Goal: Information Seeking & Learning: Find specific fact

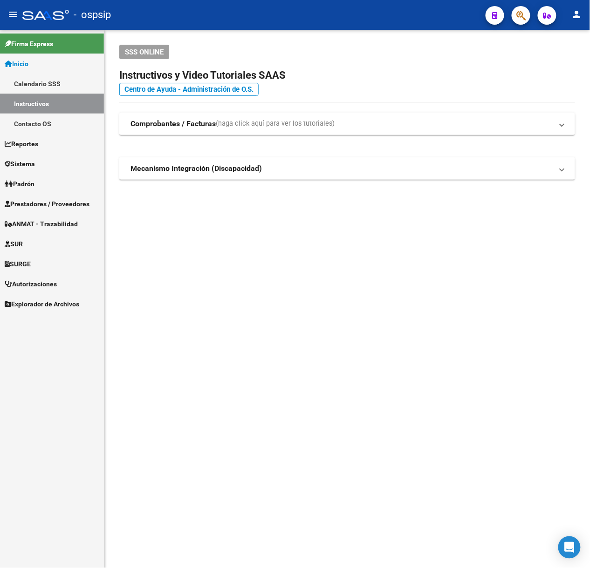
click at [527, 17] on button "button" at bounding box center [521, 15] width 19 height 19
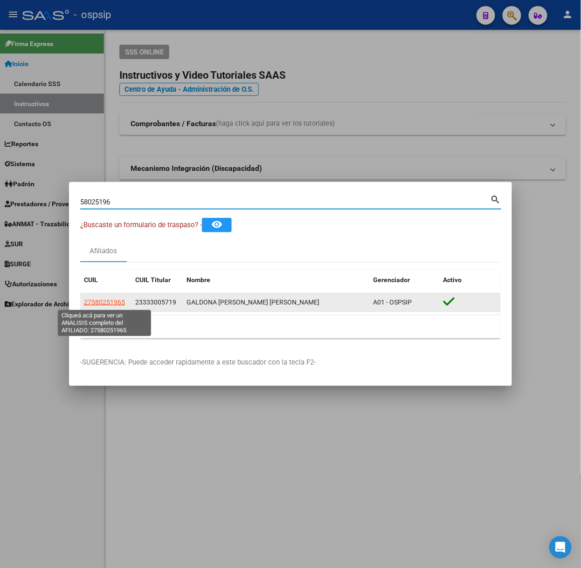
click at [112, 306] on span "27580251965" at bounding box center [104, 302] width 41 height 7
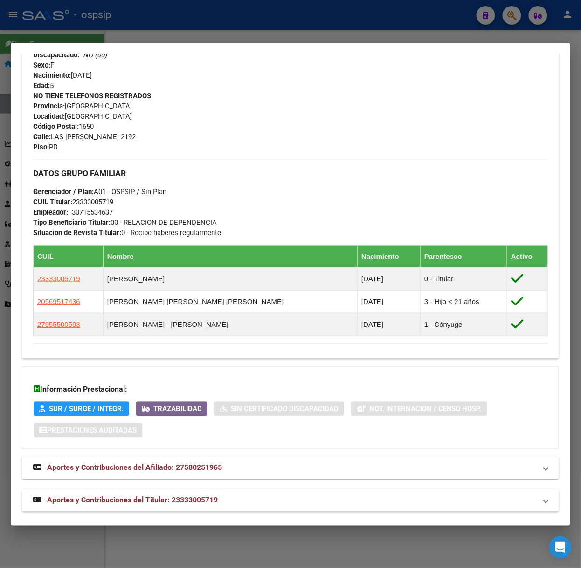
scroll to position [387, 0]
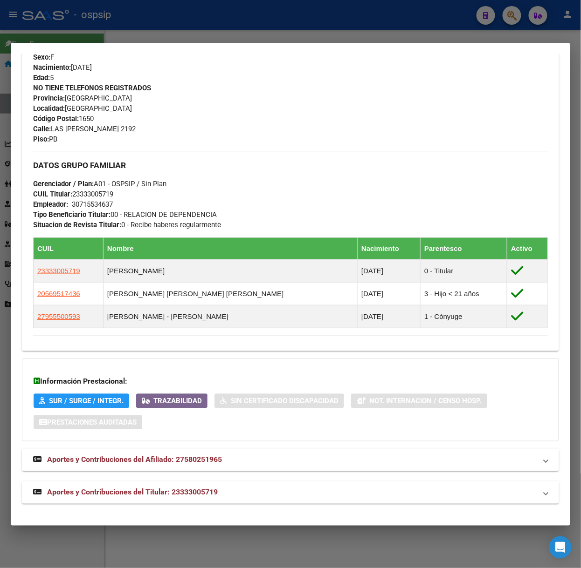
click at [237, 492] on mat-panel-title "Aportes y Contribuciones del Titular: 23333005719" at bounding box center [284, 492] width 503 height 11
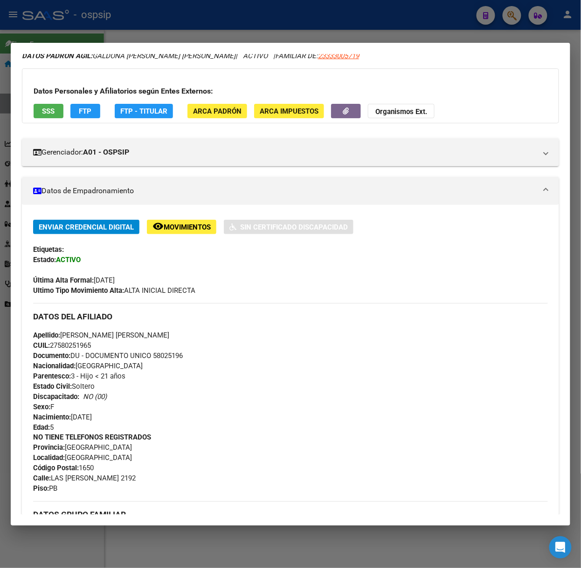
scroll to position [0, 0]
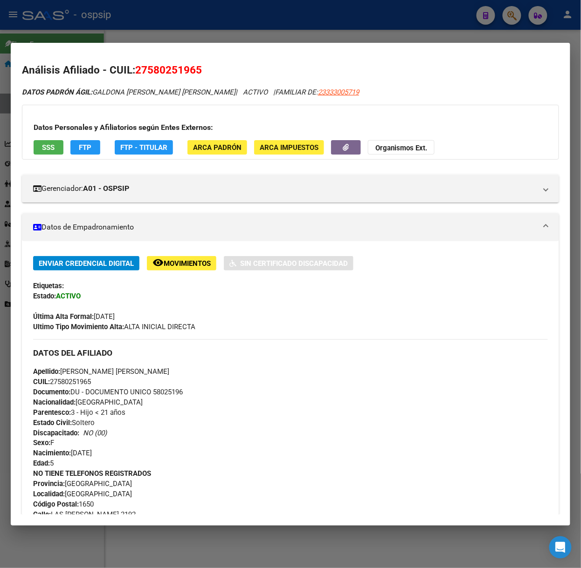
click at [33, 153] on div "Datos Personales y Afiliatorios según Entes Externos: SSS FTP FTP - Titular ARC…" at bounding box center [290, 132] width 537 height 55
click at [40, 148] on button "SSS" at bounding box center [49, 147] width 30 height 14
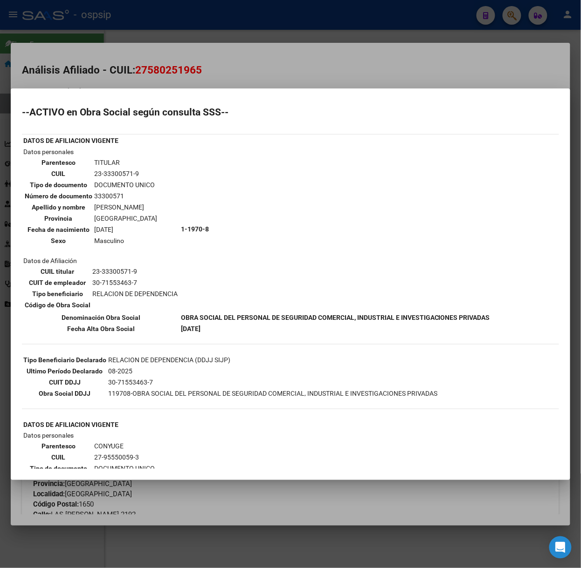
click at [161, 41] on div at bounding box center [290, 284] width 581 height 568
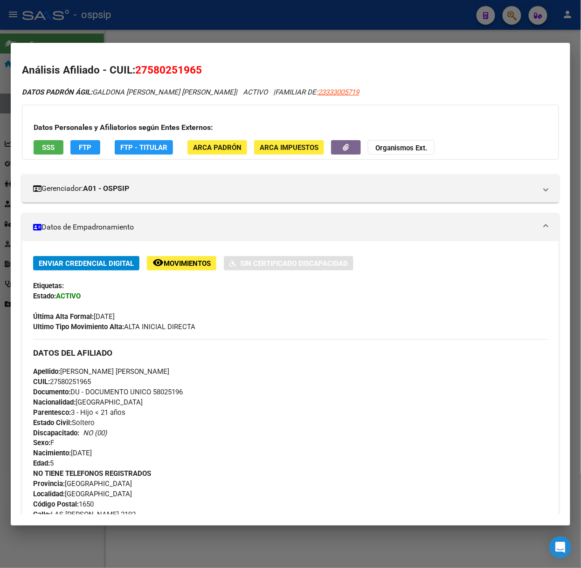
click at [161, 41] on div at bounding box center [290, 284] width 581 height 568
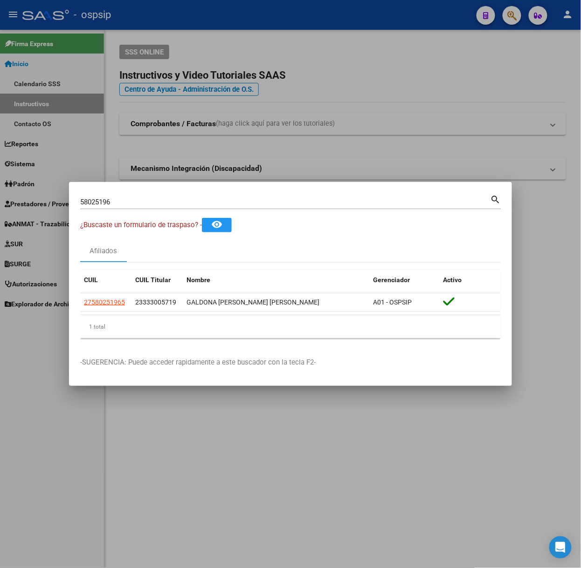
click at [172, 205] on input "58025196" at bounding box center [285, 202] width 410 height 8
type input "38068408"
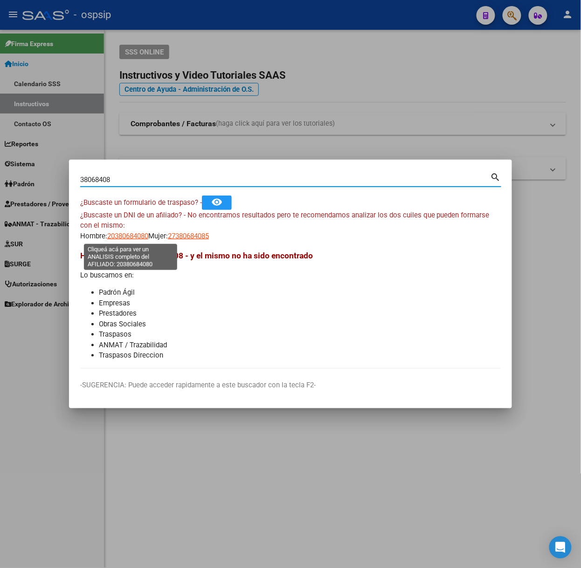
click at [148, 239] on span "20380684080" at bounding box center [127, 236] width 41 height 8
type textarea "20380684080"
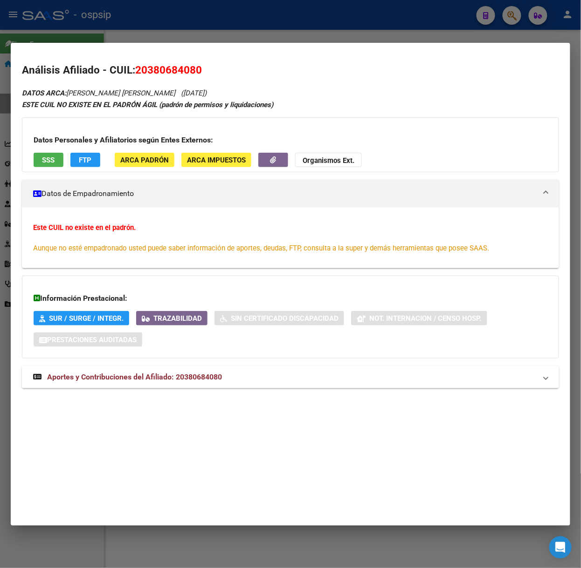
click at [150, 376] on span "Aportes y Contribuciones del Afiliado: 20380684080" at bounding box center [134, 377] width 175 height 9
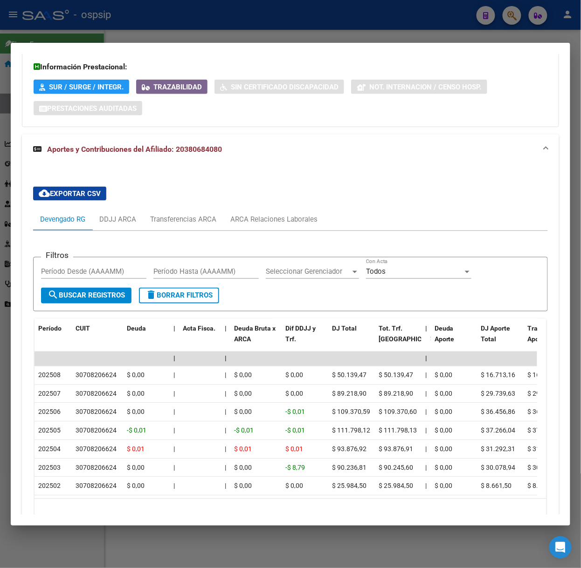
scroll to position [294, 0]
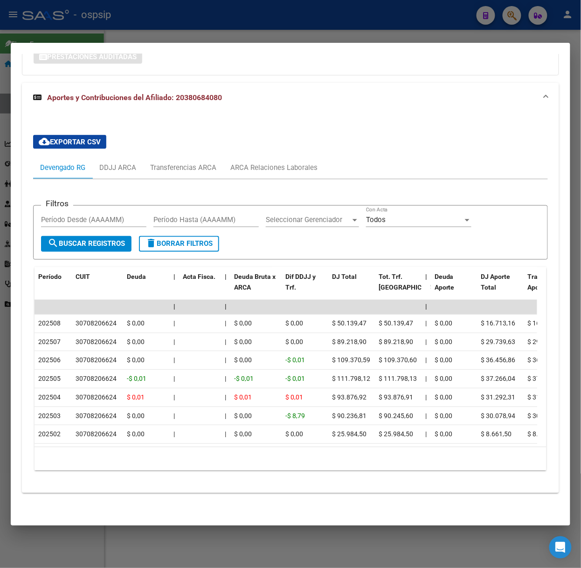
click at [101, 19] on div at bounding box center [290, 284] width 581 height 568
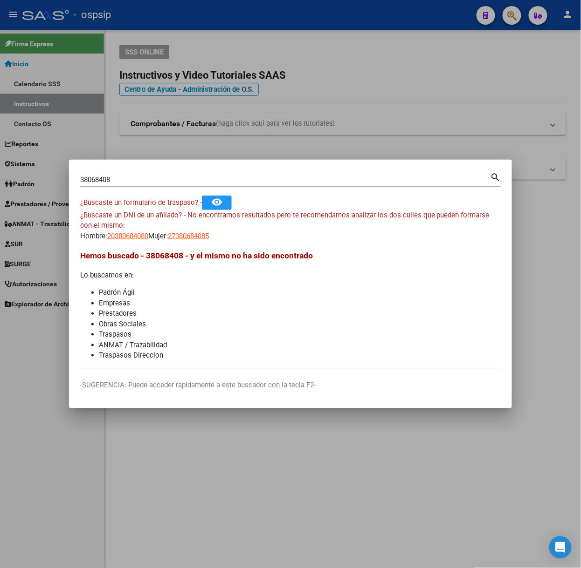
click at [134, 185] on div "38068408 Buscar (apellido, dni, cuil, nro traspaso, cuit, obra social)" at bounding box center [285, 180] width 410 height 14
click at [134, 183] on input "38068408" at bounding box center [285, 180] width 410 height 8
type input "30294455"
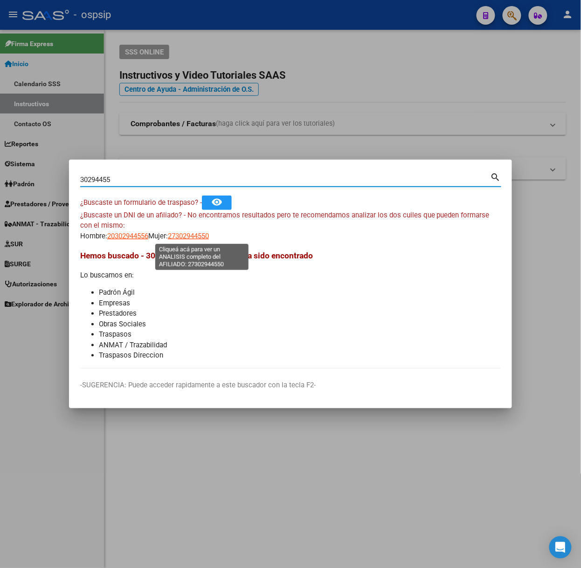
click at [181, 232] on span "27302944550" at bounding box center [188, 236] width 41 height 8
type textarea "27302944550"
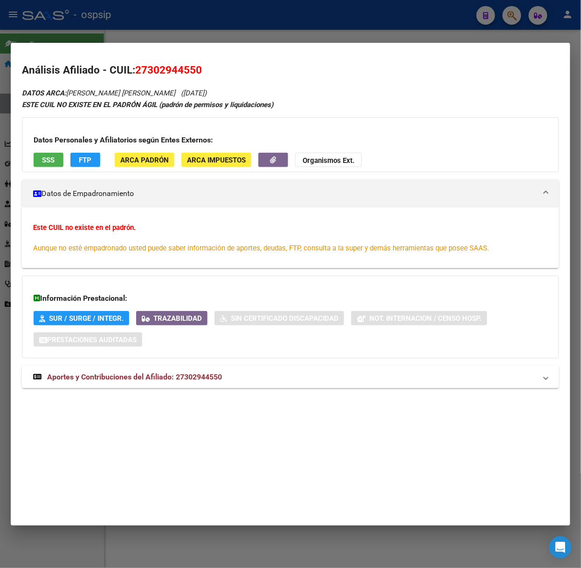
click at [213, 375] on span "Aportes y Contribuciones del Afiliado: 27302944550" at bounding box center [134, 377] width 175 height 9
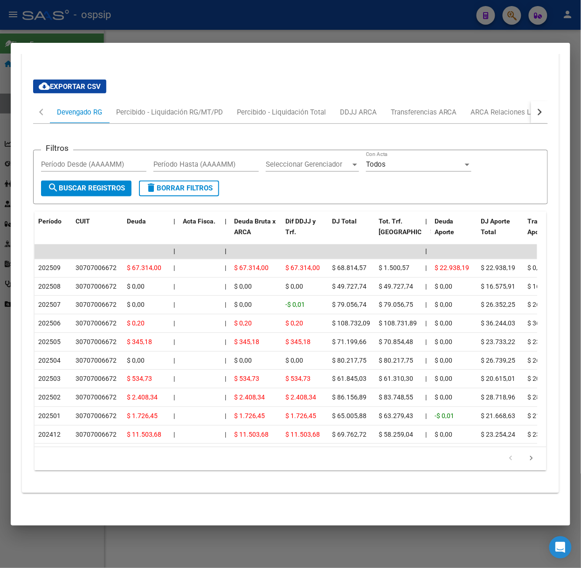
scroll to position [0, 0]
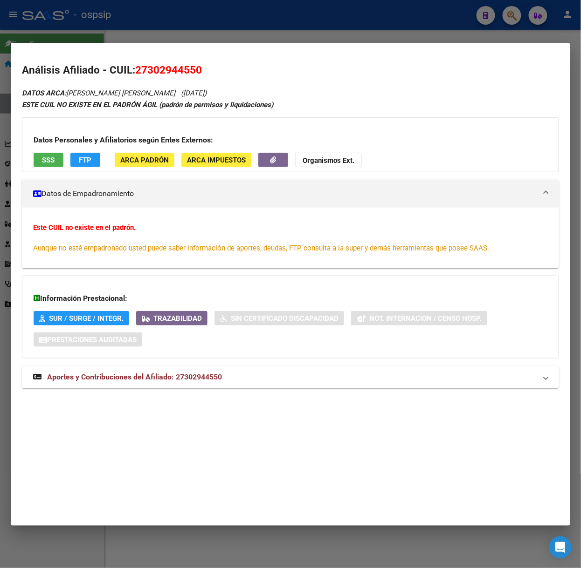
click at [152, 37] on div at bounding box center [290, 284] width 581 height 568
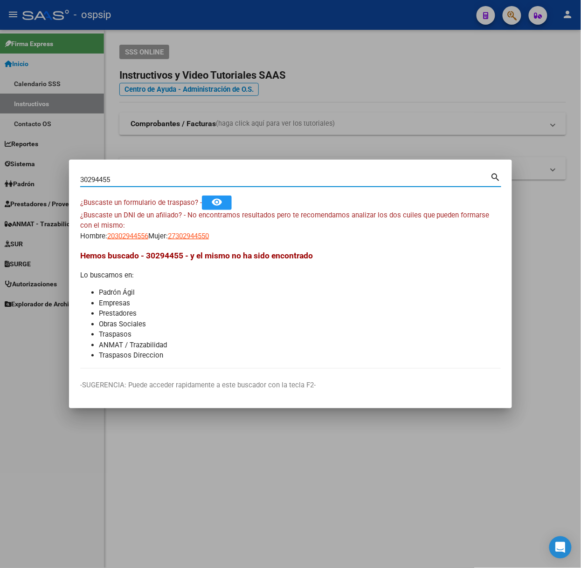
click at [163, 176] on input "30294455" at bounding box center [285, 180] width 410 height 8
type input "44689892"
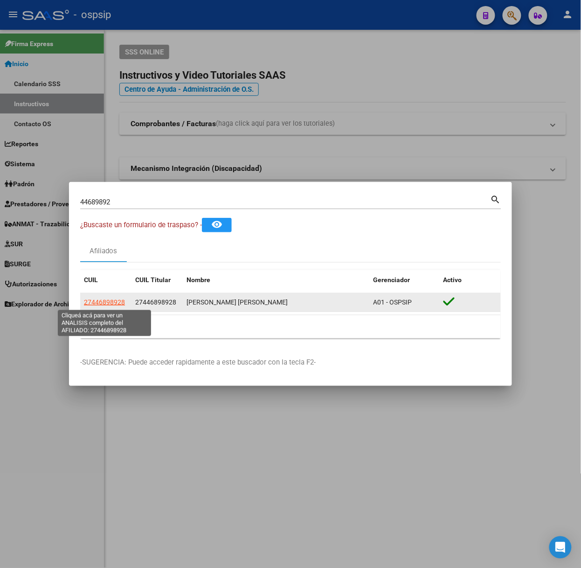
click at [120, 300] on span "27446898928" at bounding box center [104, 302] width 41 height 7
type textarea "27446898928"
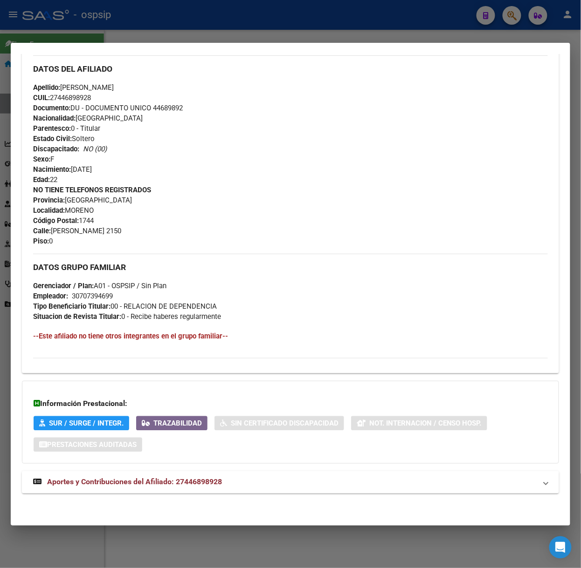
click at [222, 487] on strong "Aportes y Contribuciones del Afiliado: 27446898928" at bounding box center [127, 482] width 189 height 11
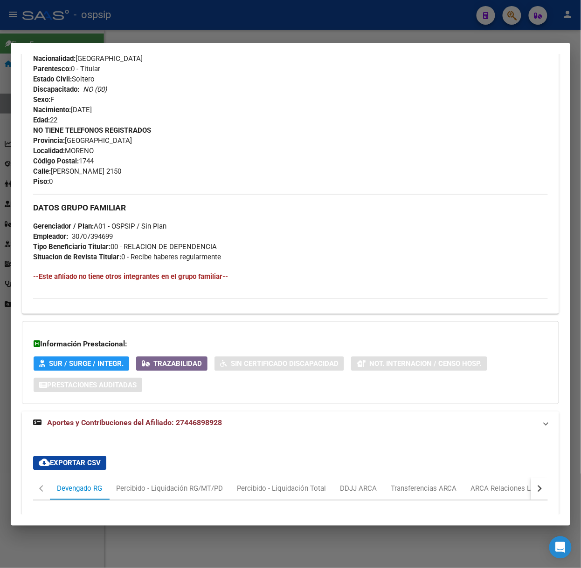
scroll to position [285, 0]
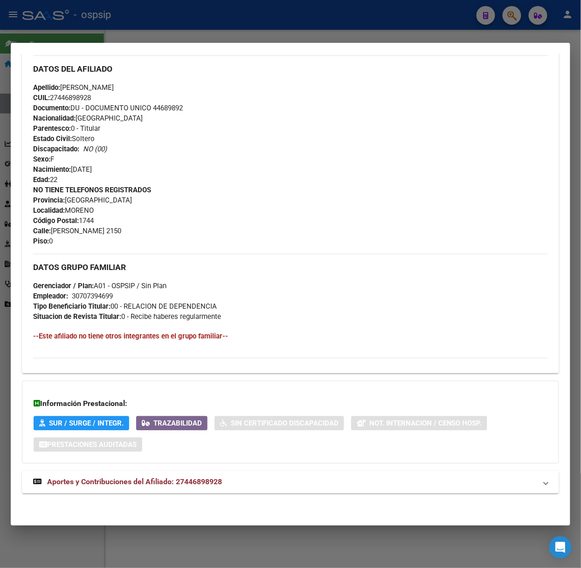
click at [148, 29] on div at bounding box center [290, 284] width 581 height 568
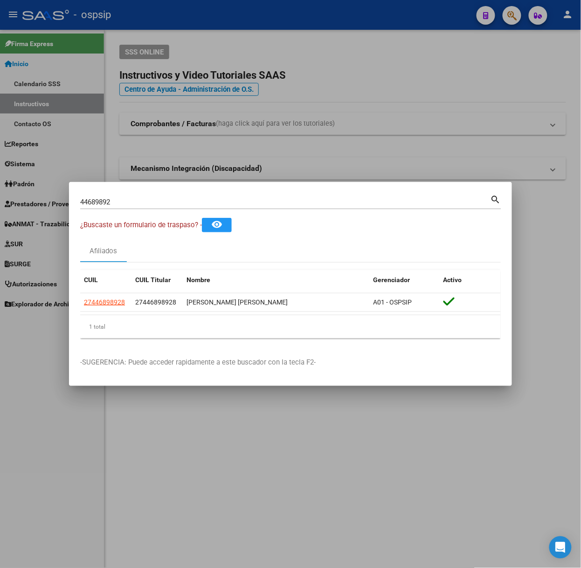
click at [143, 200] on input "44689892" at bounding box center [285, 202] width 410 height 8
type input "31826112"
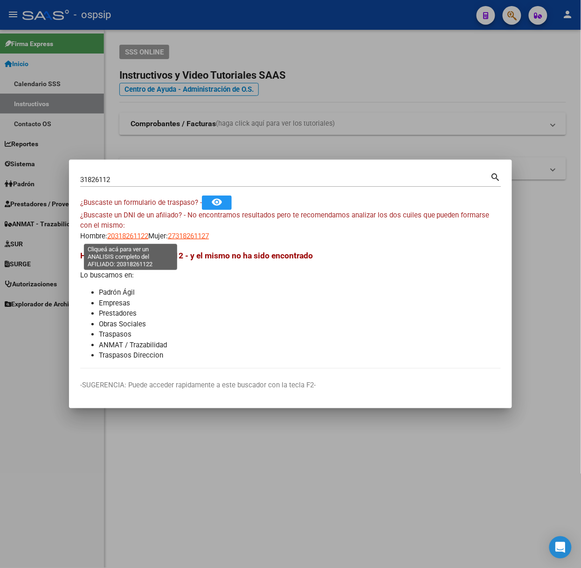
click at [136, 233] on span "20318261122" at bounding box center [127, 236] width 41 height 8
type textarea "20318261122"
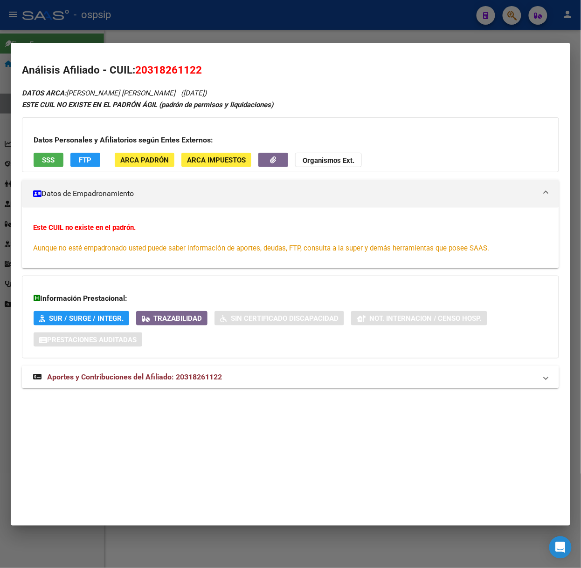
click at [175, 379] on span "Aportes y Contribuciones del Afiliado: 20318261122" at bounding box center [134, 377] width 175 height 9
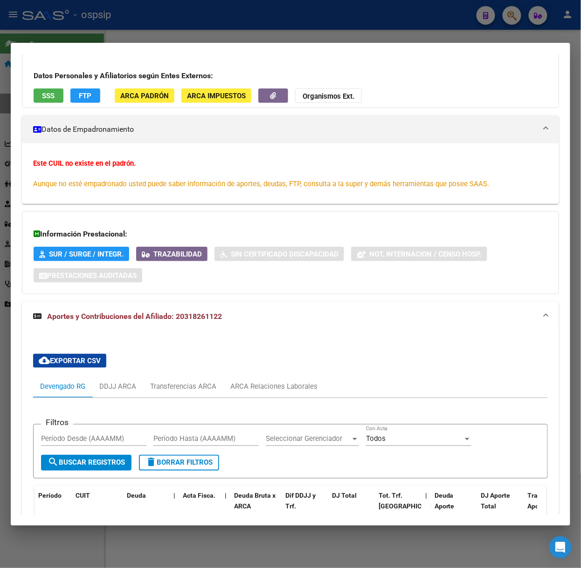
scroll to position [124, 0]
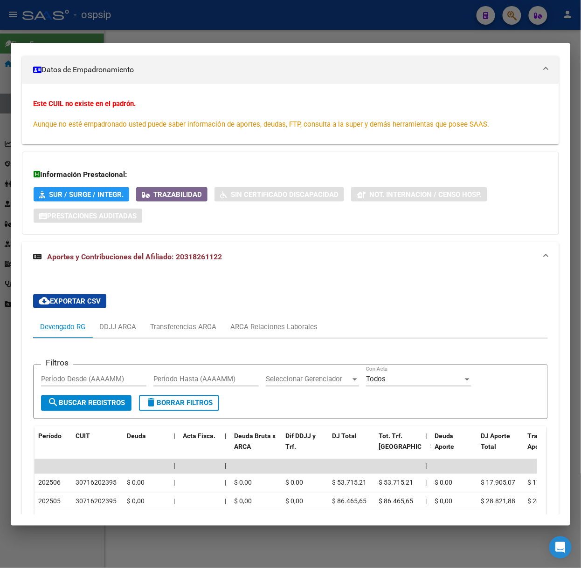
click at [134, 7] on div at bounding box center [290, 284] width 581 height 568
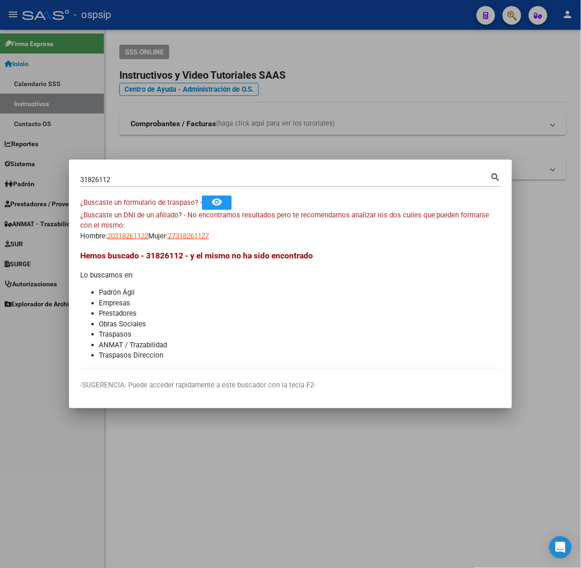
click at [139, 186] on div "31826112 Buscar (apellido, dni, cuil, nro traspaso, cuit, obra social)" at bounding box center [285, 180] width 410 height 14
click at [137, 176] on input "31826112" at bounding box center [285, 180] width 410 height 8
type input "46912864"
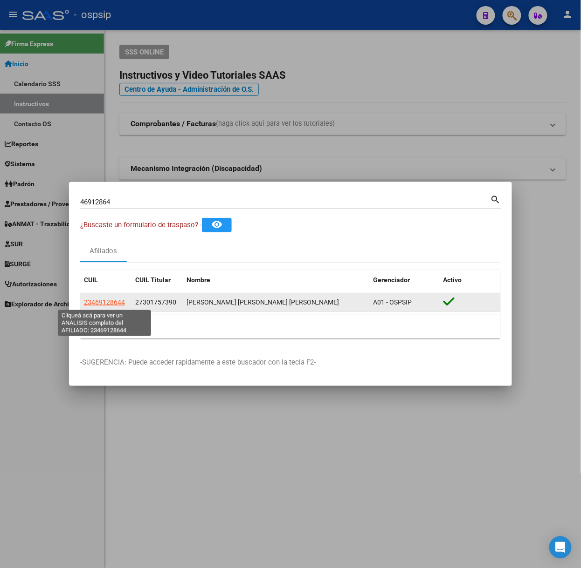
click at [116, 299] on span "23469128644" at bounding box center [104, 302] width 41 height 7
type textarea "23469128644"
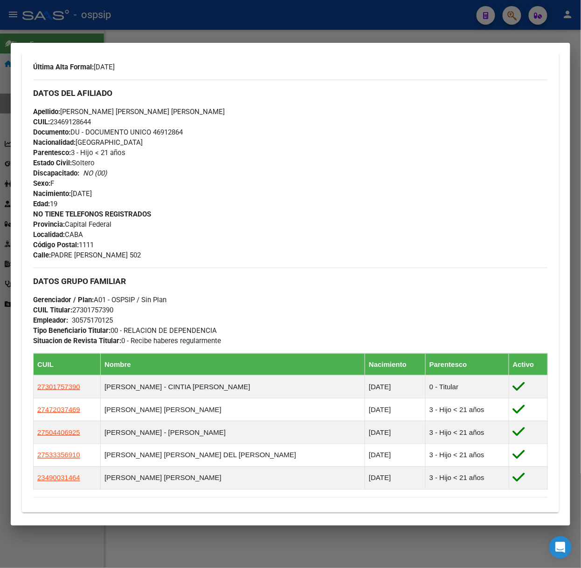
scroll to position [412, 0]
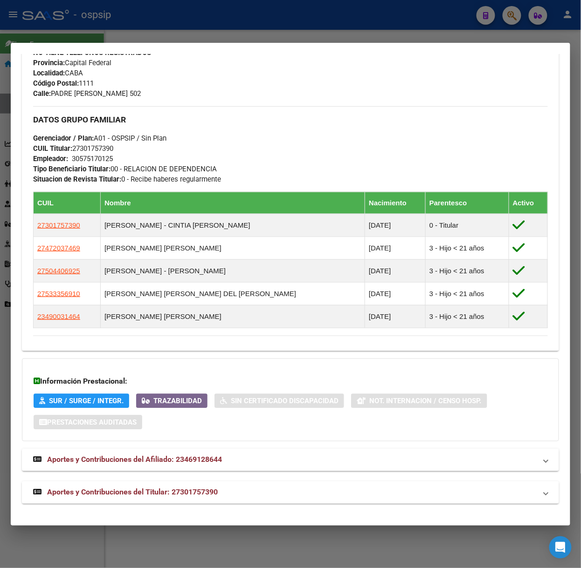
click at [191, 494] on span "Aportes y Contribuciones del Titular: 27301757390" at bounding box center [132, 492] width 171 height 9
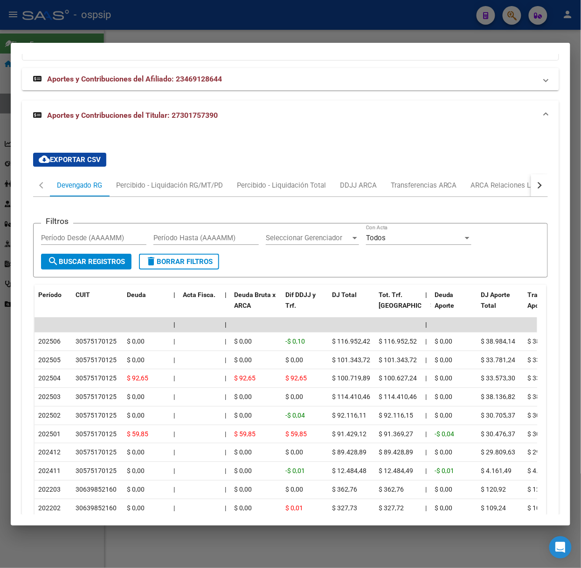
scroll to position [867, 0]
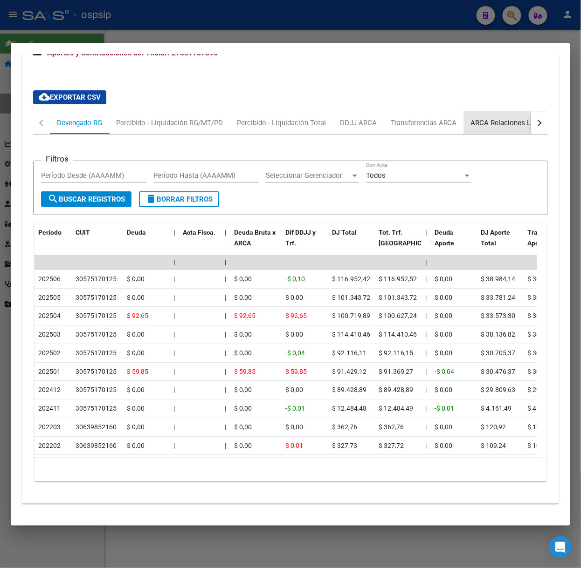
click at [502, 118] on div "ARCA Relaciones Laborales" at bounding box center [514, 123] width 87 height 10
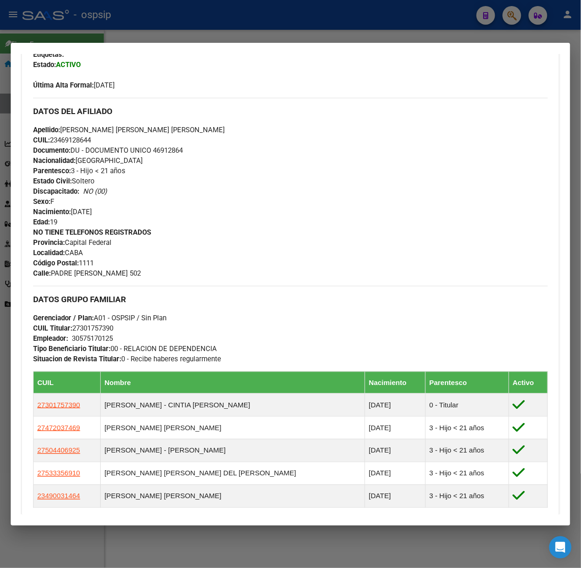
scroll to position [7, 0]
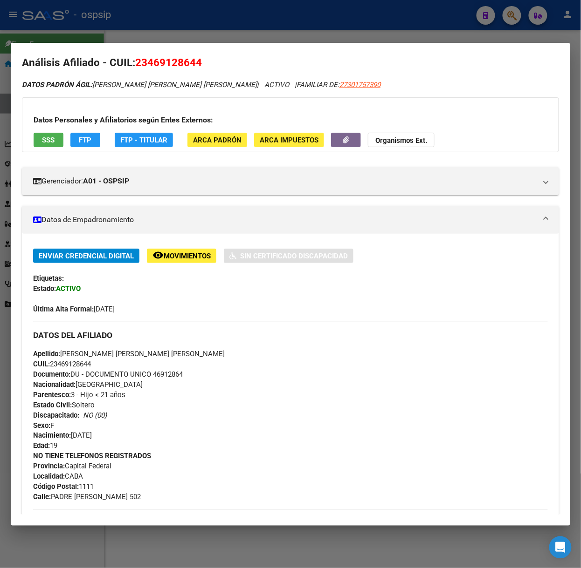
click at [49, 142] on span "SSS" at bounding box center [48, 140] width 13 height 8
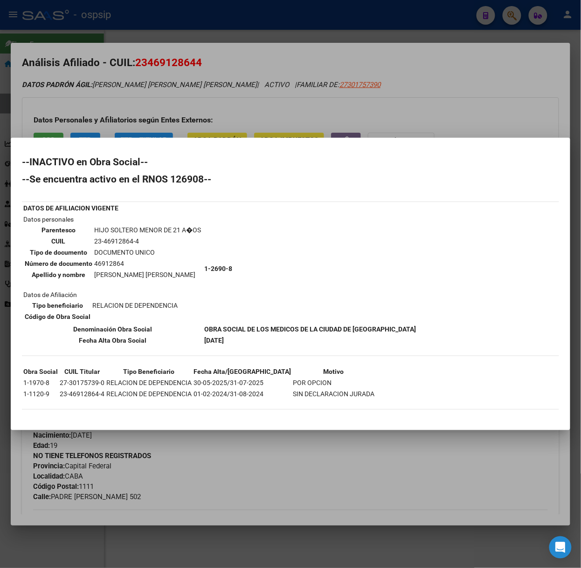
click at [193, 97] on div at bounding box center [290, 284] width 581 height 568
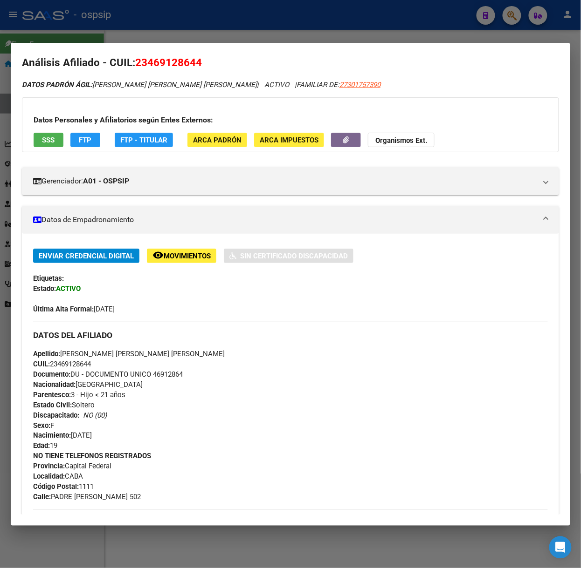
click at [103, 19] on div at bounding box center [290, 284] width 581 height 568
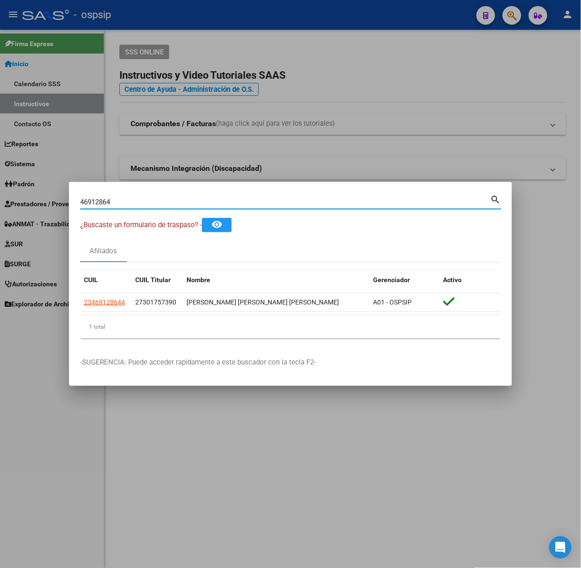
click at [131, 202] on input "46912864" at bounding box center [285, 202] width 410 height 8
type input "54190197"
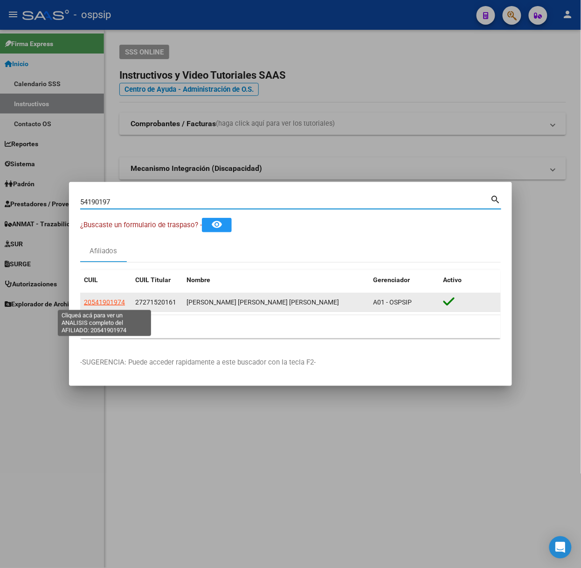
click at [113, 299] on span "20541901974" at bounding box center [104, 302] width 41 height 7
type textarea "20541901974"
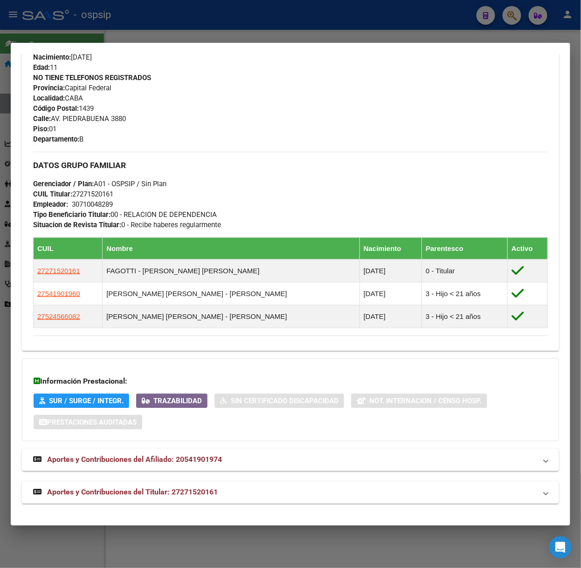
click at [210, 487] on strong "Aportes y Contribuciones del Titular: 27271520161" at bounding box center [125, 492] width 185 height 11
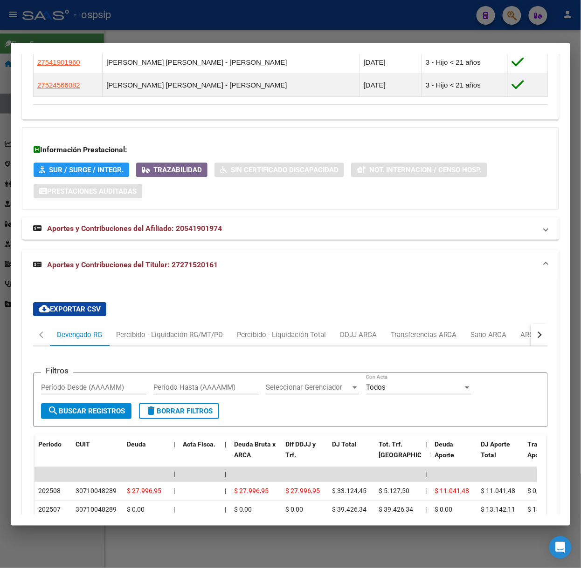
scroll to position [79, 0]
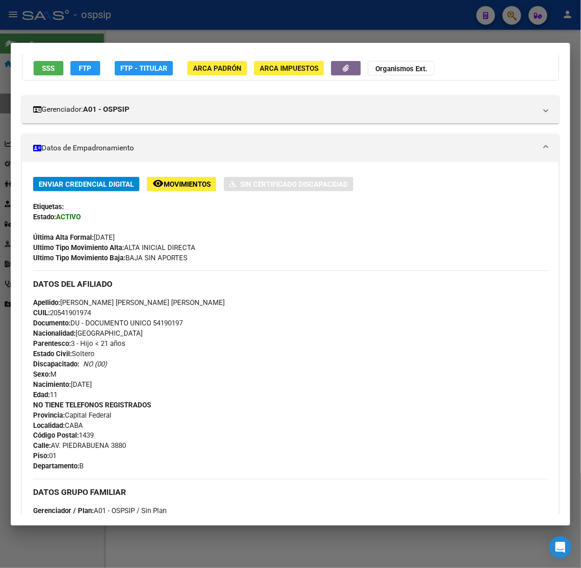
click at [135, 36] on div at bounding box center [290, 284] width 581 height 568
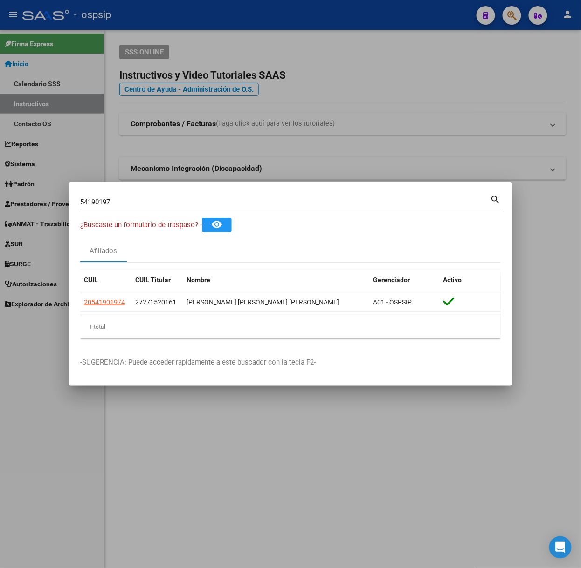
click at [151, 202] on input "54190197" at bounding box center [285, 202] width 410 height 8
type input "95634659"
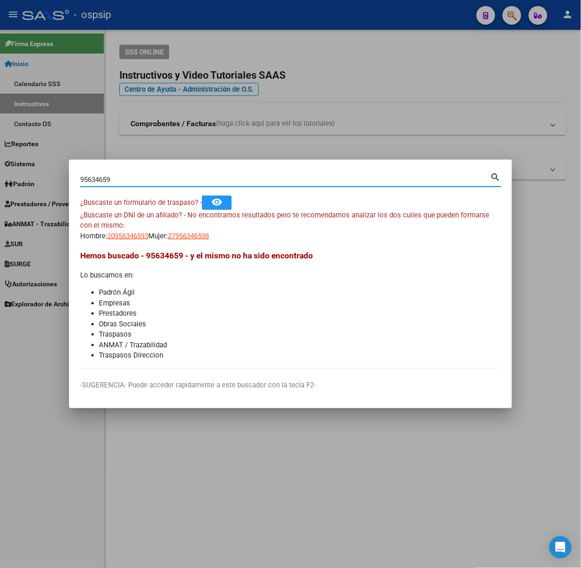
click at [125, 226] on div "¿Buscaste un DNI de un afiliado? - No encontramos resultados pero te recomendam…" at bounding box center [290, 226] width 420 height 32
click at [130, 235] on span "20956346593" at bounding box center [127, 236] width 41 height 8
type textarea "20956346593"
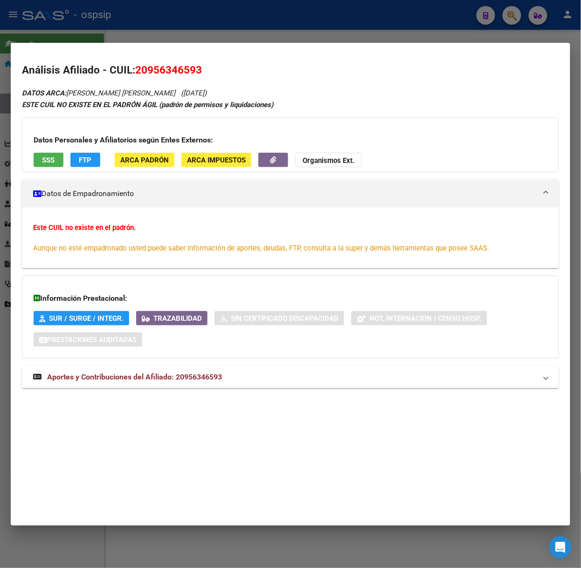
click at [207, 390] on div "DATOS ARCA: REYES RIOS HENRY (14/12/1966) ESTE CUIL NO EXISTE EN EL PADRÓN ÁGIL…" at bounding box center [290, 243] width 537 height 312
click at [202, 368] on mat-expansion-panel-header "Aportes y Contribuciones del Afiliado: 20956346593" at bounding box center [290, 377] width 537 height 22
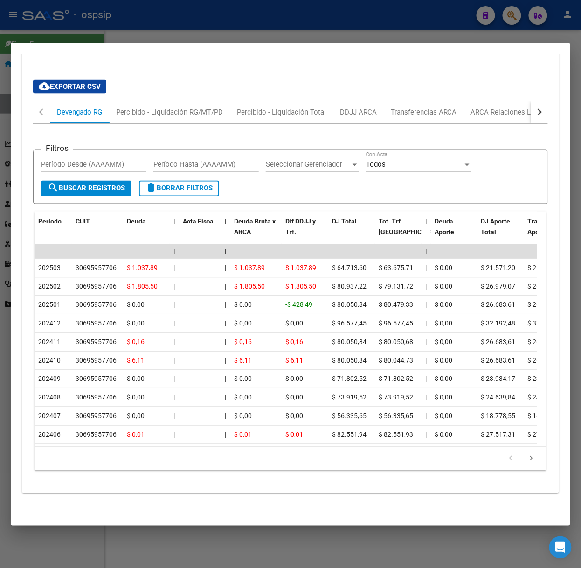
scroll to position [226, 0]
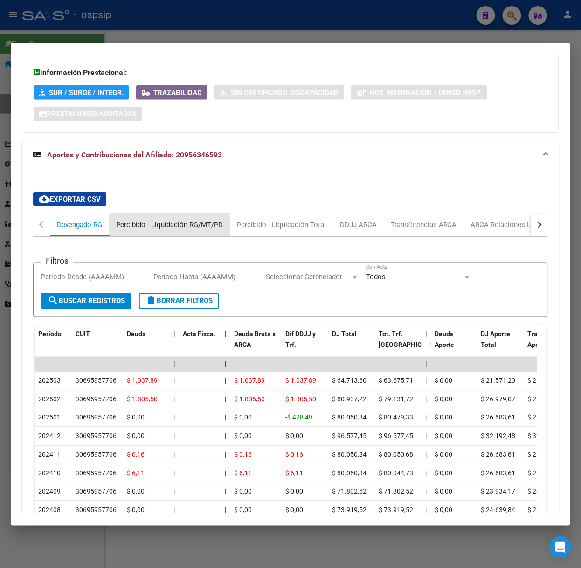
click at [200, 233] on div "Percibido - Liquidación RG/MT/PD" at bounding box center [169, 225] width 121 height 22
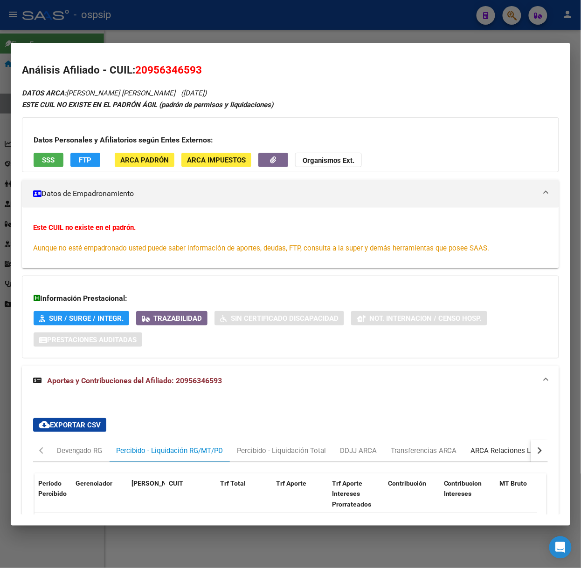
click at [484, 447] on div "ARCA Relaciones Laborales" at bounding box center [514, 451] width 87 height 10
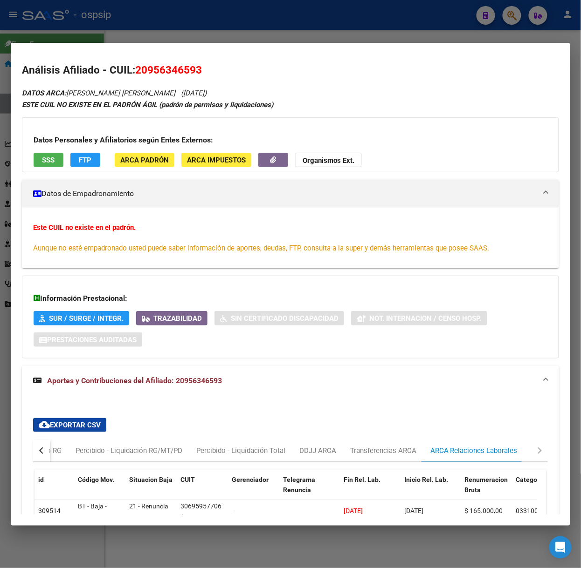
click at [39, 150] on div "Datos Personales y Afiliatorios según Entes Externos: SSS FTP ARCA Padrón ARCA …" at bounding box center [290, 144] width 537 height 55
click at [45, 156] on span "SSS" at bounding box center [48, 160] width 13 height 8
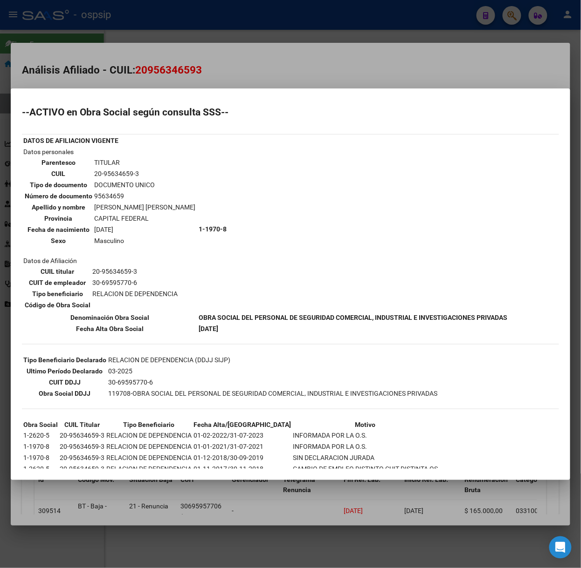
click at [151, 48] on div at bounding box center [290, 284] width 581 height 568
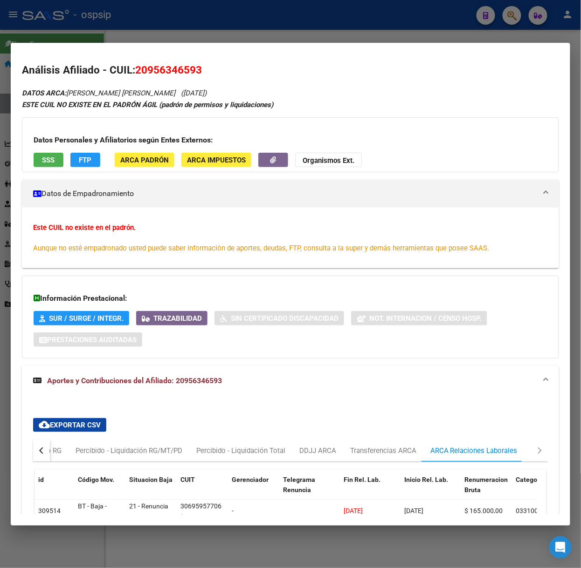
scroll to position [112, 0]
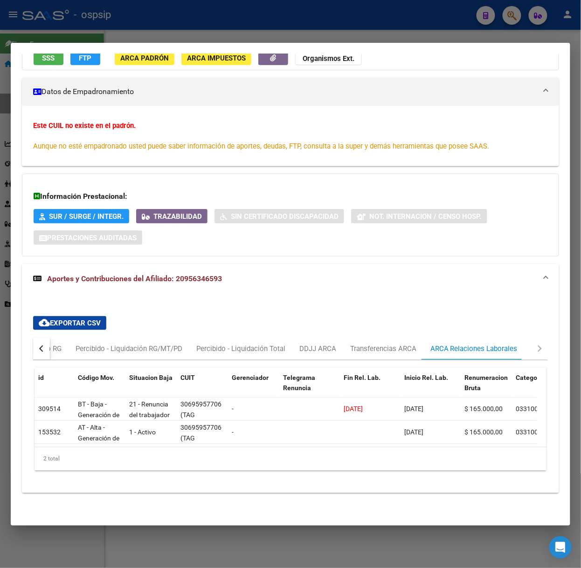
click at [182, 32] on div at bounding box center [290, 284] width 581 height 568
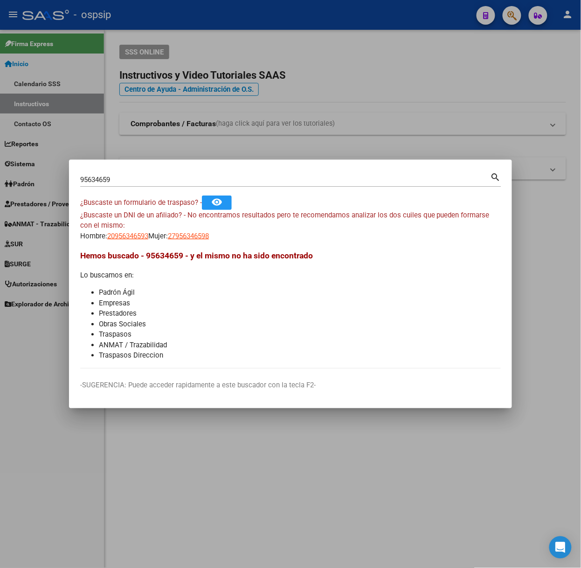
click at [226, 173] on div "95634659 Buscar (apellido, dni, cuil, nro traspaso, cuit, obra social)" at bounding box center [285, 180] width 410 height 14
click at [227, 177] on input "95634659" at bounding box center [285, 180] width 410 height 8
type input "25426654"
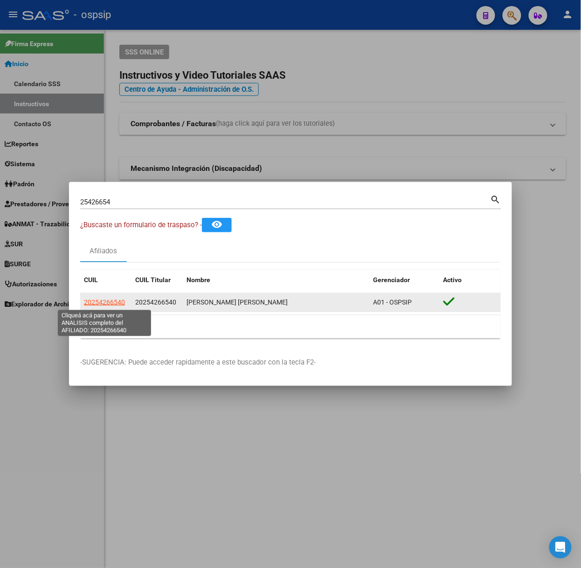
click at [108, 301] on span "20254266540" at bounding box center [104, 302] width 41 height 7
type textarea "20254266540"
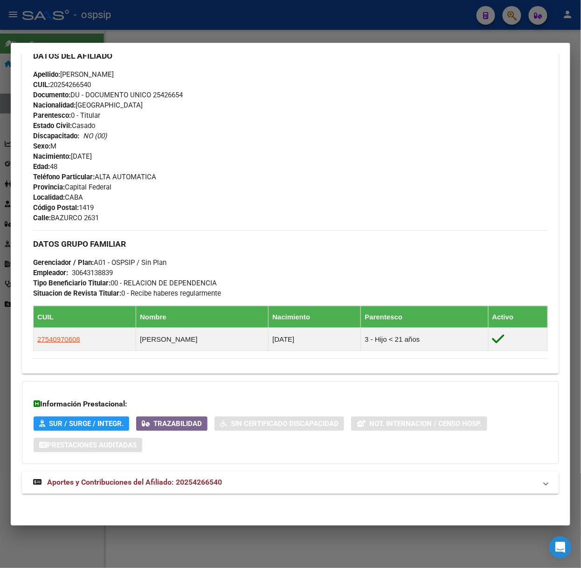
scroll to position [309, 0]
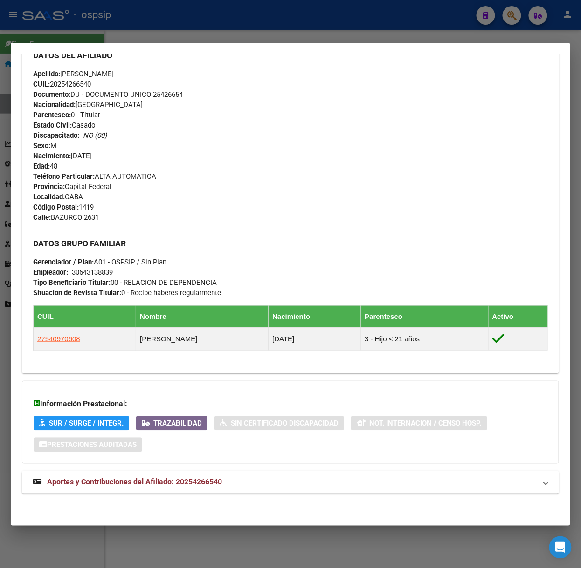
click at [241, 481] on mat-panel-title "Aportes y Contribuciones del Afiliado: 20254266540" at bounding box center [284, 482] width 503 height 11
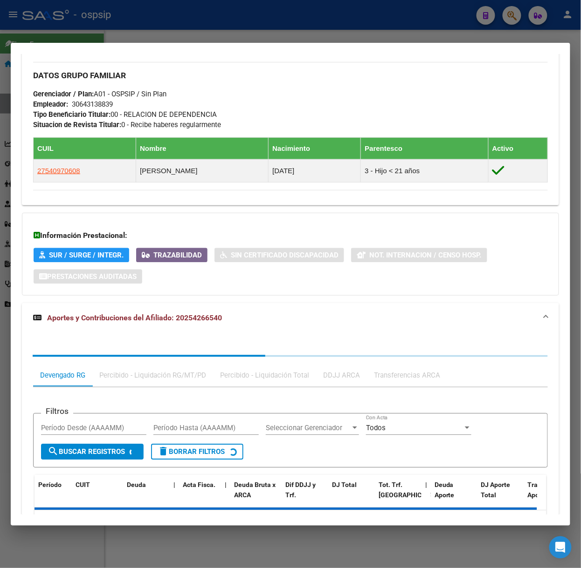
scroll to position [540, 0]
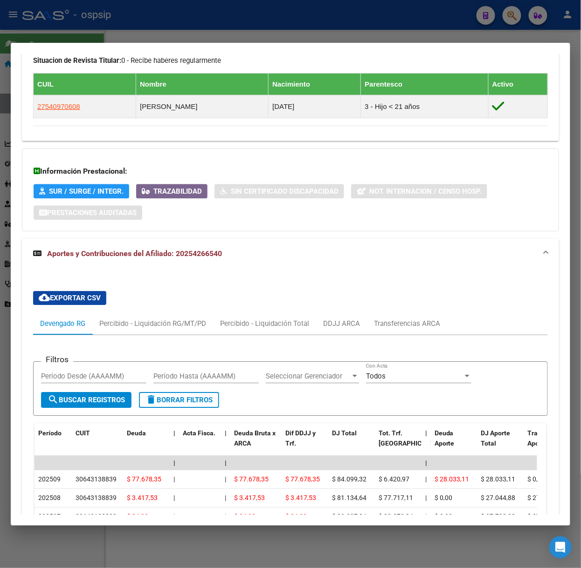
click at [181, 25] on div at bounding box center [290, 284] width 581 height 568
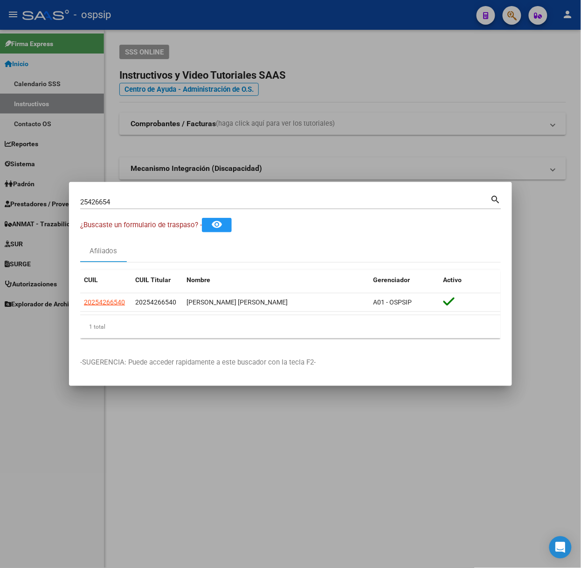
click at [166, 201] on input "25426654" at bounding box center [285, 202] width 410 height 8
type input "42816947"
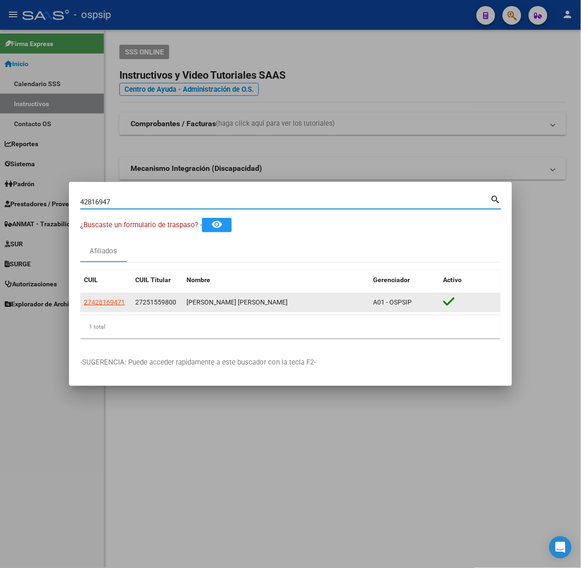
click at [101, 308] on datatable-body-cell "27428169471" at bounding box center [105, 303] width 51 height 18
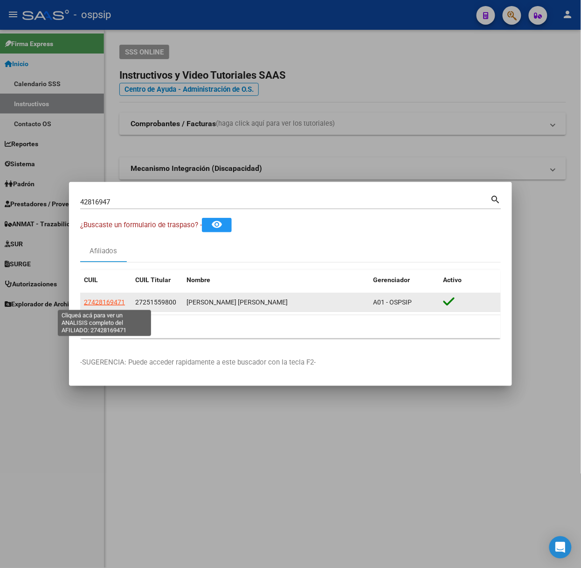
click at [101, 305] on span "27428169471" at bounding box center [104, 302] width 41 height 7
type textarea "27428169471"
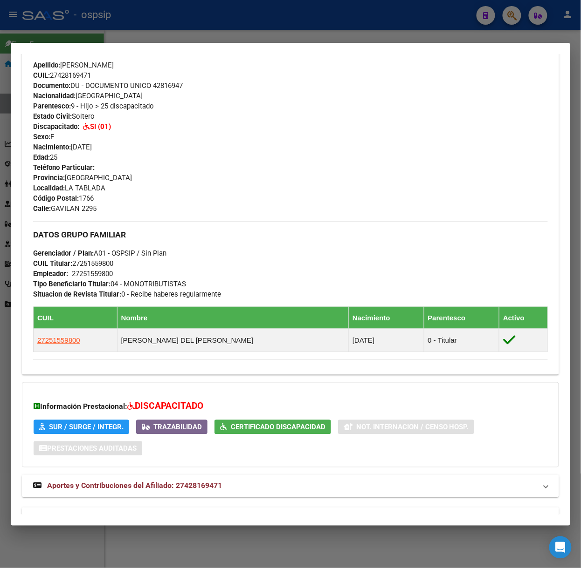
scroll to position [323, 0]
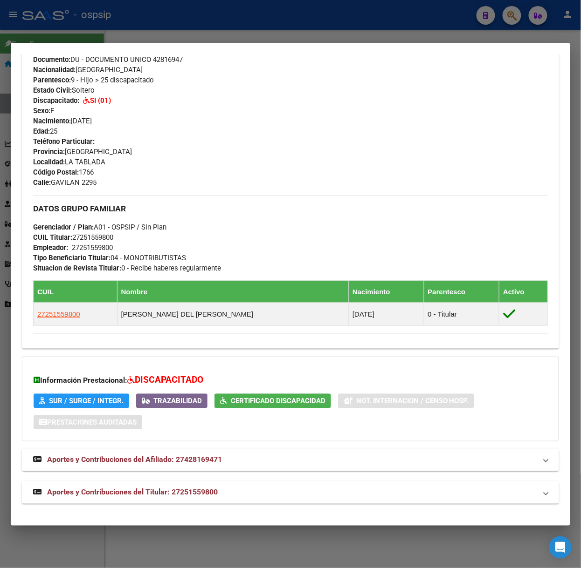
click at [217, 487] on strong "Aportes y Contribuciones del Titular: 27251559800" at bounding box center [125, 492] width 185 height 11
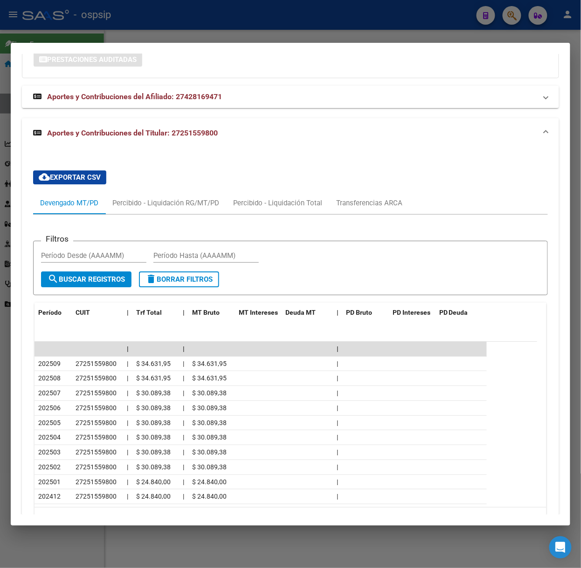
scroll to position [738, 0]
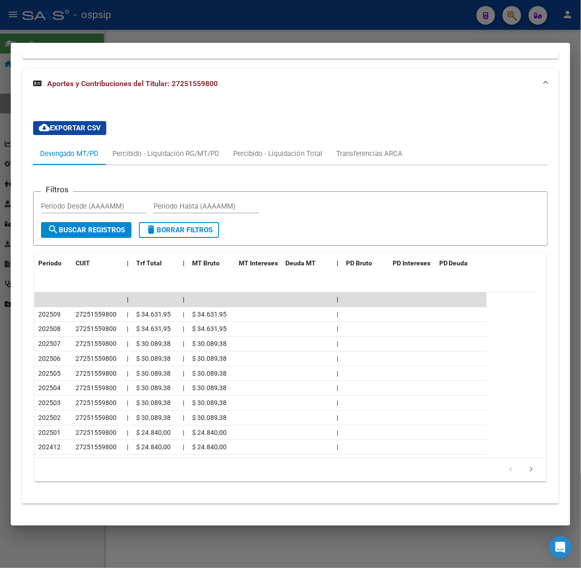
click at [112, 33] on div at bounding box center [290, 284] width 581 height 568
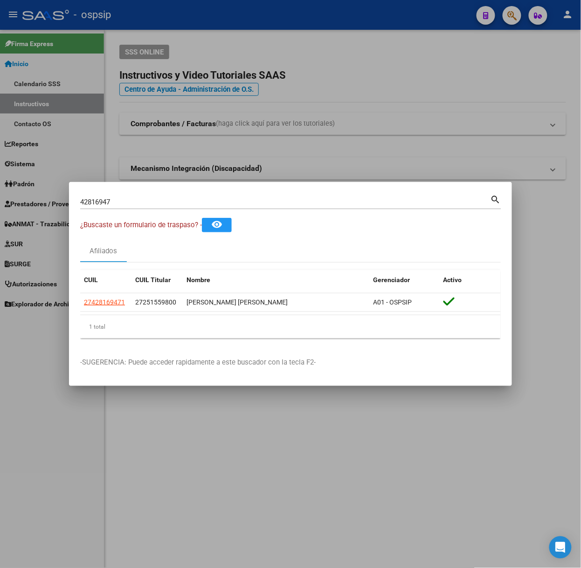
click at [160, 208] on div "42816947 Buscar (apellido, dni, cuil, nro traspaso, cuit, obra social)" at bounding box center [285, 202] width 410 height 14
click at [156, 204] on input "42816947" at bounding box center [285, 202] width 410 height 8
type input "17014580"
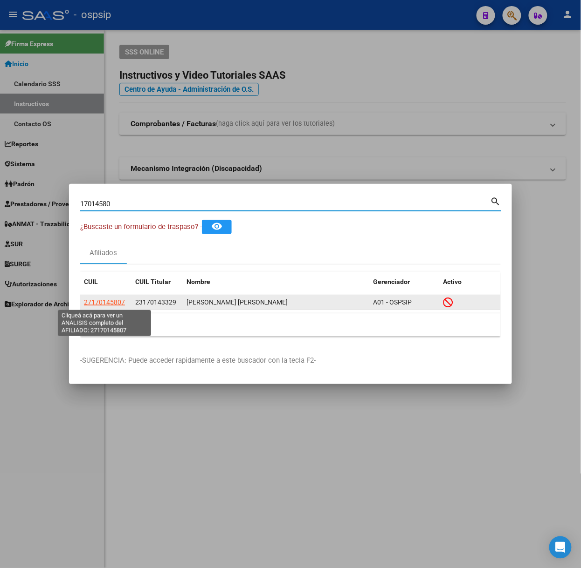
click at [110, 306] on span "27170145807" at bounding box center [104, 302] width 41 height 7
type textarea "27170145807"
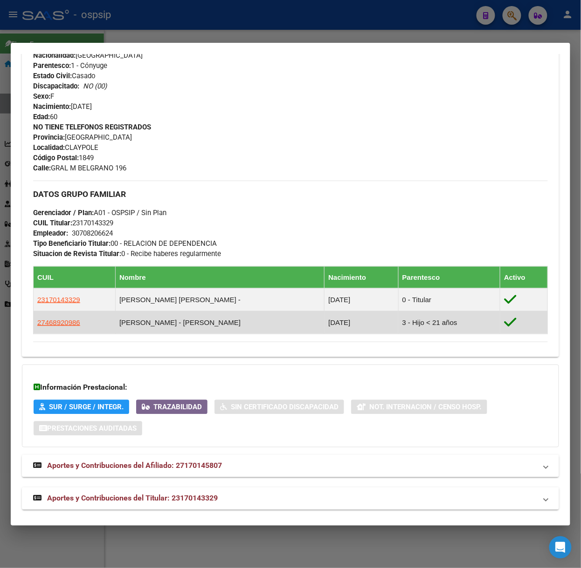
scroll to position [375, 0]
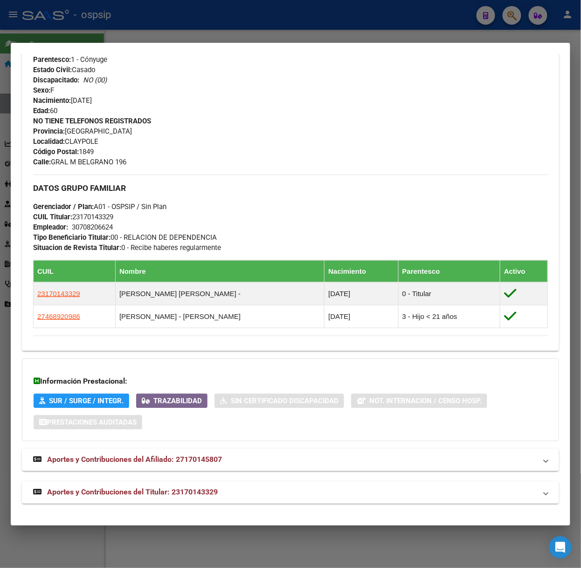
click at [196, 501] on mat-expansion-panel-header "Aportes y Contribuciones del Titular: 23170143329" at bounding box center [290, 493] width 537 height 22
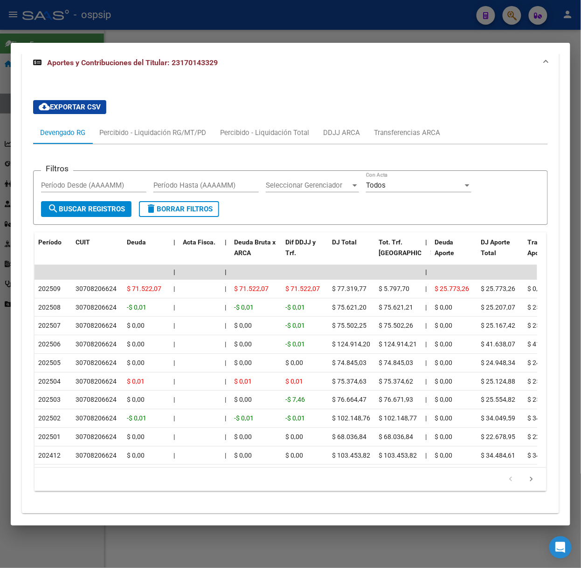
scroll to position [809, 0]
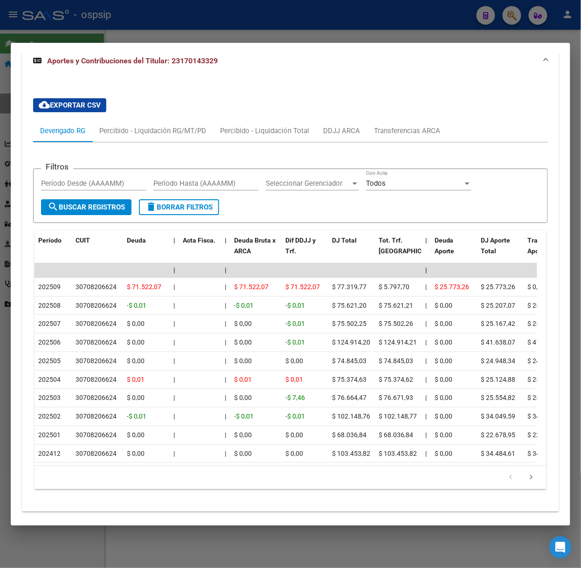
click at [119, 33] on div at bounding box center [290, 284] width 581 height 568
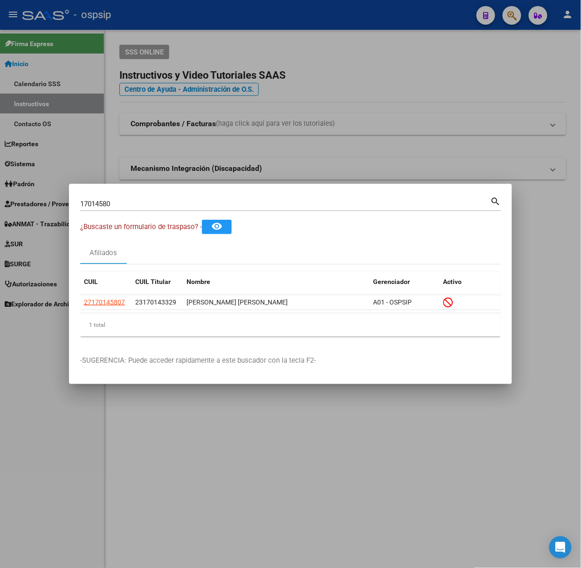
click at [130, 207] on input "17014580" at bounding box center [285, 204] width 410 height 8
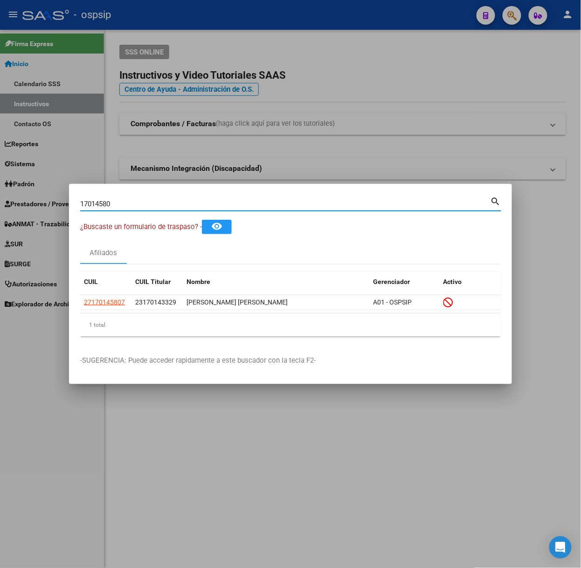
click at [130, 207] on input "17014580" at bounding box center [285, 204] width 410 height 8
type input "51072879"
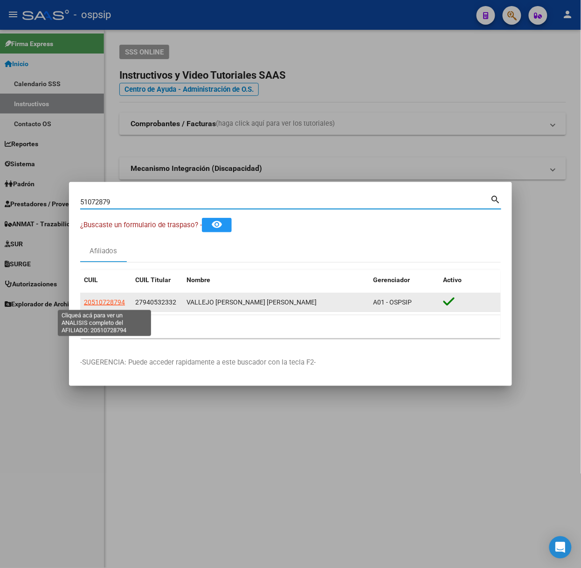
click at [86, 304] on span "20510728794" at bounding box center [104, 302] width 41 height 7
type textarea "20510728794"
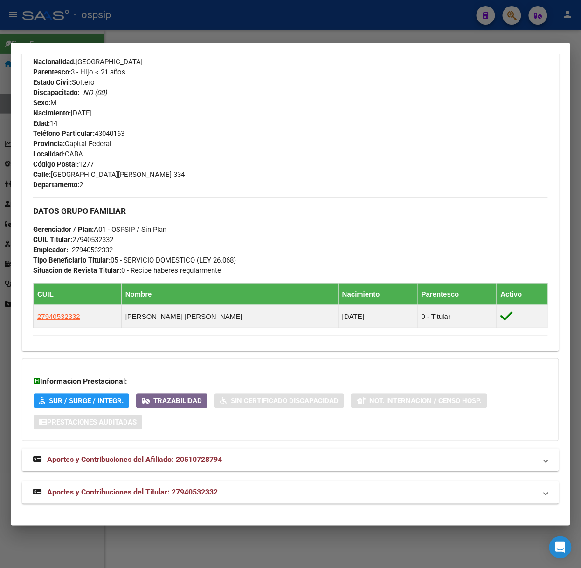
click at [209, 496] on span "Aportes y Contribuciones del Titular: 27940532332" at bounding box center [132, 492] width 171 height 9
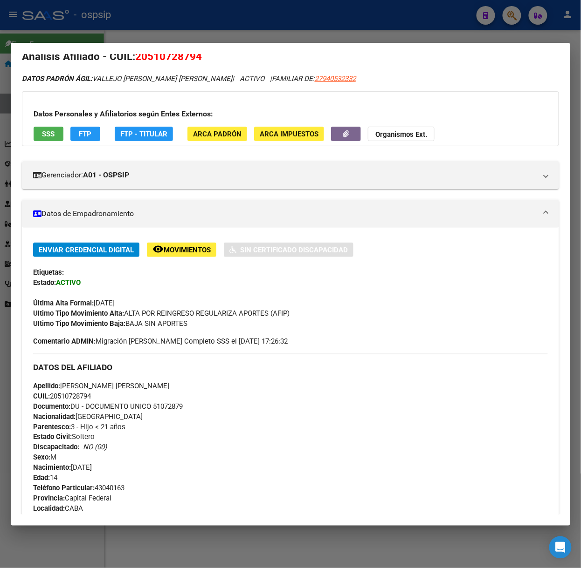
scroll to position [0, 0]
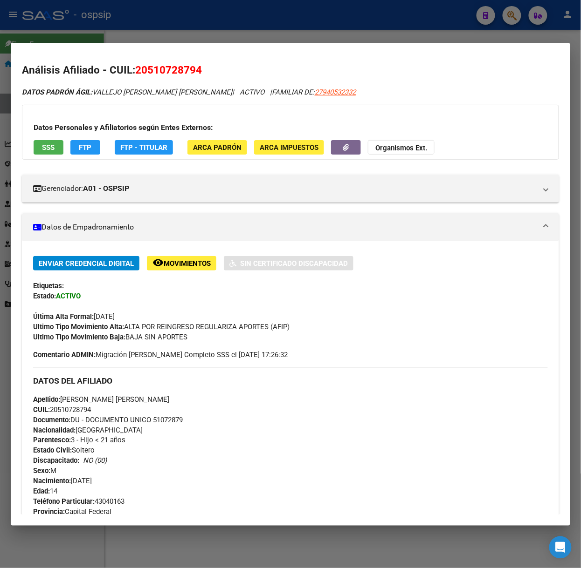
click at [56, 153] on button "SSS" at bounding box center [49, 147] width 30 height 14
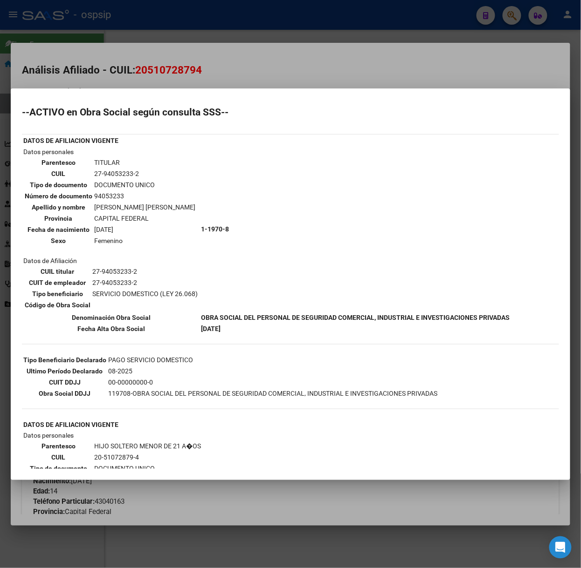
click at [168, 77] on div at bounding box center [290, 284] width 581 height 568
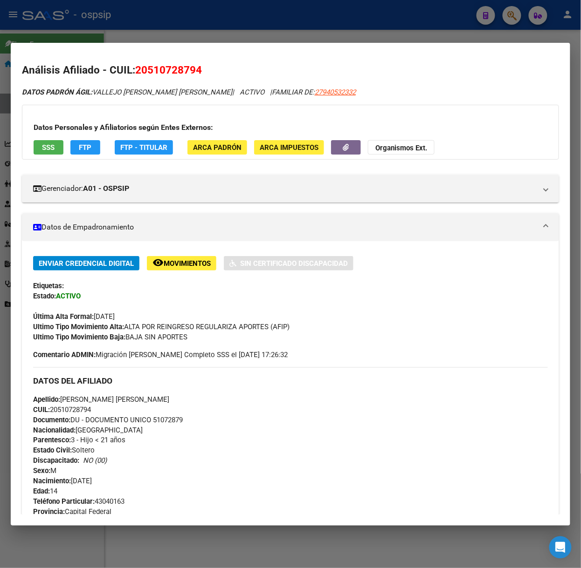
click at [49, 15] on div at bounding box center [290, 284] width 581 height 568
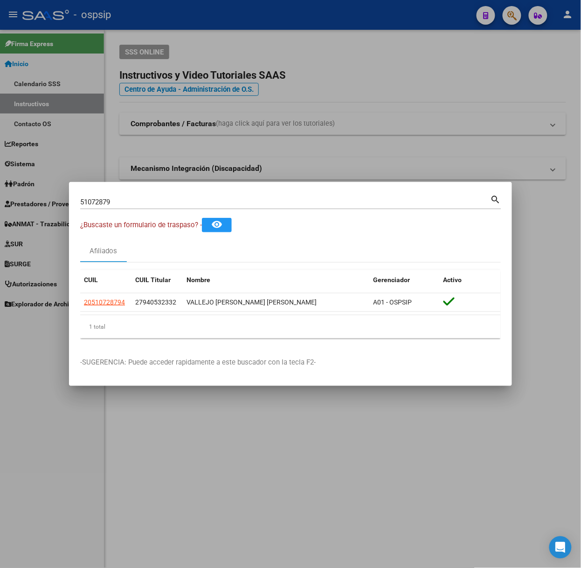
click at [140, 198] on input "51072879" at bounding box center [285, 202] width 410 height 8
type input "23246478"
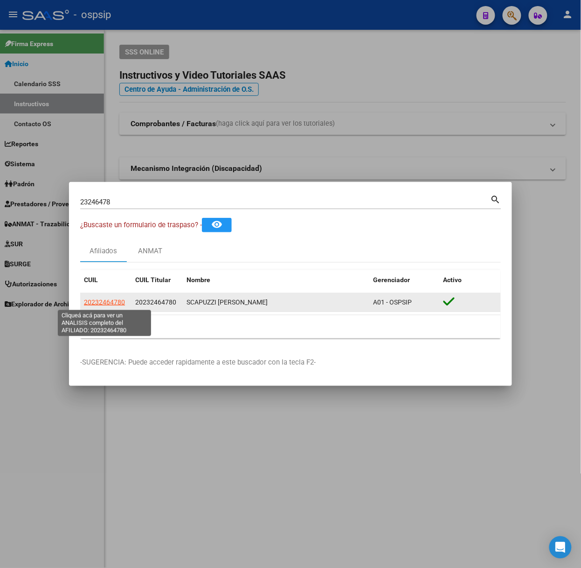
click at [114, 301] on span "20232464780" at bounding box center [104, 302] width 41 height 7
type textarea "20232464780"
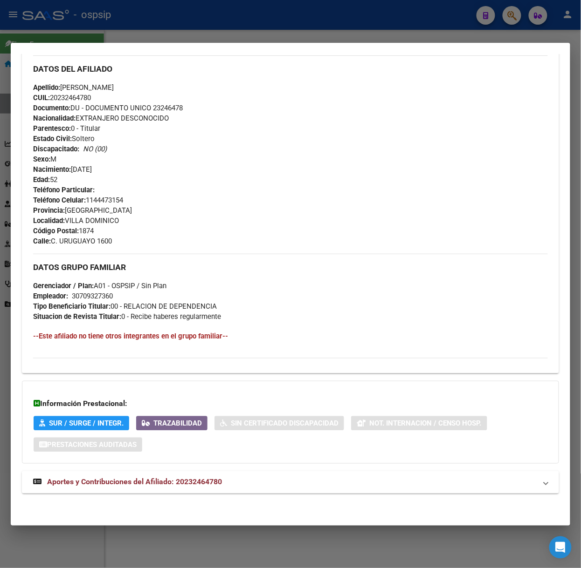
click at [194, 489] on mat-expansion-panel-header "Aportes y Contribuciones del Afiliado: 20232464780" at bounding box center [290, 483] width 537 height 22
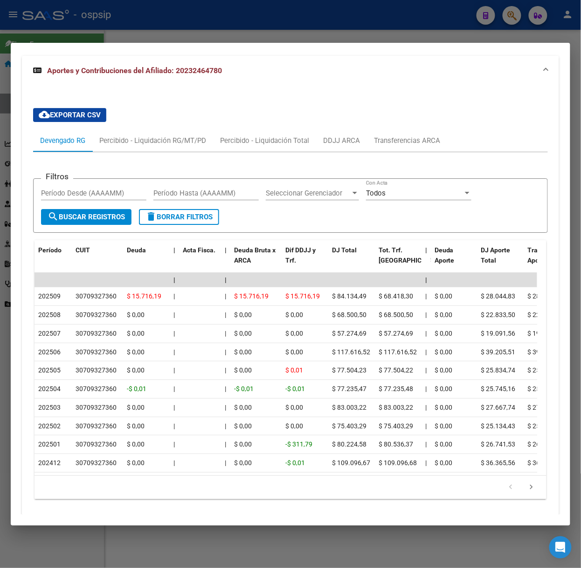
scroll to position [720, 0]
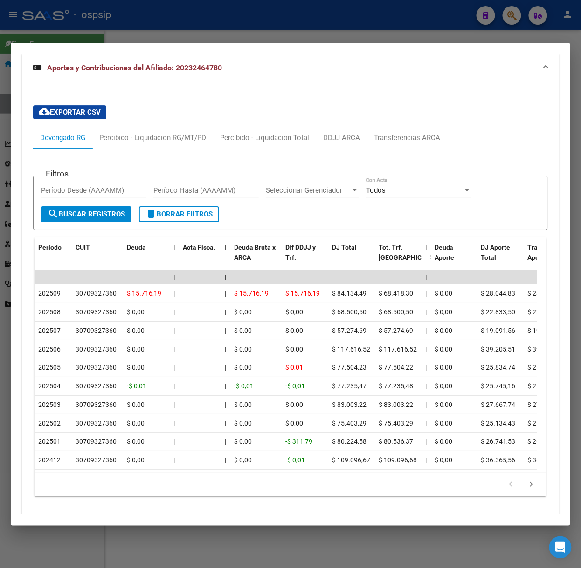
click at [220, 21] on div at bounding box center [290, 284] width 581 height 568
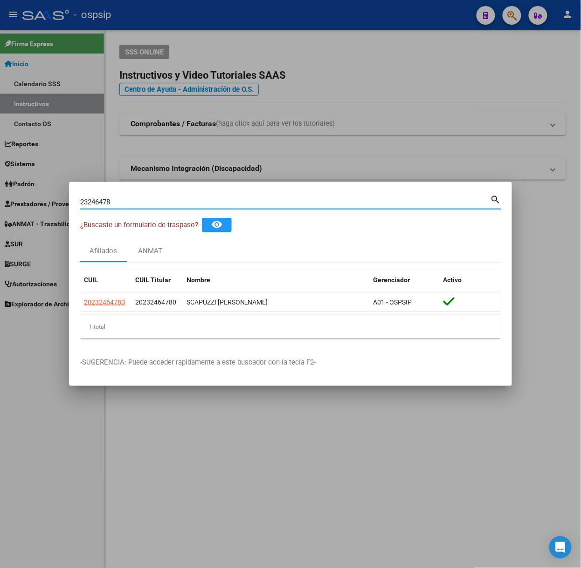
click at [133, 199] on input "23246478" at bounding box center [285, 202] width 410 height 8
type input "38709437"
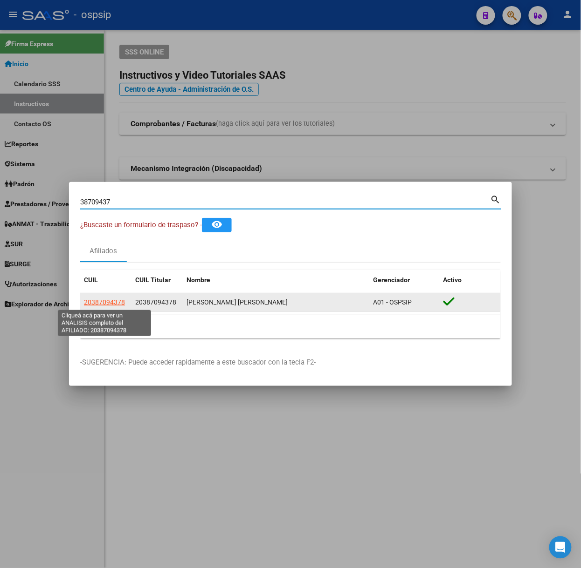
click at [112, 301] on span "20387094378" at bounding box center [104, 302] width 41 height 7
type textarea "20387094378"
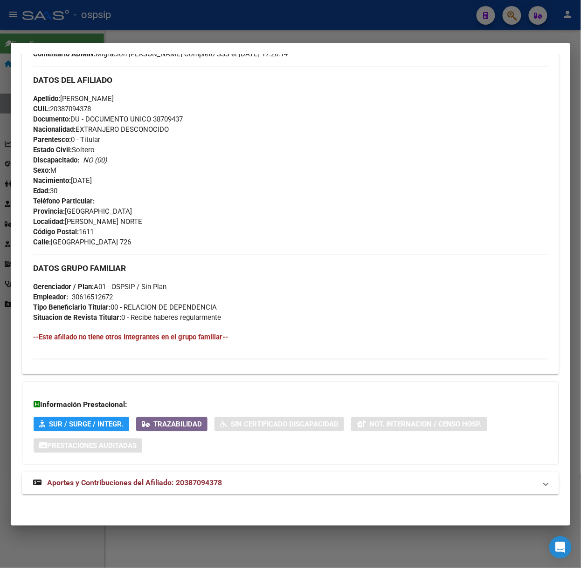
scroll to position [303, 0]
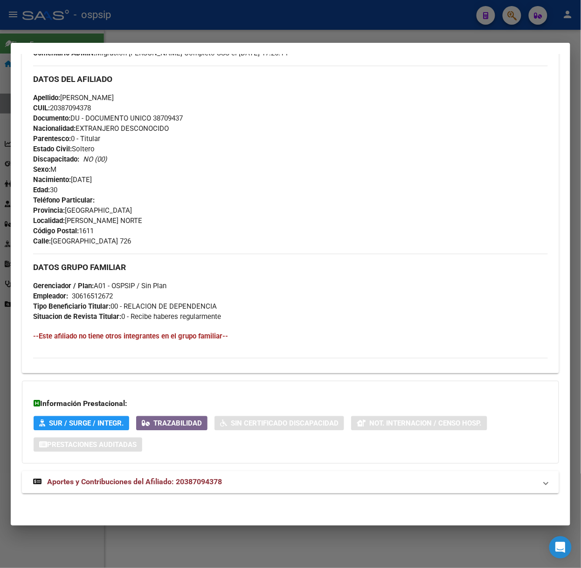
click at [289, 470] on div "DATOS PADRÓN ÁGIL: VERON ANGEL IVAN | ACTIVO | AFILIADO TITULAR Datos Personale…" at bounding box center [290, 144] width 537 height 719
click at [278, 487] on mat-panel-title "Aportes y Contribuciones del Afiliado: 20387094378" at bounding box center [284, 482] width 503 height 11
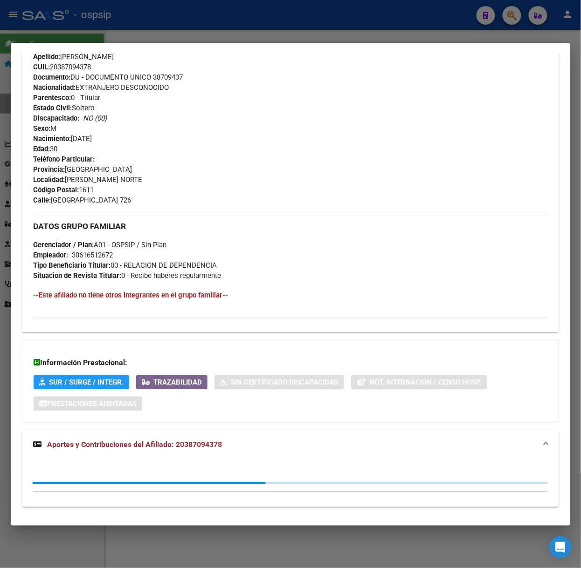
scroll to position [358, 0]
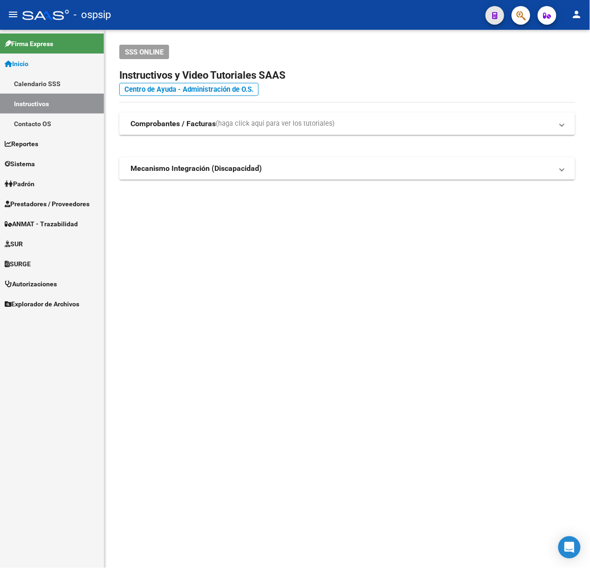
click at [504, 14] on button "button" at bounding box center [495, 15] width 19 height 19
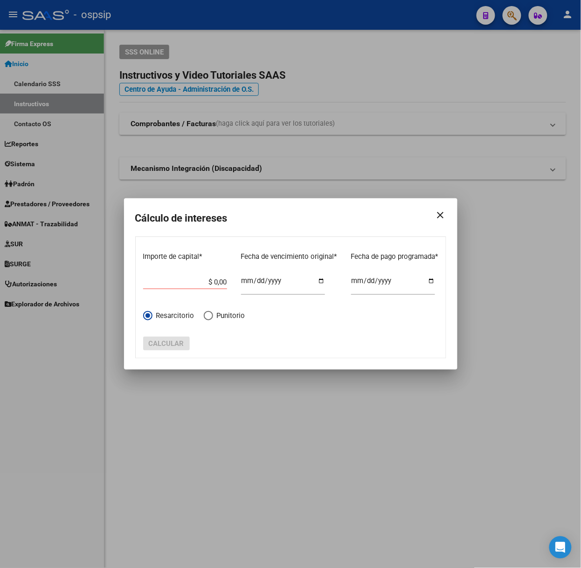
click at [514, 16] on div at bounding box center [290, 284] width 581 height 568
click at [514, 16] on button "button" at bounding box center [511, 15] width 19 height 19
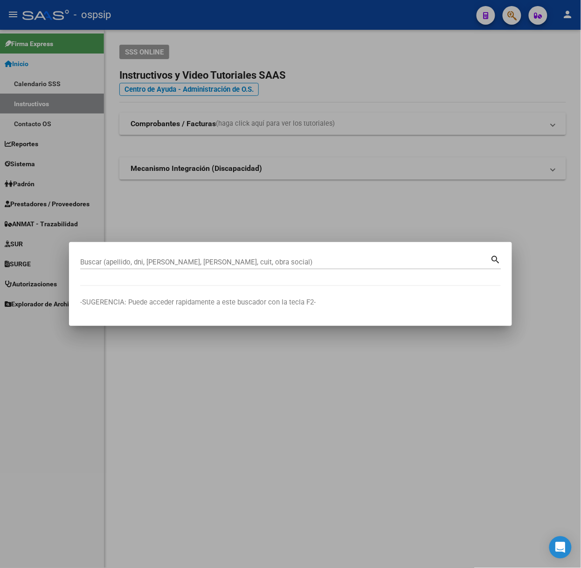
drag, startPoint x: 243, startPoint y: 267, endPoint x: 217, endPoint y: 261, distance: 26.8
click at [217, 261] on input "Buscar (apellido, dni, [PERSON_NAME], [PERSON_NAME], cuit, obra social)" at bounding box center [285, 262] width 410 height 8
paste input "20387094378"
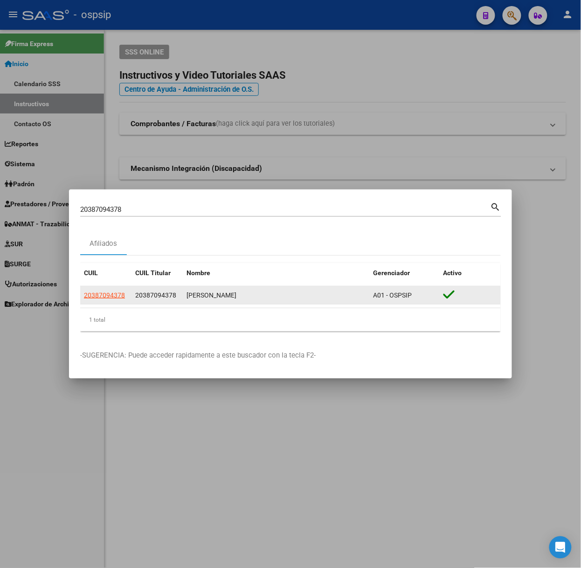
click at [113, 291] on app-link-go-to "20387094378" at bounding box center [104, 295] width 41 height 11
click at [114, 295] on span "20387094378" at bounding box center [104, 295] width 41 height 7
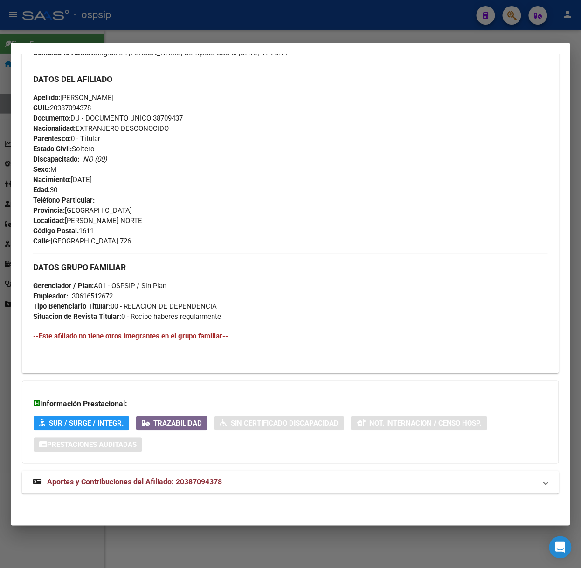
click at [244, 477] on mat-panel-title "Aportes y Contribuciones del Afiliado: 20387094378" at bounding box center [284, 482] width 503 height 11
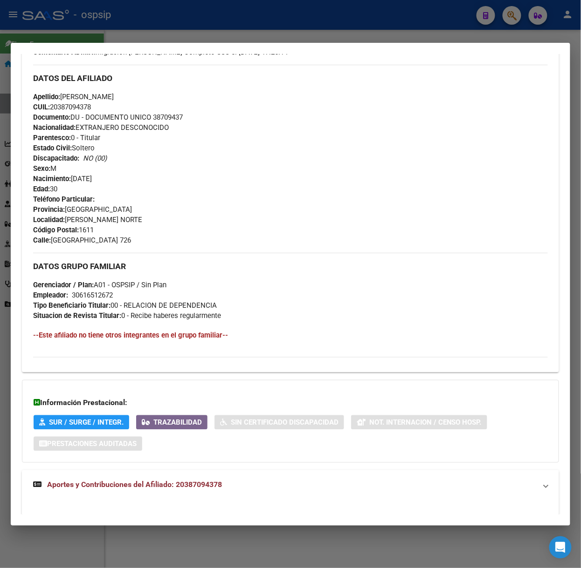
scroll to position [534, 0]
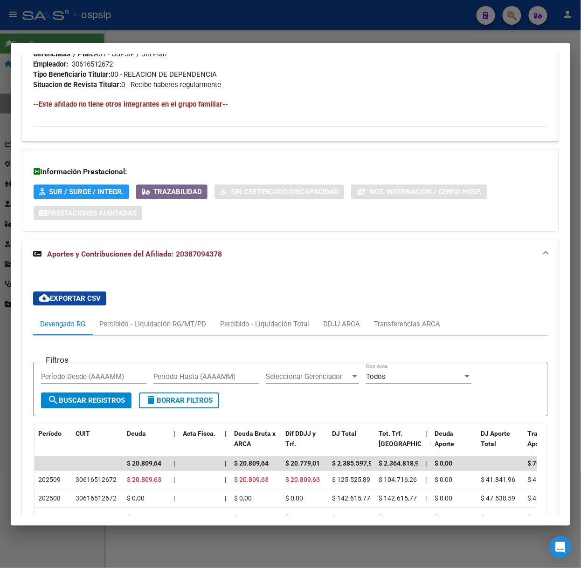
click at [113, 33] on div at bounding box center [290, 284] width 581 height 568
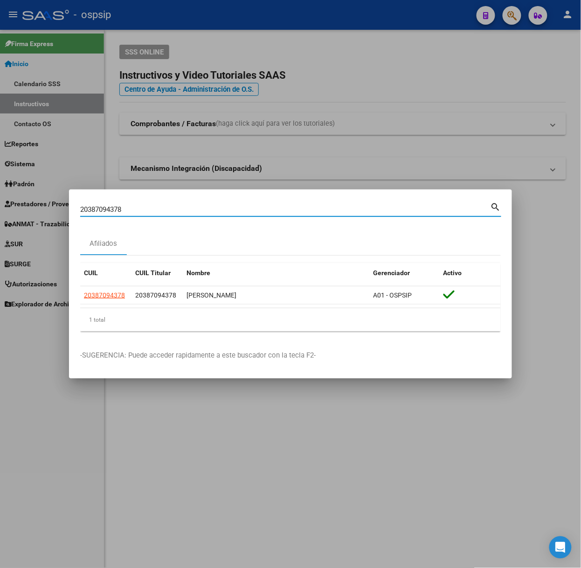
click at [189, 211] on input "20387094378" at bounding box center [285, 209] width 410 height 8
type input "16156530"
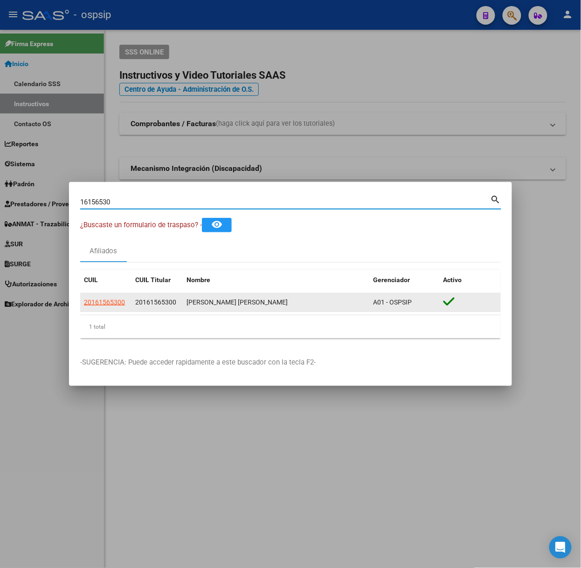
click at [116, 297] on app-link-go-to "20161565300" at bounding box center [104, 302] width 41 height 11
click at [111, 299] on span "20161565300" at bounding box center [104, 302] width 41 height 7
copy span "5"
type textarea "20161565300"
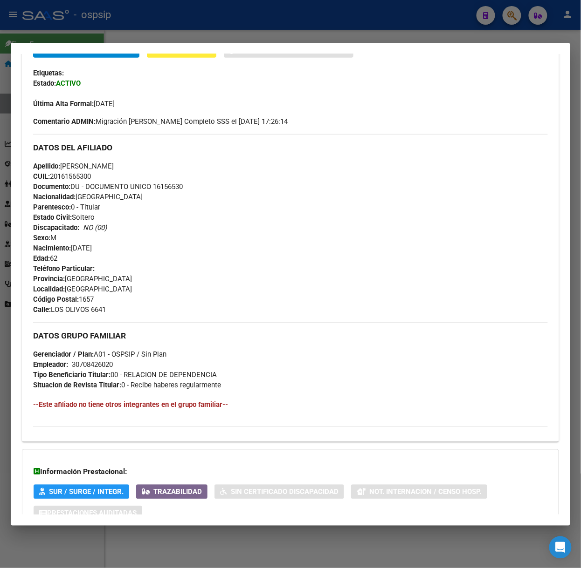
scroll to position [282, 0]
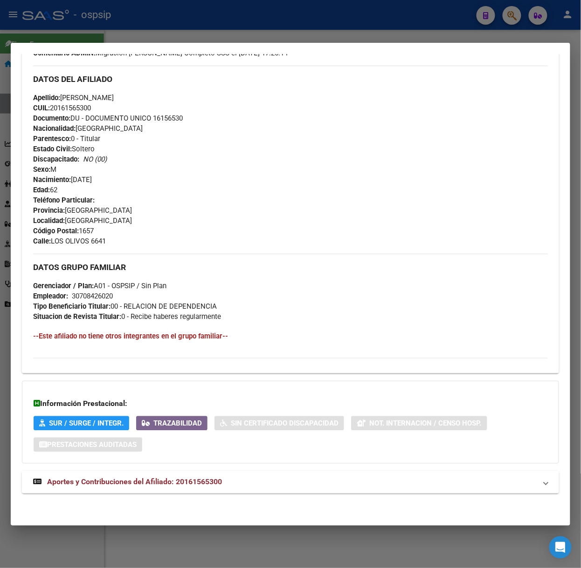
click at [226, 478] on mat-panel-title "Aportes y Contribuciones del Afiliado: 20161565300" at bounding box center [284, 482] width 503 height 11
click at [232, 19] on div at bounding box center [290, 284] width 581 height 568
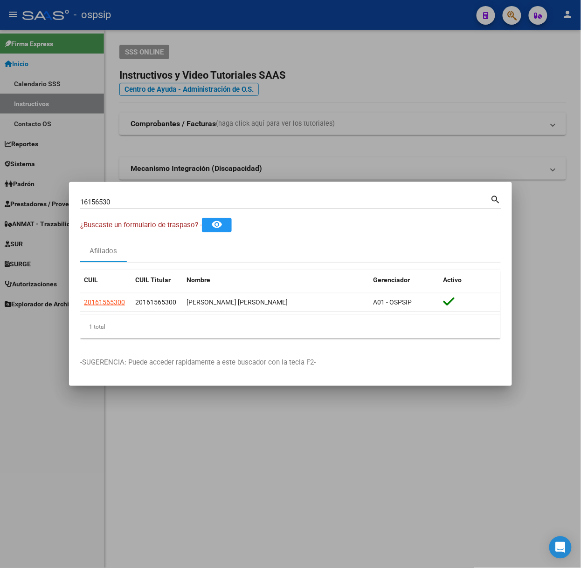
click at [154, 203] on input "16156530" at bounding box center [285, 202] width 410 height 8
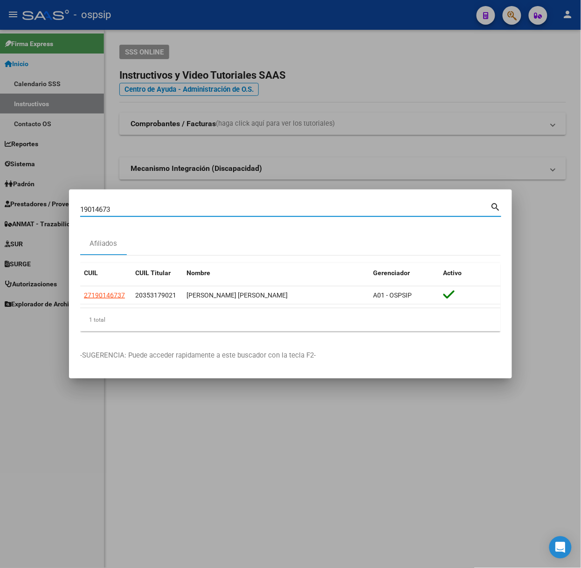
type input "19014673"
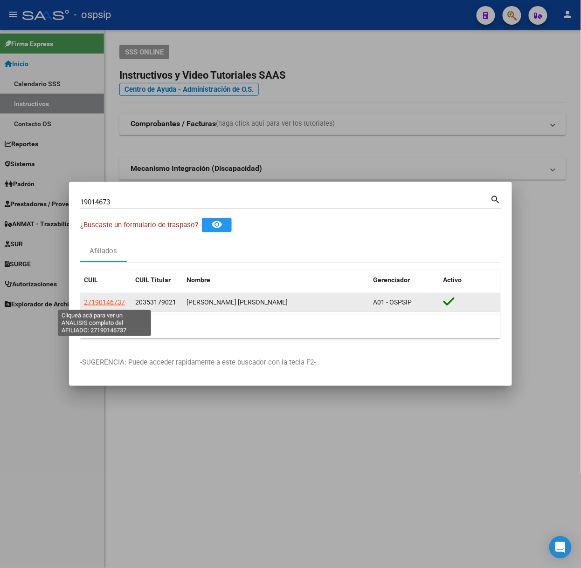
click at [112, 304] on span "27190146737" at bounding box center [104, 302] width 41 height 7
type textarea "27190146737"
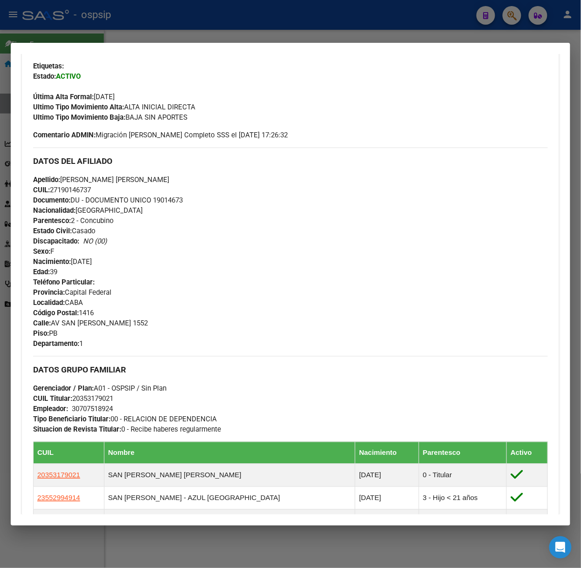
scroll to position [425, 0]
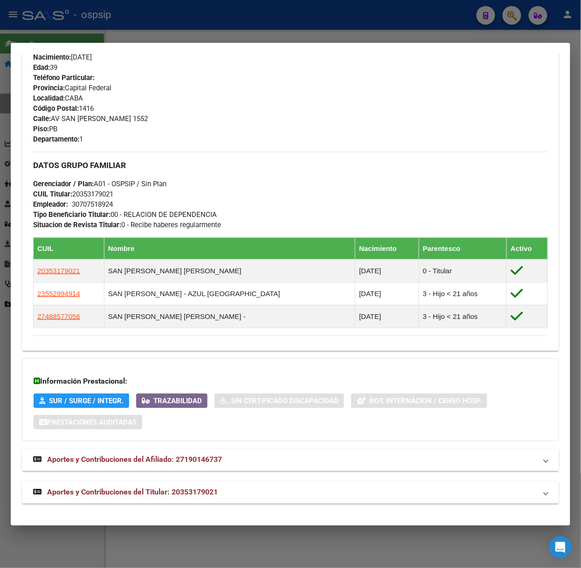
click at [144, 487] on strong "Aportes y Contribuciones del Titular: 20353179021" at bounding box center [125, 492] width 185 height 11
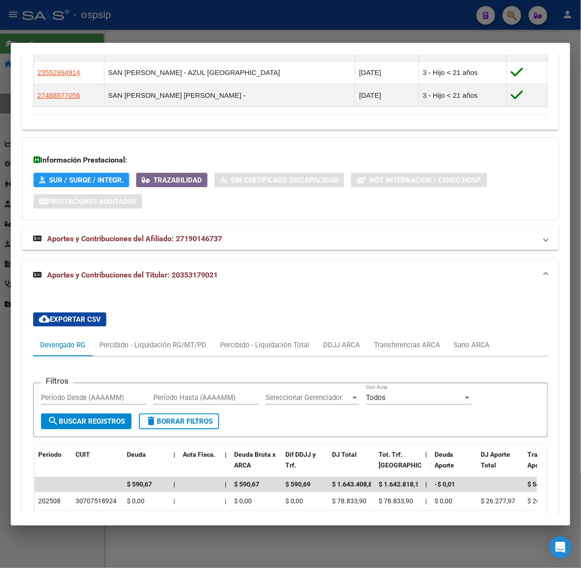
scroll to position [657, 0]
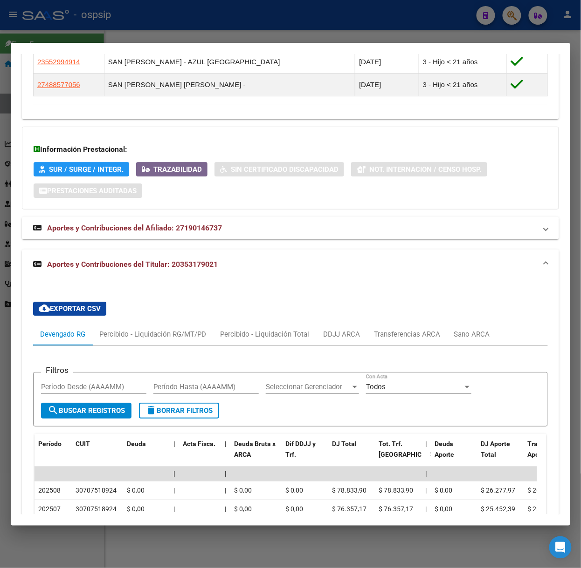
click at [97, 36] on div at bounding box center [290, 284] width 581 height 568
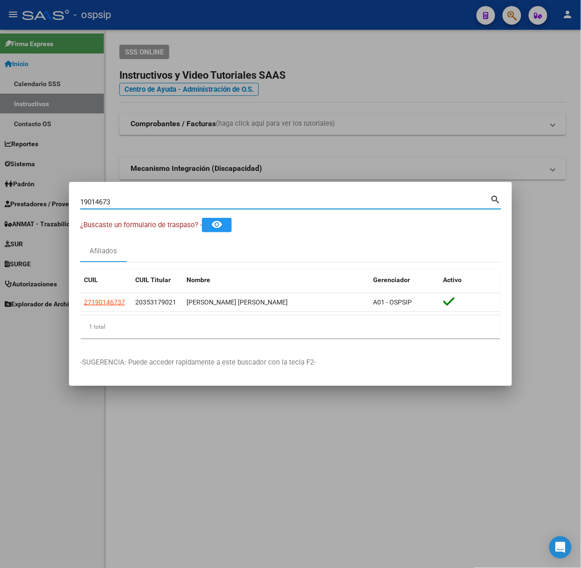
click at [116, 206] on input "19014673" at bounding box center [285, 202] width 410 height 8
type input "26617868"
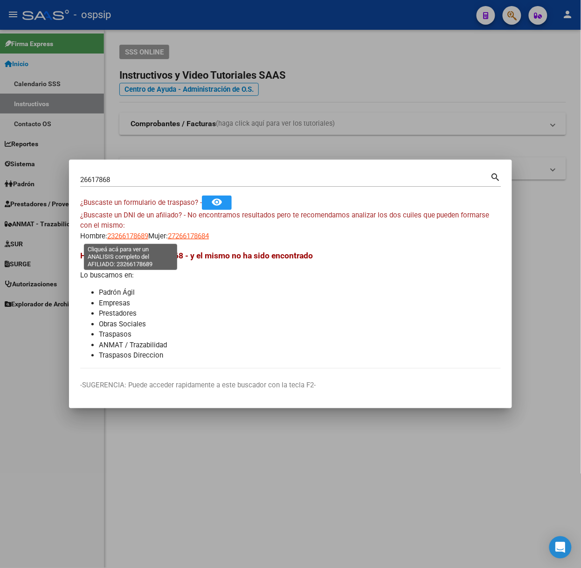
click at [125, 237] on span "23266178689" at bounding box center [127, 236] width 41 height 8
type textarea "23266178689"
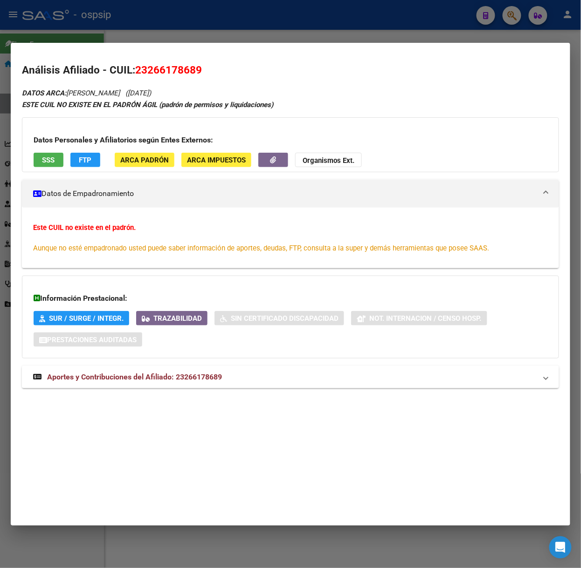
click at [238, 373] on mat-panel-title "Aportes y Contribuciones del Afiliado: 23266178689" at bounding box center [284, 377] width 503 height 11
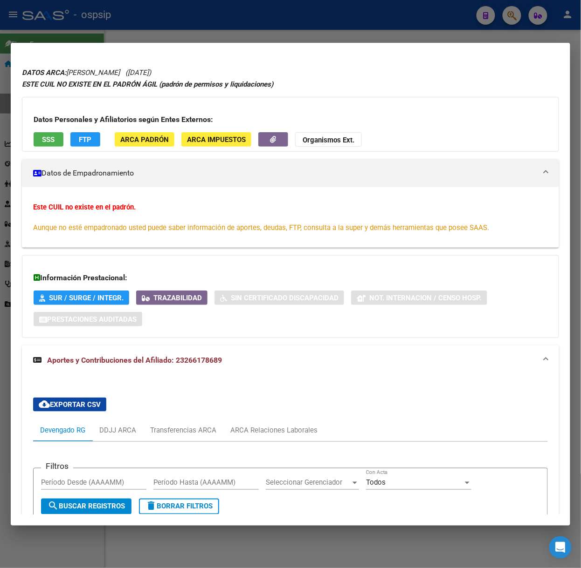
scroll to position [0, 0]
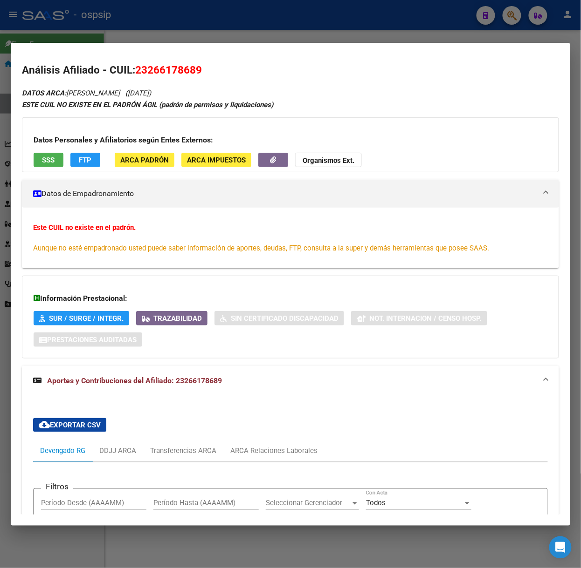
click at [35, 162] on button "SSS" at bounding box center [49, 160] width 30 height 14
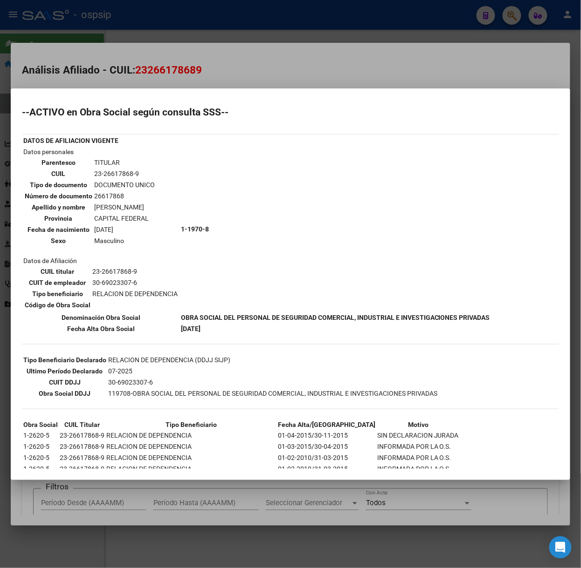
click at [154, 74] on div at bounding box center [290, 284] width 581 height 568
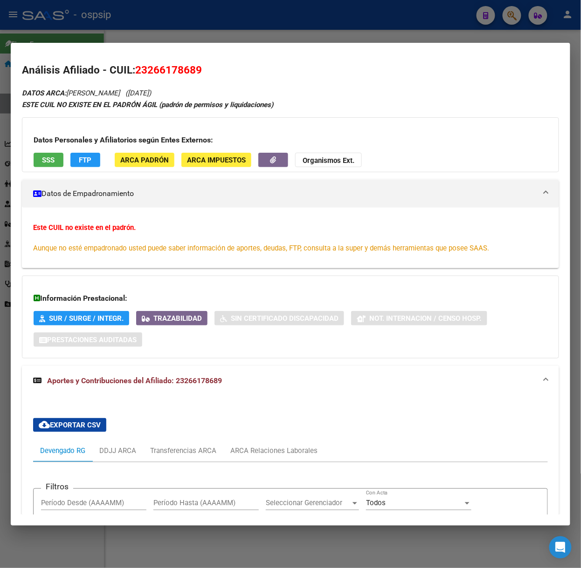
click at [119, 45] on mat-dialog-container "Análisis Afiliado - CUIL: 23266178689 DATOS ARCA: [PERSON_NAME] ([DATE]) ESTE C…" at bounding box center [290, 284] width 559 height 483
click at [155, 38] on div at bounding box center [290, 284] width 581 height 568
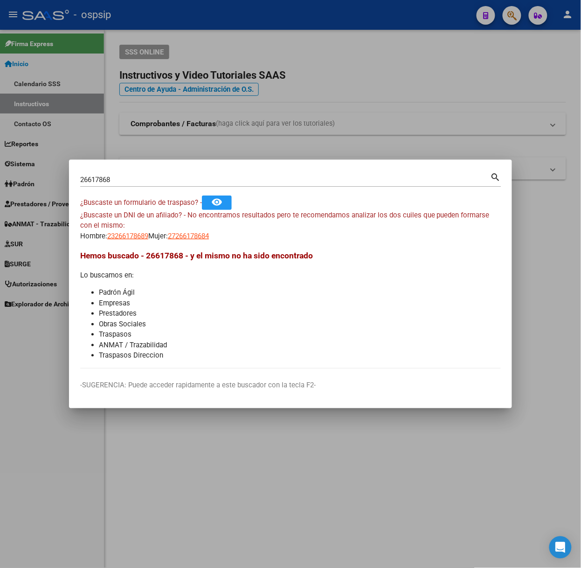
click at [183, 177] on input "26617868" at bounding box center [285, 180] width 410 height 8
type input "94002372"
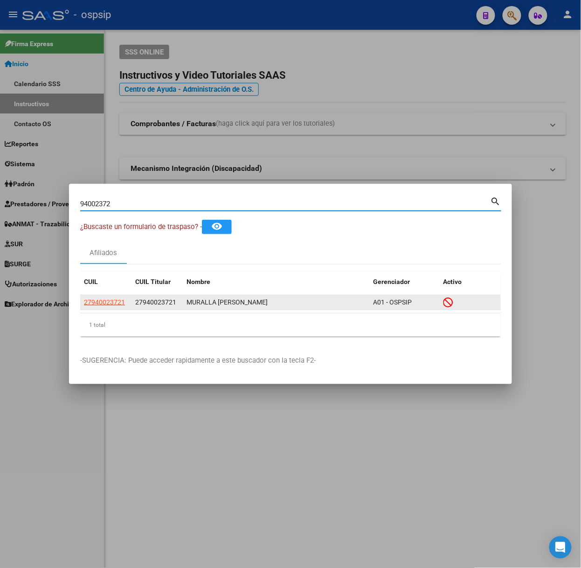
drag, startPoint x: 115, startPoint y: 295, endPoint x: 114, endPoint y: 303, distance: 7.5
click at [114, 299] on datatable-body-cell "27940023721" at bounding box center [105, 302] width 51 height 14
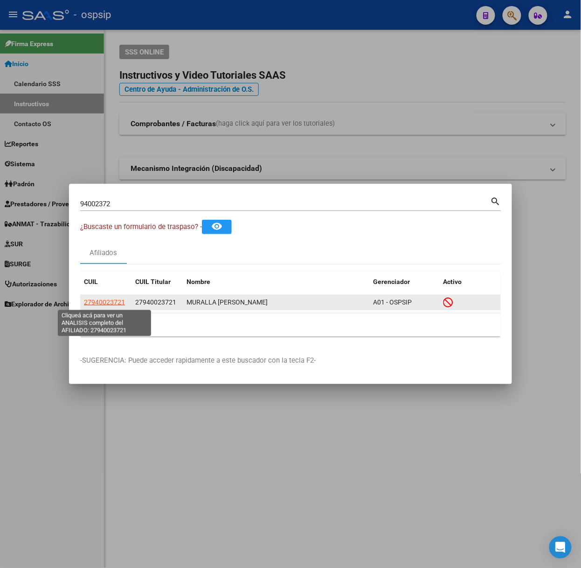
click at [114, 309] on datatable-body-cell "27940023721" at bounding box center [105, 302] width 51 height 14
click at [114, 306] on span "27940023721" at bounding box center [104, 302] width 41 height 7
type textarea "27940023721"
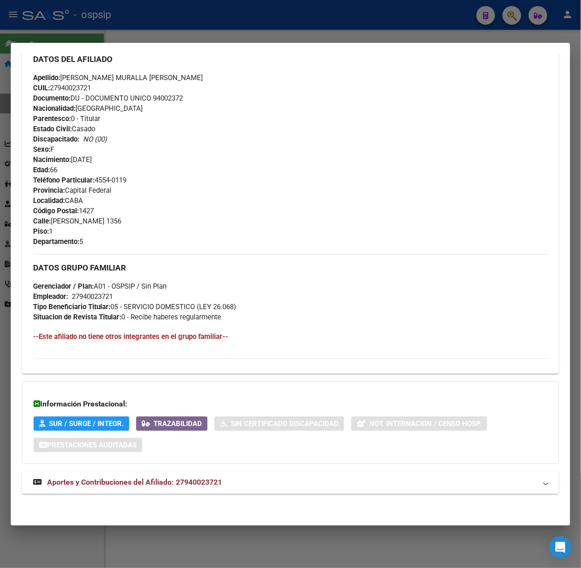
scroll to position [313, 0]
click at [223, 485] on mat-panel-title "Aportes y Contribuciones del Afiliado: 27940023721" at bounding box center [284, 482] width 503 height 11
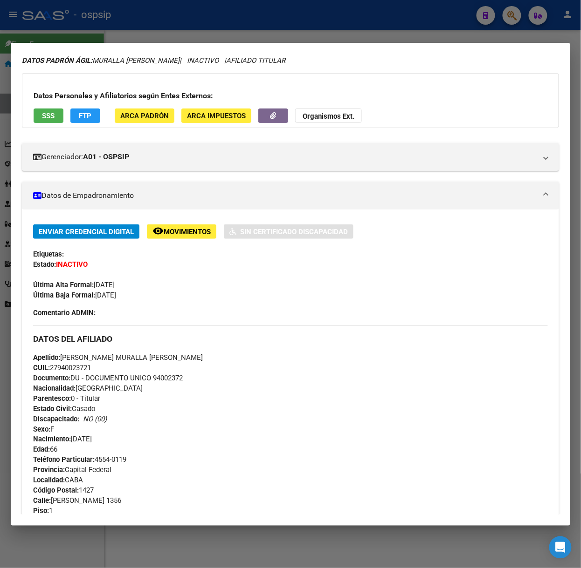
scroll to position [0, 0]
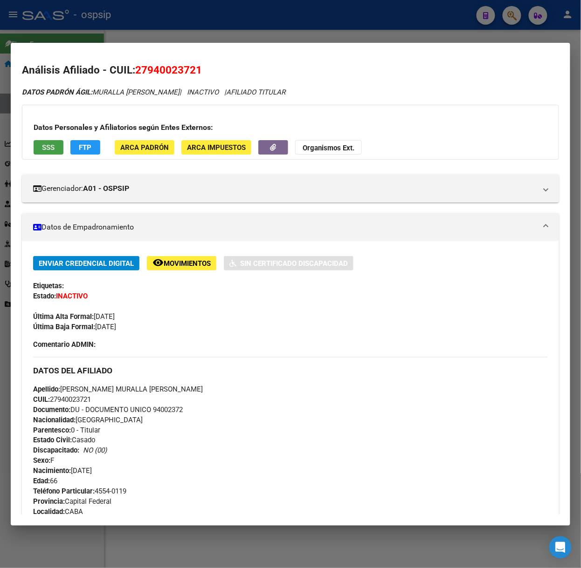
click at [62, 153] on button "SSS" at bounding box center [49, 147] width 30 height 14
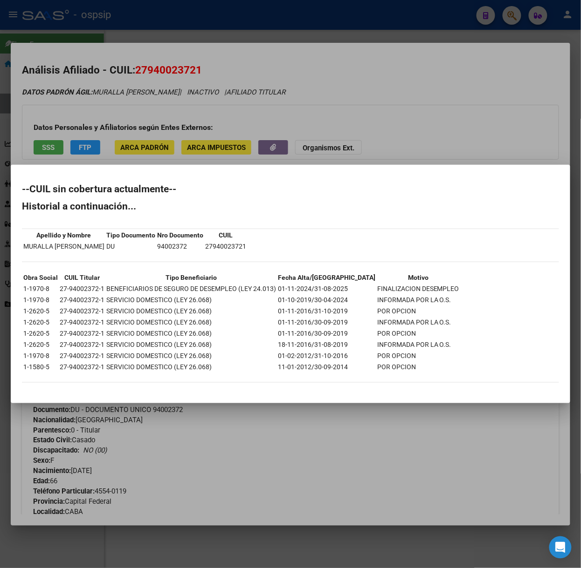
click at [112, 122] on div at bounding box center [290, 284] width 581 height 568
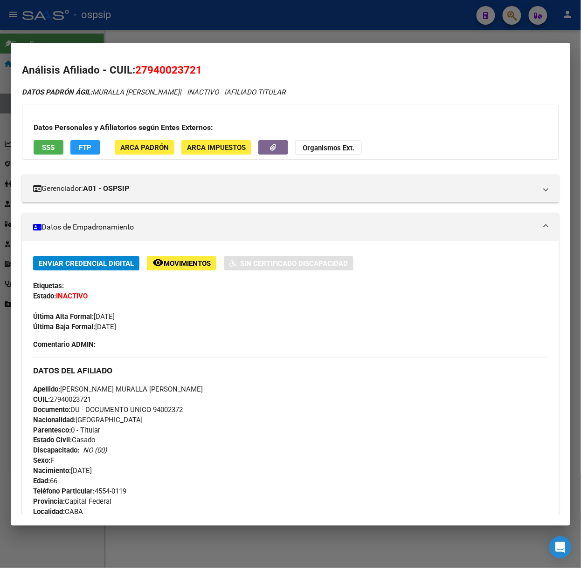
click at [142, 19] on div at bounding box center [290, 284] width 581 height 568
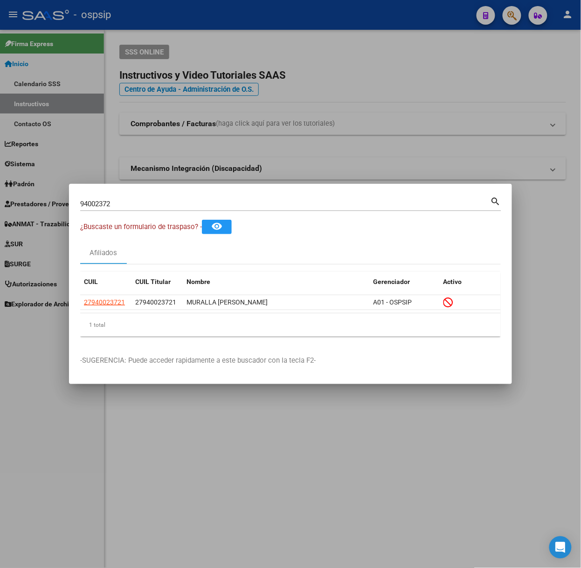
click at [112, 196] on div "94002372 Buscar (apellido, dni, [PERSON_NAME], nro traspaso, cuit, obra social)…" at bounding box center [290, 203] width 421 height 16
click at [117, 199] on div "94002372 Buscar (apellido, dni, cuil, [PERSON_NAME], cuit, obra social)" at bounding box center [285, 204] width 410 height 14
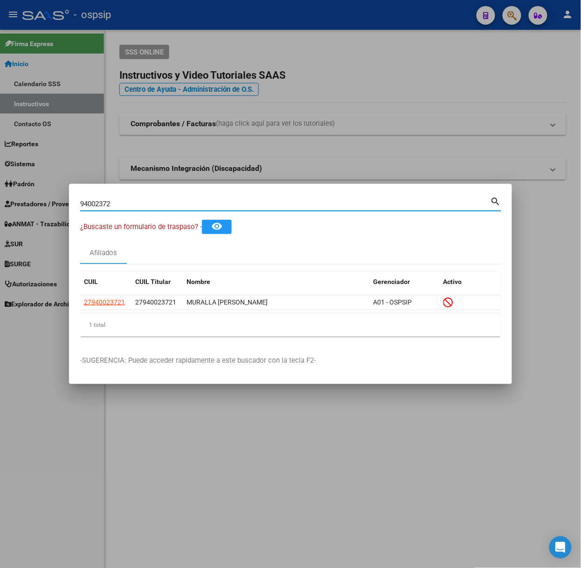
click at [118, 200] on input "94002372" at bounding box center [285, 204] width 410 height 8
type input "25537520"
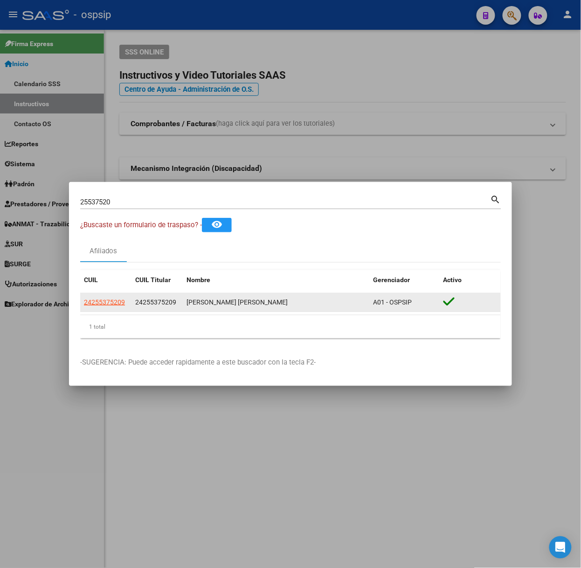
click at [107, 300] on datatable-body-cell "24255375209" at bounding box center [105, 303] width 51 height 18
click at [107, 300] on span "24255375209" at bounding box center [104, 302] width 41 height 7
copy span "242553"
type textarea "24255375209"
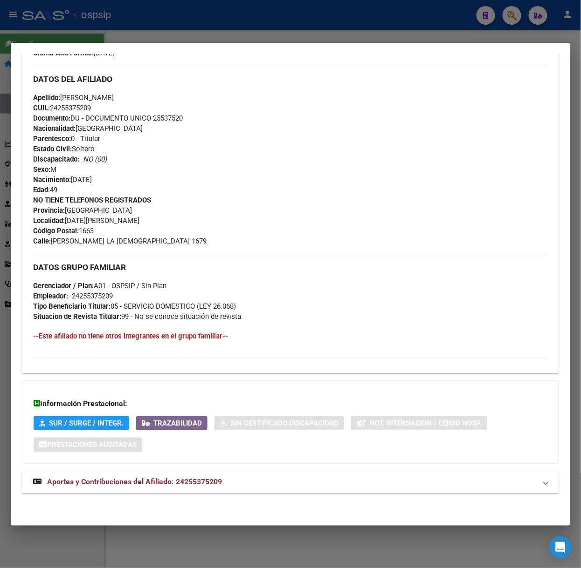
click at [199, 479] on span "Aportes y Contribuciones del Afiliado: 24255375209" at bounding box center [134, 482] width 175 height 9
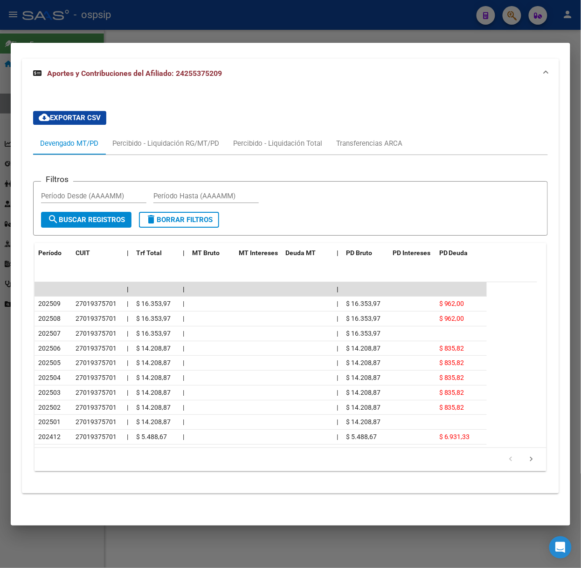
scroll to position [679, 0]
click at [130, 45] on mat-dialog-container "Análisis Afiliado - CUIL: 24255375209 DATOS [PERSON_NAME] ÁGIL: [PERSON_NAME] […" at bounding box center [290, 284] width 559 height 483
click at [133, 47] on mat-dialog-container "Análisis Afiliado - CUIL: 24255375209 DATOS [PERSON_NAME] ÁGIL: [PERSON_NAME] […" at bounding box center [290, 284] width 559 height 483
click at [133, 38] on div at bounding box center [290, 284] width 581 height 568
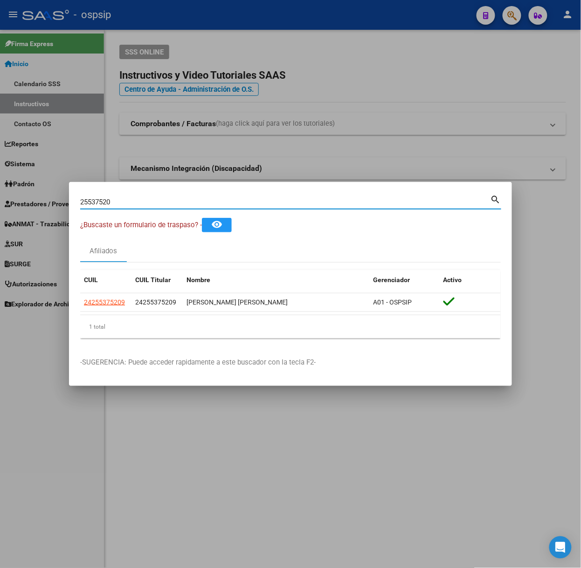
click at [181, 204] on input "25537520" at bounding box center [285, 202] width 410 height 8
type input "24591385"
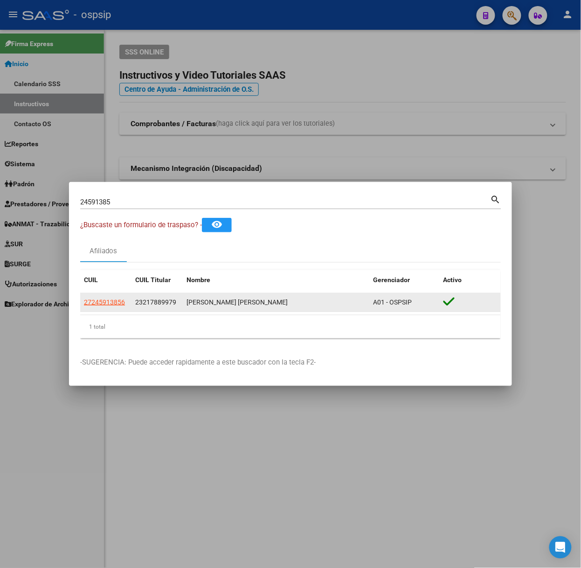
click at [118, 297] on app-link-go-to "27245913856" at bounding box center [104, 302] width 41 height 11
click at [118, 305] on span "27245913856" at bounding box center [104, 302] width 41 height 7
type textarea "27245913856"
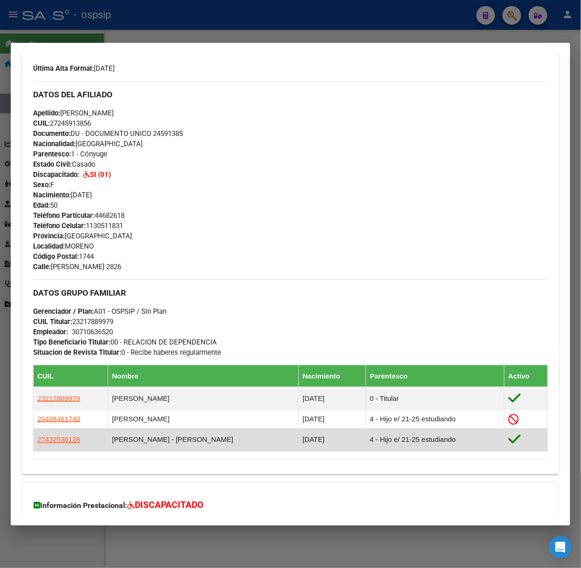
scroll to position [375, 0]
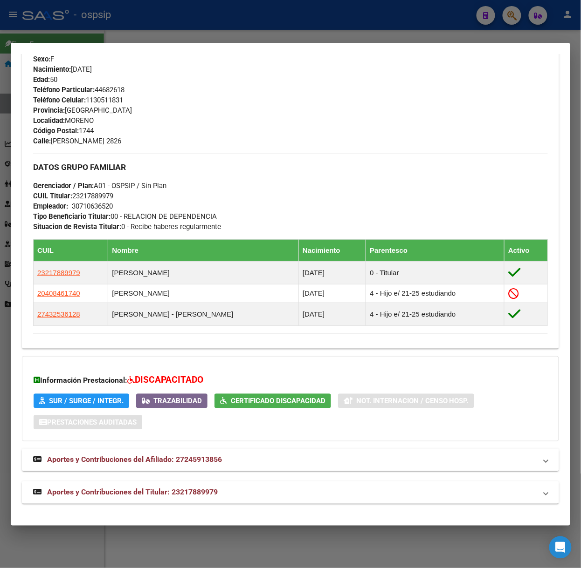
click at [96, 491] on span "Aportes y Contribuciones del Titular: 23217889979" at bounding box center [132, 492] width 171 height 9
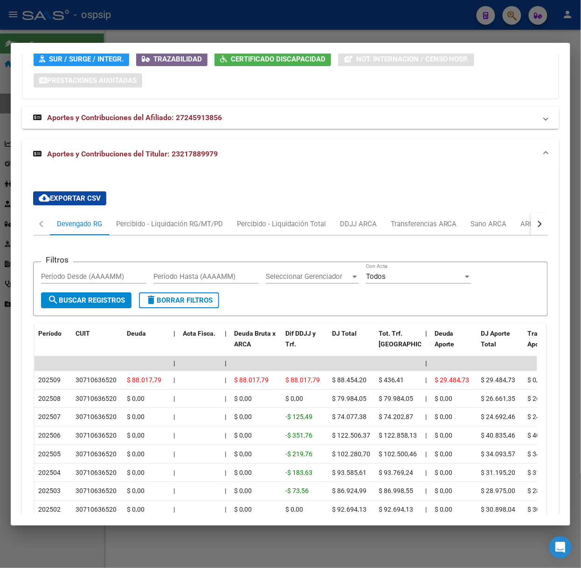
scroll to position [830, 0]
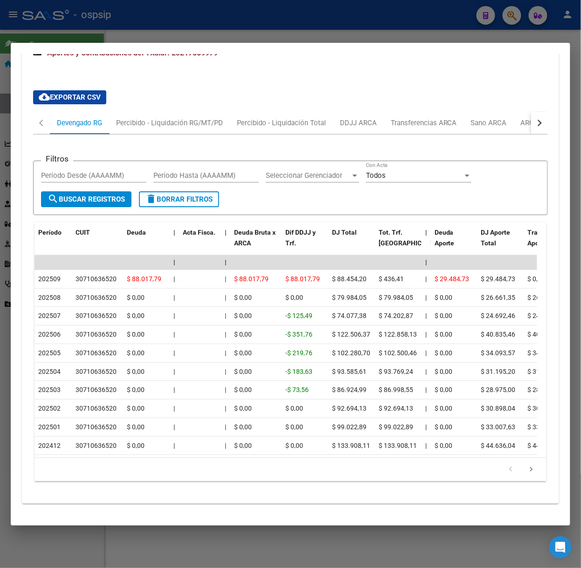
click at [114, 22] on div at bounding box center [290, 284] width 581 height 568
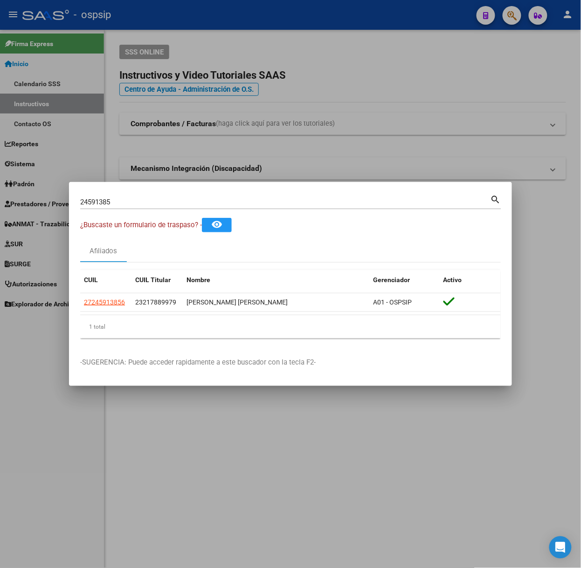
click at [121, 204] on input "24591385" at bounding box center [285, 202] width 410 height 8
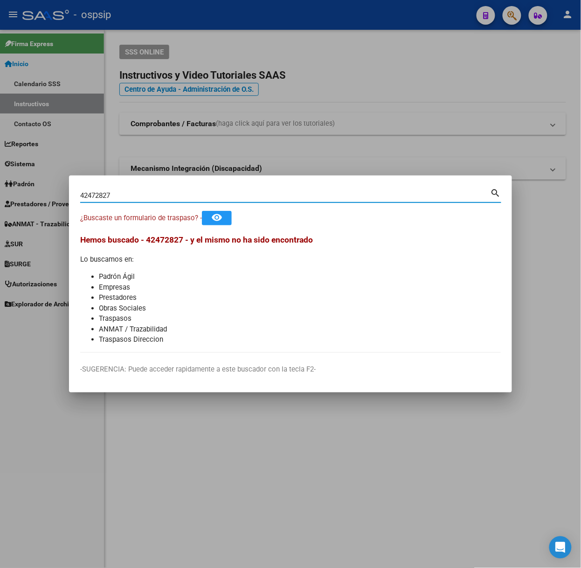
type input "42472827"
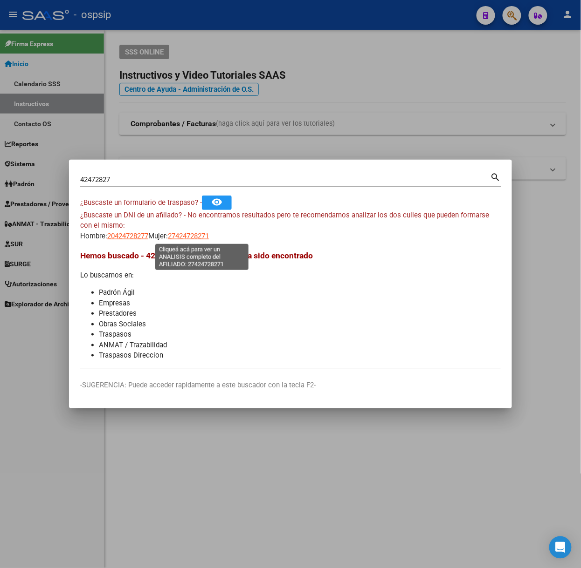
click at [198, 239] on span "27424728271" at bounding box center [188, 236] width 41 height 8
type textarea "27424728271"
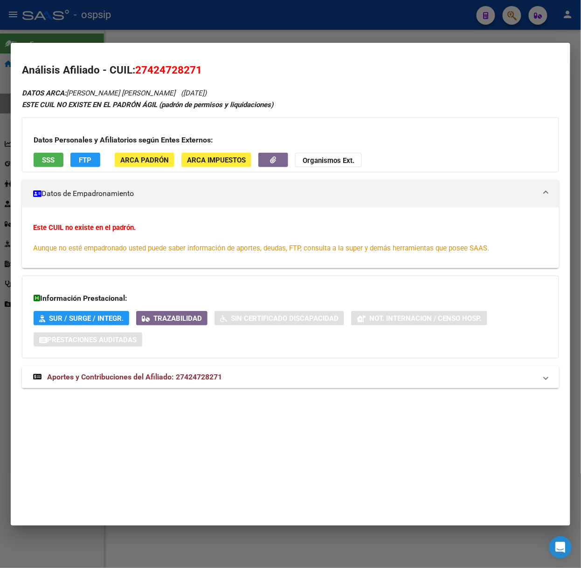
click at [246, 372] on mat-panel-title "Aportes y Contribuciones del Afiliado: 27424728271" at bounding box center [284, 377] width 503 height 11
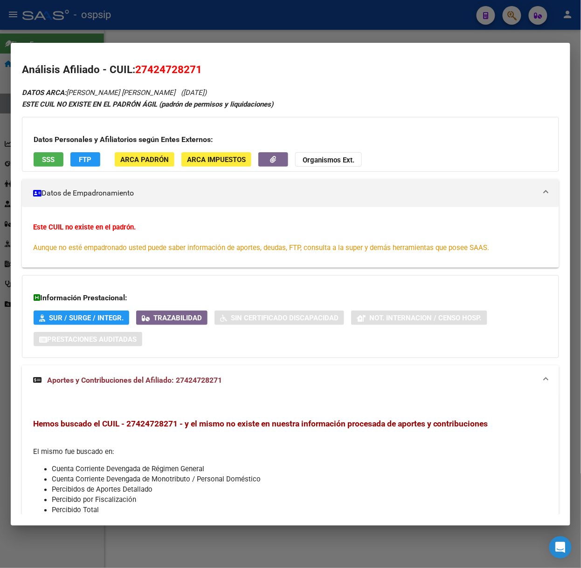
scroll to position [0, 0]
click at [47, 150] on div "Datos Personales y Afiliatorios según Entes Externos: SSS FTP ARCA Padrón ARCA …" at bounding box center [290, 144] width 537 height 55
click at [48, 156] on span "SSS" at bounding box center [48, 160] width 13 height 8
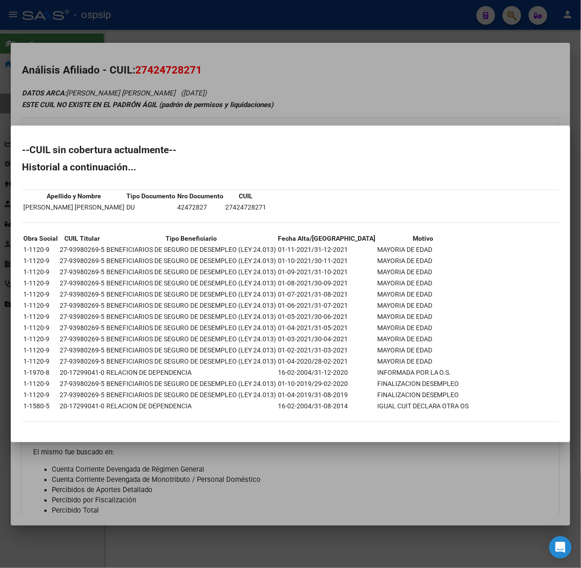
click at [97, 131] on mat-dialog-container "--CUIL sin cobertura actualmente-- Historial a continuación... Apellido y Nombr…" at bounding box center [290, 284] width 559 height 316
click at [123, 112] on div at bounding box center [290, 284] width 581 height 568
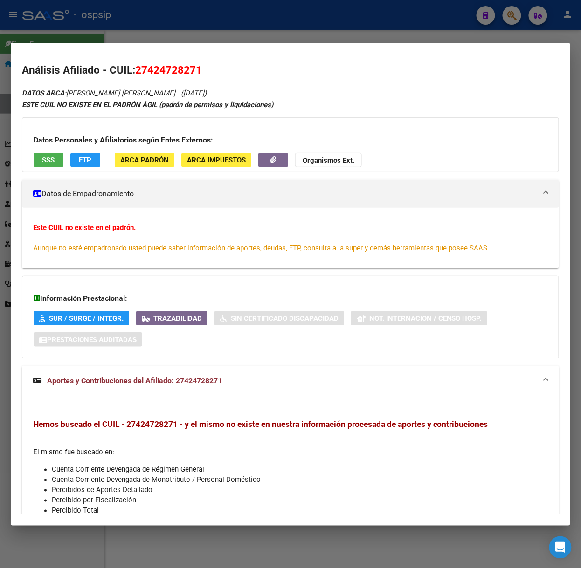
click at [99, 39] on div at bounding box center [290, 284] width 581 height 568
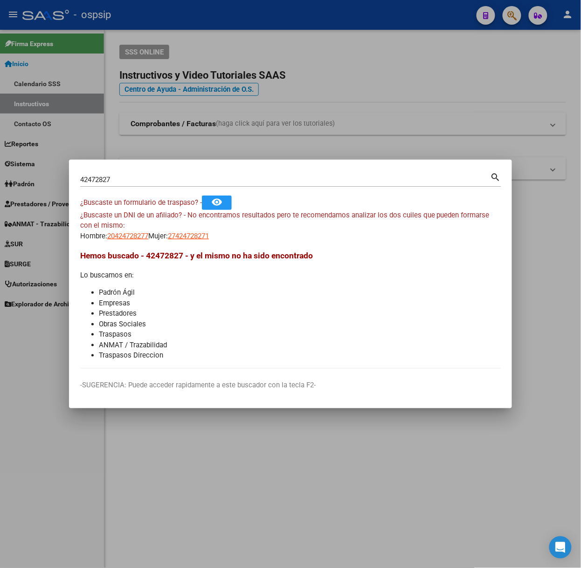
click at [118, 173] on div "42472827 Buscar (apellido, dni, [PERSON_NAME], [PERSON_NAME], cuit, obra social)" at bounding box center [285, 180] width 410 height 14
click at [127, 182] on input "42472827" at bounding box center [285, 180] width 410 height 8
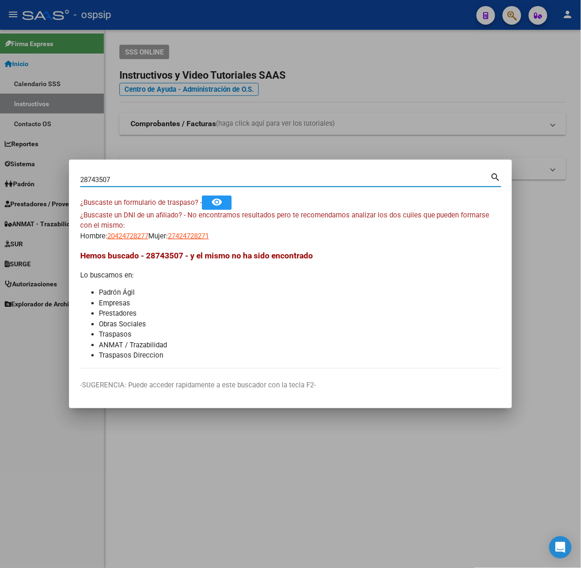
type input "28743507"
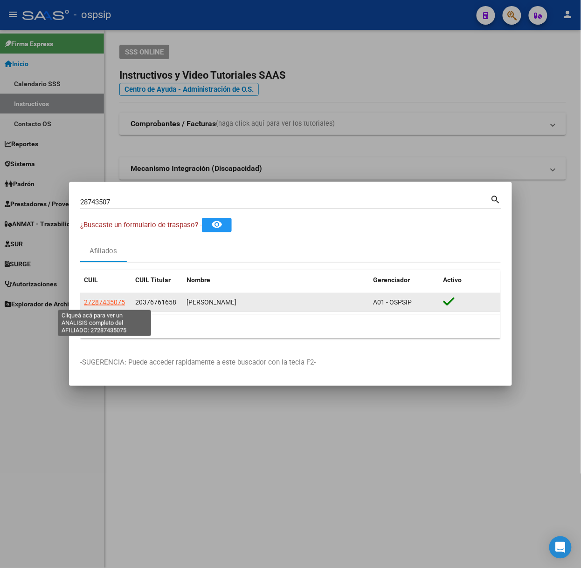
click at [114, 303] on span "27287435075" at bounding box center [104, 302] width 41 height 7
type textarea "27287435075"
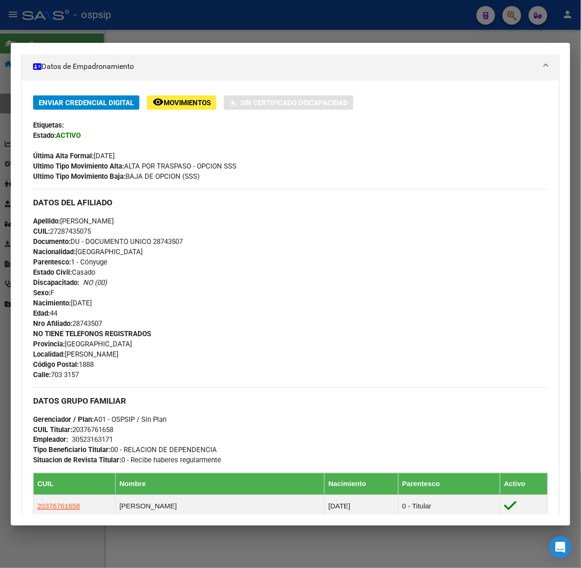
scroll to position [397, 0]
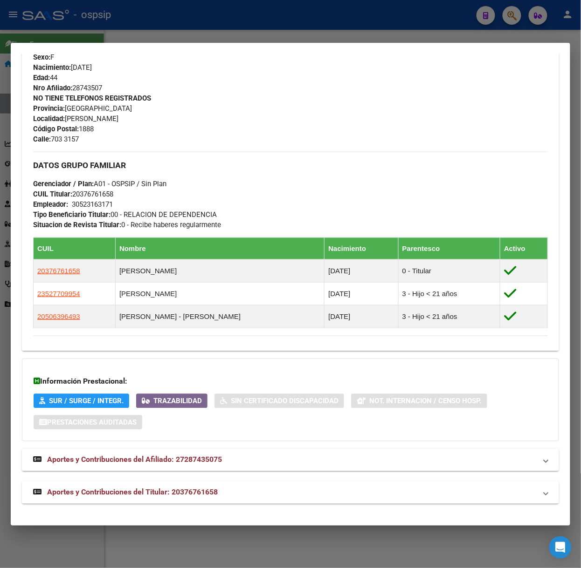
click at [184, 489] on span "Aportes y Contribuciones del Titular: 20376761658" at bounding box center [132, 492] width 171 height 9
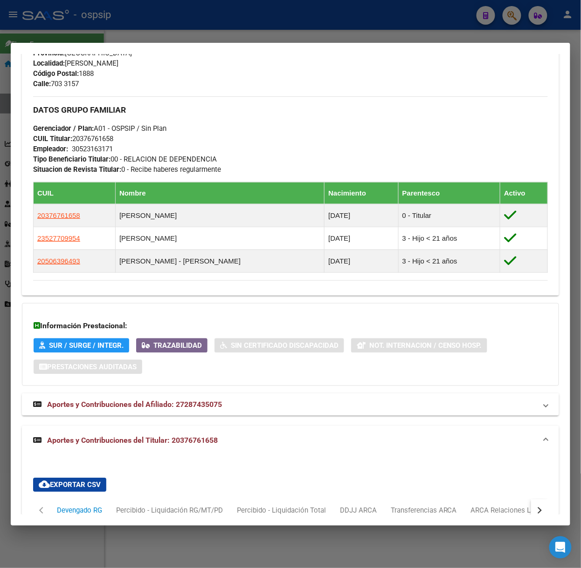
scroll to position [852, 0]
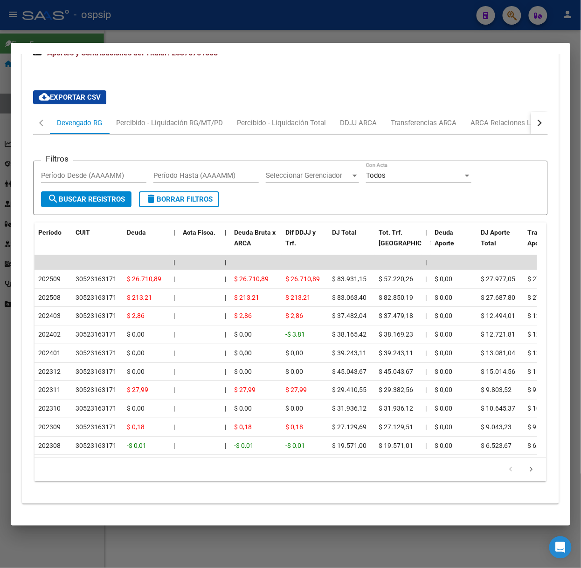
click at [117, 34] on div at bounding box center [290, 284] width 581 height 568
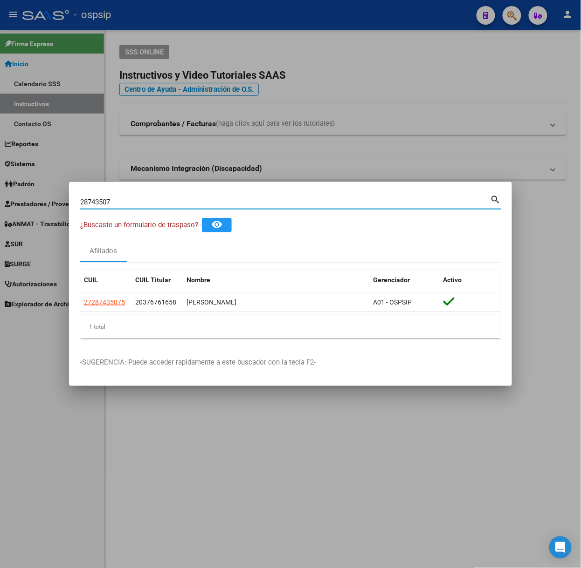
click at [117, 201] on input "28743507" at bounding box center [285, 202] width 410 height 8
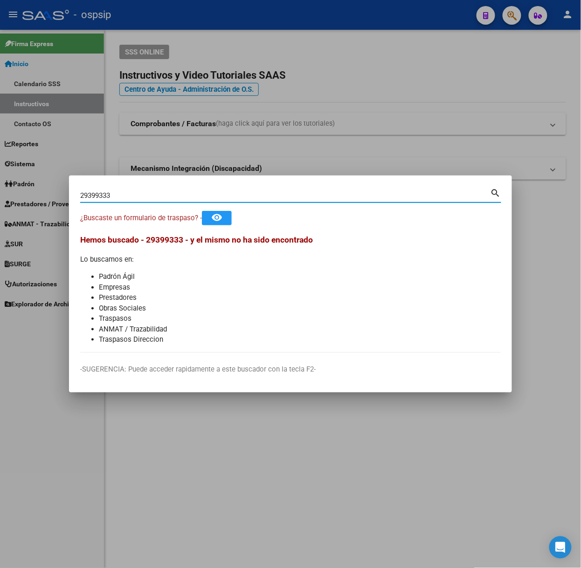
type input "29399333"
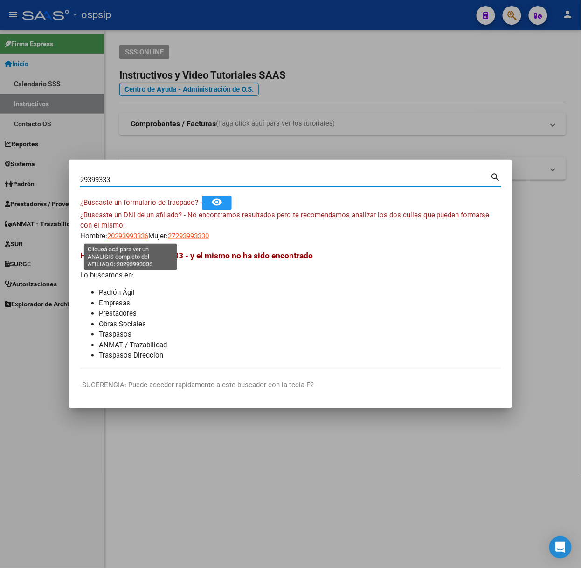
click at [128, 237] on span "20293993336" at bounding box center [127, 236] width 41 height 8
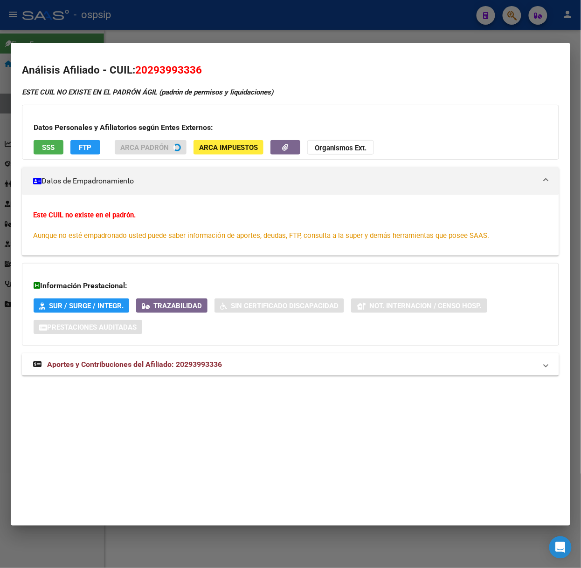
click at [167, 28] on div at bounding box center [290, 284] width 581 height 568
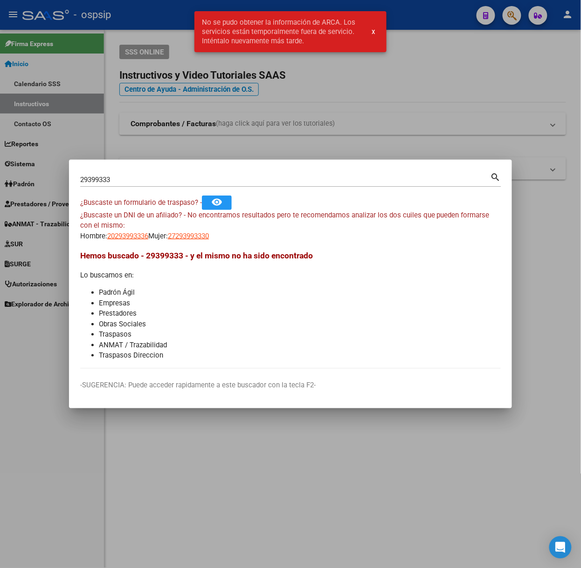
click at [212, 230] on div "¿Buscaste un DNI de un afiliado? - No encontramos resultados pero te recomendam…" at bounding box center [290, 226] width 420 height 32
click at [209, 239] on span "27293993330" at bounding box center [188, 236] width 41 height 8
type textarea "27293993330"
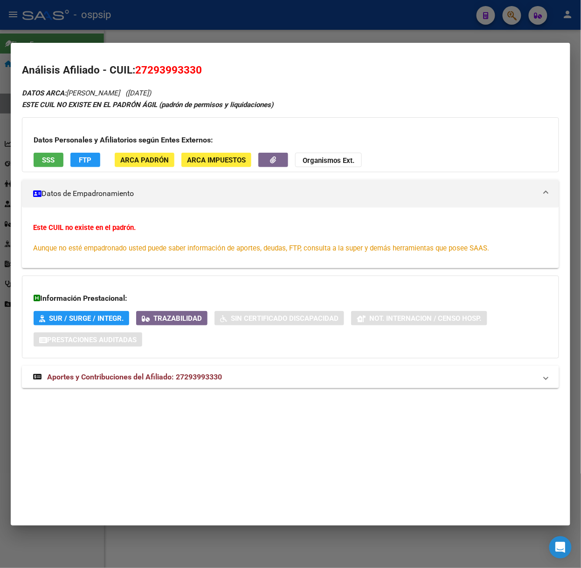
click at [236, 362] on div "DATOS ARCA: [PERSON_NAME] [PERSON_NAME] ([DATE]) ESTE CUIL NO EXISTE EN EL [PER…" at bounding box center [290, 243] width 537 height 312
click at [239, 375] on mat-panel-title "Aportes y Contribuciones del Afiliado: 27293993330" at bounding box center [284, 377] width 503 height 11
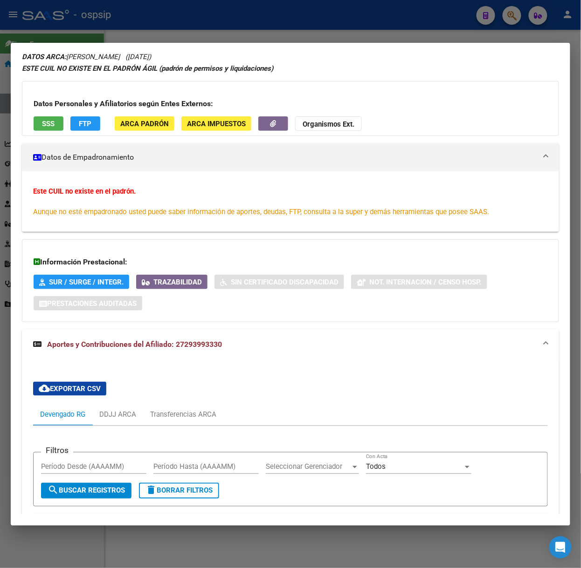
scroll to position [0, 0]
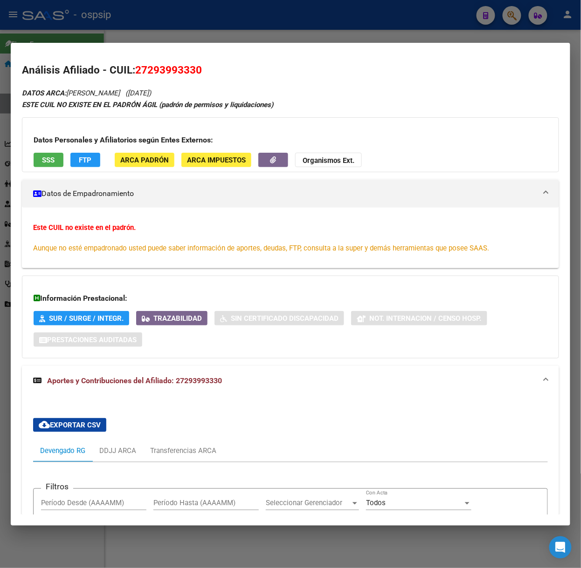
click at [34, 157] on button "SSS" at bounding box center [49, 160] width 30 height 14
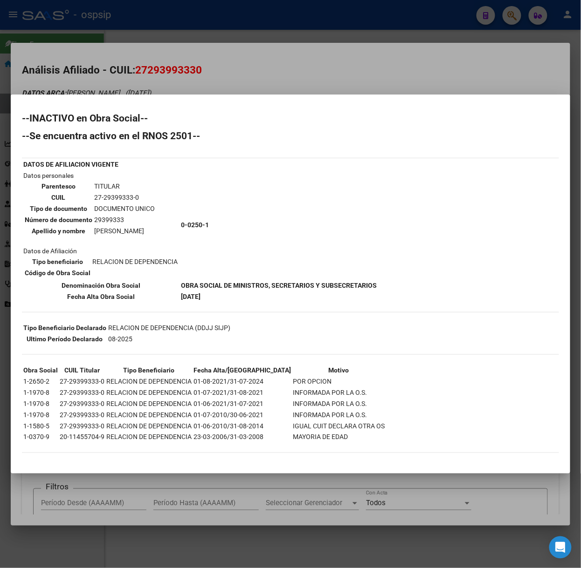
click at [151, 99] on mat-dialog-container "--INACTIVO en Obra Social-- --Se encuentra activo en el RNOS 2501-- DATOS DE AF…" at bounding box center [290, 284] width 559 height 379
click at [131, 19] on div at bounding box center [290, 284] width 581 height 568
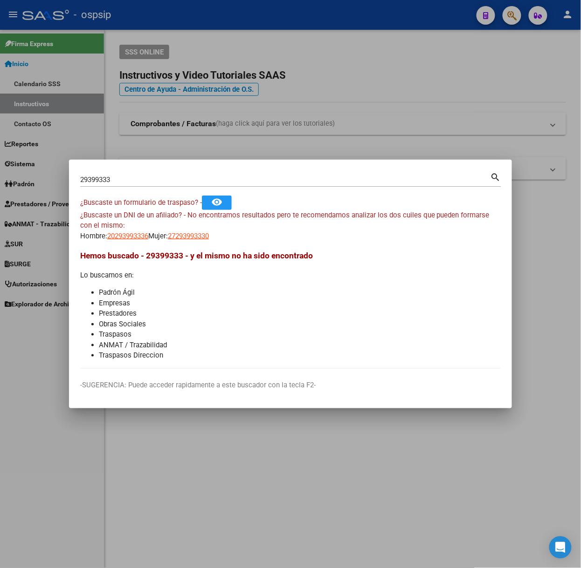
click at [139, 179] on input "29399333" at bounding box center [285, 180] width 410 height 8
type input "48513635"
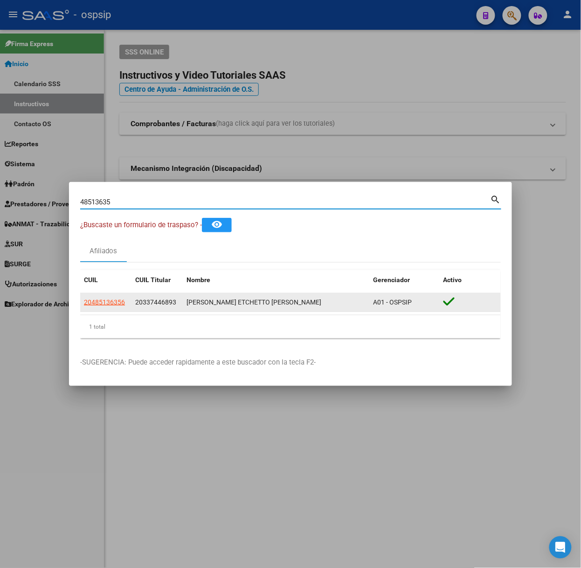
click at [112, 309] on datatable-body-cell "20485136356" at bounding box center [105, 303] width 51 height 18
click at [107, 294] on datatable-body-cell "20485136356" at bounding box center [105, 303] width 51 height 18
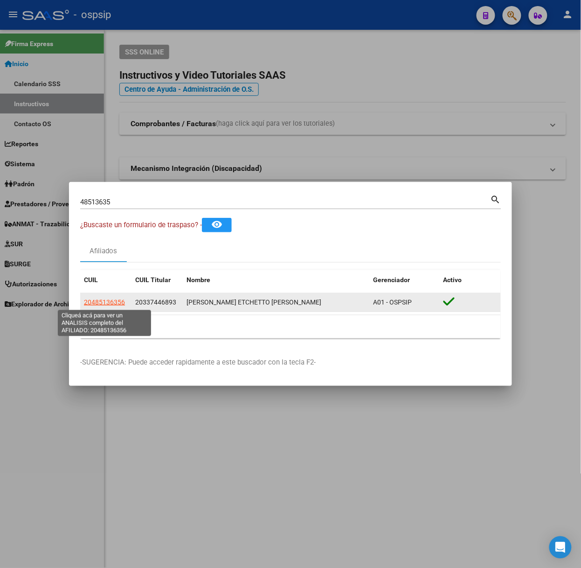
click at [112, 302] on span "20485136356" at bounding box center [104, 302] width 41 height 7
type textarea "20485136356"
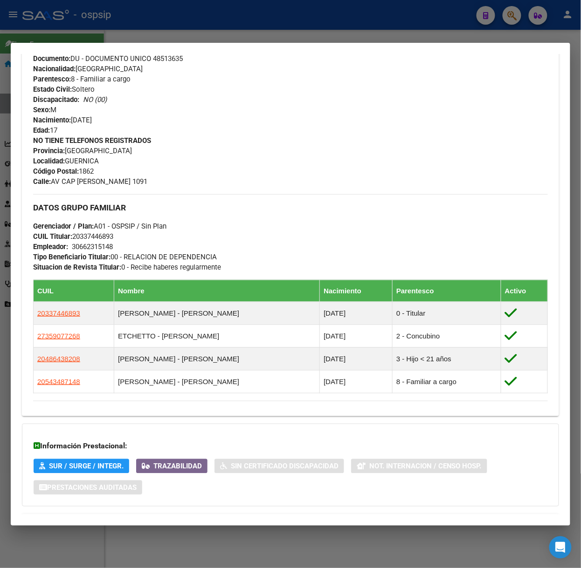
scroll to position [373, 0]
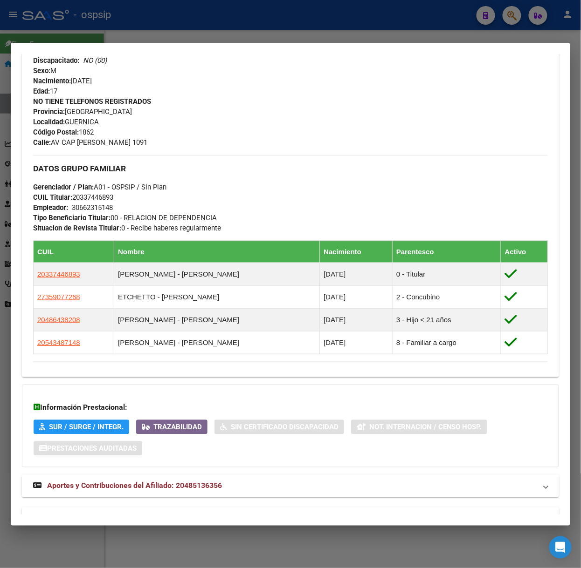
click at [163, 491] on span "Aportes y Contribuciones del Afiliado: 20485136356" at bounding box center [134, 486] width 175 height 9
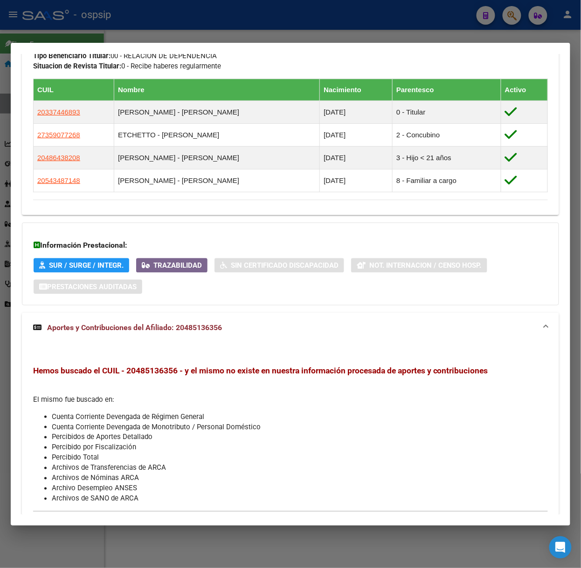
scroll to position [591, 0]
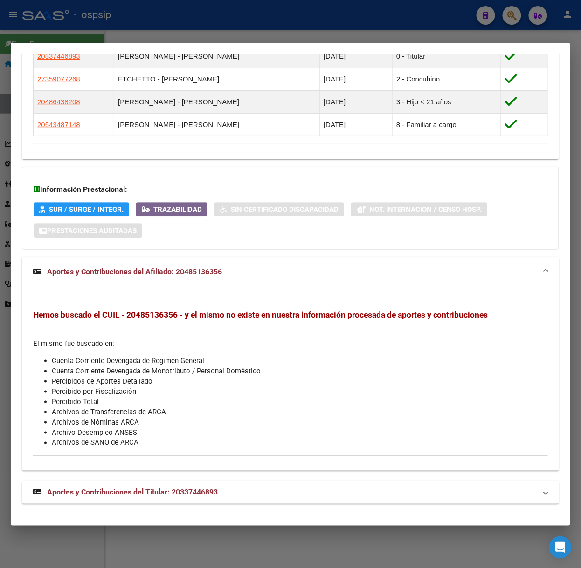
click at [219, 486] on mat-expansion-panel-header "Aportes y Contribuciones del Titular: 20337446893" at bounding box center [290, 493] width 537 height 22
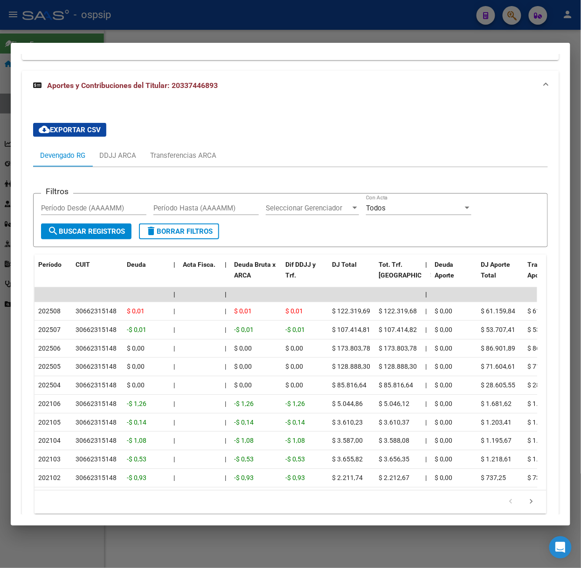
scroll to position [1009, 0]
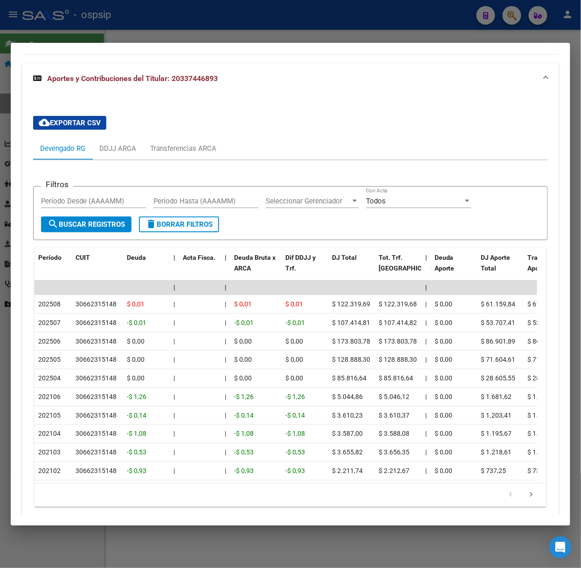
click at [145, 19] on div at bounding box center [290, 284] width 581 height 568
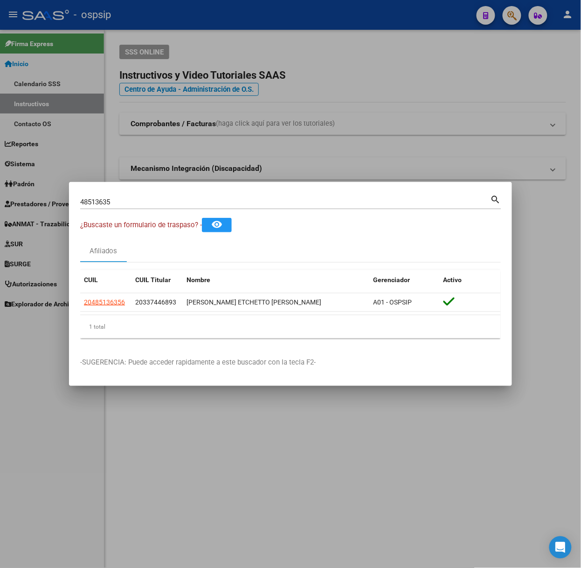
click at [191, 196] on div "48513635 Buscar (apellido, dni, [PERSON_NAME], [PERSON_NAME], cuit, obra social)" at bounding box center [285, 202] width 410 height 14
click at [209, 220] on button "remove_red_eye" at bounding box center [217, 225] width 30 height 14
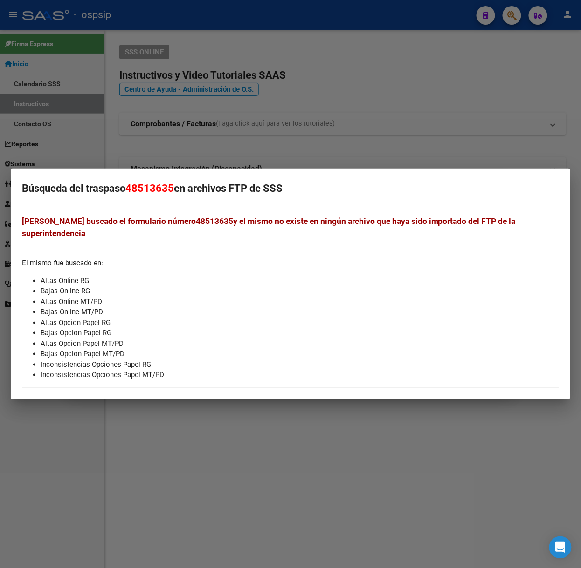
click at [198, 208] on mat-dialog-container "Búsqueda del traspaso 48513635 en archivos FTP de SSS Hemos buscado el formular…" at bounding box center [290, 284] width 559 height 231
click at [171, 137] on div at bounding box center [290, 284] width 581 height 568
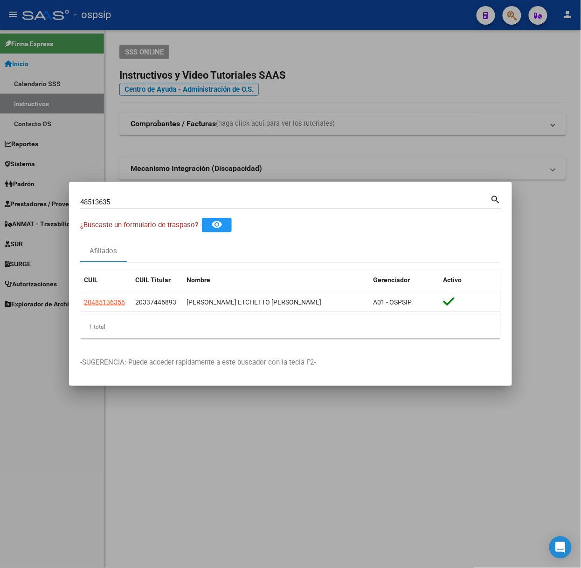
click at [178, 204] on input "48513635" at bounding box center [285, 202] width 410 height 8
type input "57890984"
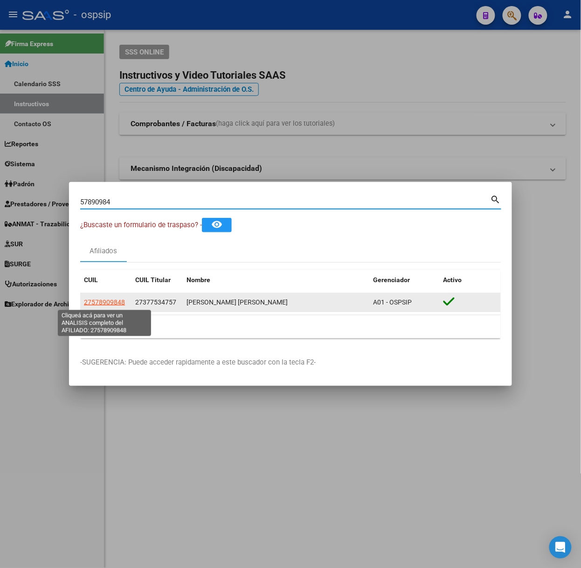
click at [115, 299] on span "27578909848" at bounding box center [104, 302] width 41 height 7
type textarea "27578909848"
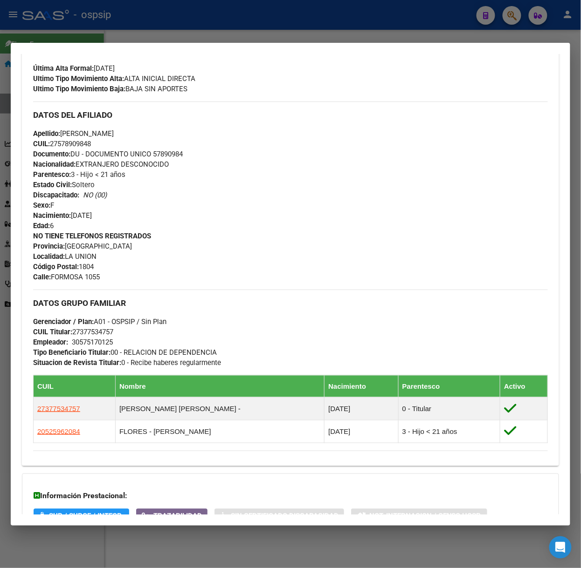
scroll to position [364, 0]
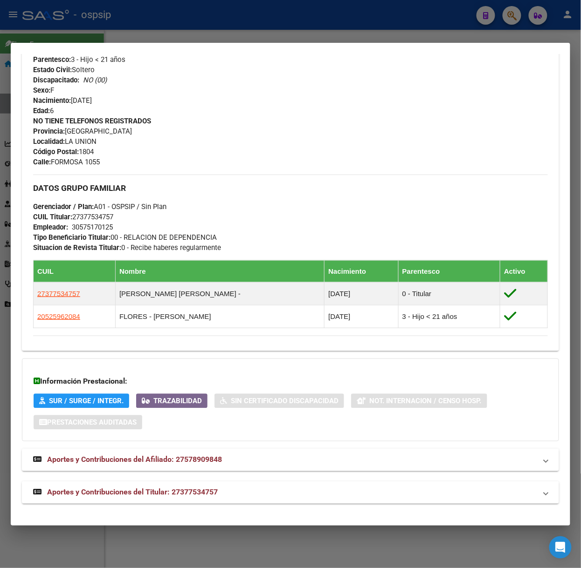
click at [231, 506] on div "Análisis Afiliado - CUIL: 27578909848 DATOS [PERSON_NAME] ÁGIL: [PERSON_NAME] […" at bounding box center [290, 107] width 537 height 816
click at [219, 477] on div "DATOS PADRÓN ÁGIL: [PERSON_NAME] | ACTIVO | FAMILIAR DE: 27377534757 Datos Pers…" at bounding box center [290, 114] width 537 height 781
click at [218, 485] on mat-expansion-panel-header "Aportes y Contribuciones del Titular: 27377534757" at bounding box center [290, 493] width 537 height 22
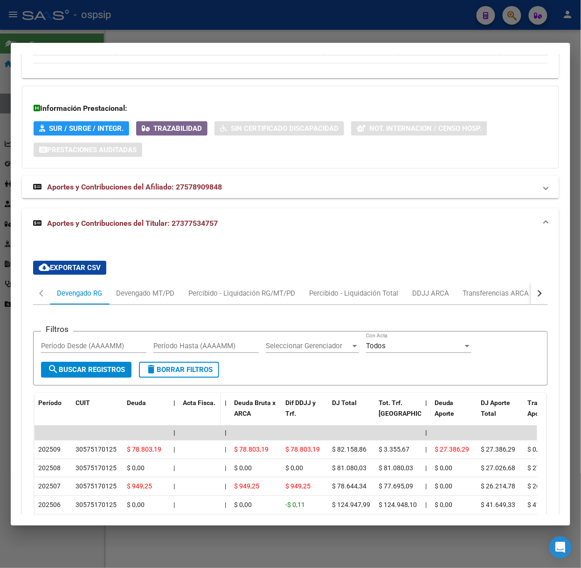
scroll to position [658, 0]
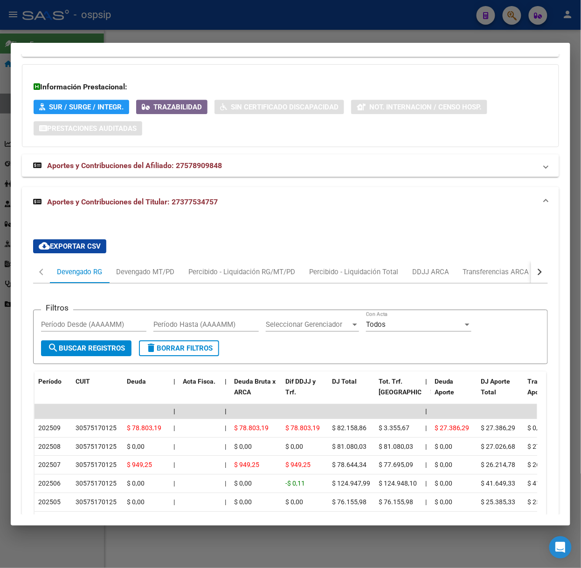
click at [150, 40] on div at bounding box center [290, 284] width 581 height 568
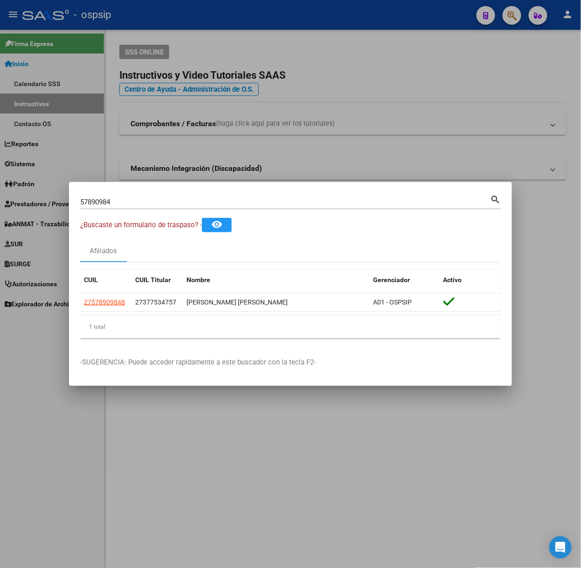
click at [161, 204] on input "57890984" at bounding box center [285, 202] width 410 height 8
type input "52005001"
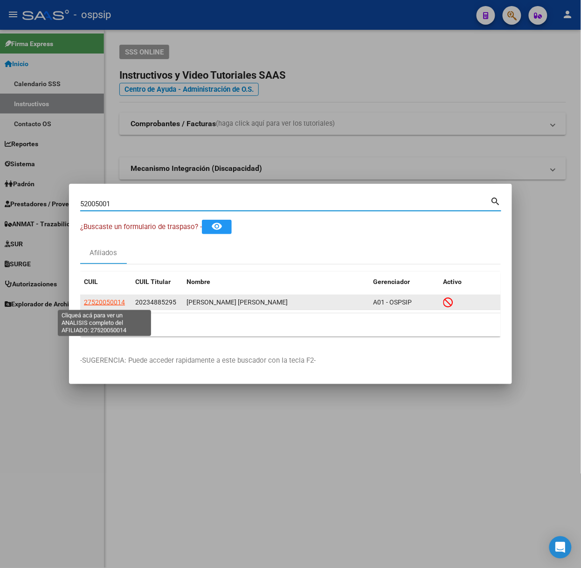
click at [100, 302] on span "27520050014" at bounding box center [104, 302] width 41 height 7
type textarea "27520050014"
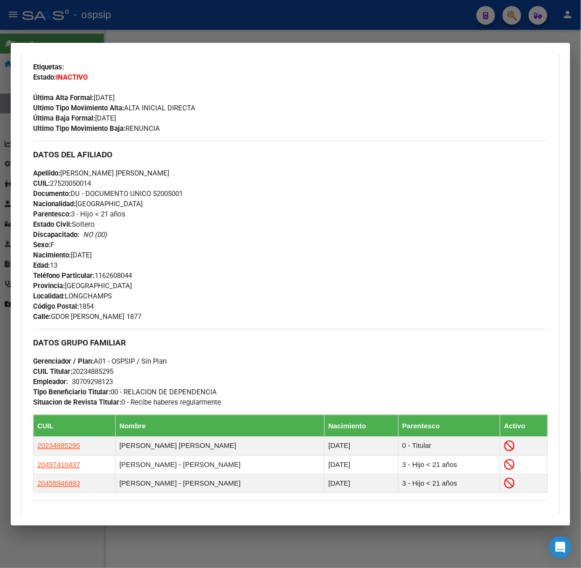
scroll to position [386, 0]
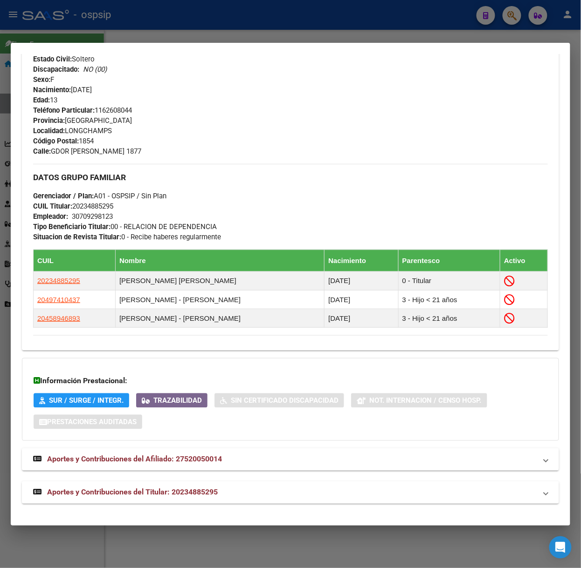
click at [241, 500] on mat-expansion-panel-header "Aportes y Contribuciones del Titular: 20234885295" at bounding box center [290, 493] width 537 height 22
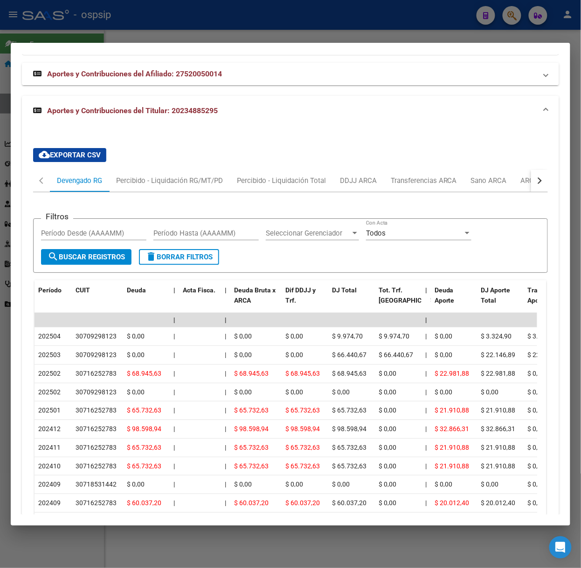
scroll to position [742, 0]
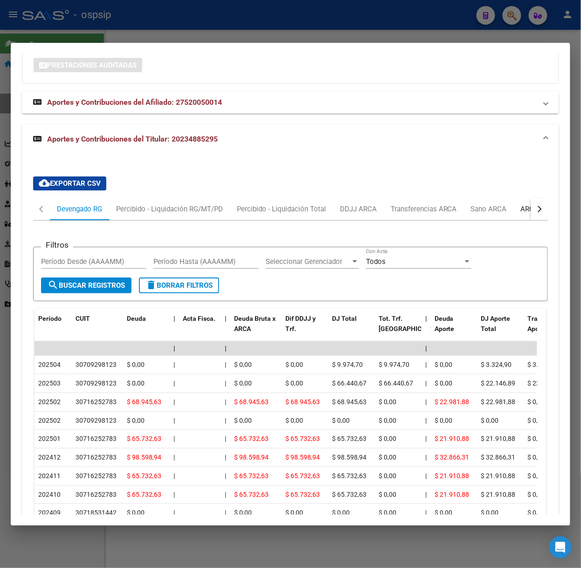
click at [520, 207] on div "ARCA Relaciones Laborales" at bounding box center [563, 209] width 87 height 10
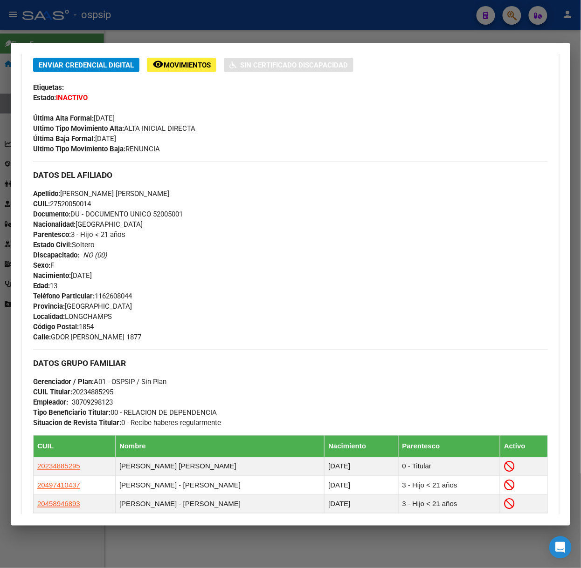
scroll to position [0, 0]
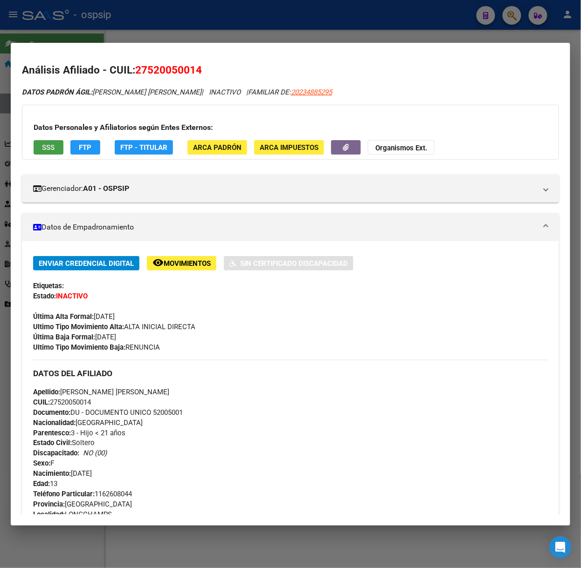
click at [43, 154] on button "SSS" at bounding box center [49, 147] width 30 height 14
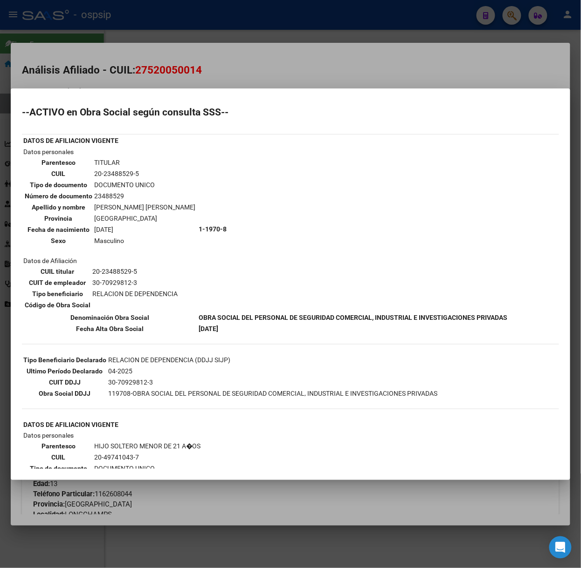
click at [144, 87] on div at bounding box center [290, 284] width 581 height 568
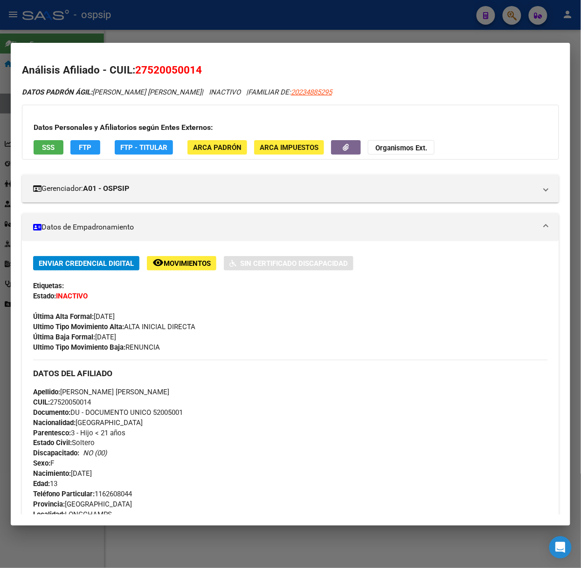
click at [119, 15] on div at bounding box center [290, 284] width 581 height 568
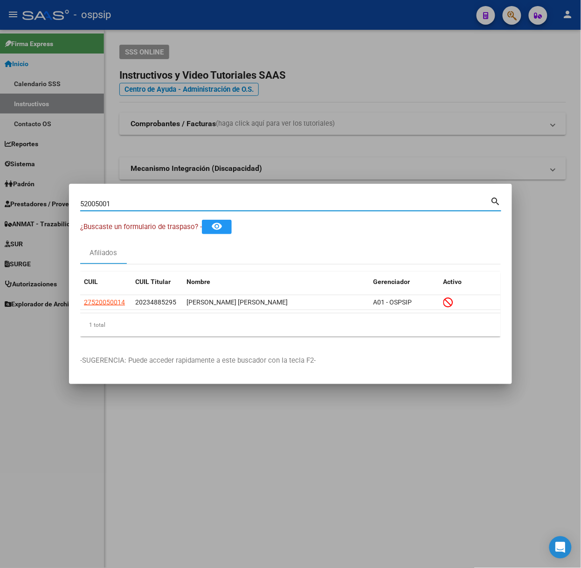
click at [153, 200] on input "52005001" at bounding box center [285, 204] width 410 height 8
type input "52454080"
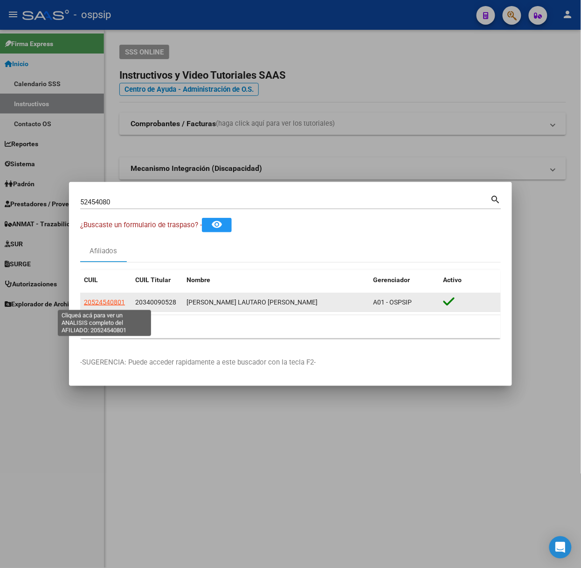
click at [120, 299] on span "20524540801" at bounding box center [104, 302] width 41 height 7
type textarea "20524540801"
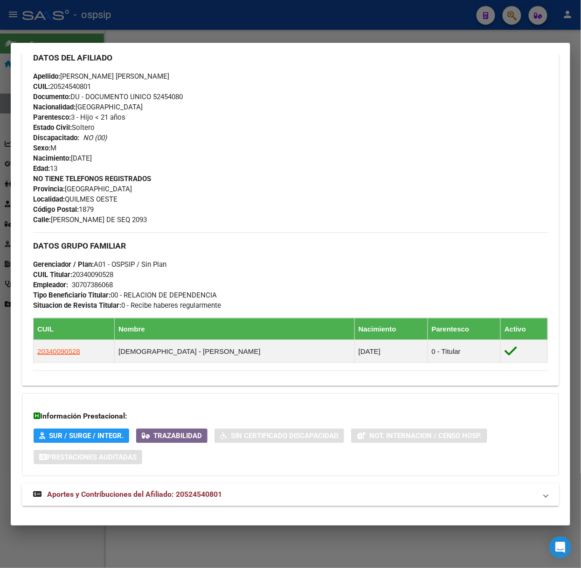
scroll to position [332, 0]
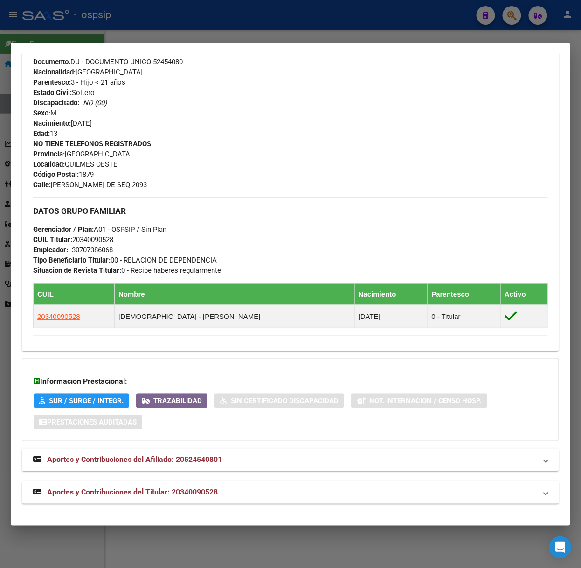
click at [205, 487] on strong "Aportes y Contribuciones del Titular: 20340090528" at bounding box center [125, 492] width 185 height 11
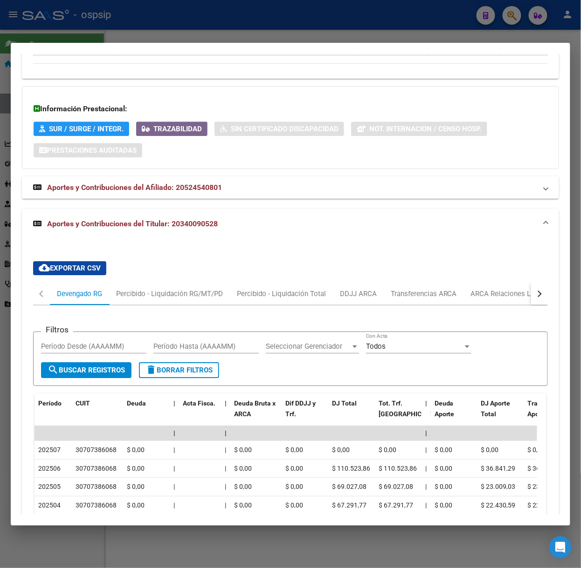
scroll to position [625, 0]
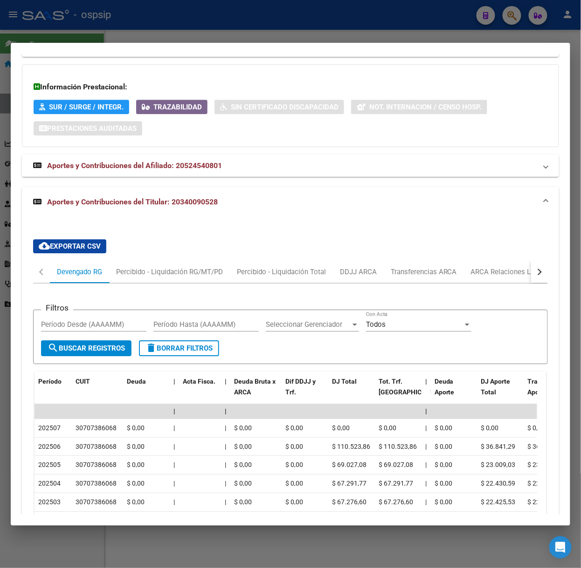
click at [89, 36] on div at bounding box center [290, 284] width 581 height 568
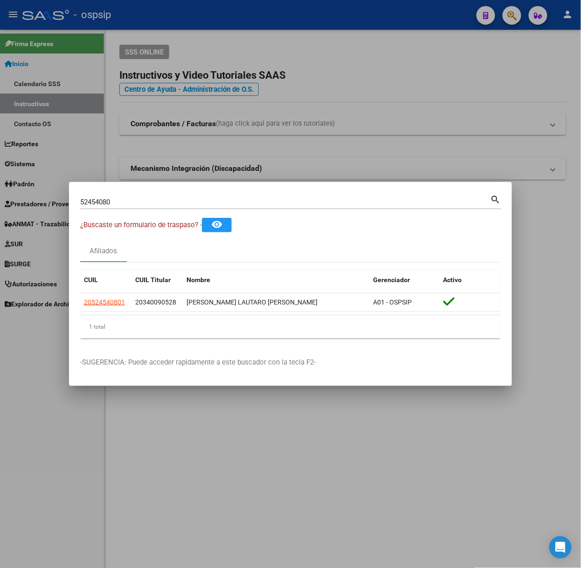
click at [122, 209] on div "52454080 Buscar (apellido, dni, [PERSON_NAME], nro traspaso, cuit, obra social)" at bounding box center [285, 202] width 410 height 14
click at [122, 207] on div "52454080 Buscar (apellido, dni, [PERSON_NAME], nro traspaso, cuit, obra social)" at bounding box center [285, 202] width 410 height 14
click at [116, 203] on input "52454080" at bounding box center [285, 202] width 410 height 8
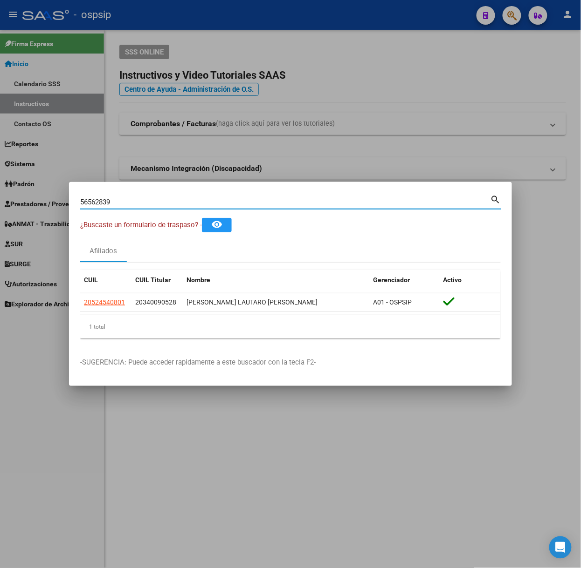
type input "56562839"
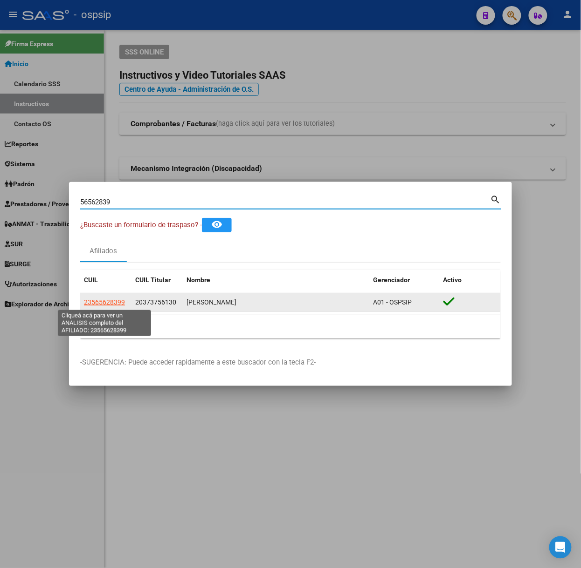
click at [101, 305] on span "23565628399" at bounding box center [104, 302] width 41 height 7
type textarea "23565628399"
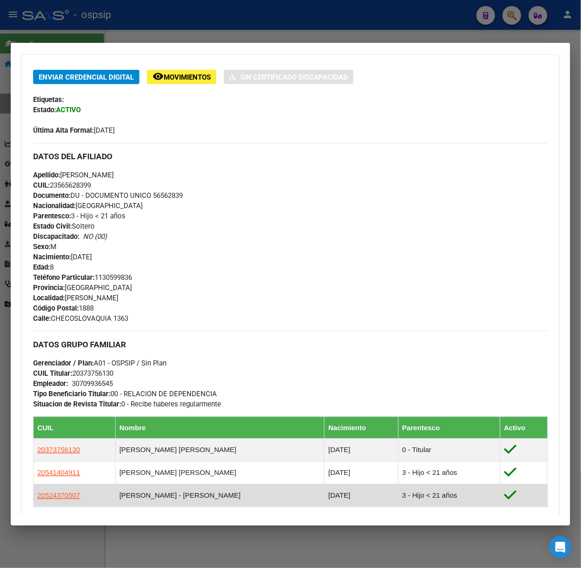
scroll to position [366, 0]
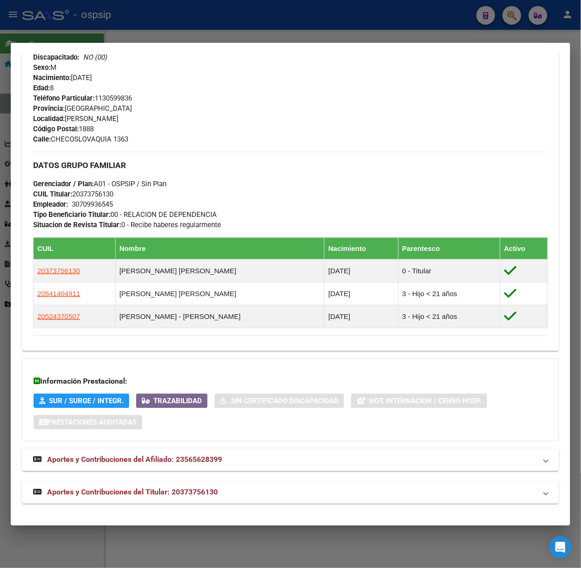
click at [178, 491] on span "Aportes y Contribuciones del Titular: 20373756130" at bounding box center [132, 492] width 171 height 9
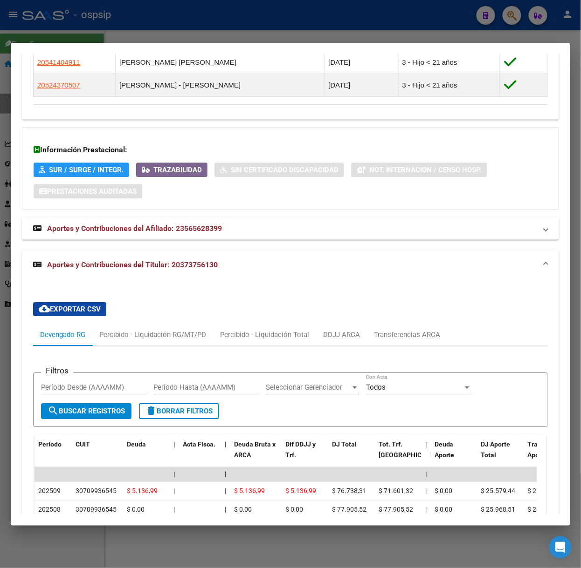
scroll to position [732, 0]
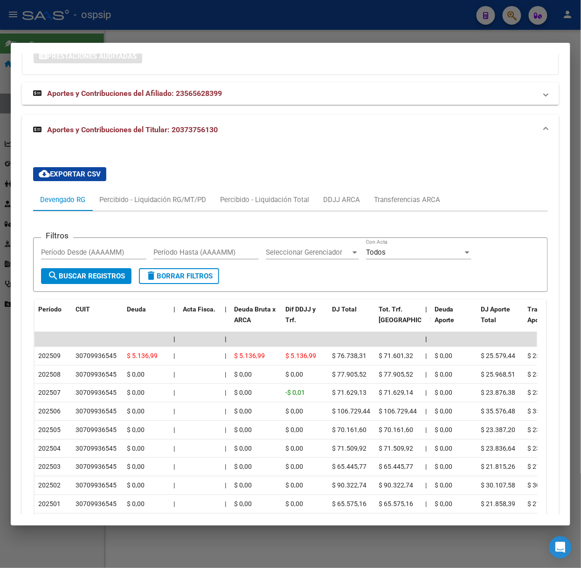
click at [138, 18] on div at bounding box center [290, 284] width 581 height 568
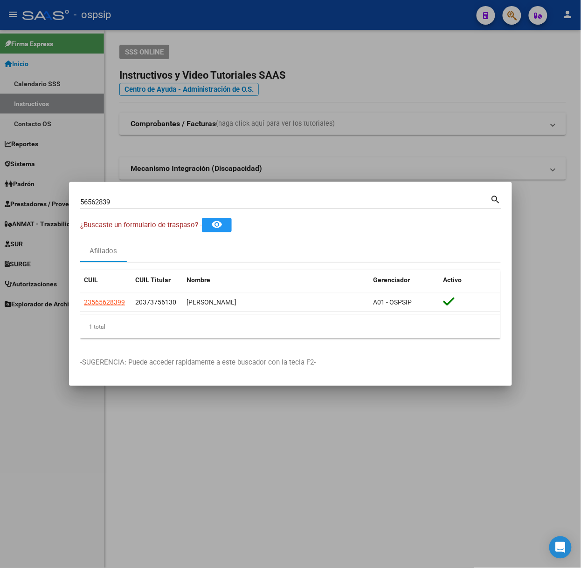
click at [120, 198] on input "56562839" at bounding box center [285, 202] width 410 height 8
type input "50896139"
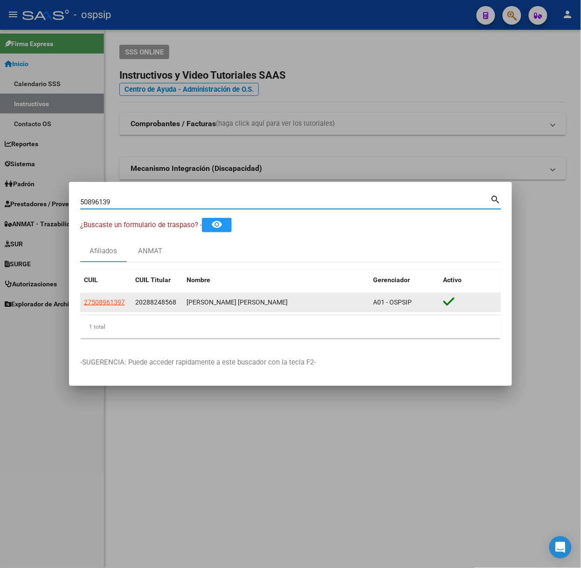
click at [108, 306] on span "27508961397" at bounding box center [104, 302] width 41 height 7
type textarea "27508961397"
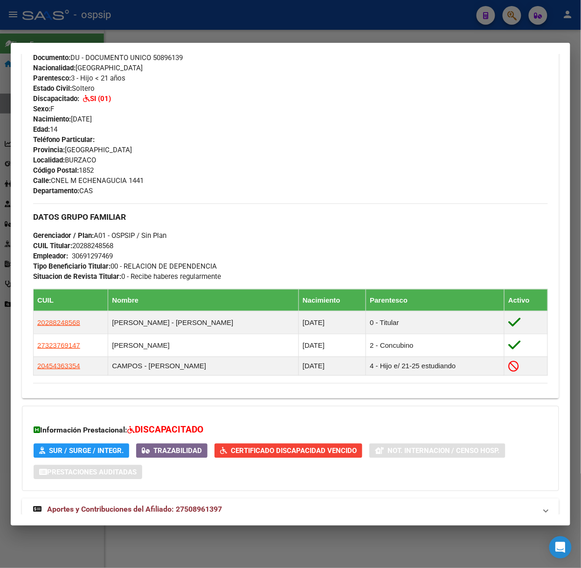
scroll to position [393, 0]
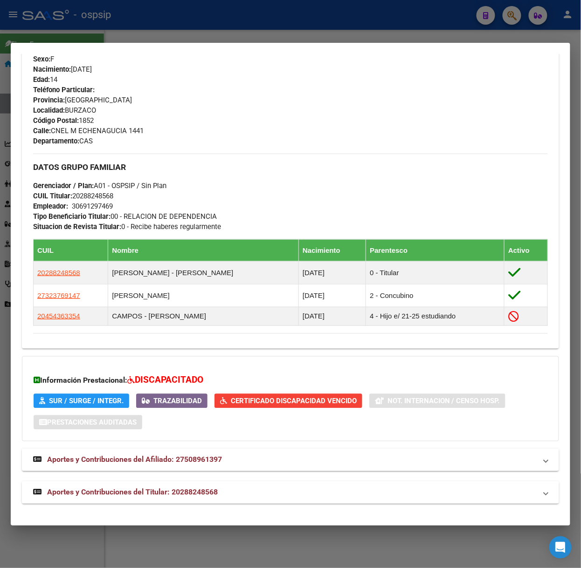
click at [175, 483] on mat-expansion-panel-header "Aportes y Contribuciones del Titular: 20288248568" at bounding box center [290, 493] width 537 height 22
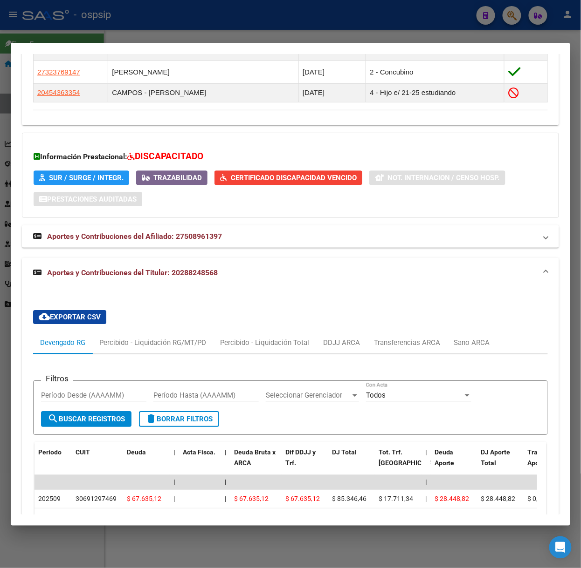
scroll to position [624, 0]
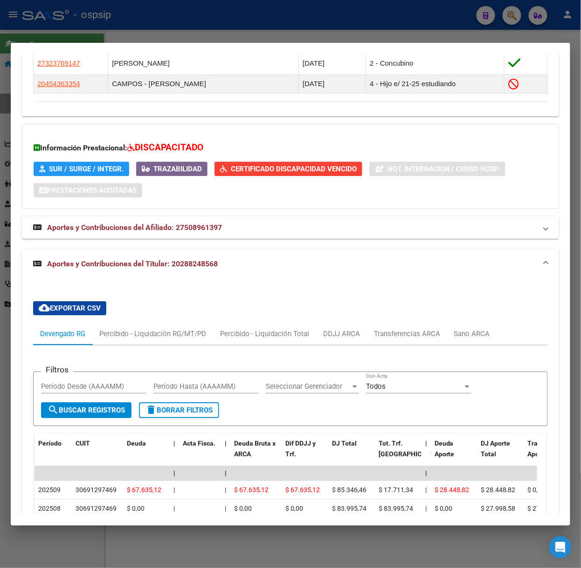
click at [137, 24] on div at bounding box center [290, 284] width 581 height 568
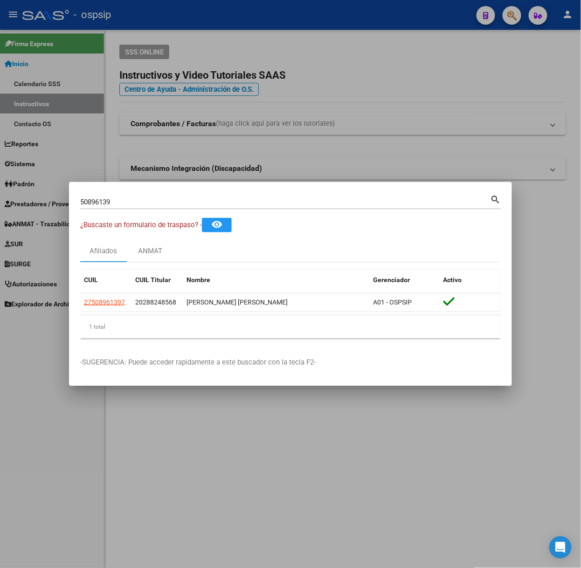
click at [116, 199] on input "50896139" at bounding box center [285, 202] width 410 height 8
type input "58793458"
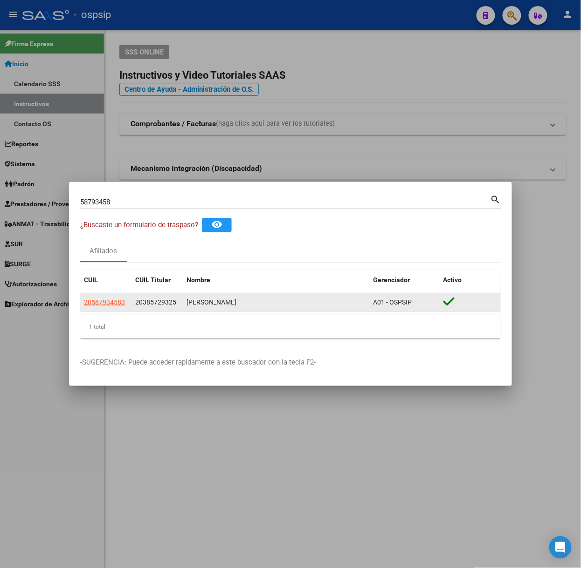
click at [109, 308] on datatable-body-cell "20587934583" at bounding box center [105, 303] width 51 height 18
click at [106, 300] on span "20587934583" at bounding box center [104, 302] width 41 height 7
type textarea "20587934583"
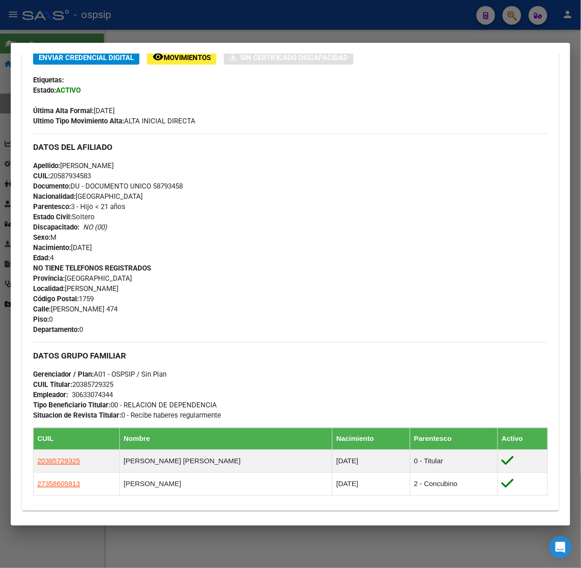
scroll to position [375, 0]
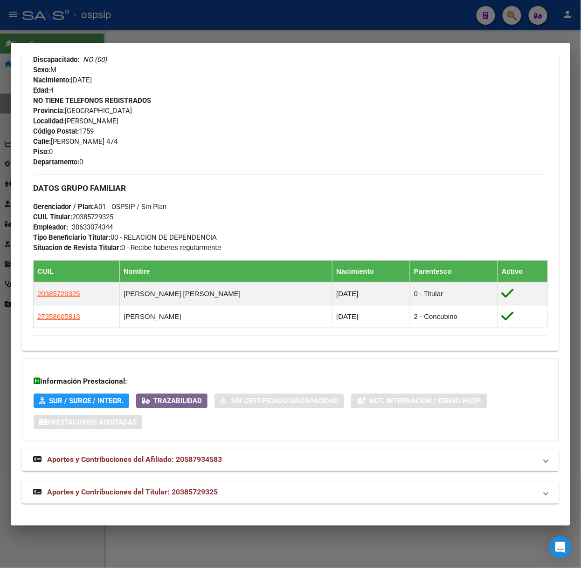
click at [212, 504] on mat-expansion-panel-header "Aportes y Contribuciones del Titular: 20385729325" at bounding box center [290, 493] width 537 height 22
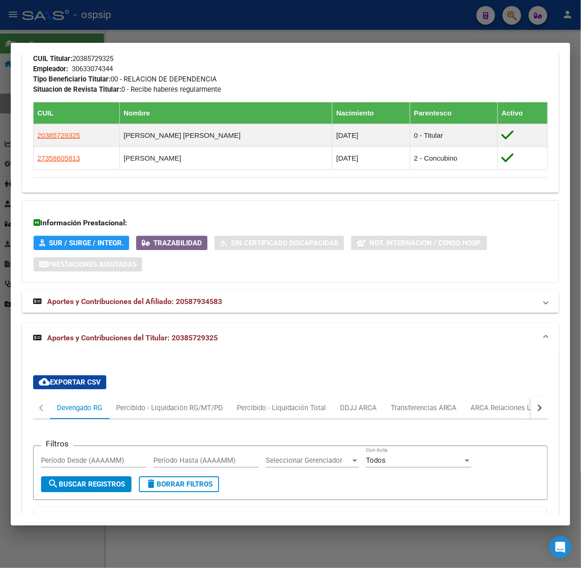
scroll to position [809, 0]
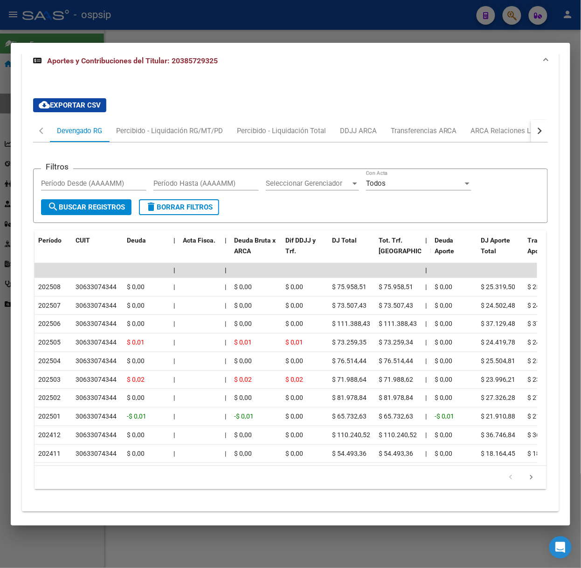
click at [124, 30] on div at bounding box center [290, 284] width 581 height 568
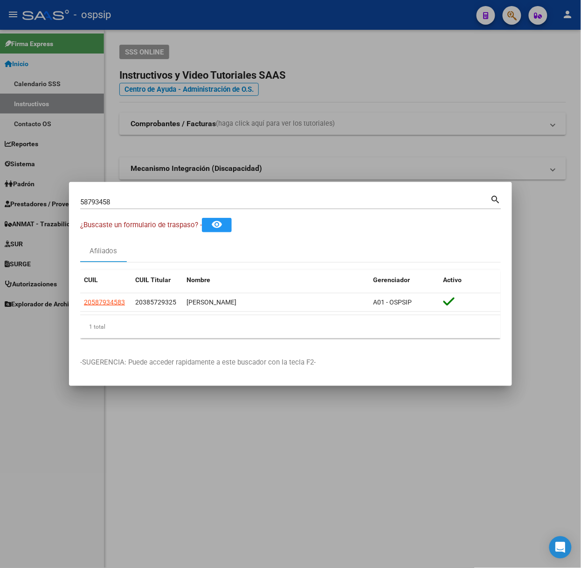
click at [142, 207] on div "58793458 Buscar (apellido, dni, [PERSON_NAME], [PERSON_NAME], cuit, obra social)" at bounding box center [285, 202] width 410 height 14
click at [142, 206] on input "58793458" at bounding box center [285, 202] width 410 height 8
type input "48365142"
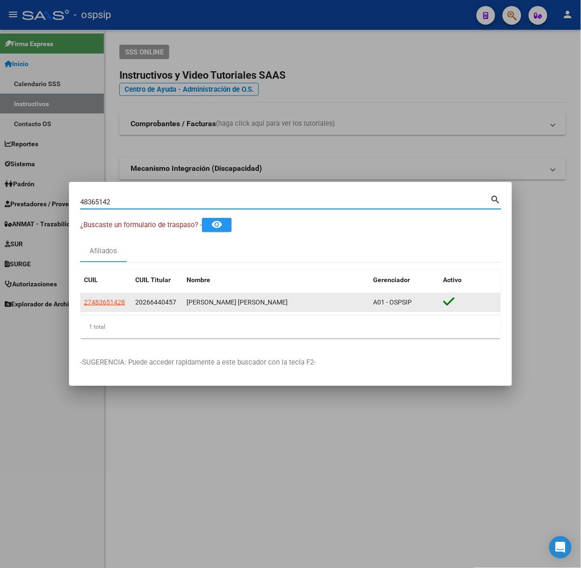
click at [109, 300] on span "27483651428" at bounding box center [104, 302] width 41 height 7
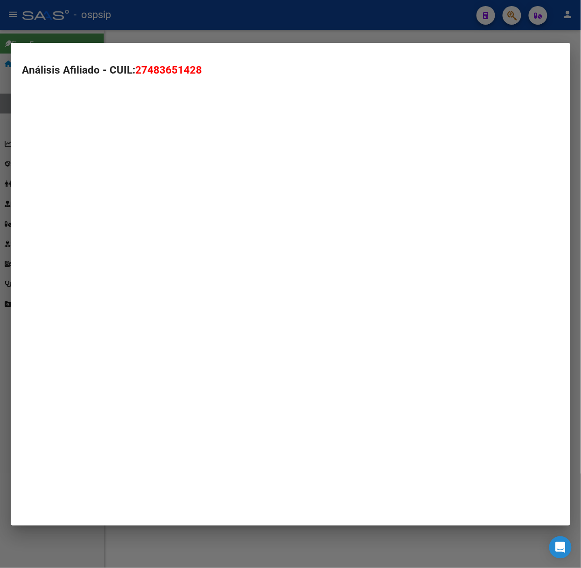
type textarea "27483651428"
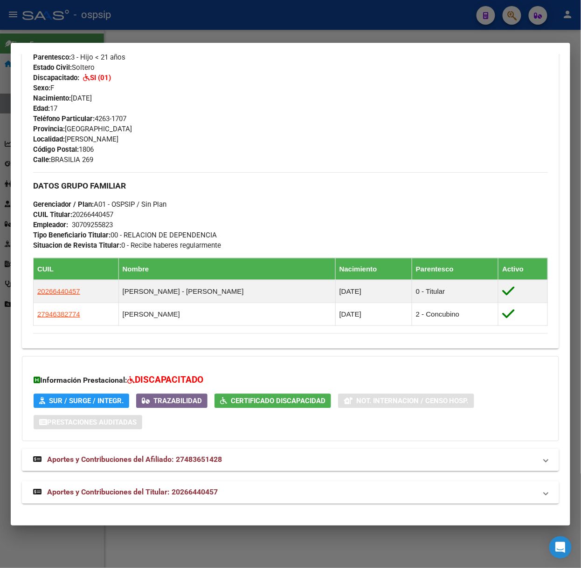
click at [217, 504] on mat-expansion-panel-header "Aportes y Contribuciones del Titular: 20266440457" at bounding box center [290, 493] width 537 height 22
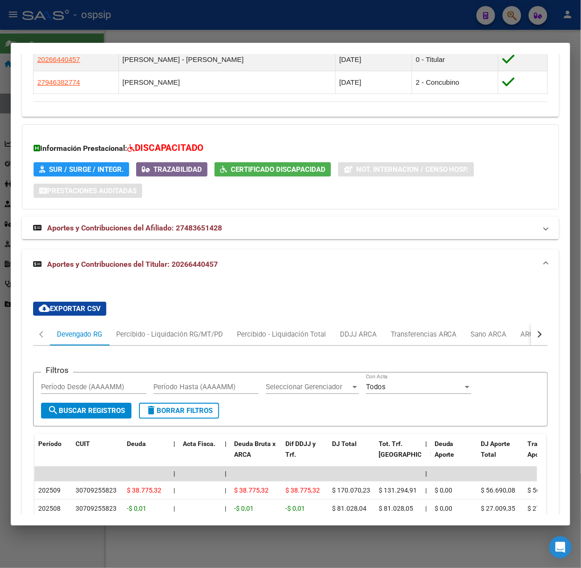
scroll to position [657, 0]
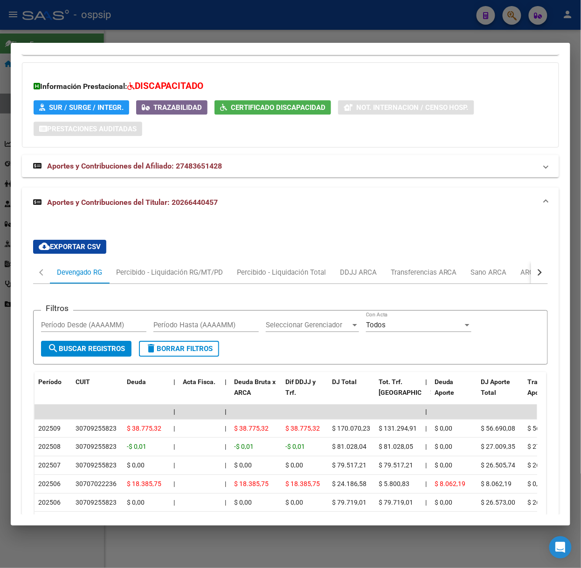
click at [75, 19] on div at bounding box center [290, 284] width 581 height 568
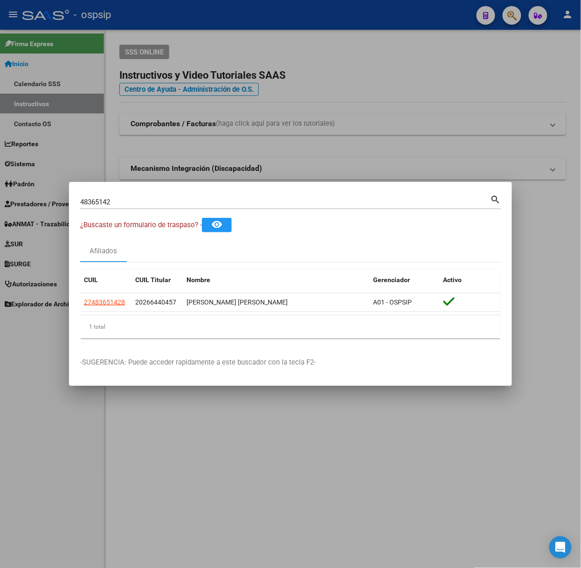
click at [142, 208] on div "48365142 Buscar (apellido, dni, [PERSON_NAME], [PERSON_NAME], cuit, obra social)" at bounding box center [285, 202] width 410 height 14
click at [140, 205] on input "48365142" at bounding box center [285, 202] width 410 height 8
type input "70303428"
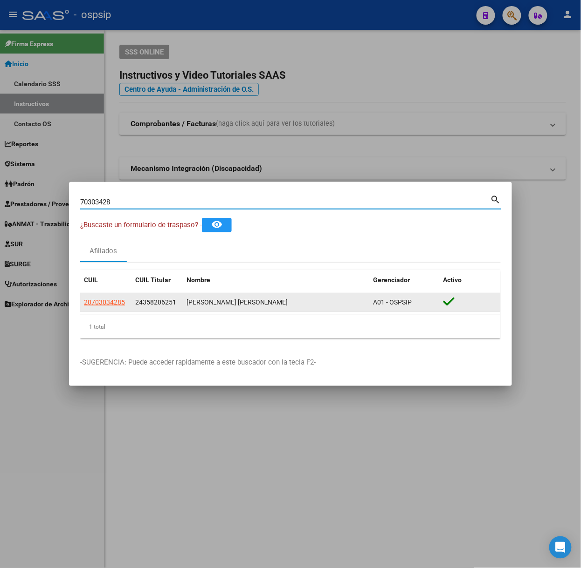
click at [102, 304] on span "20703034285" at bounding box center [104, 302] width 41 height 7
type textarea "20703034285"
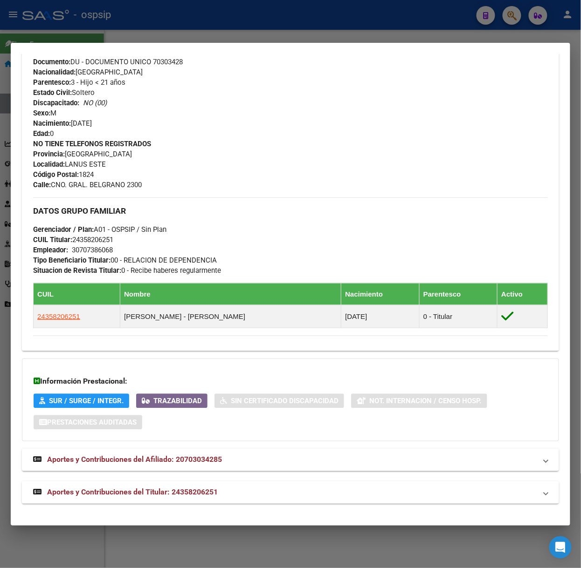
click at [192, 499] on mat-expansion-panel-header "Aportes y Contribuciones del Titular: 24358206251" at bounding box center [290, 493] width 537 height 22
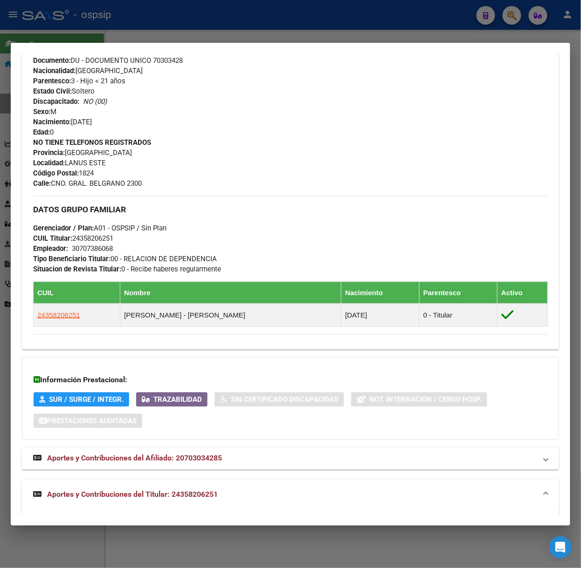
scroll to position [563, 0]
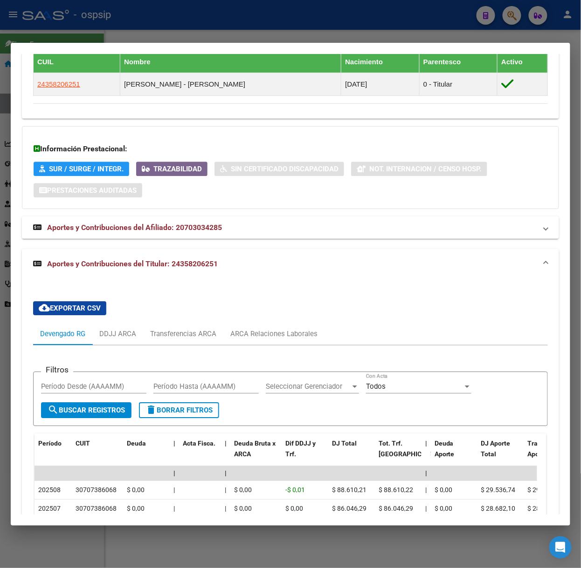
click at [138, 17] on div at bounding box center [290, 284] width 581 height 568
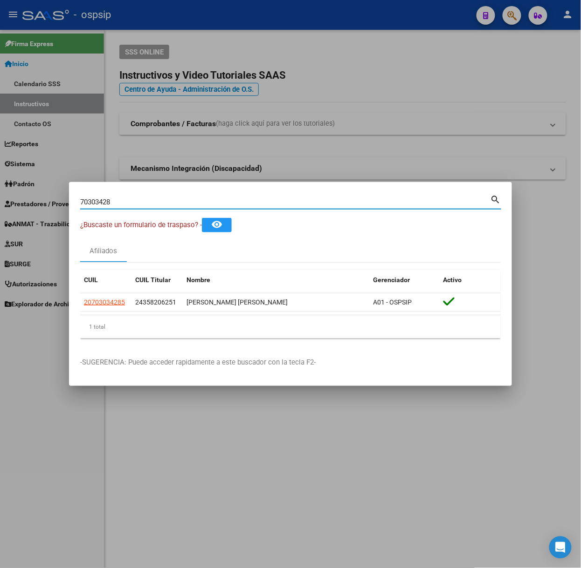
click at [112, 204] on input "70303428" at bounding box center [285, 202] width 410 height 8
type input "56816989"
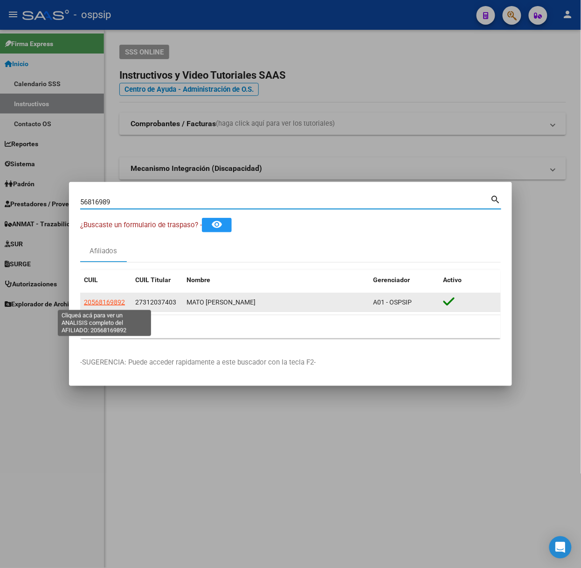
click at [95, 299] on span "20568169892" at bounding box center [104, 302] width 41 height 7
type textarea "20568169892"
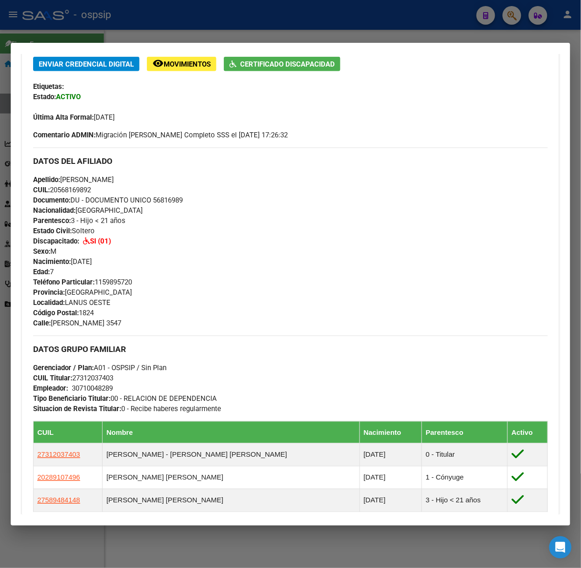
scroll to position [373, 0]
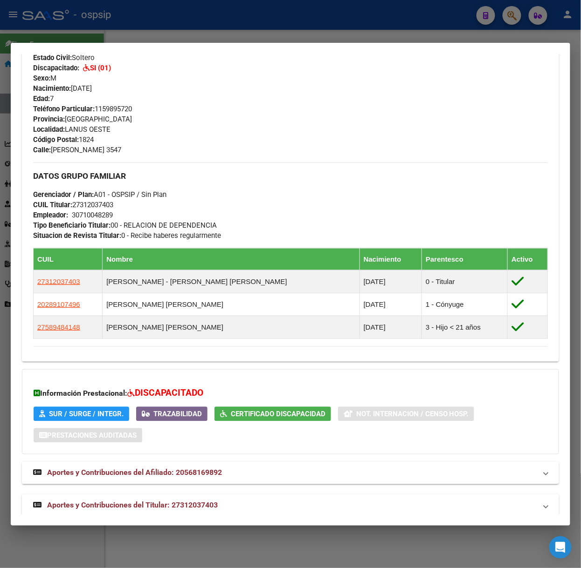
click at [189, 519] on mat-dialog-container "Análisis Afiliado - CUIL: 20568169892 DATOS PADRÓN ÁGIL: [PERSON_NAME] | ACTIVO…" at bounding box center [290, 284] width 559 height 483
click at [189, 517] on mat-dialog-container "Análisis Afiliado - CUIL: 20568169892 DATOS PADRÓN ÁGIL: [PERSON_NAME] | ACTIVO…" at bounding box center [290, 284] width 559 height 483
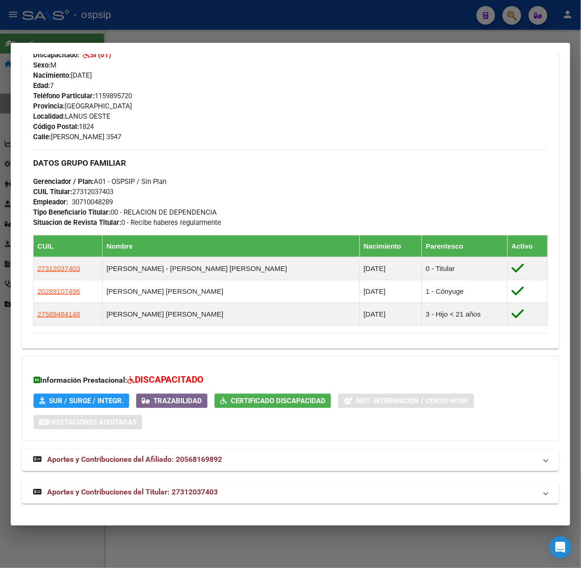
click at [223, 487] on mat-expansion-panel-header "Aportes y Contribuciones del Titular: 27312037403" at bounding box center [290, 493] width 537 height 22
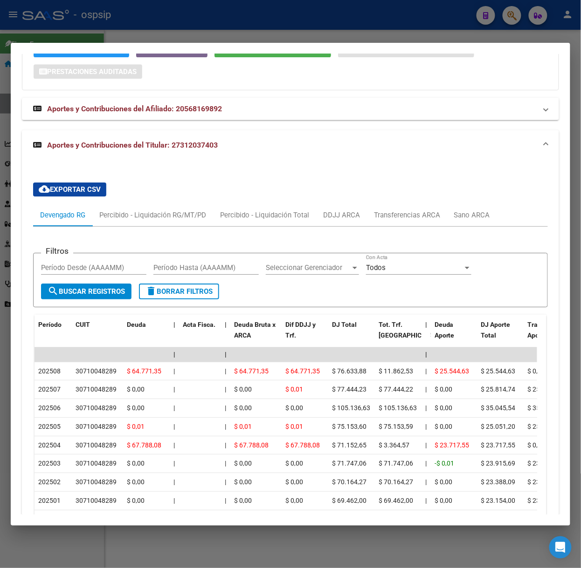
scroll to position [742, 0]
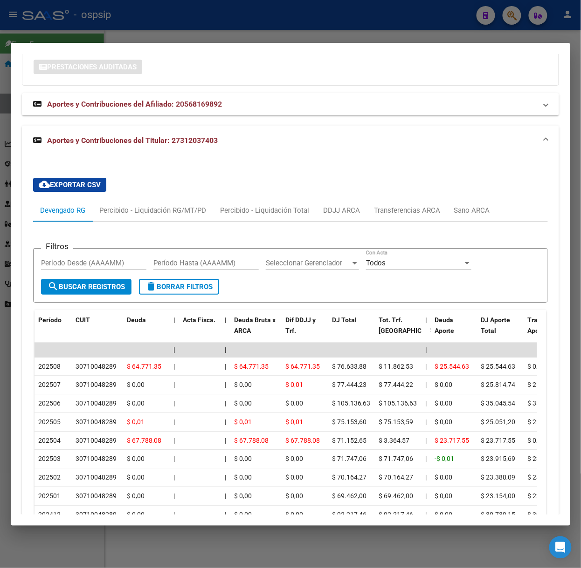
click at [94, 36] on div at bounding box center [290, 284] width 581 height 568
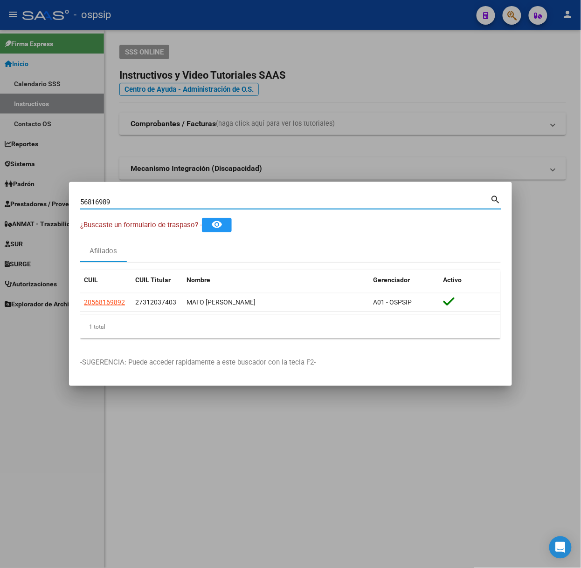
click at [173, 202] on input "56816989" at bounding box center [285, 202] width 410 height 8
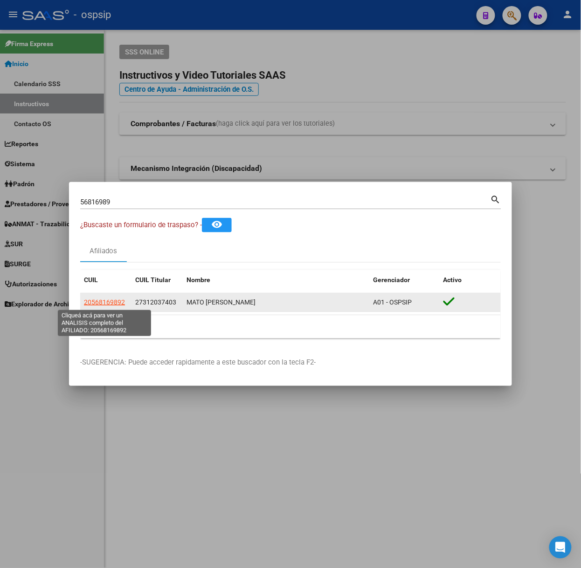
click at [116, 302] on span "20568169892" at bounding box center [104, 302] width 41 height 7
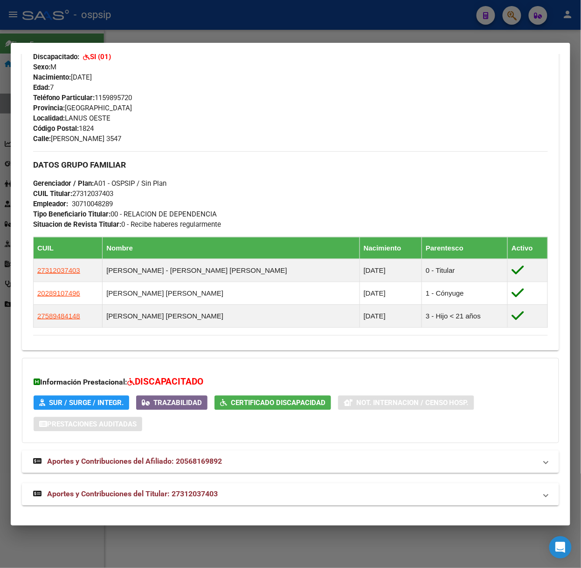
scroll to position [386, 0]
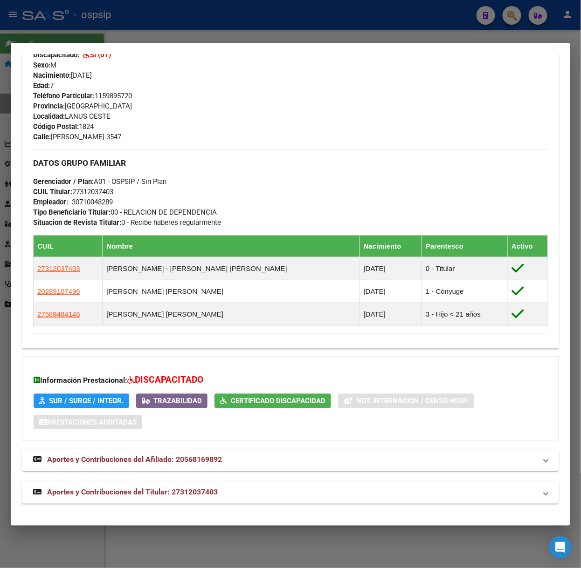
click at [136, 494] on span "Aportes y Contribuciones del Titular: 27312037403" at bounding box center [132, 492] width 171 height 9
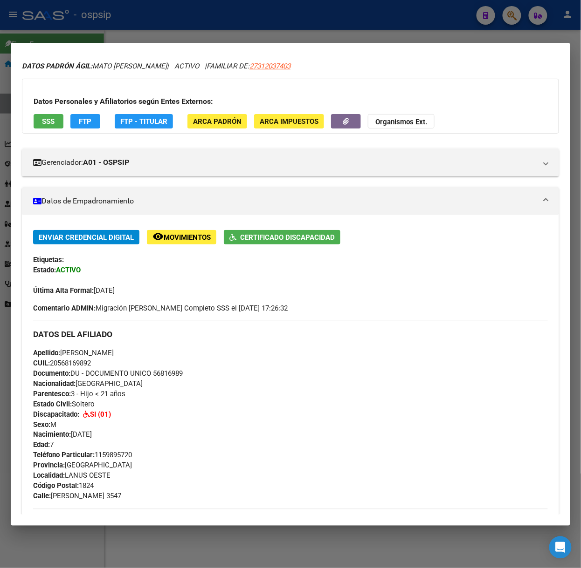
scroll to position [0, 0]
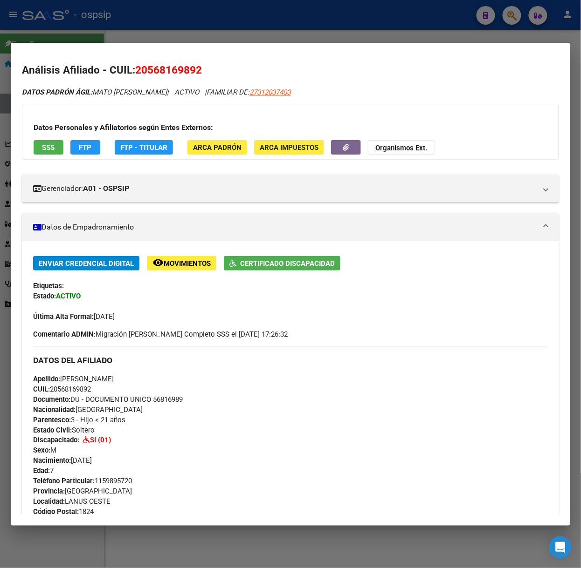
click at [124, 39] on div at bounding box center [290, 284] width 581 height 568
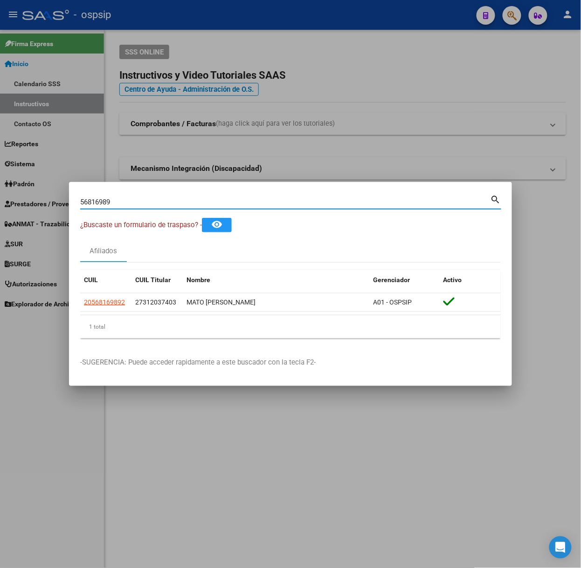
click at [152, 198] on input "56816989" at bounding box center [285, 202] width 410 height 8
type input "52666636"
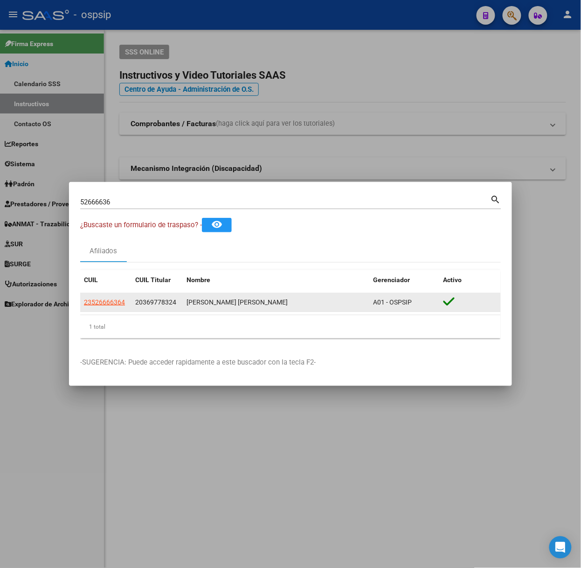
click at [110, 294] on datatable-body-cell "23526666364" at bounding box center [105, 303] width 51 height 18
click at [112, 296] on datatable-body-cell "23526666364" at bounding box center [105, 303] width 51 height 18
click at [117, 308] on app-link-go-to "23526666364" at bounding box center [104, 302] width 41 height 11
click at [117, 306] on span "23526666364" at bounding box center [104, 302] width 41 height 7
type textarea "23526666364"
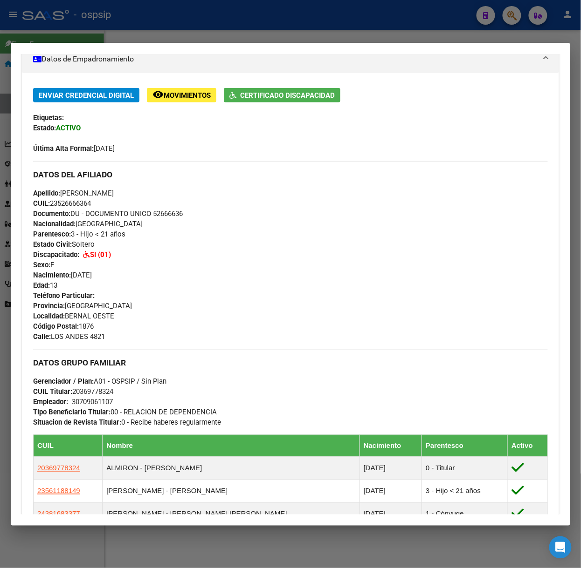
scroll to position [369, 0]
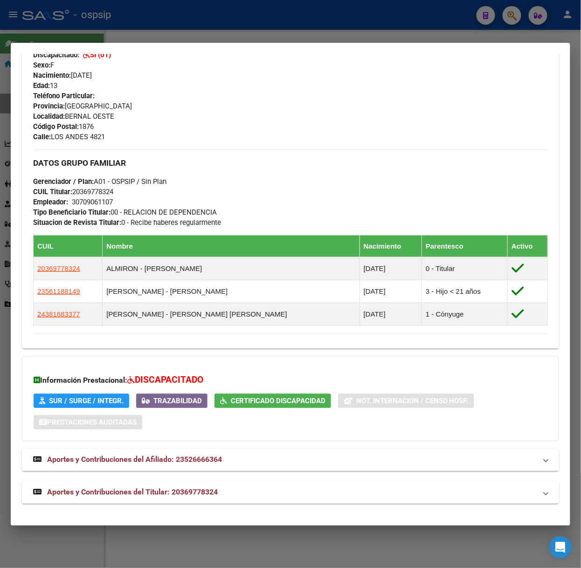
click at [192, 488] on strong "Aportes y Contribuciones del Titular: 20369778324" at bounding box center [125, 492] width 185 height 11
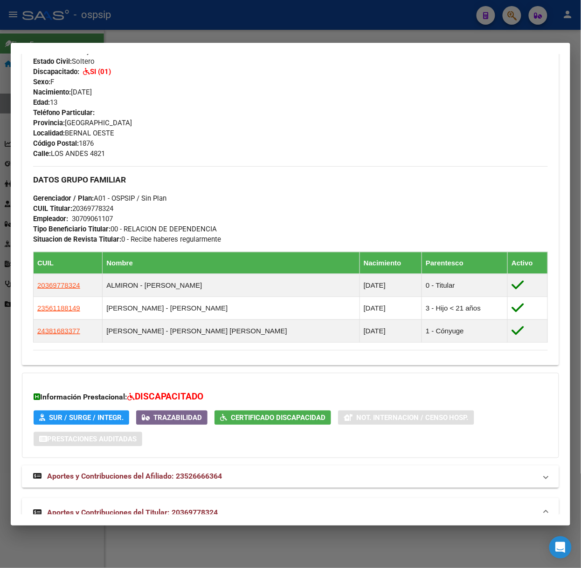
scroll to position [0, 0]
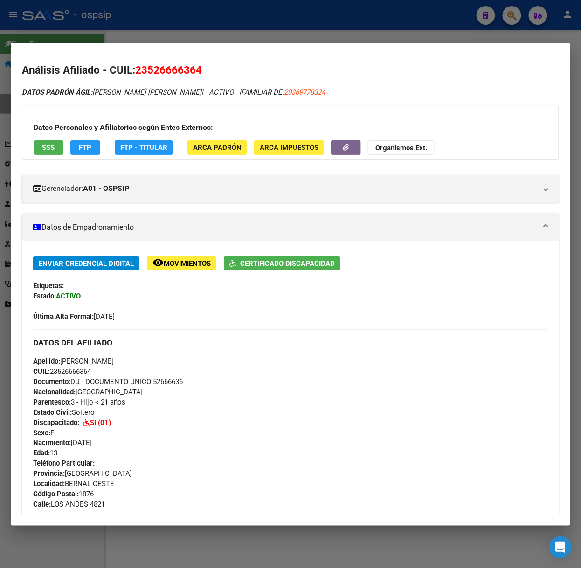
click at [180, 32] on div at bounding box center [290, 284] width 581 height 568
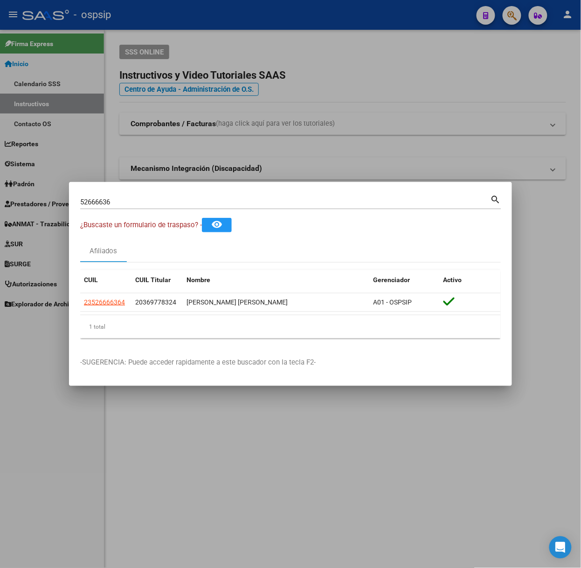
click at [176, 202] on input "52666636" at bounding box center [285, 202] width 410 height 8
type input "50441964"
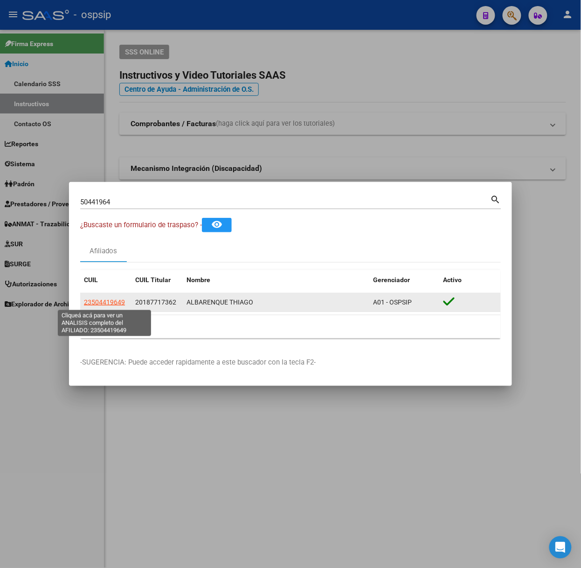
click at [108, 301] on span "23504419649" at bounding box center [104, 302] width 41 height 7
type textarea "23504419649"
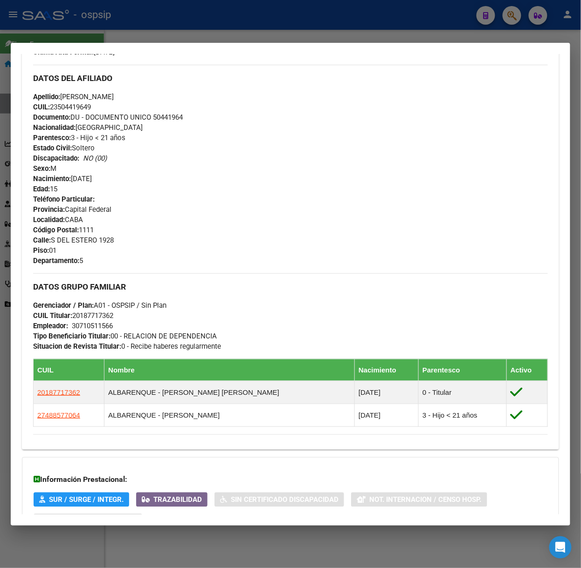
scroll to position [364, 0]
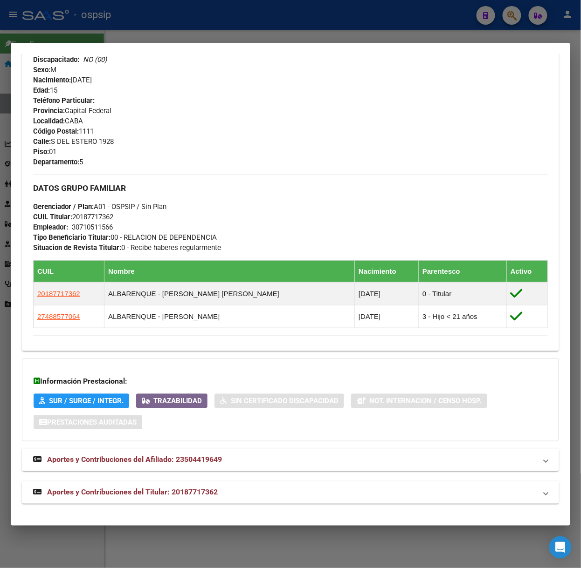
click at [195, 485] on mat-expansion-panel-header "Aportes y Contribuciones del Titular: 20187717362" at bounding box center [290, 493] width 537 height 22
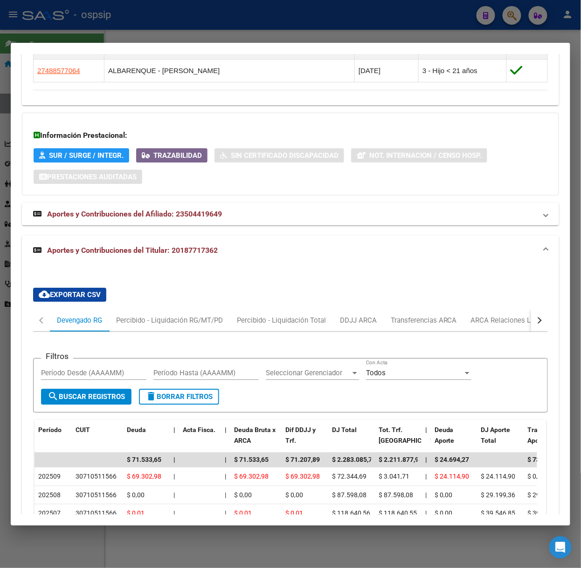
scroll to position [730, 0]
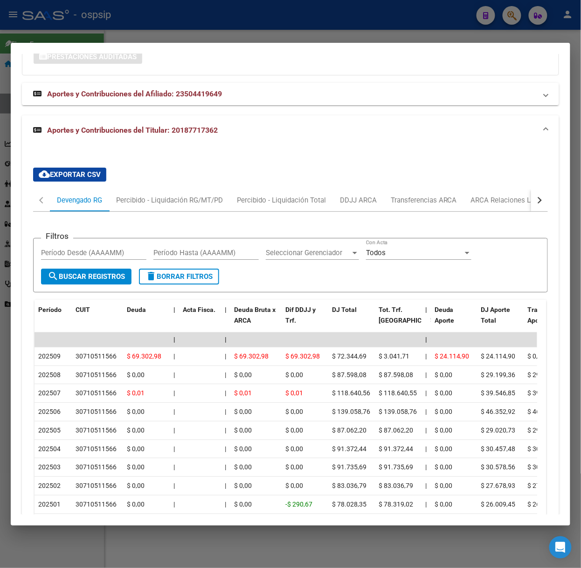
click at [224, 39] on div at bounding box center [290, 284] width 581 height 568
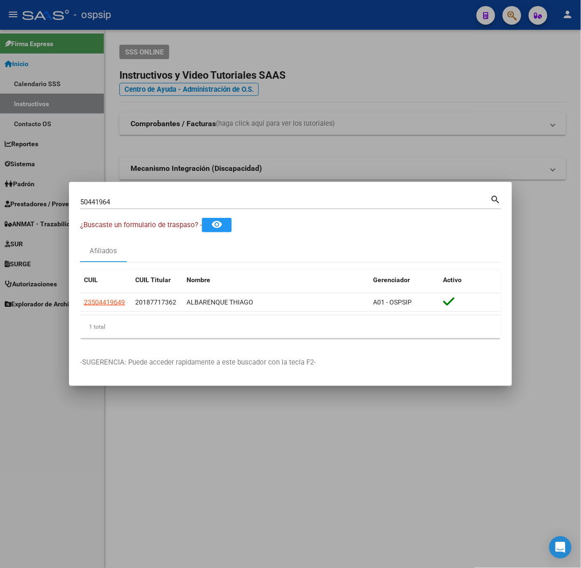
click at [140, 211] on div "50441964 Buscar (apellido, dni, [PERSON_NAME], [PERSON_NAME], cuit, obra social…" at bounding box center [290, 205] width 421 height 25
click at [139, 211] on div "50441964 Buscar (apellido, dni, [PERSON_NAME], [PERSON_NAME], cuit, obra social…" at bounding box center [290, 205] width 421 height 25
click at [136, 207] on div "50441964 Buscar (apellido, dni, [PERSON_NAME], nro traspaso, cuit, obra social)" at bounding box center [285, 202] width 410 height 14
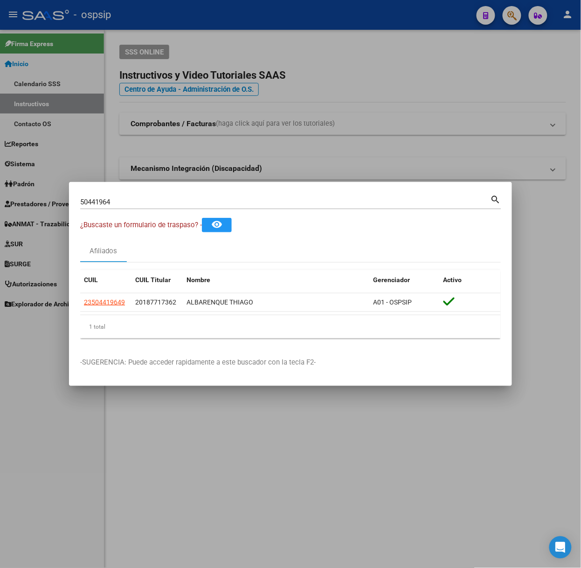
click at [136, 207] on div "50441964 Buscar (apellido, dni, [PERSON_NAME], nro traspaso, cuit, obra social)" at bounding box center [285, 202] width 410 height 14
click at [135, 203] on input "50441964" at bounding box center [285, 202] width 410 height 8
type input "33829044"
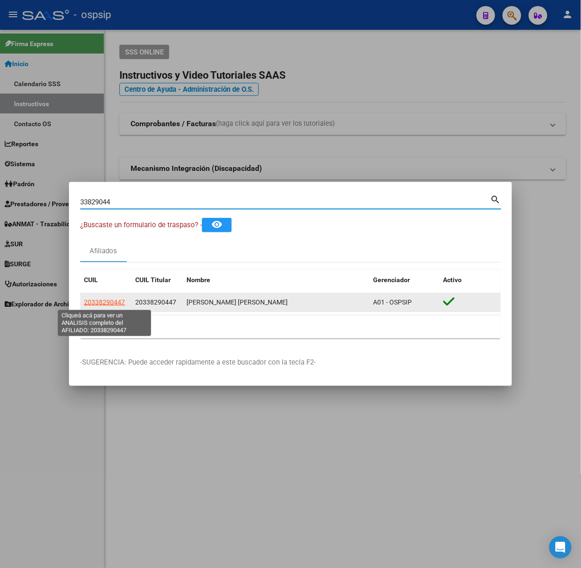
click at [123, 301] on span "20338290447" at bounding box center [104, 302] width 41 height 7
type textarea "20338290447"
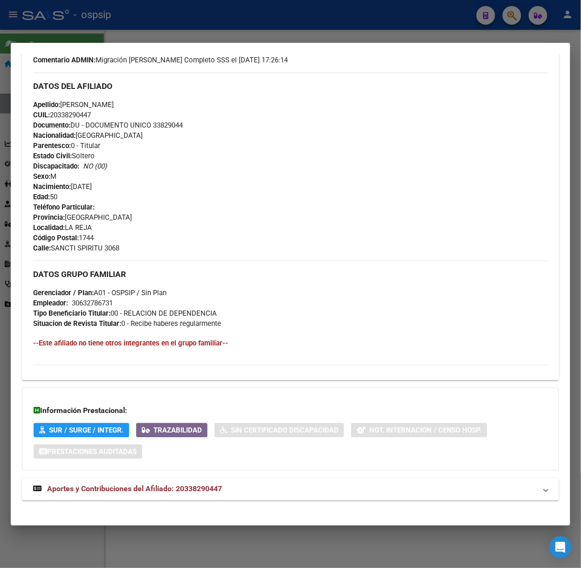
click at [250, 491] on mat-panel-title "Aportes y Contribuciones del Afiliado: 20338290447" at bounding box center [284, 489] width 503 height 11
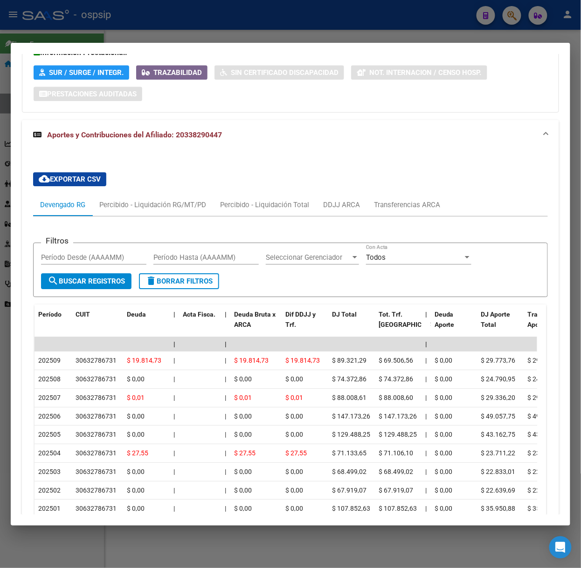
scroll to position [658, 0]
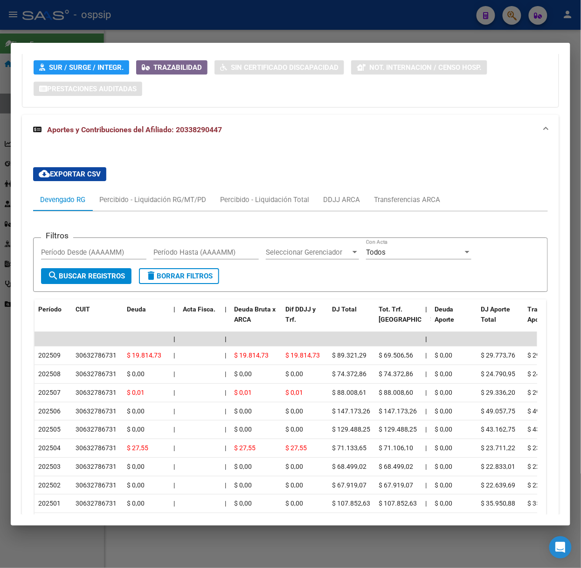
click at [170, 19] on div at bounding box center [290, 284] width 581 height 568
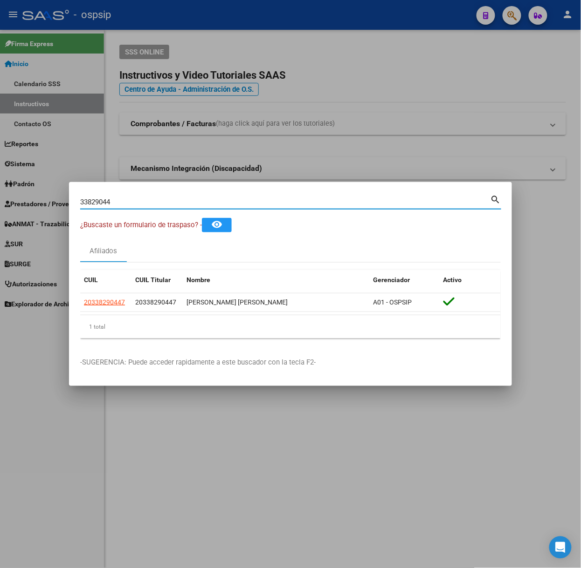
click at [202, 198] on input "33829044" at bounding box center [285, 202] width 410 height 8
type input "48857705"
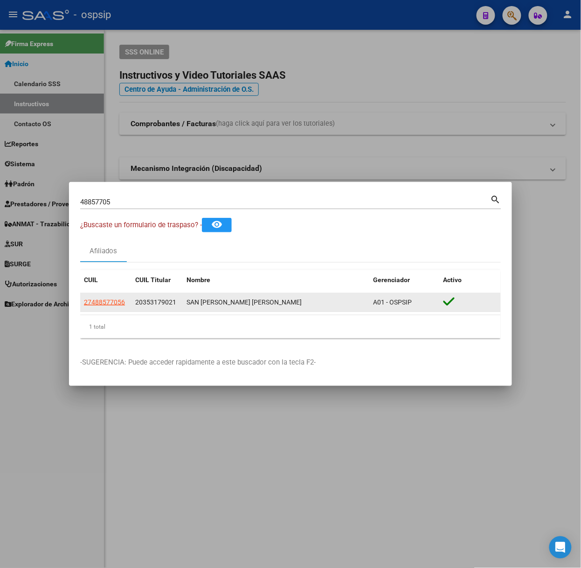
click at [112, 296] on datatable-body-cell "27488577056" at bounding box center [105, 303] width 51 height 18
click at [109, 299] on span "27488577056" at bounding box center [104, 302] width 41 height 7
type textarea "27488577056"
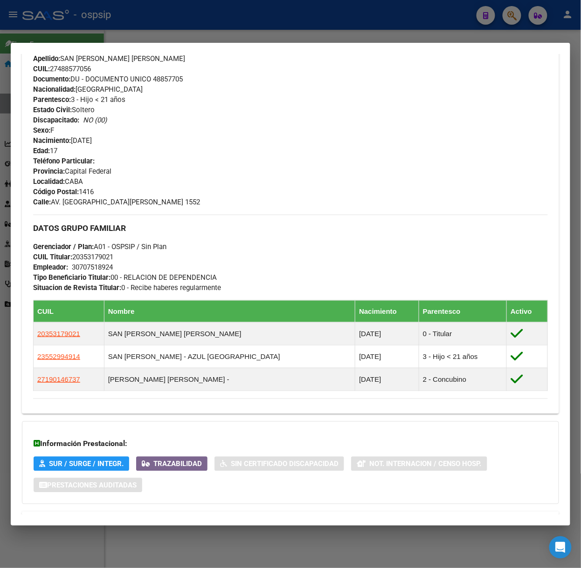
scroll to position [397, 0]
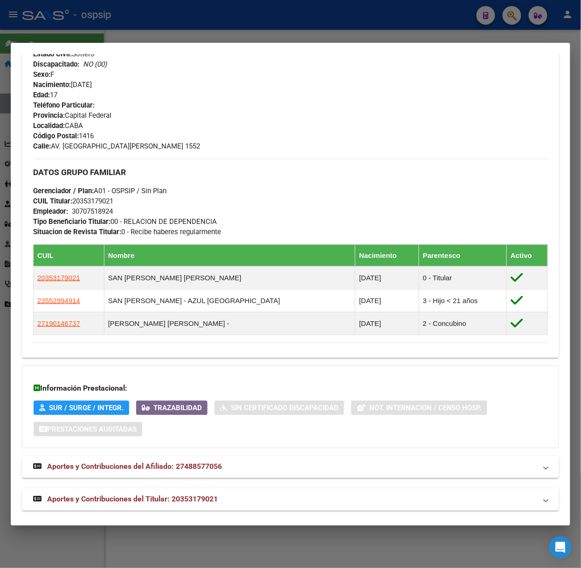
click at [232, 494] on mat-expansion-panel-header "Aportes y Contribuciones del Titular: 20353179021" at bounding box center [290, 500] width 537 height 22
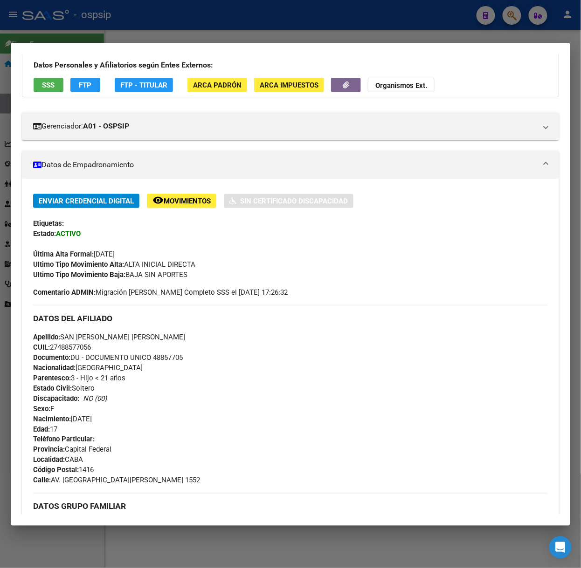
scroll to position [0, 0]
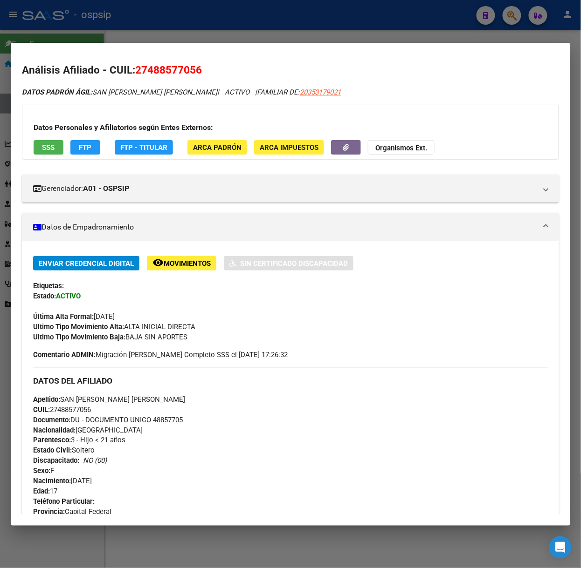
click at [60, 156] on div "Datos Personales y Afiliatorios según Entes Externos: SSS FTP FTP - Titular ARC…" at bounding box center [290, 132] width 537 height 55
click at [55, 153] on button "SSS" at bounding box center [49, 147] width 30 height 14
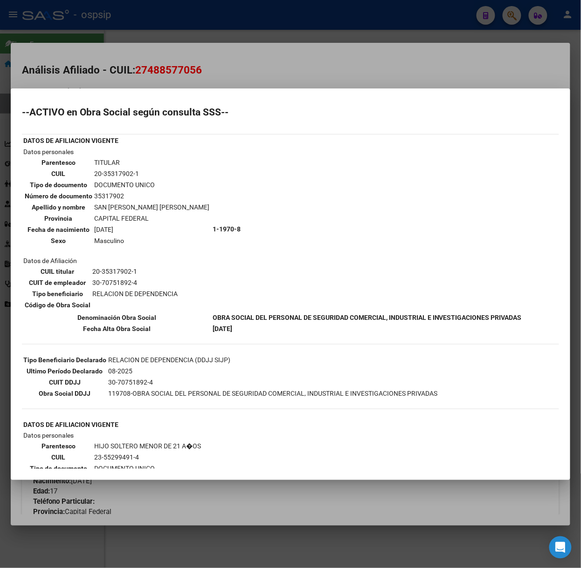
click at [151, 50] on div at bounding box center [290, 284] width 581 height 568
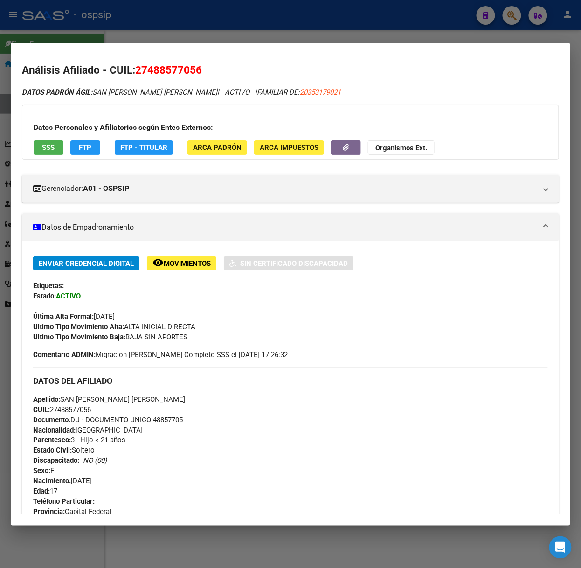
click at [104, 39] on div at bounding box center [290, 284] width 581 height 568
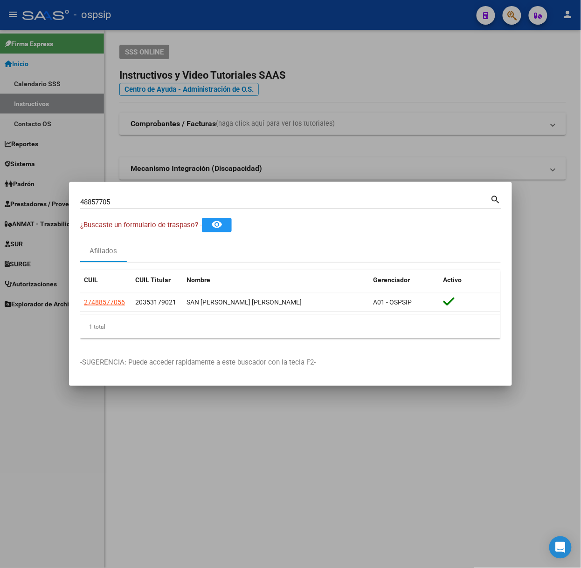
click at [120, 199] on input "48857705" at bounding box center [285, 202] width 410 height 8
type input "44870053"
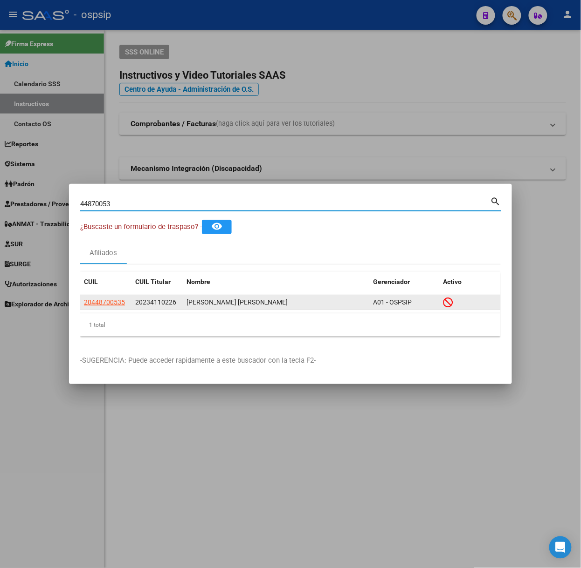
click at [96, 295] on datatable-body-cell "20448700535" at bounding box center [105, 302] width 51 height 14
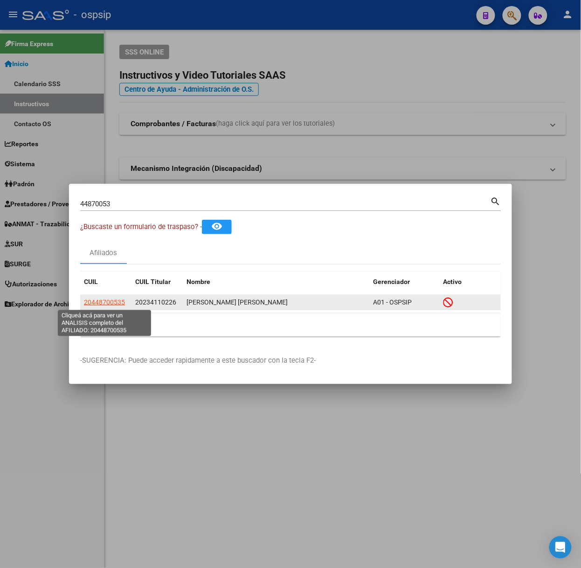
click at [97, 304] on span "20448700535" at bounding box center [104, 302] width 41 height 7
type textarea "20448700535"
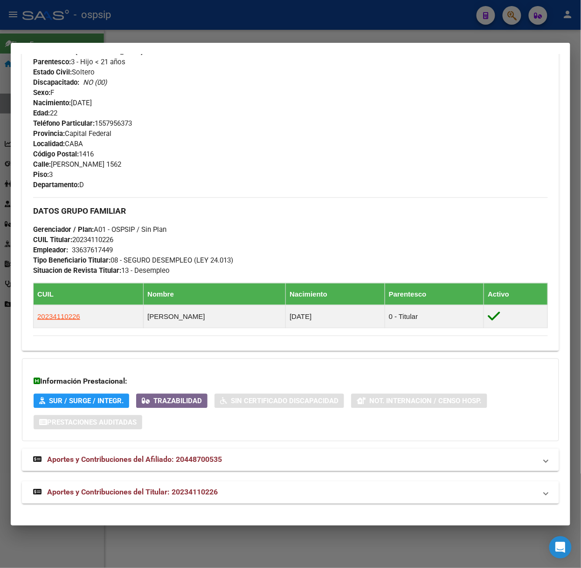
click at [184, 494] on span "Aportes y Contribuciones del Titular: 20234110226" at bounding box center [132, 492] width 171 height 9
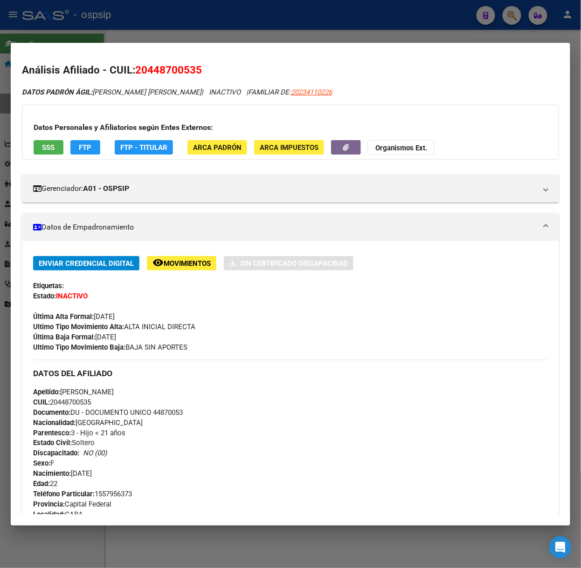
click at [52, 144] on span "SSS" at bounding box center [48, 148] width 13 height 8
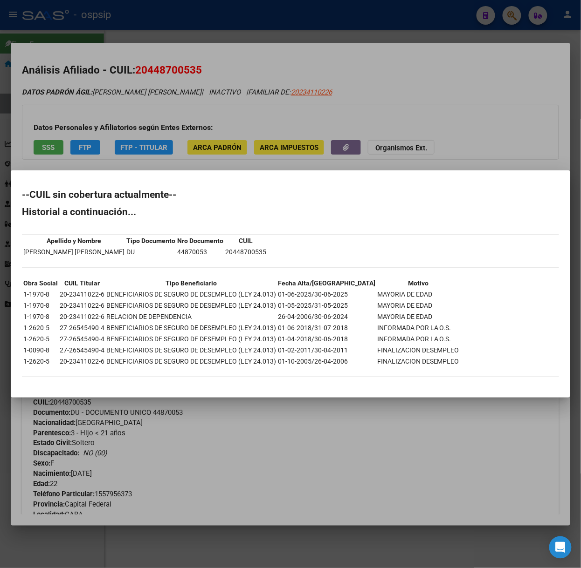
click at [57, 148] on div at bounding box center [290, 284] width 581 height 568
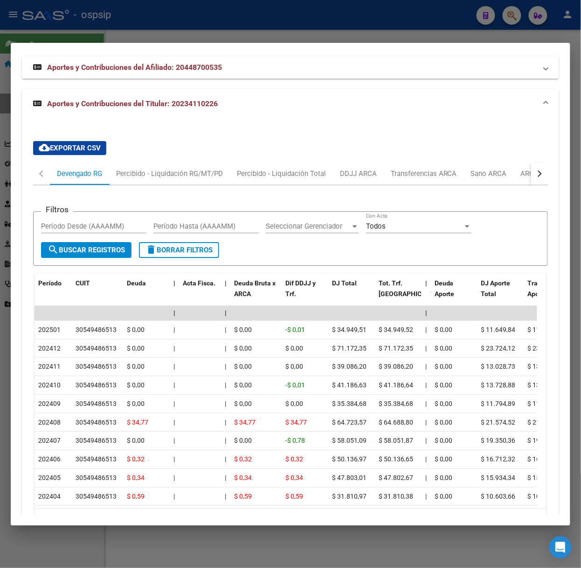
scroll to position [828, 0]
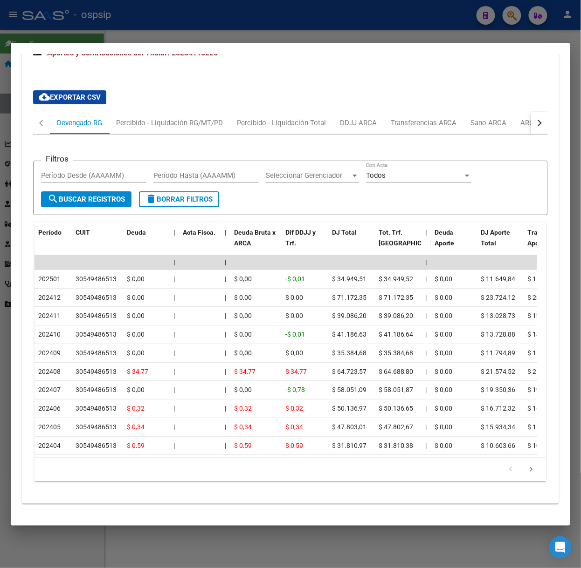
click at [119, 36] on div at bounding box center [290, 284] width 581 height 568
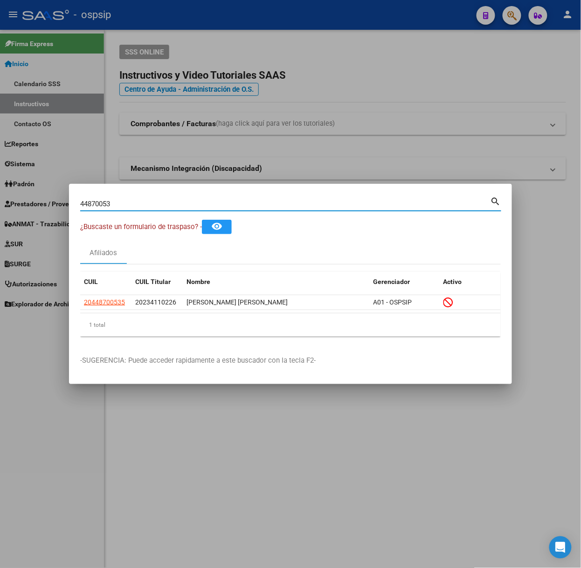
click at [172, 204] on input "44870053" at bounding box center [285, 204] width 410 height 8
type input "20632383"
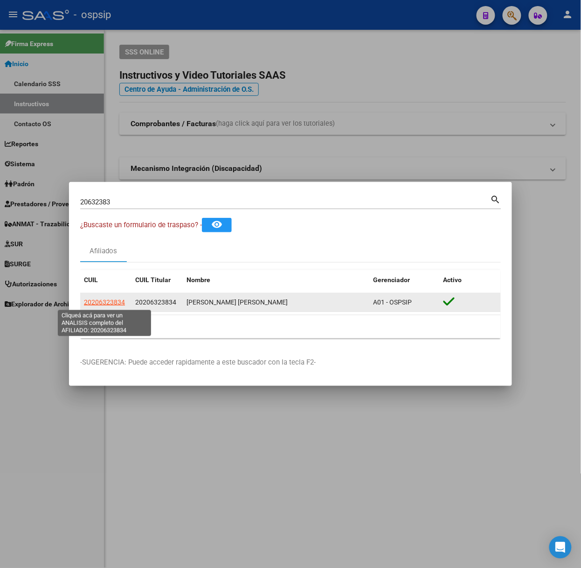
click at [103, 304] on span "20206323834" at bounding box center [104, 302] width 41 height 7
type textarea "20206323834"
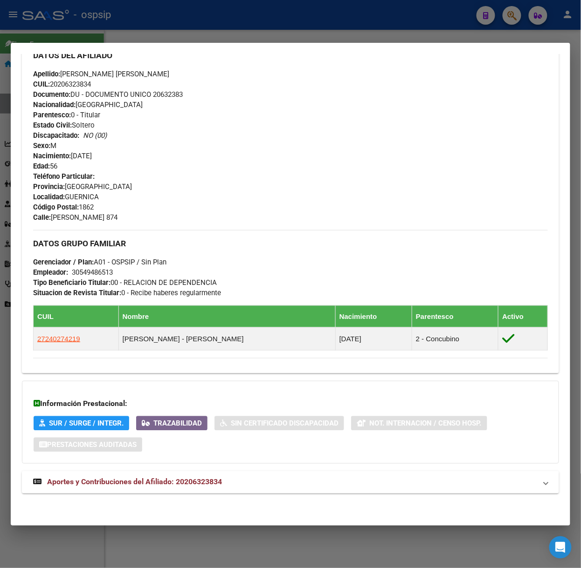
click at [210, 487] on strong "Aportes y Contribuciones del Afiliado: 20206323834" at bounding box center [127, 482] width 189 height 11
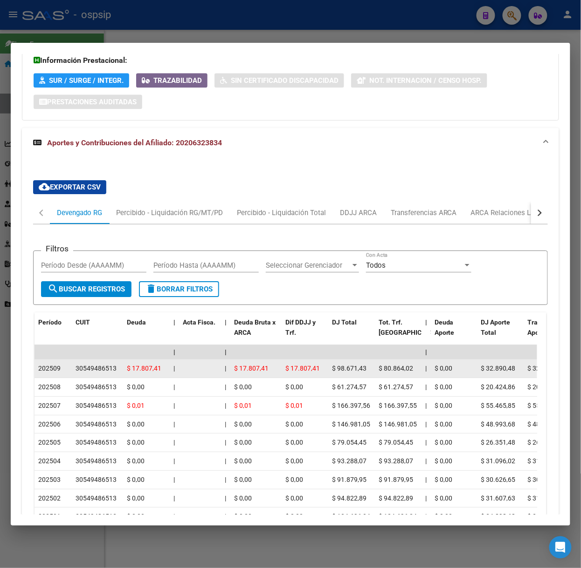
scroll to position [781, 0]
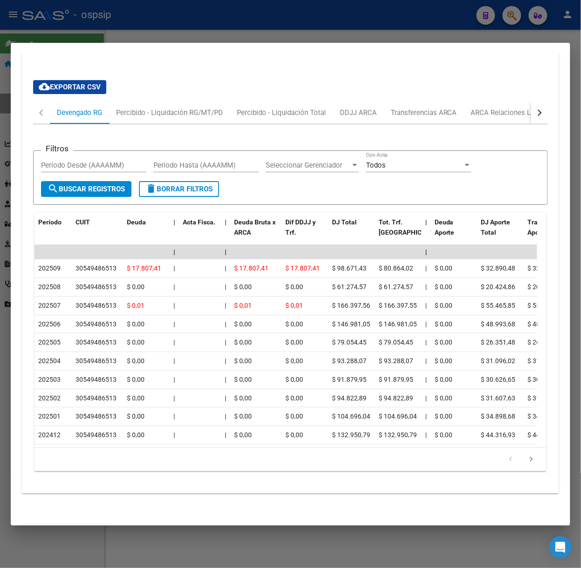
click at [181, 38] on div at bounding box center [290, 284] width 581 height 568
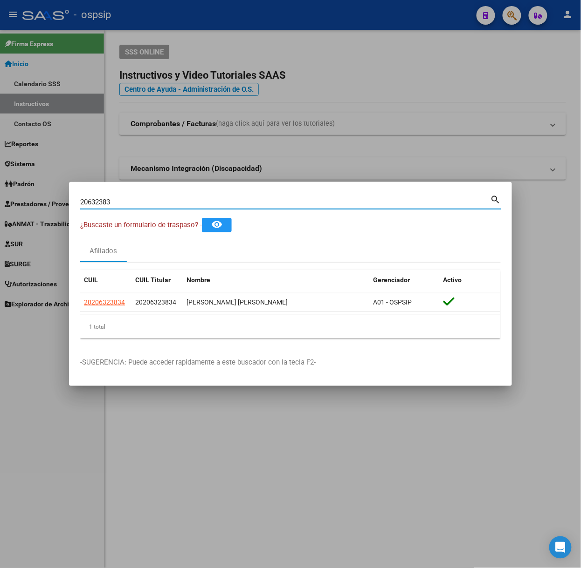
click at [131, 206] on input "20632383" at bounding box center [285, 202] width 410 height 8
type input "44670959"
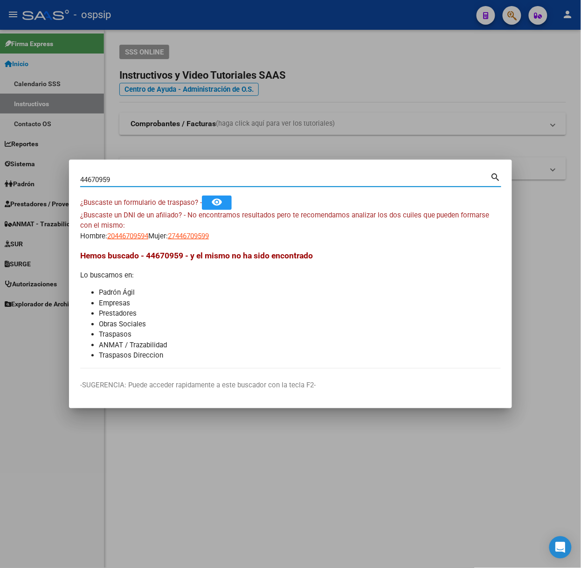
click at [127, 229] on div "¿Buscaste un DNI de un afiliado? - No encontramos resultados pero te recomendam…" at bounding box center [290, 226] width 420 height 32
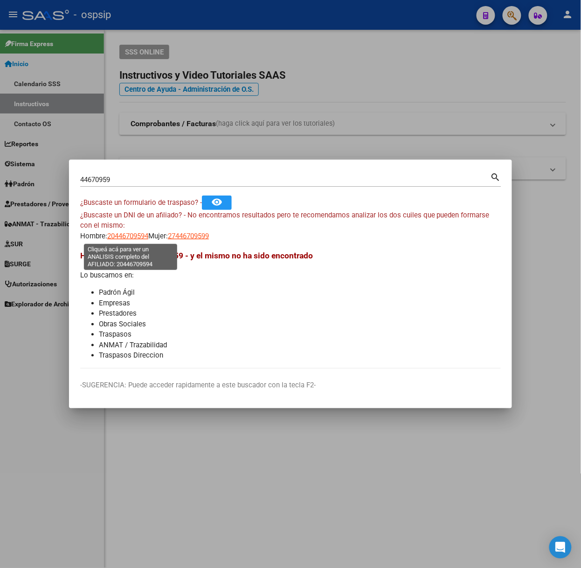
click at [131, 232] on span "20446709594" at bounding box center [127, 236] width 41 height 8
type textarea "20446709594"
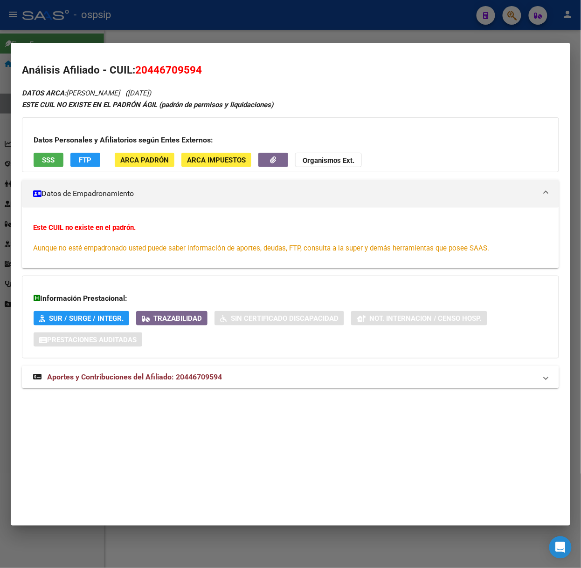
click at [184, 359] on div "Información Prestacional: SUR / SURGE / INTEGR. Trazabilidad Sin Certificado Di…" at bounding box center [290, 317] width 537 height 83
click at [190, 382] on span "Aportes y Contribuciones del Afiliado: 20446709594" at bounding box center [134, 377] width 175 height 9
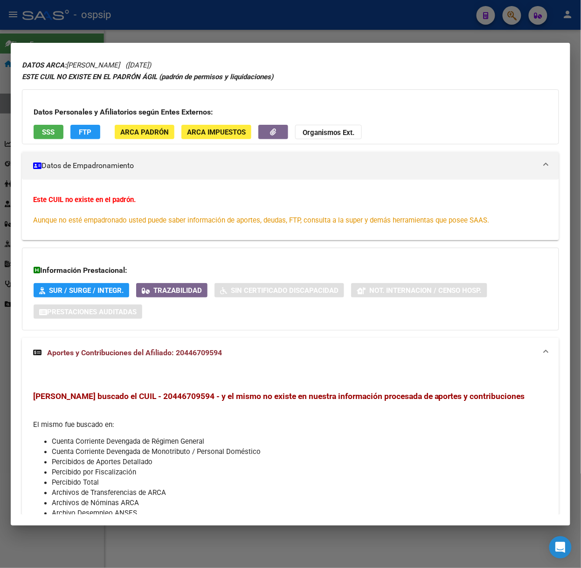
scroll to position [0, 0]
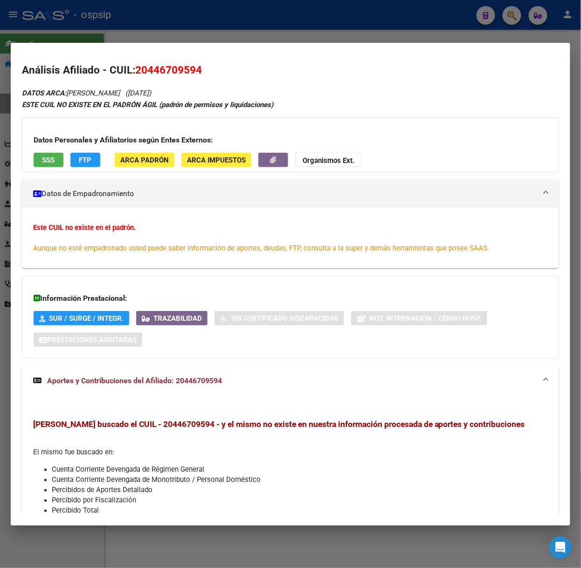
click at [64, 161] on div "Datos Personales y Afiliatorios según Entes Externos: SSS FTP ARCA Padrón ARCA …" at bounding box center [290, 144] width 537 height 55
click at [57, 159] on button "SSS" at bounding box center [49, 160] width 30 height 14
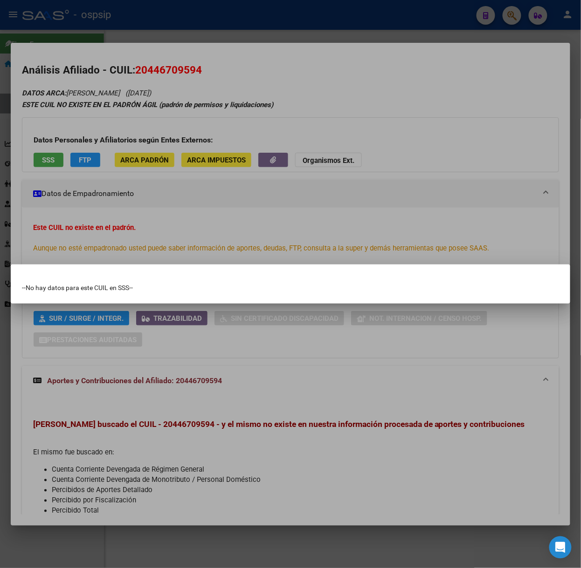
click at [194, 194] on div at bounding box center [290, 284] width 581 height 568
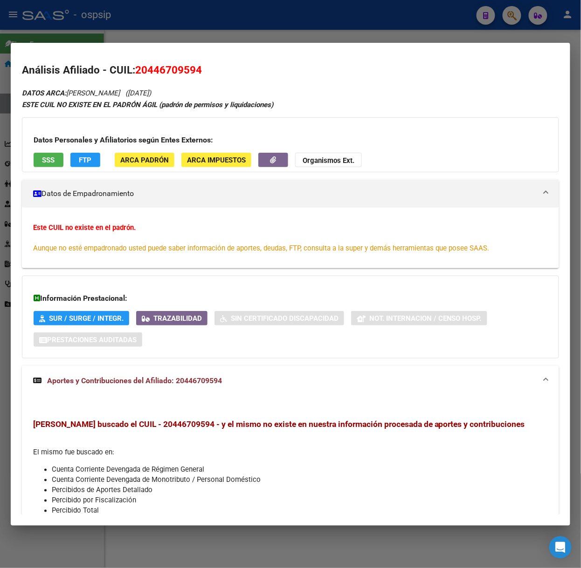
click at [152, 3] on div at bounding box center [290, 284] width 581 height 568
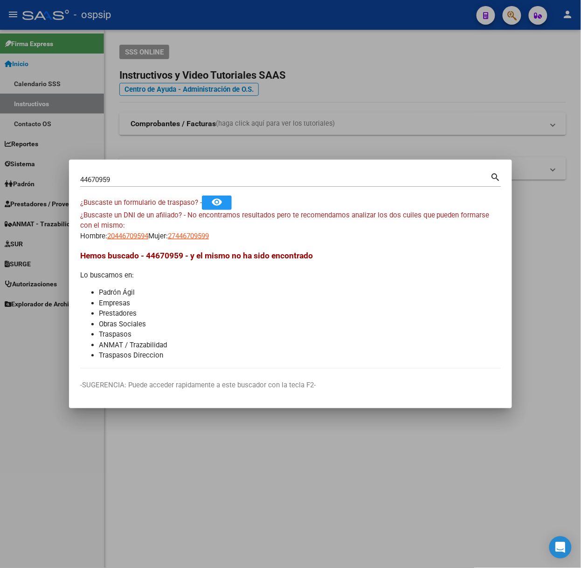
click at [155, 189] on div "44670959 Buscar (apellido, dni, [PERSON_NAME], [PERSON_NAME], cuit, obra social…" at bounding box center [290, 183] width 421 height 25
click at [135, 179] on input "44670959" at bounding box center [285, 180] width 410 height 8
type input "40936794"
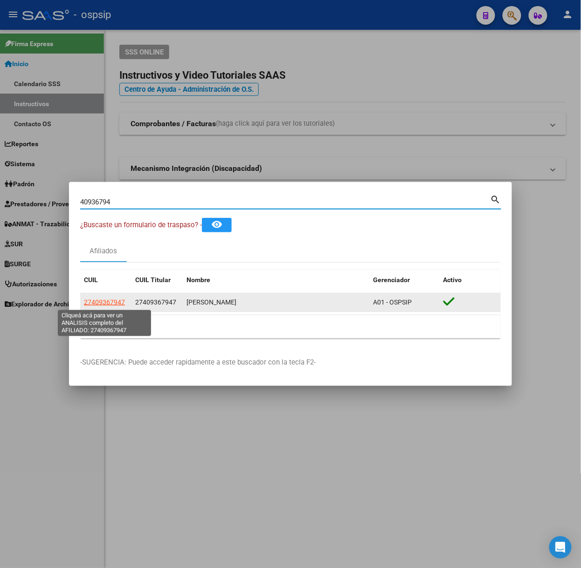
click at [107, 304] on span "27409367947" at bounding box center [104, 302] width 41 height 7
type textarea "27409367947"
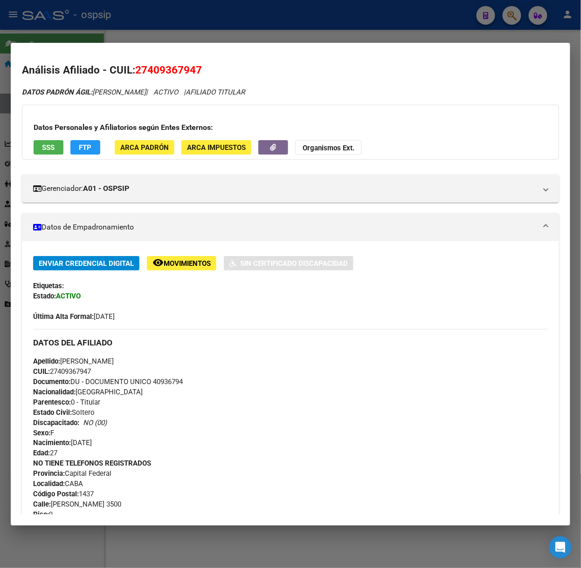
scroll to position [275, 0]
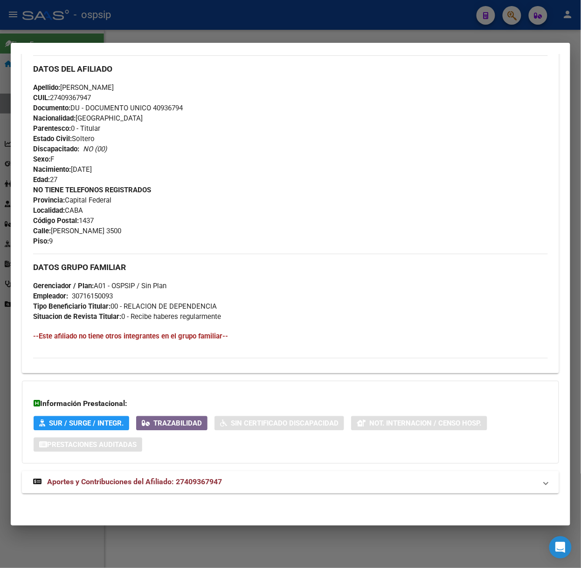
click at [183, 493] on mat-expansion-panel-header "Aportes y Contribuciones del Afiliado: 27409367947" at bounding box center [290, 483] width 537 height 22
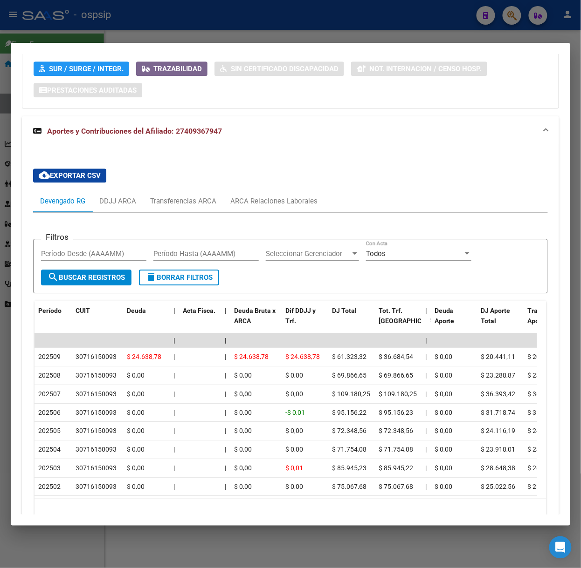
scroll to position [692, 0]
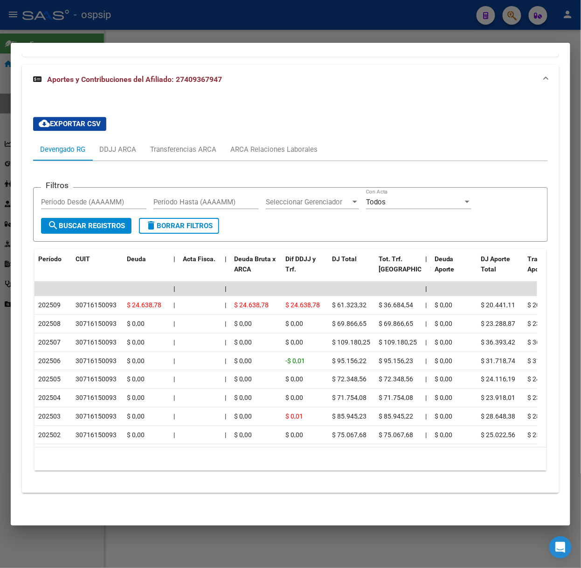
click at [178, 10] on div at bounding box center [290, 284] width 581 height 568
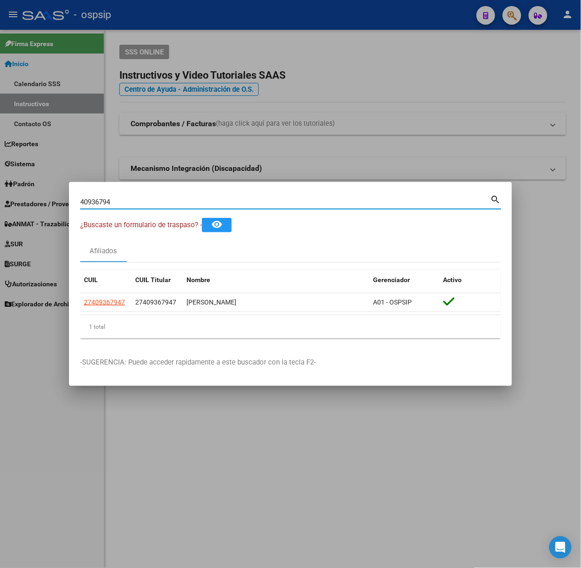
click at [178, 200] on input "40936794" at bounding box center [285, 202] width 410 height 8
type input "31141665"
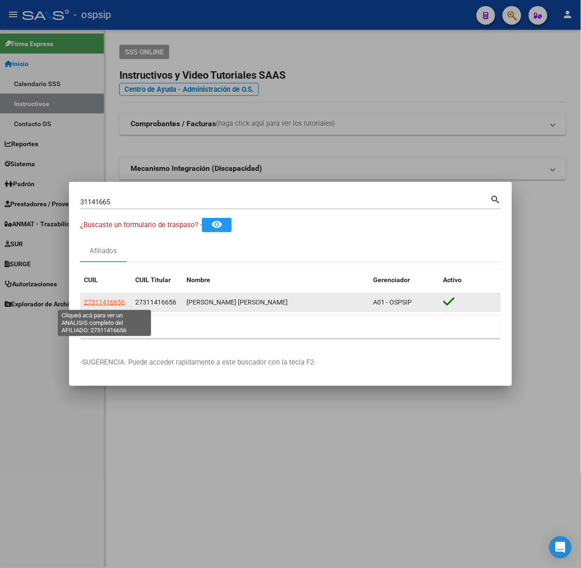
click at [118, 302] on span "27311416656" at bounding box center [104, 302] width 41 height 7
type textarea "27311416656"
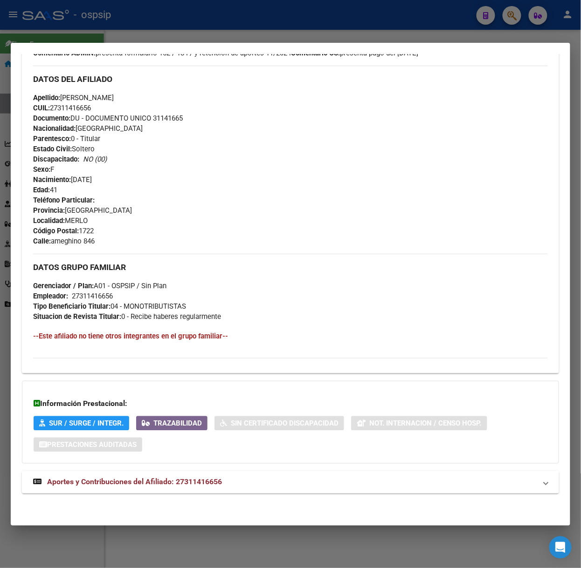
click at [208, 479] on span "Aportes y Contribuciones del Afiliado: 27311416656" at bounding box center [134, 482] width 175 height 9
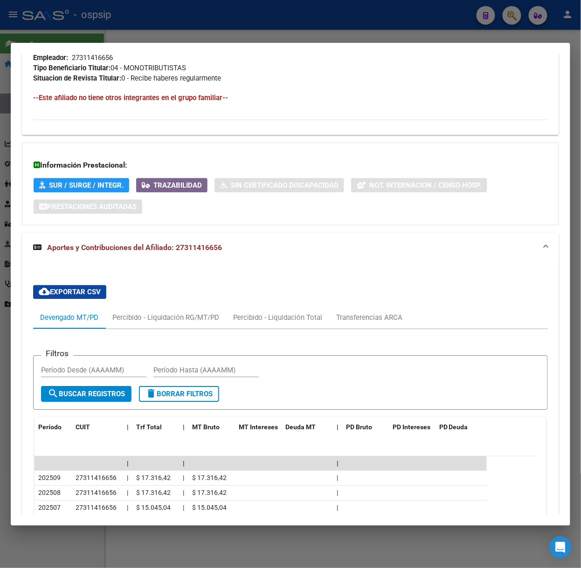
scroll to position [707, 0]
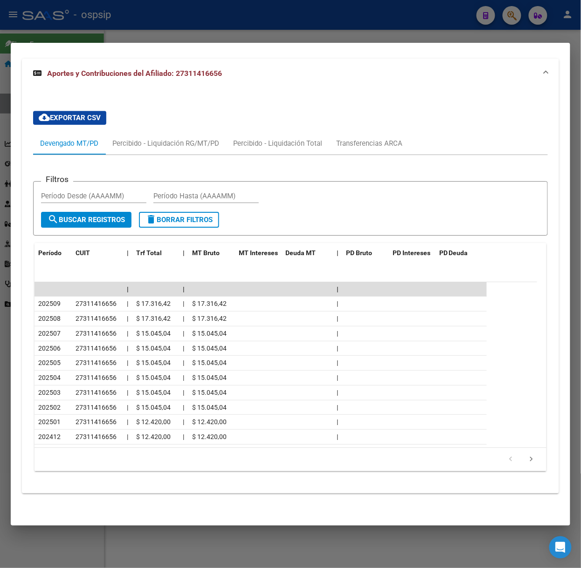
click at [174, 23] on div at bounding box center [290, 284] width 581 height 568
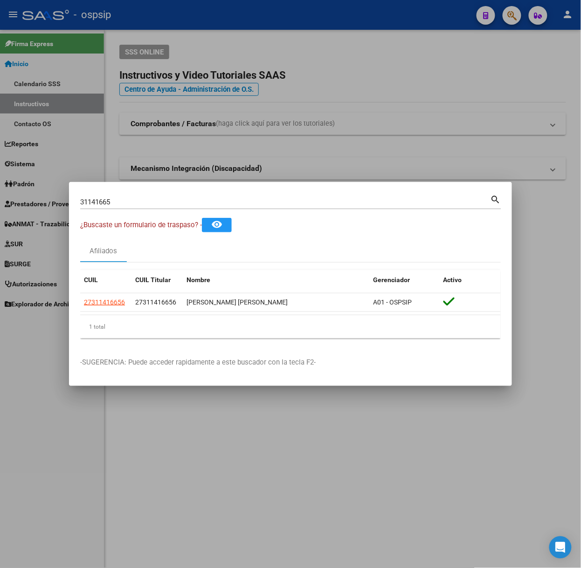
click at [166, 199] on input "31141665" at bounding box center [285, 202] width 410 height 8
type input "41162665"
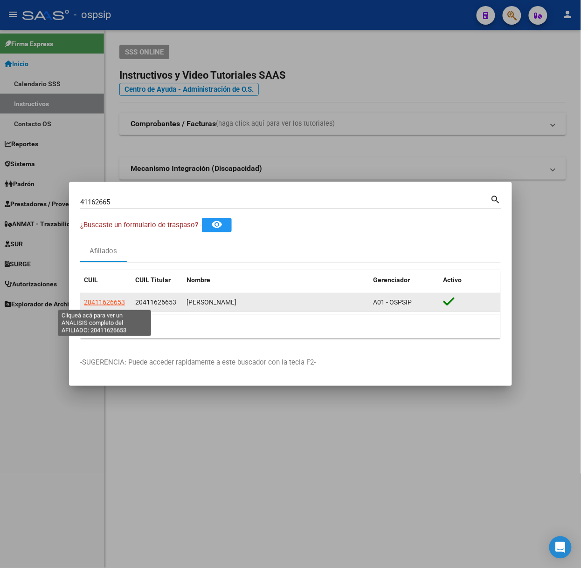
click at [117, 306] on span "20411626653" at bounding box center [104, 302] width 41 height 7
type textarea "20411626653"
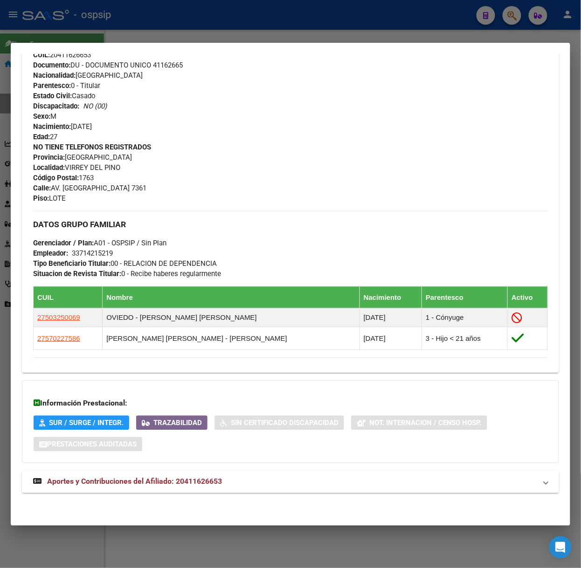
click at [187, 482] on span "Aportes y Contribuciones del Afiliado: 20411626653" at bounding box center [134, 482] width 175 height 9
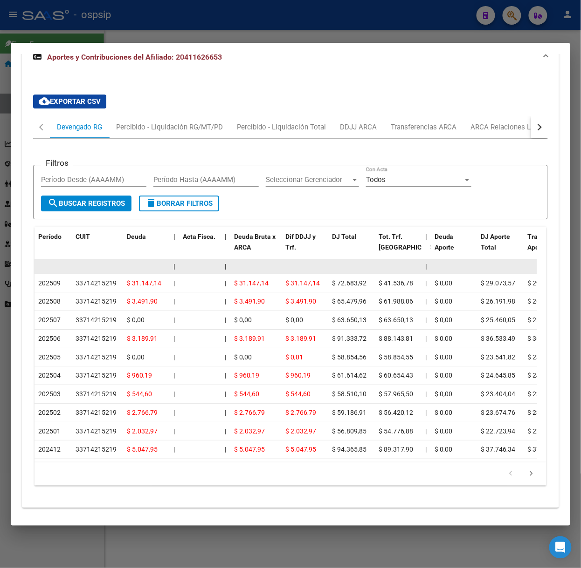
scroll to position [186, 0]
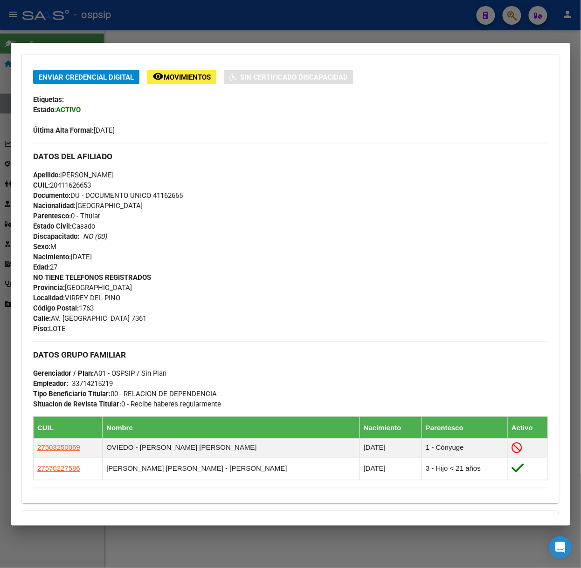
click at [175, 20] on div at bounding box center [290, 284] width 581 height 568
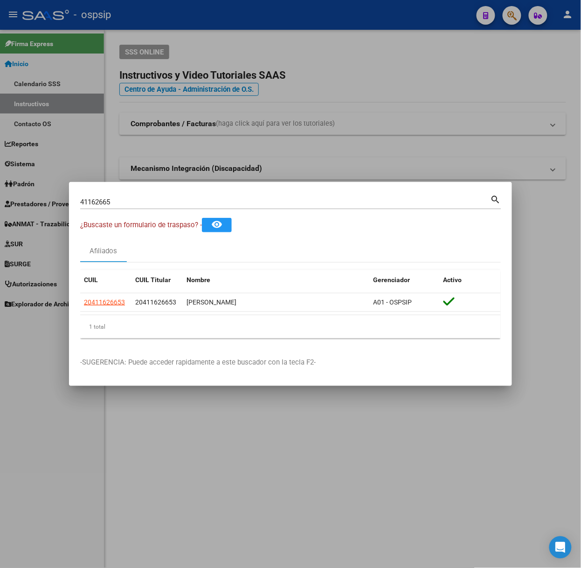
drag, startPoint x: 146, startPoint y: 208, endPoint x: 142, endPoint y: 204, distance: 5.9
click at [145, 206] on div "41162665 Buscar (apellido, dni, cuil, [PERSON_NAME], cuit, obra social)" at bounding box center [285, 202] width 410 height 14
click at [142, 204] on input "41162665" at bounding box center [285, 202] width 410 height 8
type input "27041158"
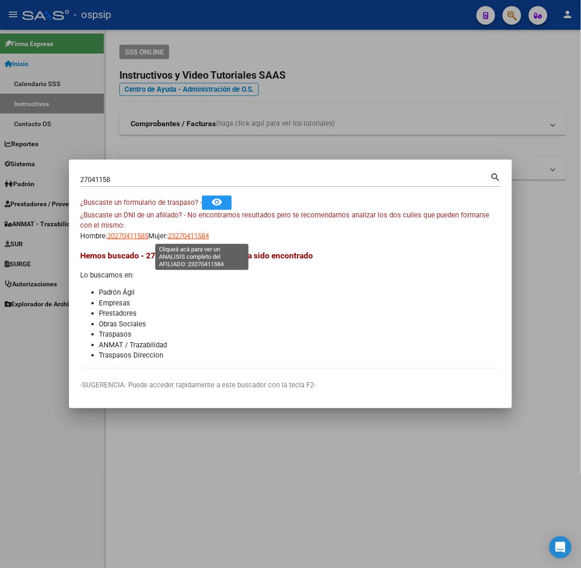
click at [209, 233] on span "23270411584" at bounding box center [188, 236] width 41 height 8
type textarea "23270411584"
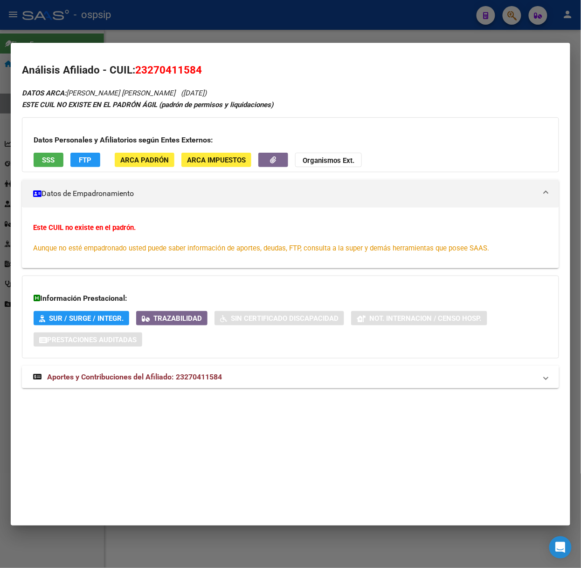
click at [194, 373] on strong "Aportes y Contribuciones del Afiliado: 23270411584" at bounding box center [127, 377] width 189 height 11
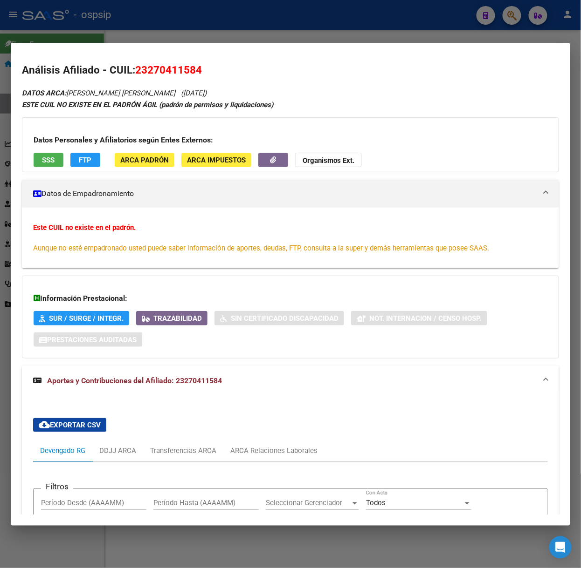
scroll to position [219, 0]
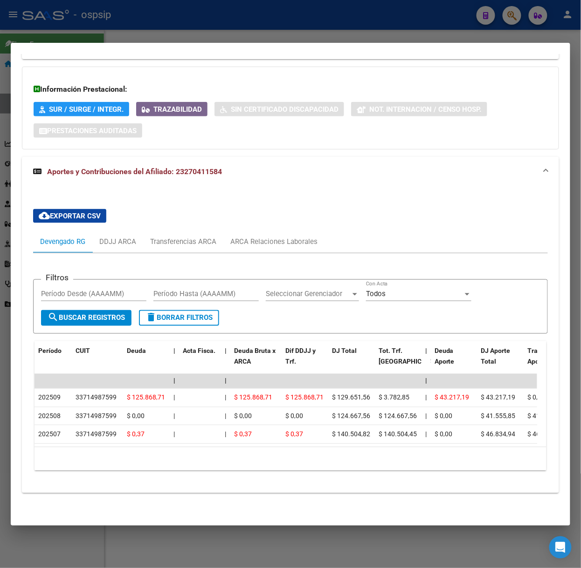
click at [149, 23] on div at bounding box center [290, 284] width 581 height 568
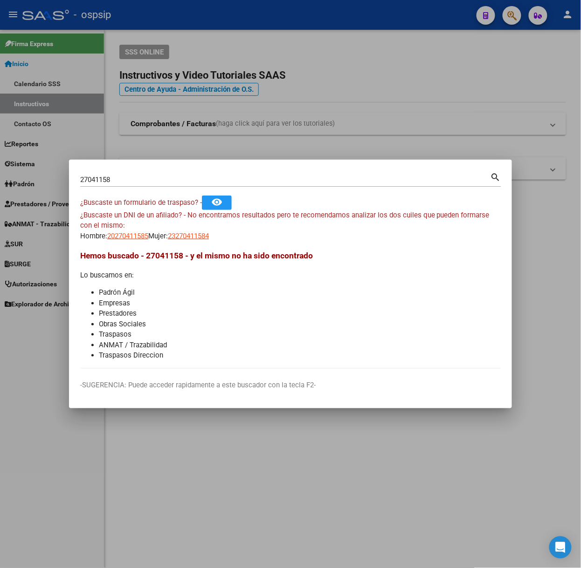
click at [144, 182] on input "27041158" at bounding box center [285, 180] width 410 height 8
type input "52168966"
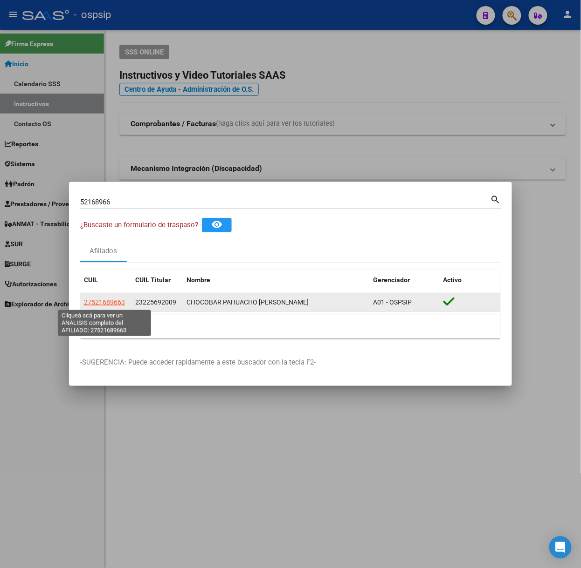
click at [113, 305] on span "27521689663" at bounding box center [104, 302] width 41 height 7
type textarea "27521689663"
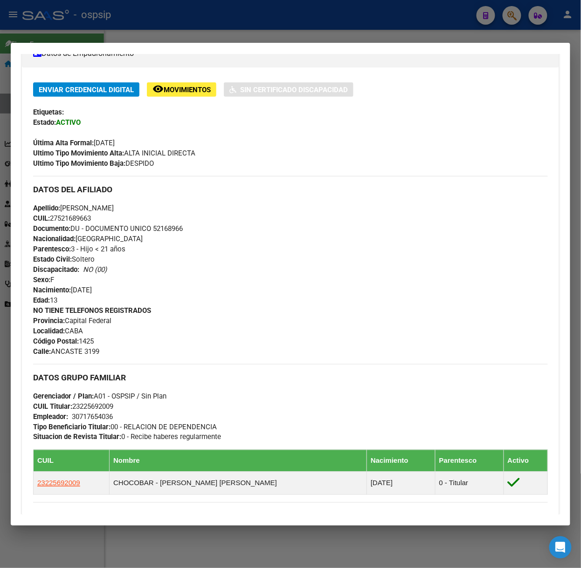
scroll to position [342, 0]
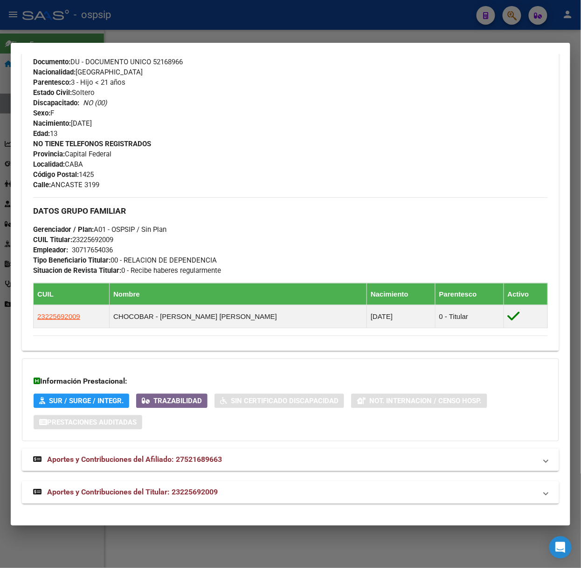
click at [204, 483] on mat-expansion-panel-header "Aportes y Contribuciones del Titular: 23225692009" at bounding box center [290, 493] width 537 height 22
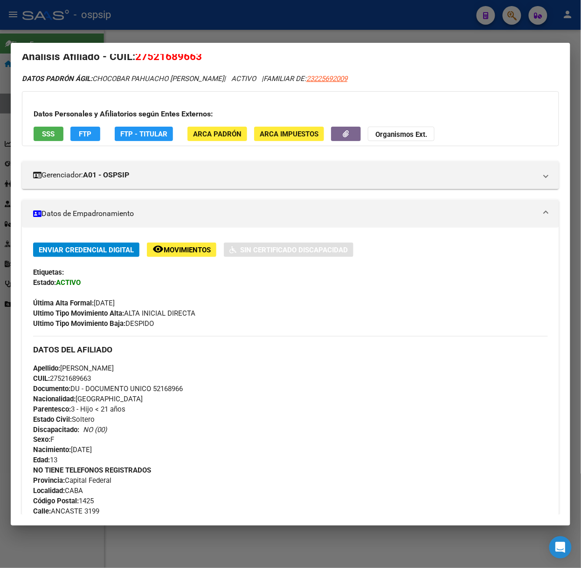
scroll to position [0, 0]
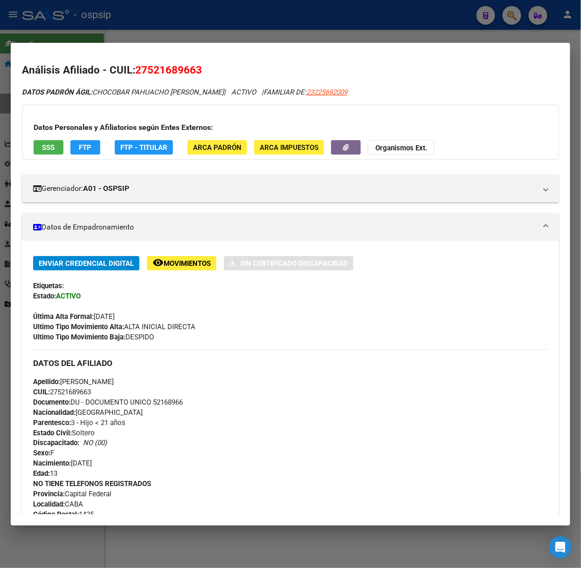
click at [56, 143] on button "SSS" at bounding box center [49, 147] width 30 height 14
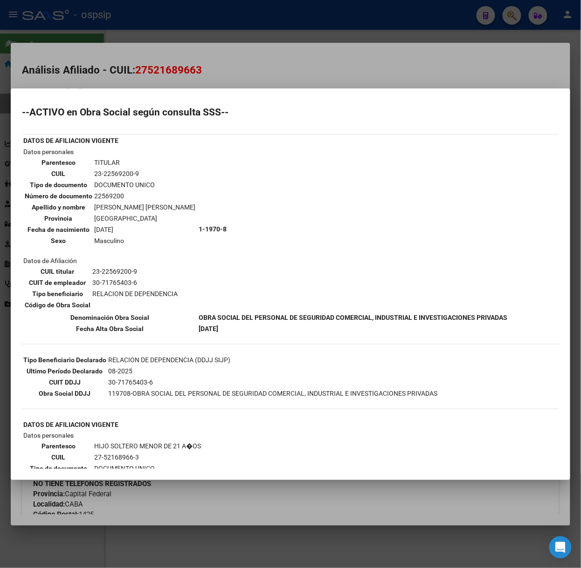
click at [174, 77] on div at bounding box center [290, 284] width 581 height 568
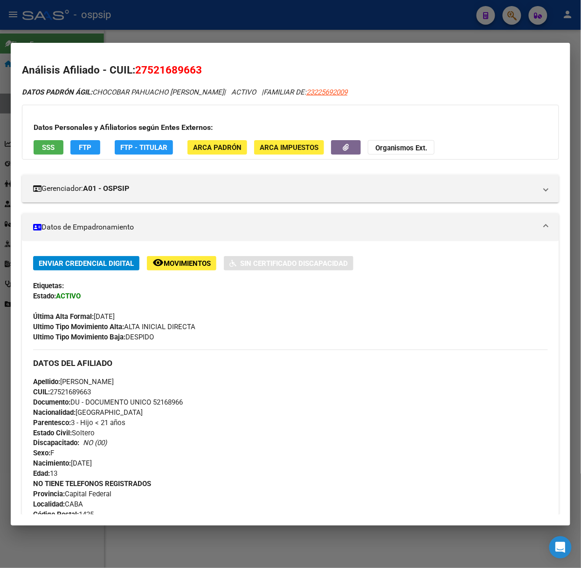
click at [139, 27] on div at bounding box center [290, 284] width 581 height 568
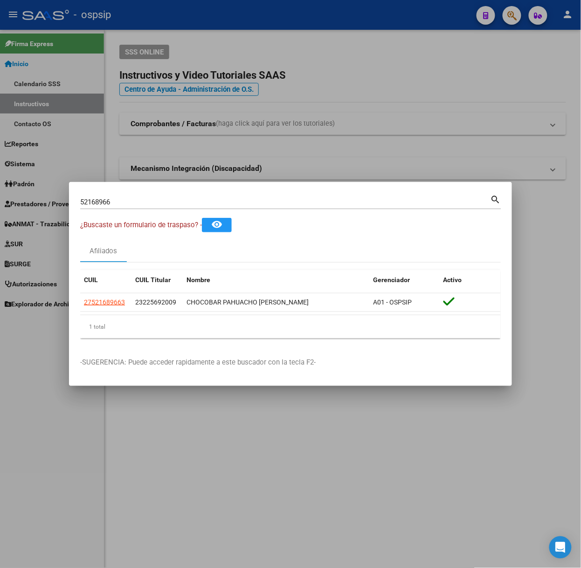
click at [138, 198] on input "52168966" at bounding box center [285, 202] width 410 height 8
type input "27573426"
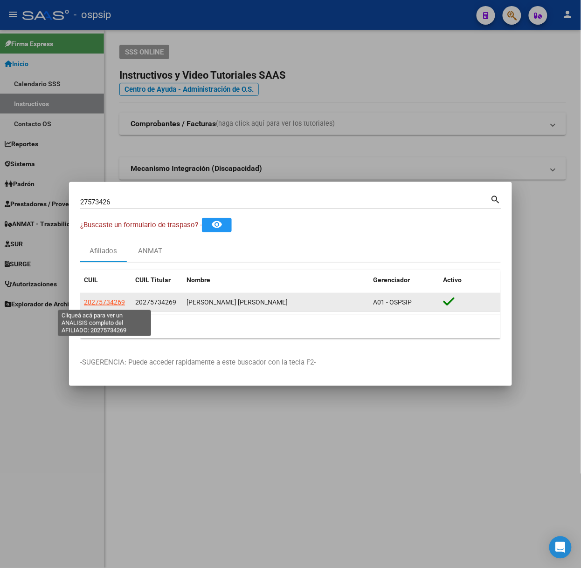
click at [119, 299] on span "20275734269" at bounding box center [104, 302] width 41 height 7
type textarea "20275734269"
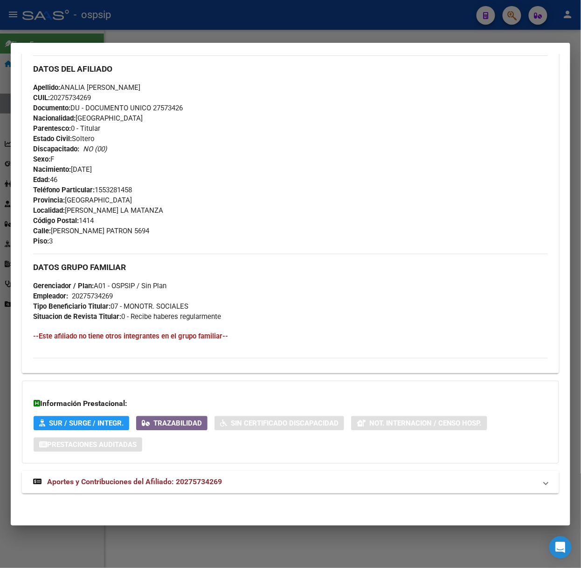
click at [196, 477] on strong "Aportes y Contribuciones del Afiliado: 20275734269" at bounding box center [127, 482] width 189 height 11
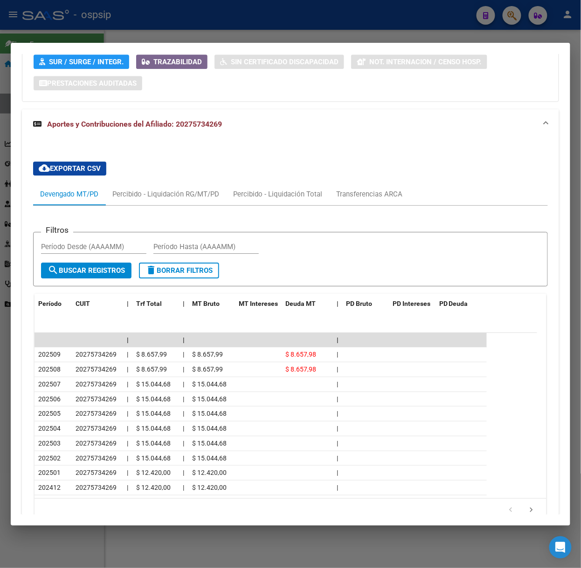
scroll to position [664, 0]
click at [143, 21] on div at bounding box center [290, 284] width 581 height 568
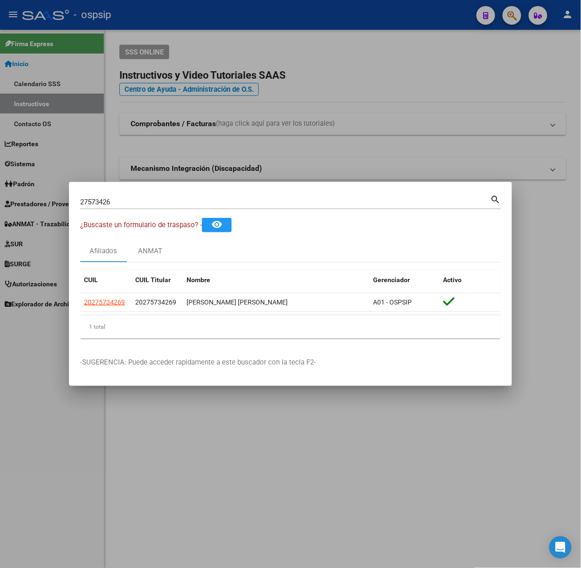
click at [120, 205] on input "27573426" at bounding box center [285, 202] width 410 height 8
type input "36898025"
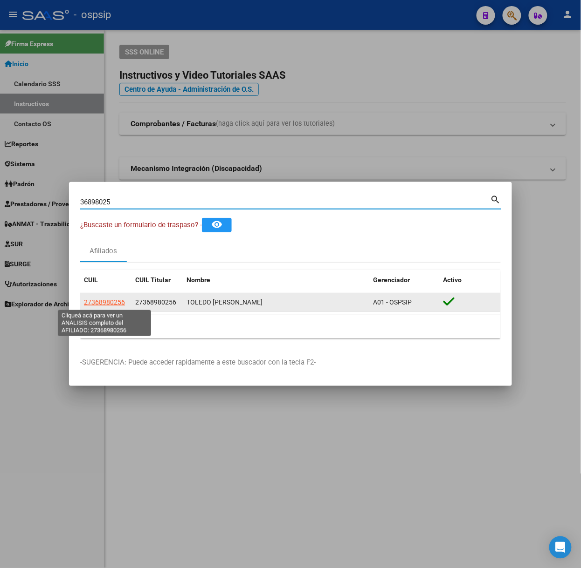
click at [96, 299] on span "27368980256" at bounding box center [104, 302] width 41 height 7
type textarea "27368980256"
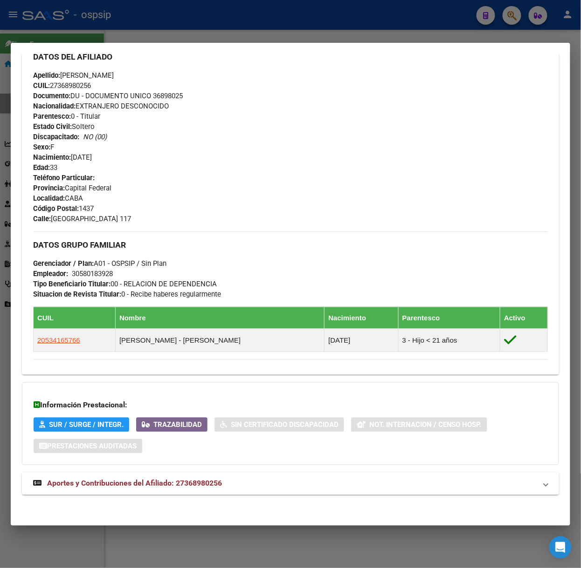
scroll to position [327, 0]
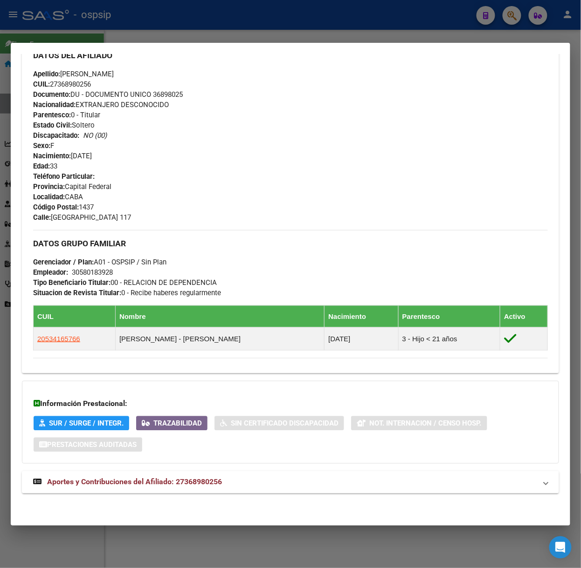
click at [198, 471] on div "DATOS [PERSON_NAME] ÁGIL: TOLEDO [PERSON_NAME] | ACTIVO | AFILIADO TITULAR Dato…" at bounding box center [290, 132] width 537 height 743
click at [206, 482] on span "Aportes y Contribuciones del Afiliado: 27368980256" at bounding box center [134, 482] width 175 height 9
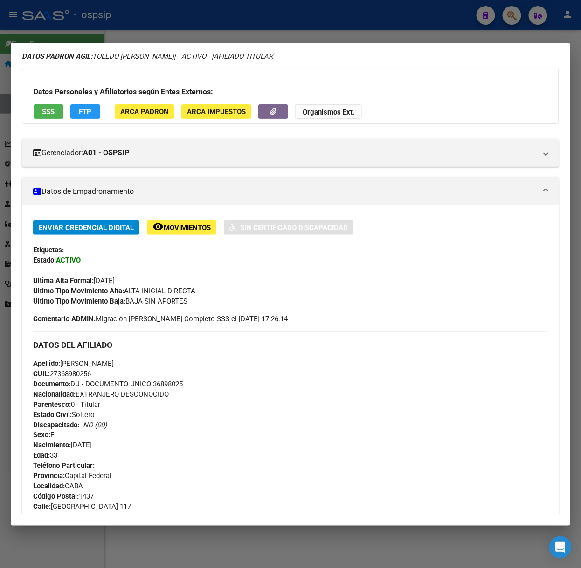
scroll to position [0, 0]
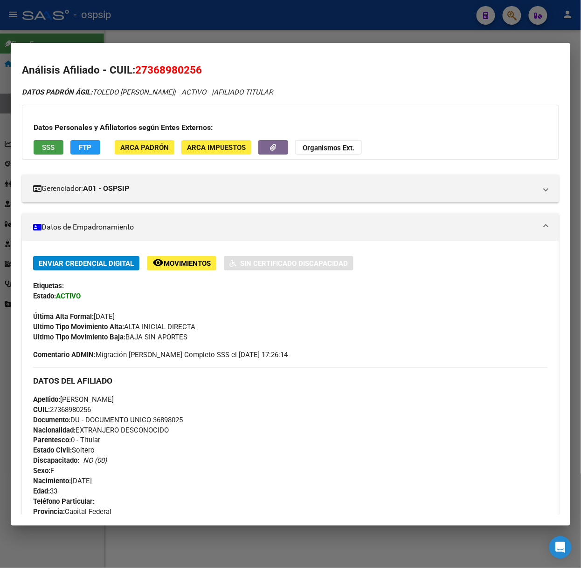
click at [34, 145] on button "SSS" at bounding box center [49, 147] width 30 height 14
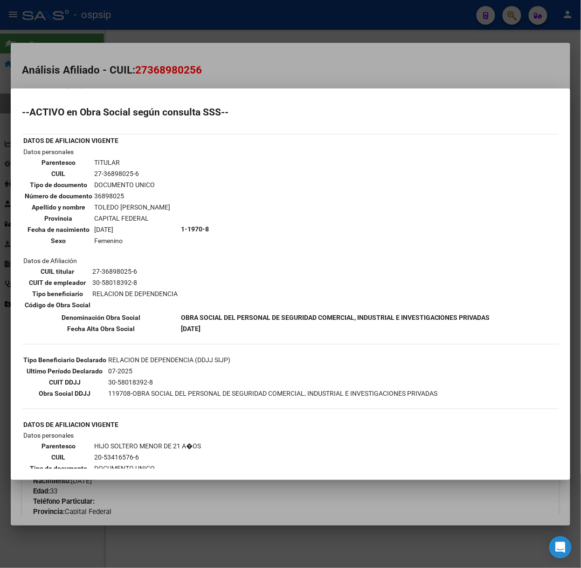
click at [90, 69] on div at bounding box center [290, 284] width 581 height 568
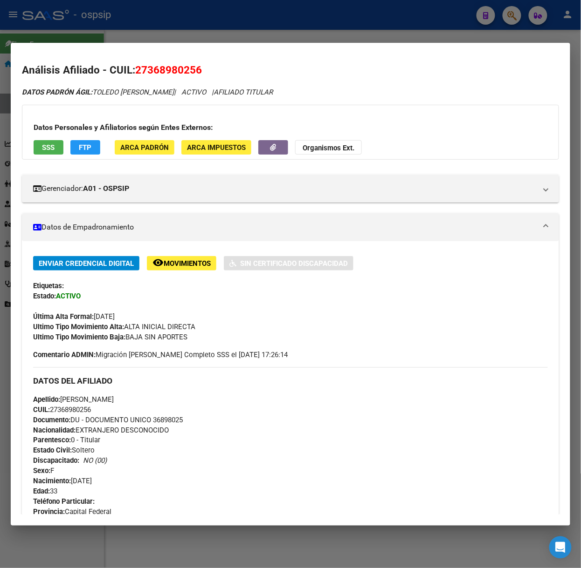
click at [127, 27] on div at bounding box center [290, 284] width 581 height 568
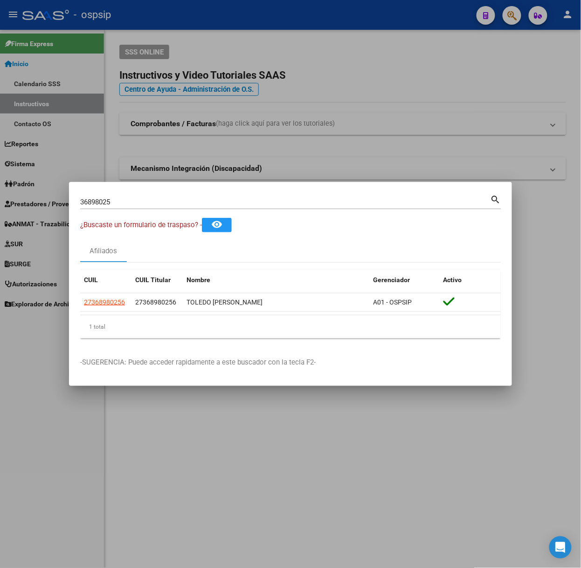
click at [113, 210] on div "36898025 Buscar (apellido, dni, [PERSON_NAME], nro traspaso, cuit, obra social)…" at bounding box center [290, 205] width 421 height 25
click at [112, 205] on input "36898025" at bounding box center [285, 202] width 410 height 8
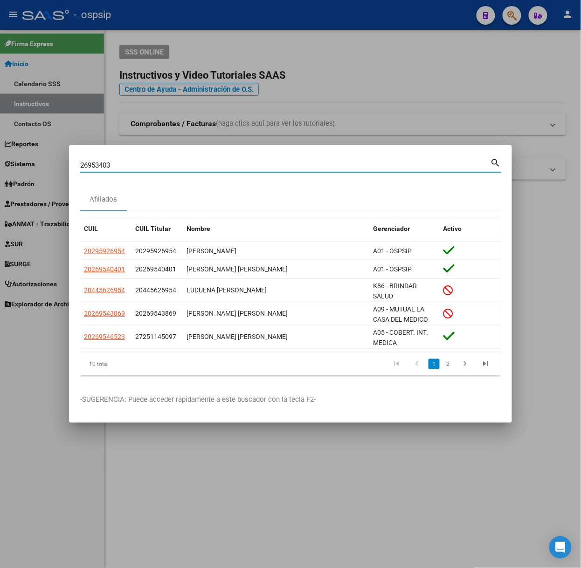
type input "26953403"
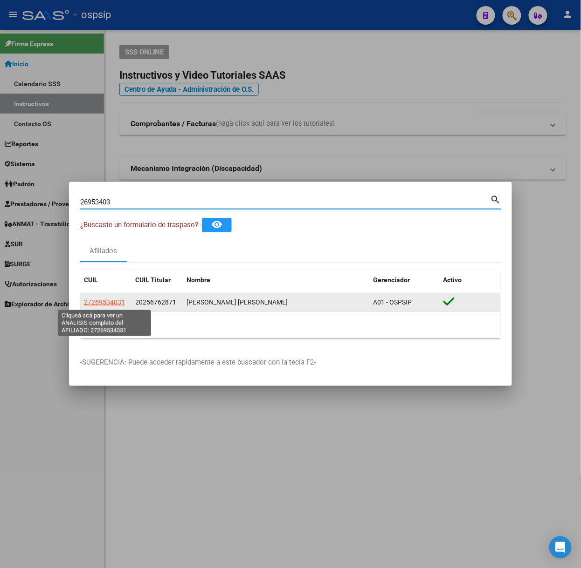
click at [108, 301] on span "27269534031" at bounding box center [104, 302] width 41 height 7
type textarea "27269534031"
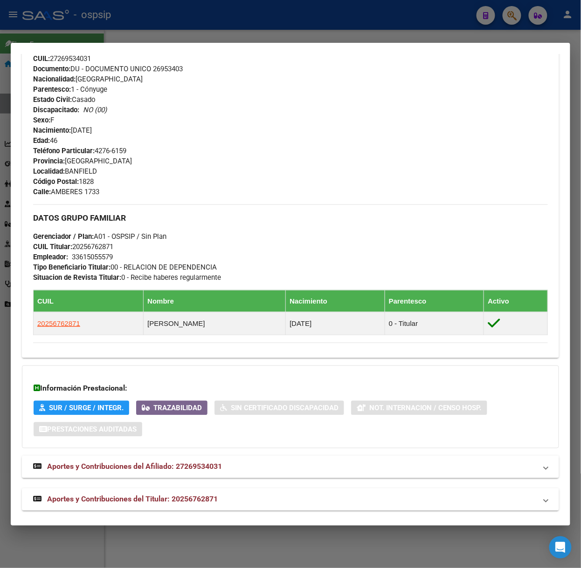
scroll to position [332, 0]
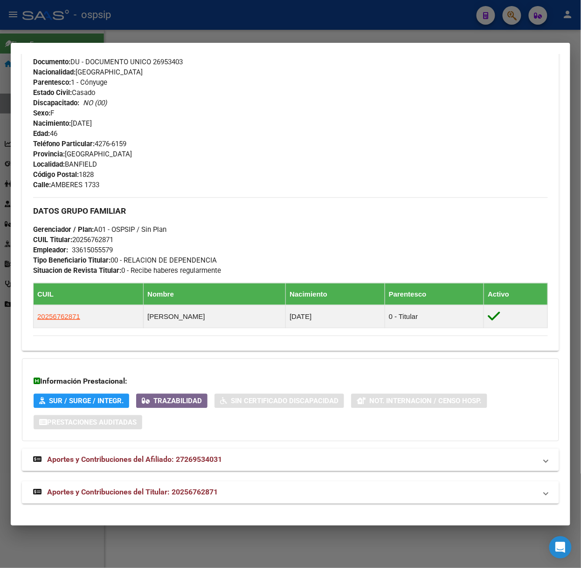
click at [222, 487] on mat-panel-title "Aportes y Contribuciones del Titular: 20256762871" at bounding box center [284, 492] width 503 height 11
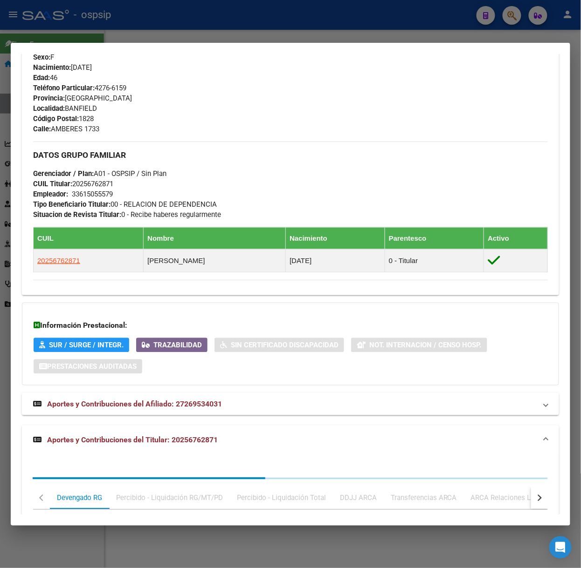
scroll to position [563, 0]
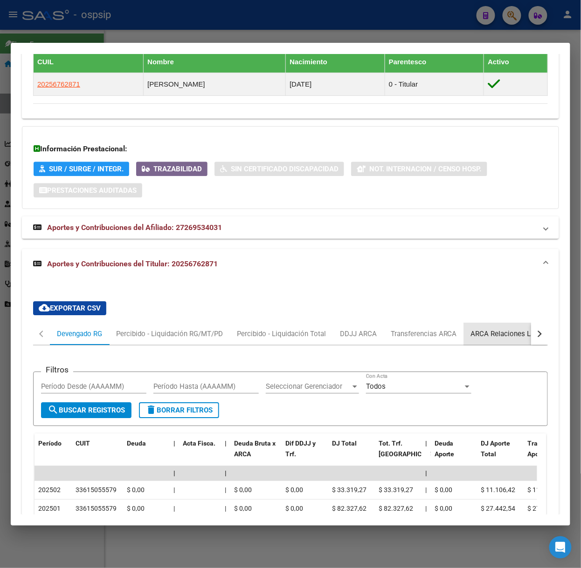
click at [496, 336] on div "ARCA Relaciones Laborales" at bounding box center [514, 334] width 87 height 10
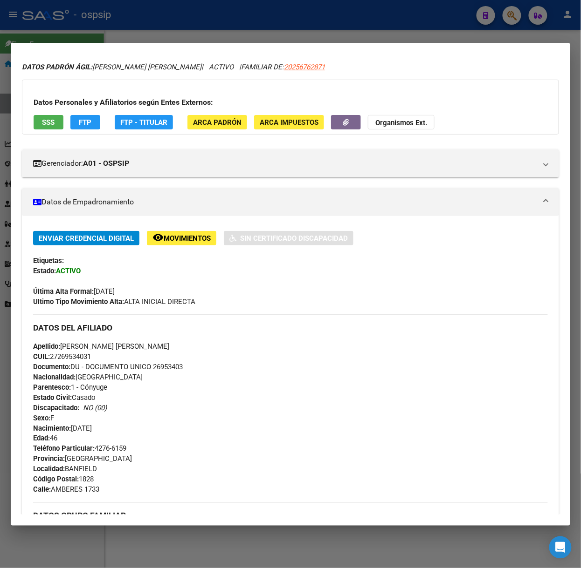
scroll to position [0, 0]
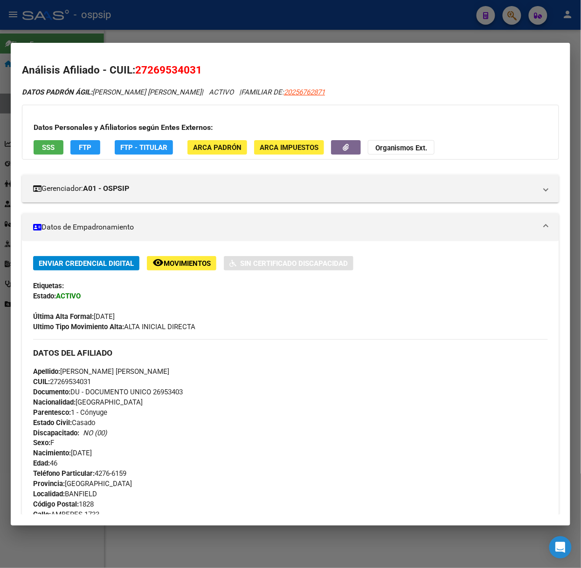
click at [49, 145] on span "SSS" at bounding box center [48, 148] width 13 height 8
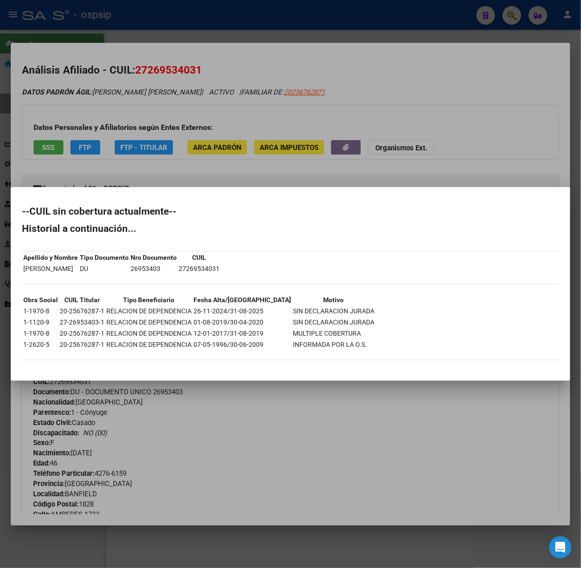
click at [63, 144] on div at bounding box center [290, 284] width 581 height 568
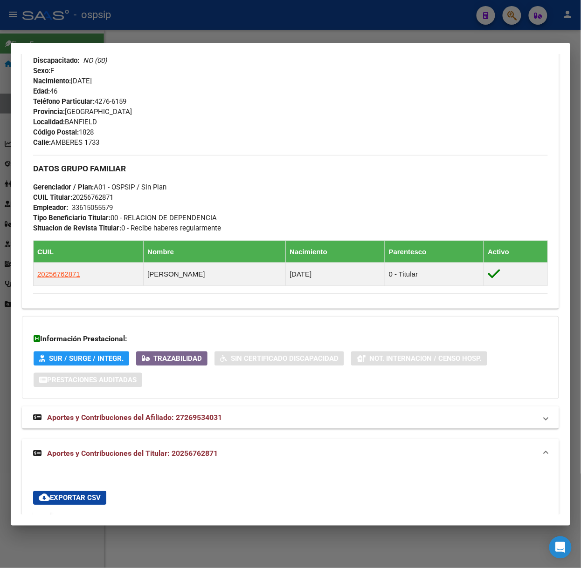
scroll to position [525, 0]
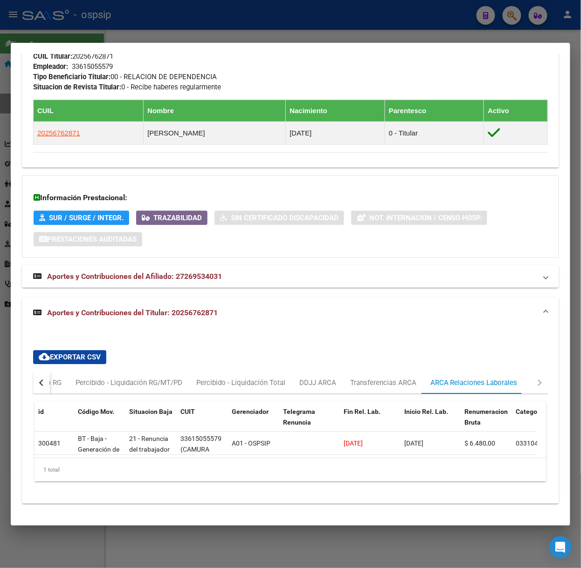
click at [161, 19] on div at bounding box center [290, 284] width 581 height 568
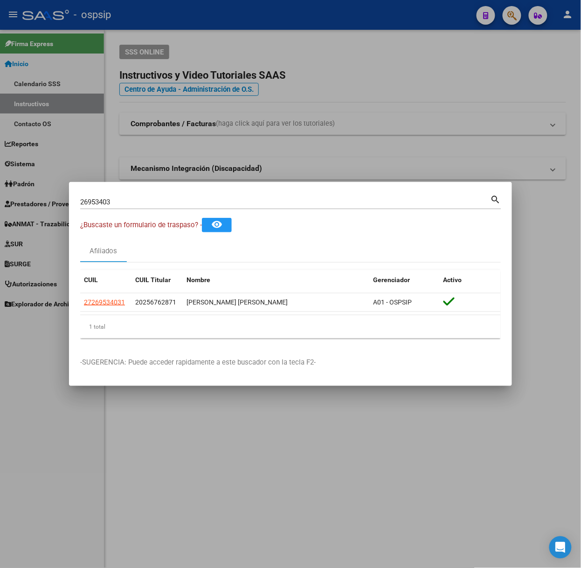
click at [150, 201] on input "26953403" at bounding box center [285, 202] width 410 height 8
type input "17098327"
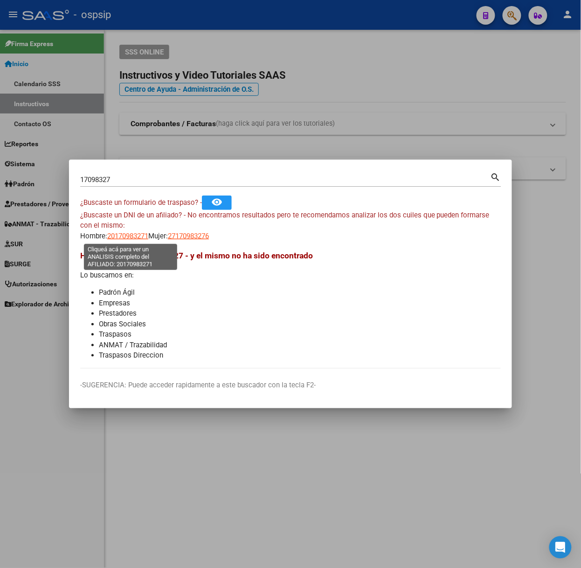
click at [144, 238] on span "20170983271" at bounding box center [127, 236] width 41 height 8
type textarea "20170983271"
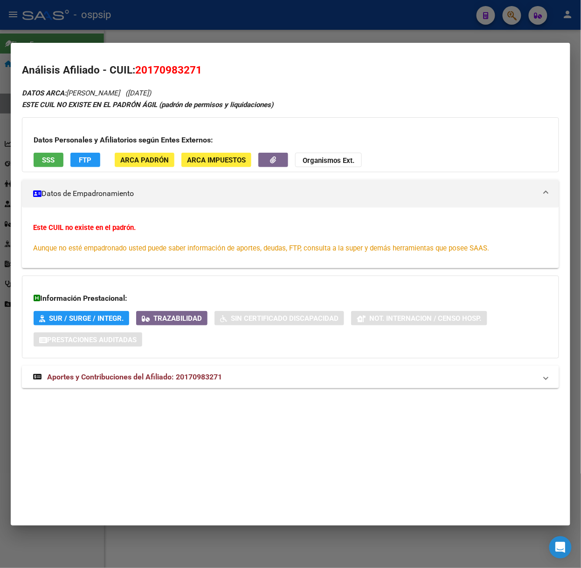
click at [176, 381] on span "Aportes y Contribuciones del Afiliado: 20170983271" at bounding box center [134, 377] width 175 height 9
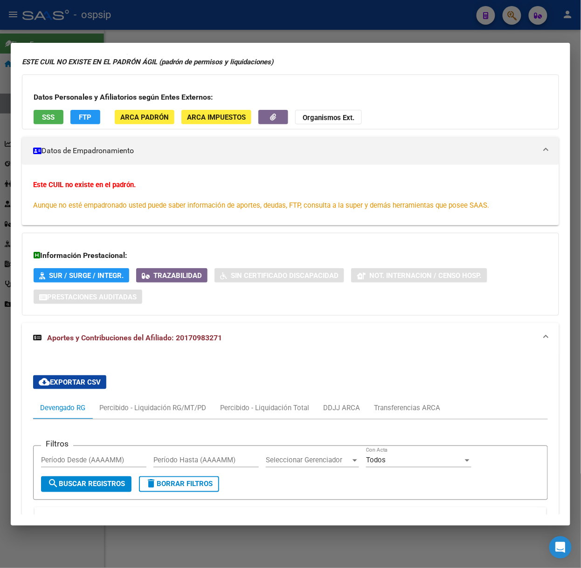
scroll to position [0, 0]
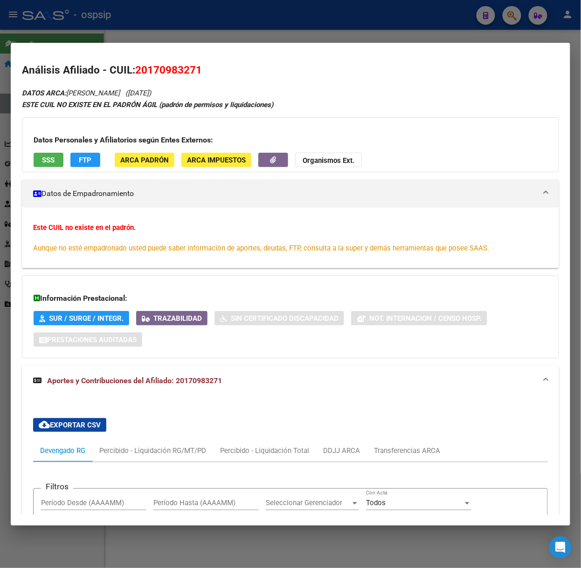
click at [50, 165] on button "SSS" at bounding box center [49, 160] width 30 height 14
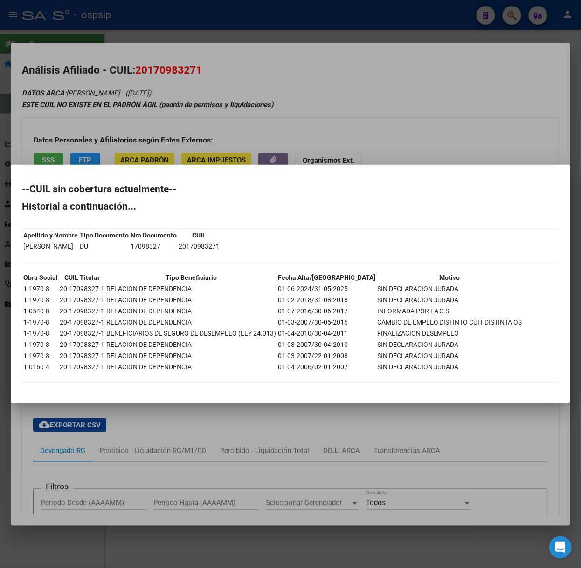
click at [99, 139] on div at bounding box center [290, 284] width 581 height 568
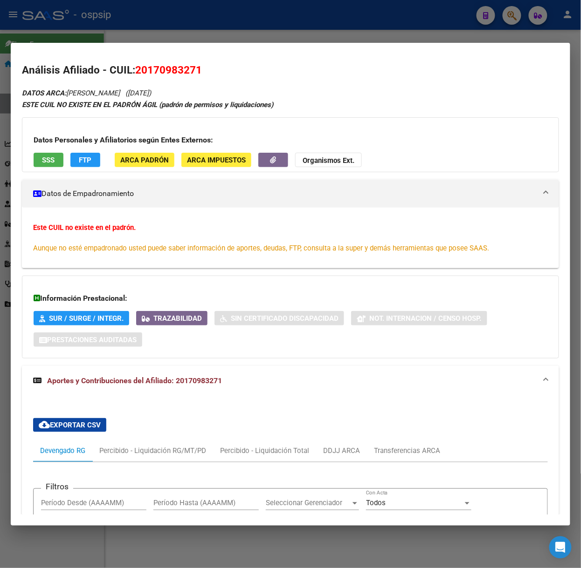
click at [81, 28] on div at bounding box center [290, 284] width 581 height 568
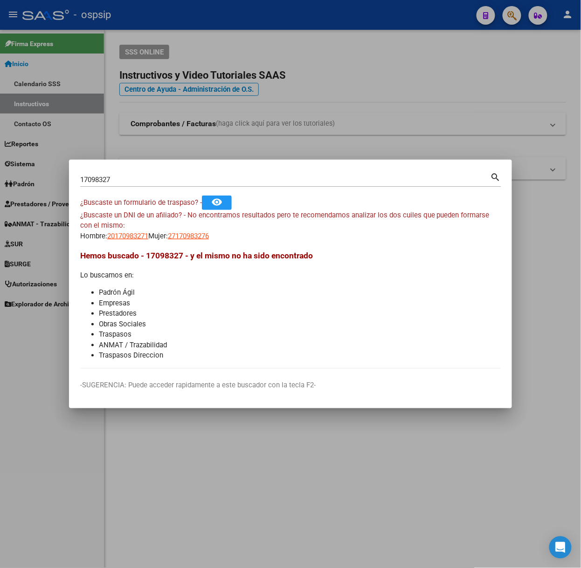
click at [115, 173] on div "17098327 Buscar (apellido, dni, cuil, [PERSON_NAME], cuit, obra social)" at bounding box center [285, 180] width 410 height 14
click at [116, 178] on input "17098327" at bounding box center [285, 180] width 410 height 8
type input "39233146"
click at [187, 234] on span "27392331463" at bounding box center [188, 236] width 41 height 8
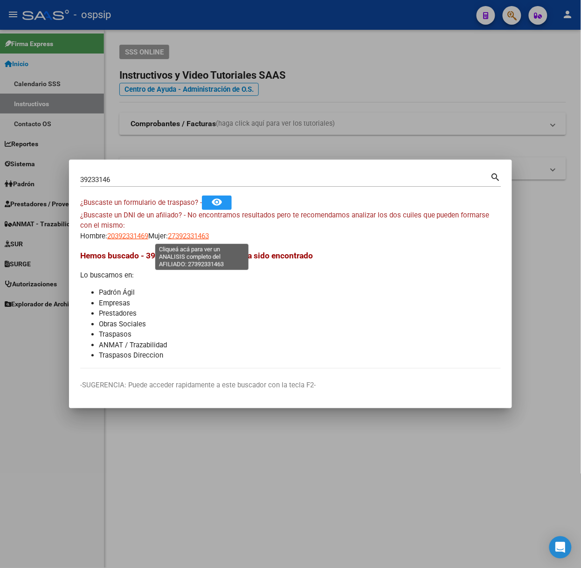
type textarea "27392331463"
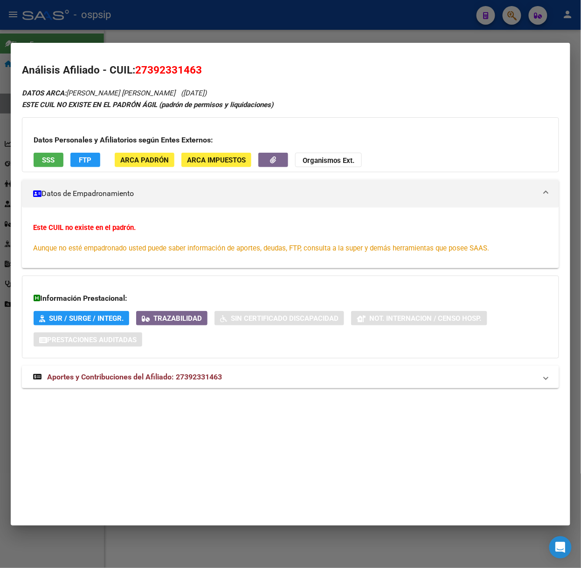
click at [207, 369] on mat-expansion-panel-header "Aportes y Contribuciones del Afiliado: 27392331463" at bounding box center [290, 377] width 537 height 22
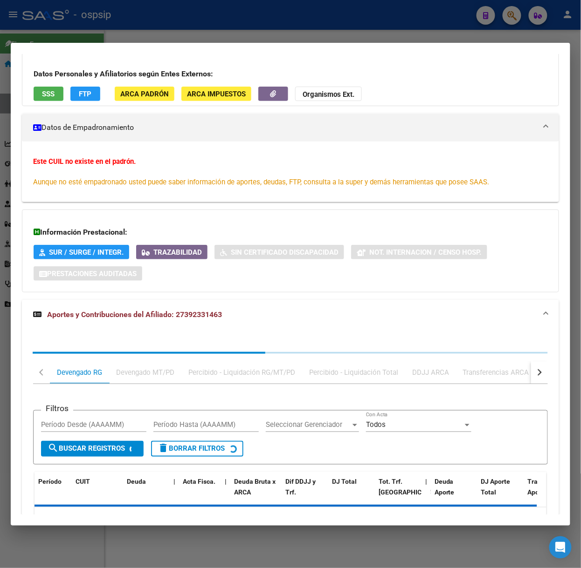
scroll to position [127, 0]
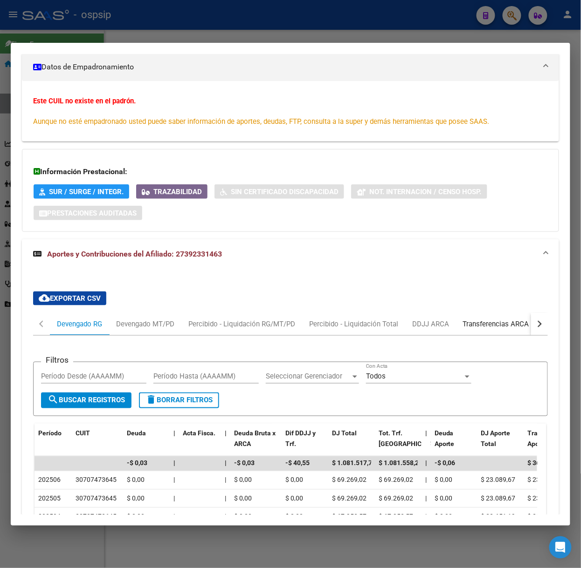
click at [507, 322] on div "Transferencias ARCA" at bounding box center [496, 324] width 66 height 10
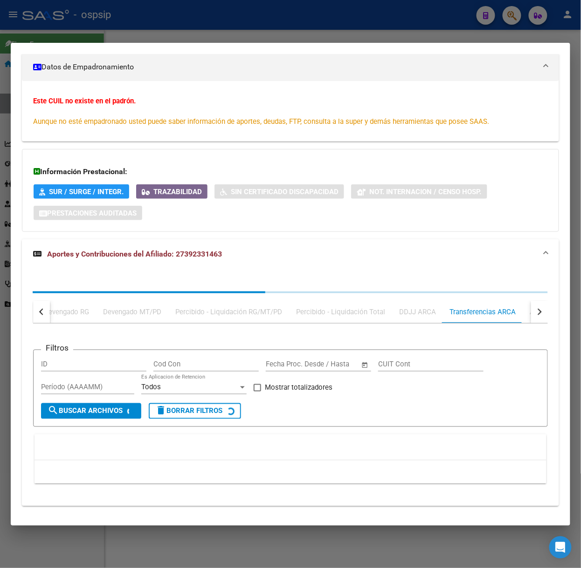
scroll to position [0, 0]
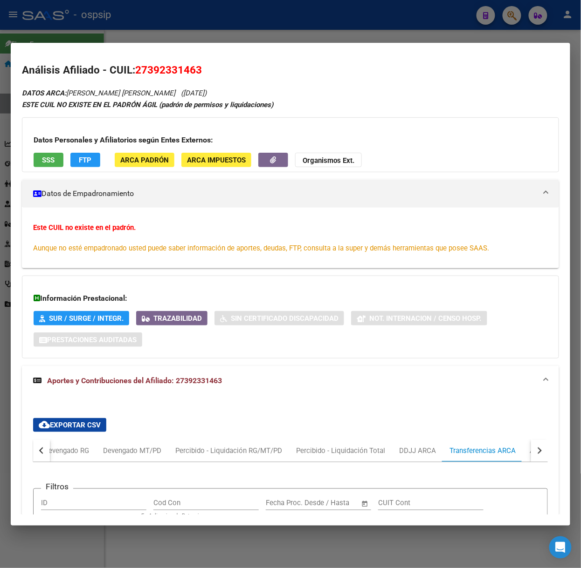
click at [531, 442] on button "button" at bounding box center [539, 451] width 17 height 22
click at [502, 448] on div "ARCA Relaciones Laborales" at bounding box center [473, 451] width 87 height 10
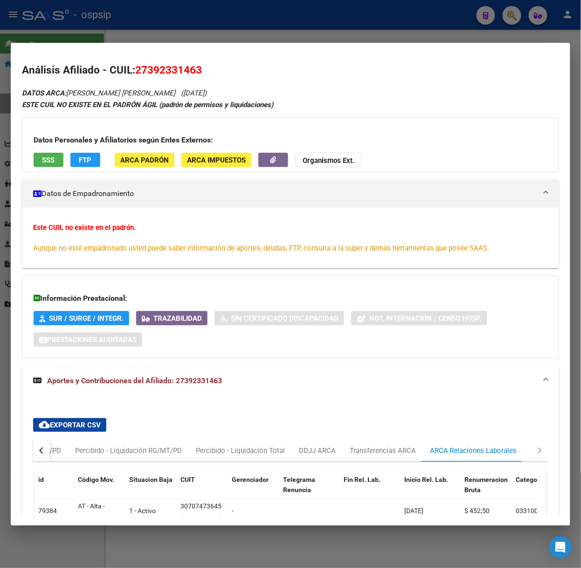
click at [41, 157] on button "SSS" at bounding box center [49, 160] width 30 height 14
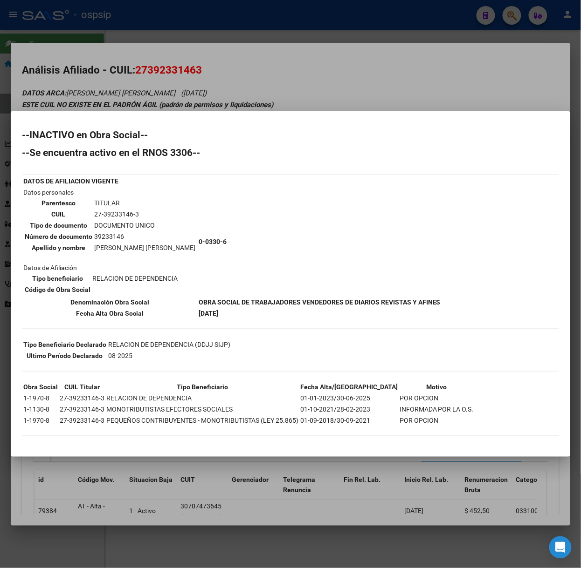
click at [141, 99] on div at bounding box center [290, 284] width 581 height 568
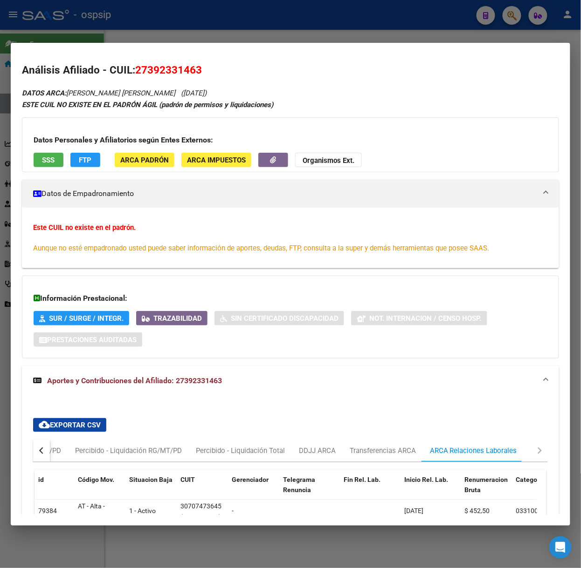
click at [204, 23] on div at bounding box center [290, 284] width 581 height 568
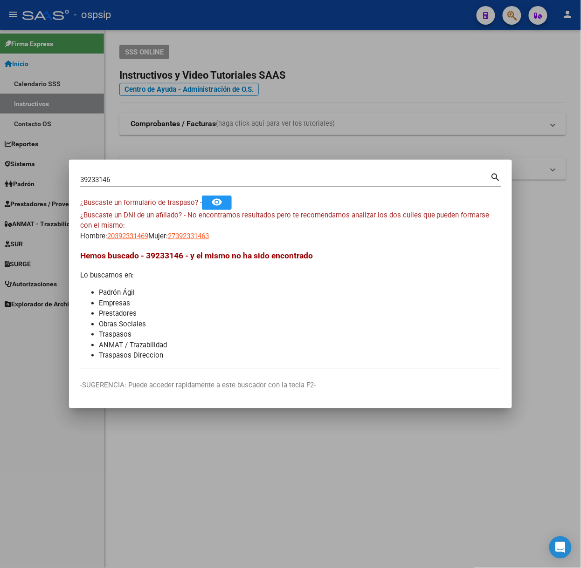
click at [148, 180] on input "39233146" at bounding box center [285, 180] width 410 height 8
type input "52090629"
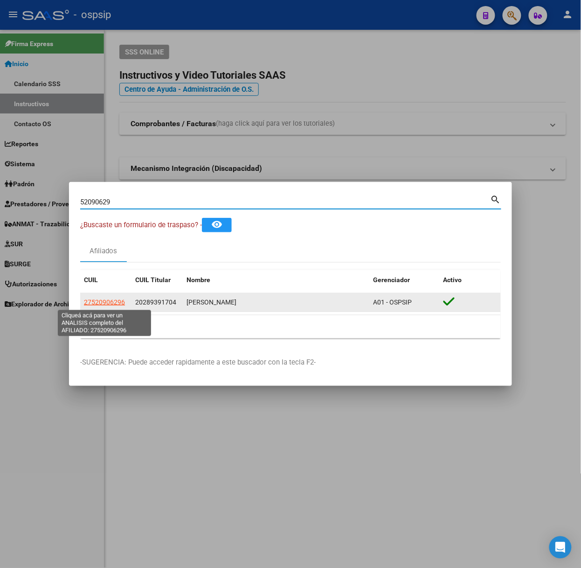
click at [98, 302] on span "27520906296" at bounding box center [104, 302] width 41 height 7
type textarea "27520906296"
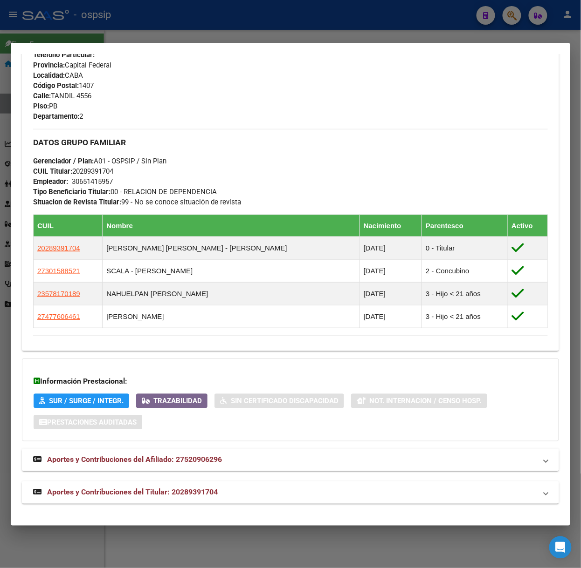
click at [189, 498] on strong "Aportes y Contribuciones del Titular: 20289391704" at bounding box center [125, 492] width 185 height 11
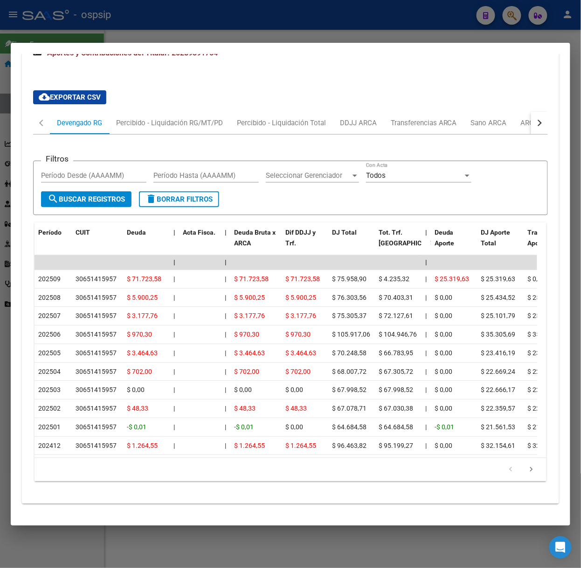
scroll to position [865, 0]
click at [155, 38] on div at bounding box center [290, 284] width 581 height 568
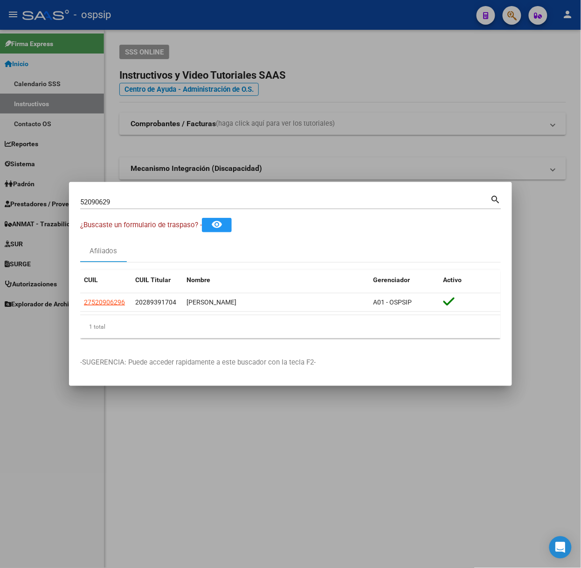
click at [138, 213] on div "52090629 Buscar (apellido, dni, cuil, [PERSON_NAME], cuit, obra social) search" at bounding box center [290, 205] width 421 height 25
click at [136, 202] on input "52090629" at bounding box center [285, 202] width 410 height 8
type input "70050154"
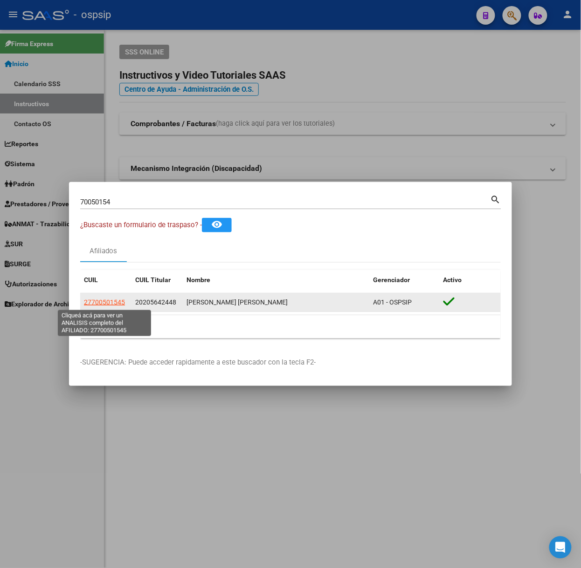
click at [116, 300] on span "27700501545" at bounding box center [104, 302] width 41 height 7
type textarea "27700501545"
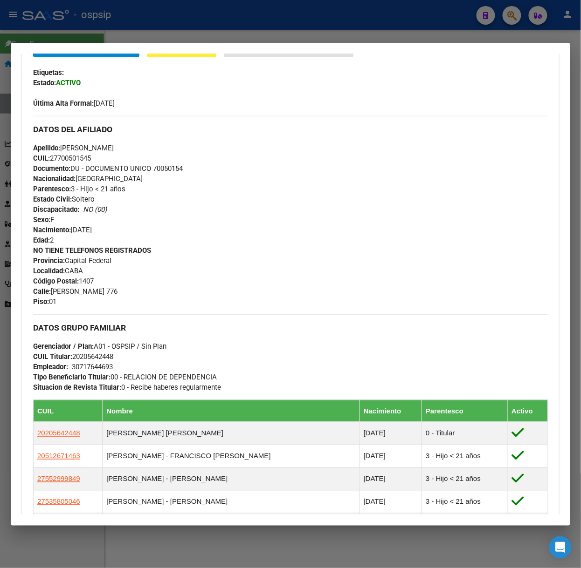
scroll to position [445, 0]
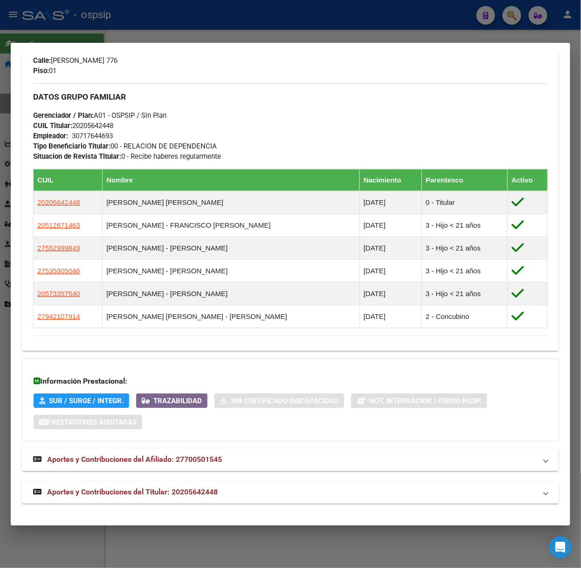
click at [161, 486] on mat-expansion-panel-header "Aportes y Contribuciones del Titular: 20205642448" at bounding box center [290, 493] width 537 height 22
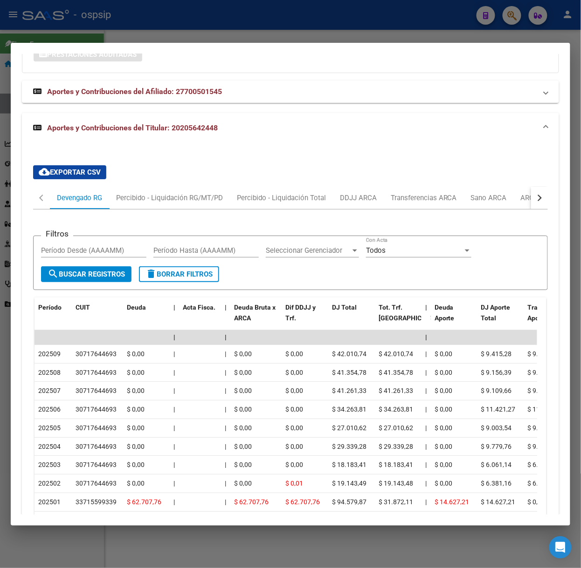
scroll to position [899, 0]
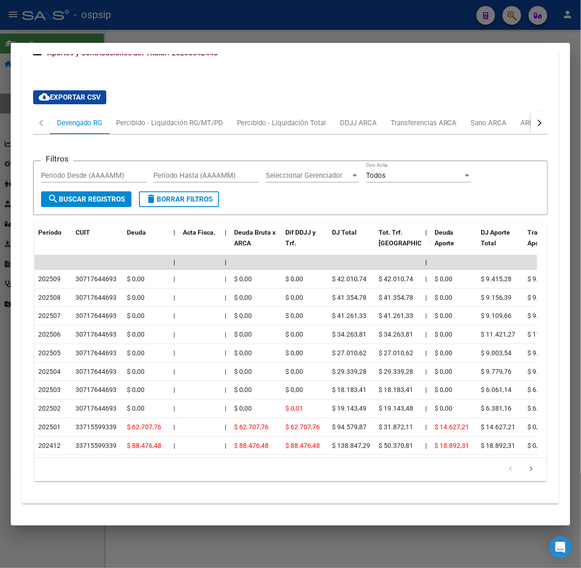
click at [98, 22] on div at bounding box center [290, 284] width 581 height 568
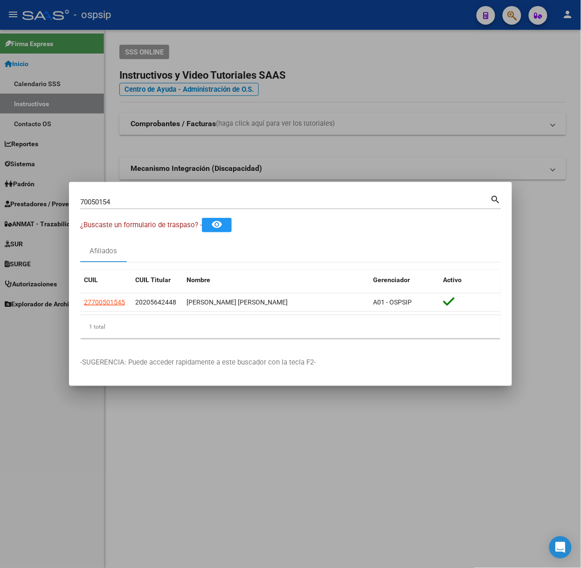
click at [137, 204] on input "70050154" at bounding box center [285, 202] width 410 height 8
type input "44597018"
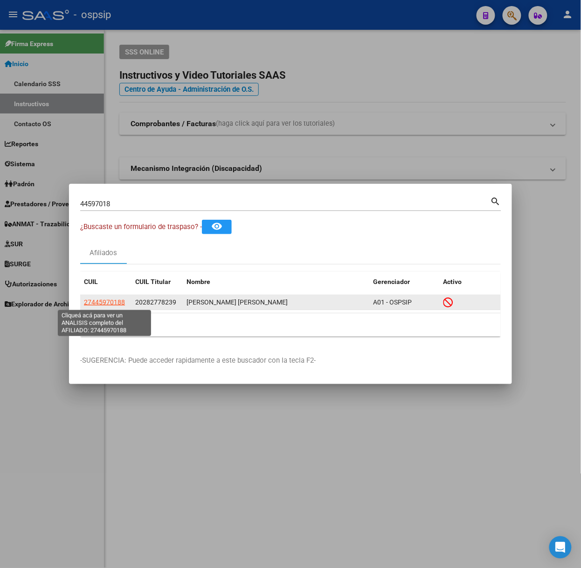
click at [107, 306] on span "27445970188" at bounding box center [104, 302] width 41 height 7
type textarea "27445970188"
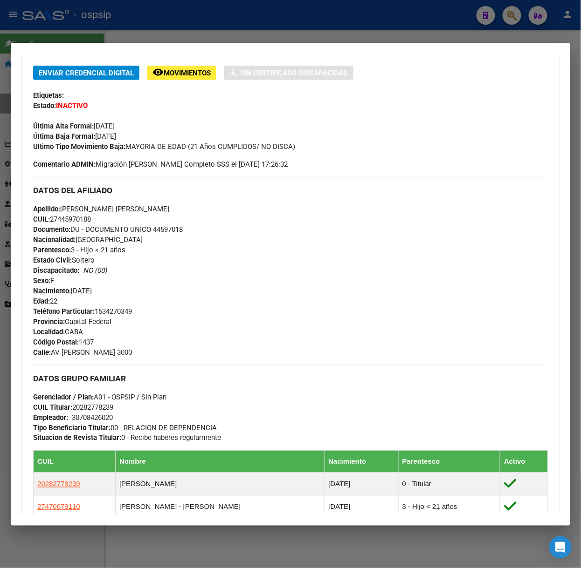
scroll to position [446, 0]
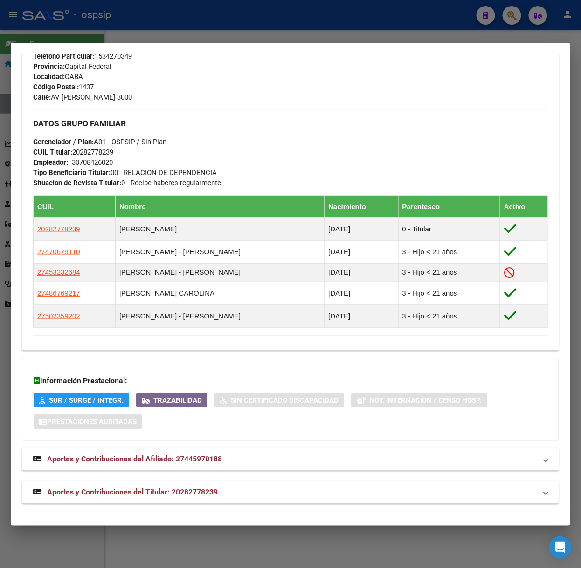
click at [197, 506] on div "Análisis Afiliado - CUIL: 27445970188 DATOS PADRÓN ÁGIL: [PERSON_NAME] [PERSON_…" at bounding box center [290, 66] width 537 height 898
click at [192, 491] on span "Aportes y Contribuciones del Titular: 20282778239" at bounding box center [132, 492] width 171 height 9
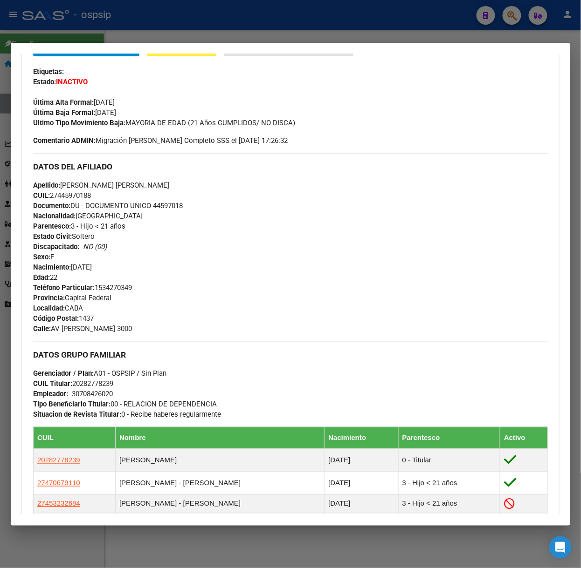
scroll to position [0, 0]
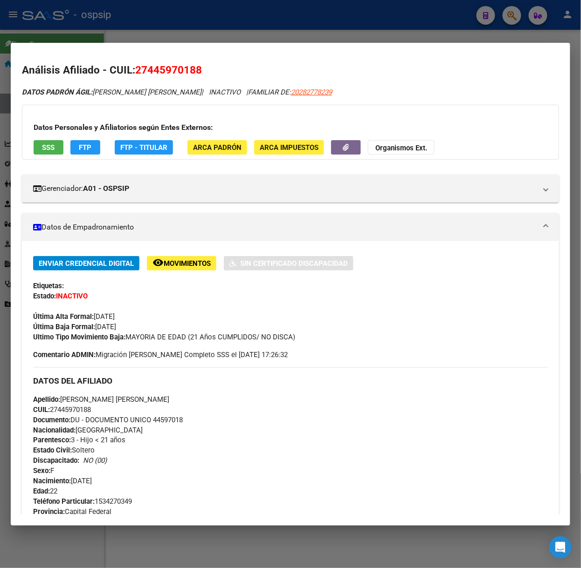
click at [40, 169] on div "Gerenciador: A01 - OSPSIP Atención telefónica: Atención emergencias: Otros Dato…" at bounding box center [290, 184] width 537 height 35
click at [47, 156] on div "Datos Personales y Afiliatorios según Entes Externos: SSS FTP FTP - Titular ARC…" at bounding box center [290, 132] width 537 height 55
click at [52, 150] on span "SSS" at bounding box center [48, 148] width 13 height 8
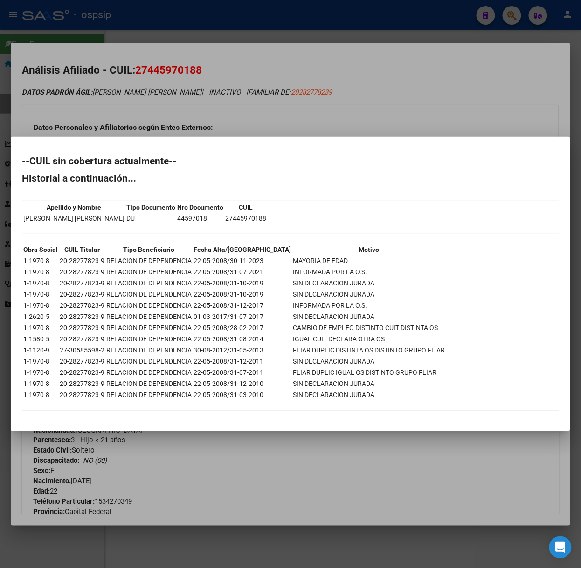
click at [107, 130] on div at bounding box center [290, 284] width 581 height 568
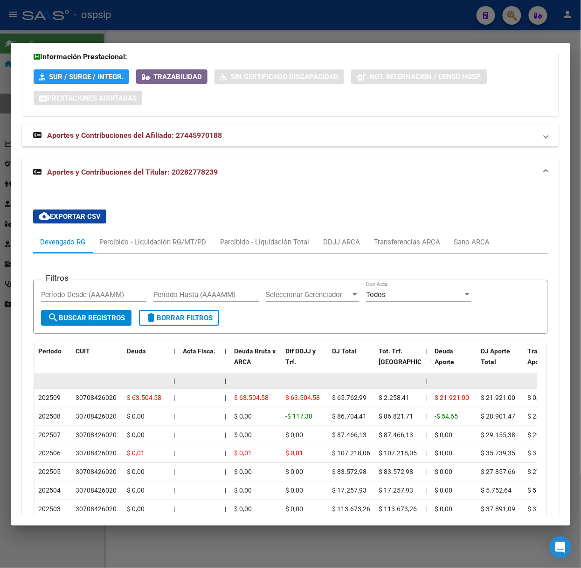
scroll to position [901, 0]
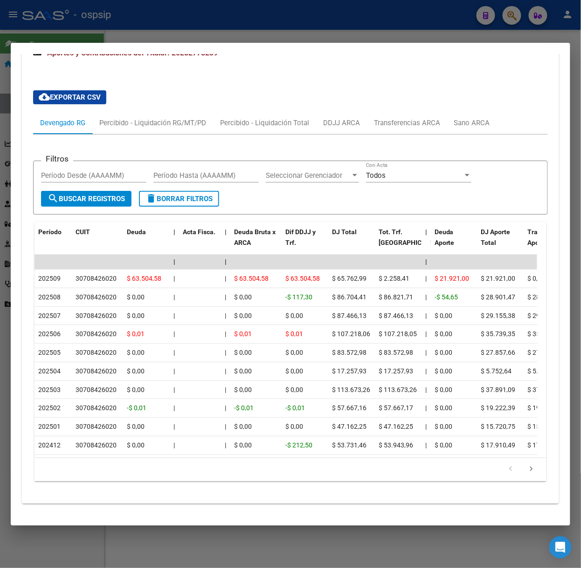
click at [107, 34] on div at bounding box center [290, 284] width 581 height 568
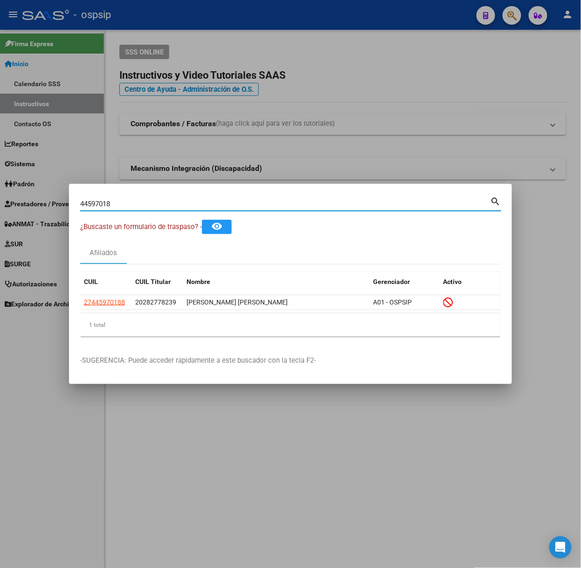
click at [111, 200] on input "44597018" at bounding box center [285, 204] width 410 height 8
type input "40936794"
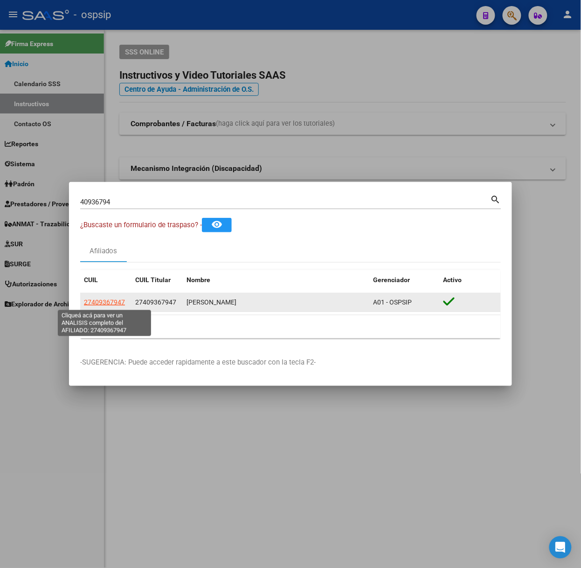
click at [100, 302] on span "27409367947" at bounding box center [104, 302] width 41 height 7
type textarea "27409367947"
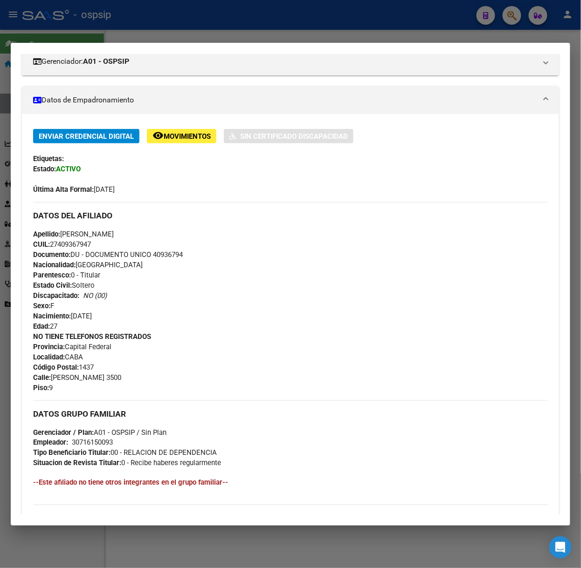
scroll to position [275, 0]
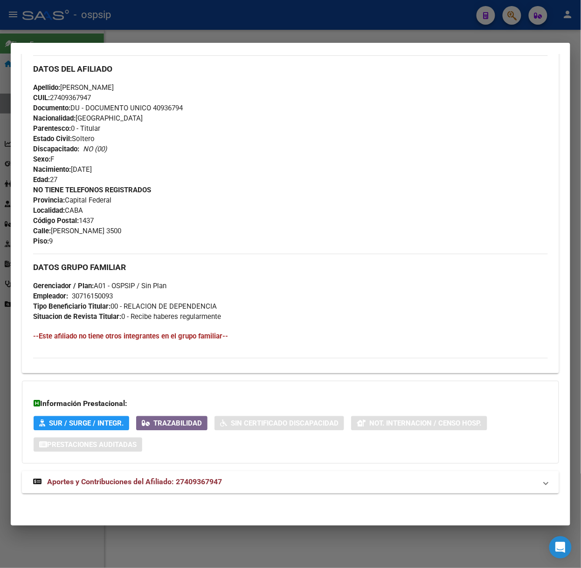
click at [198, 476] on mat-expansion-panel-header "Aportes y Contribuciones del Afiliado: 27409367947" at bounding box center [290, 483] width 537 height 22
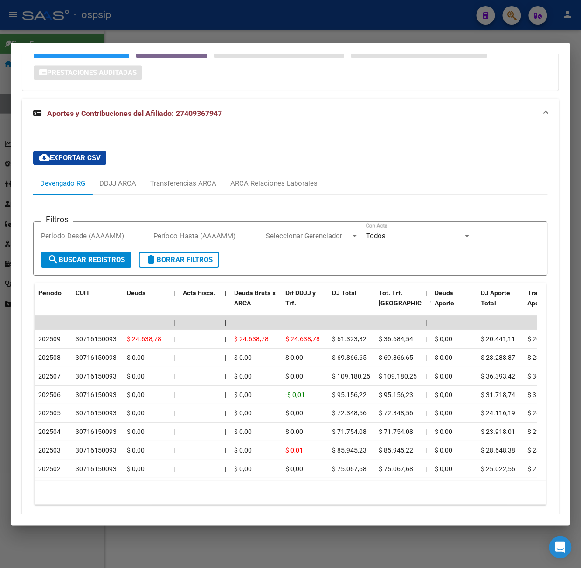
scroll to position [692, 0]
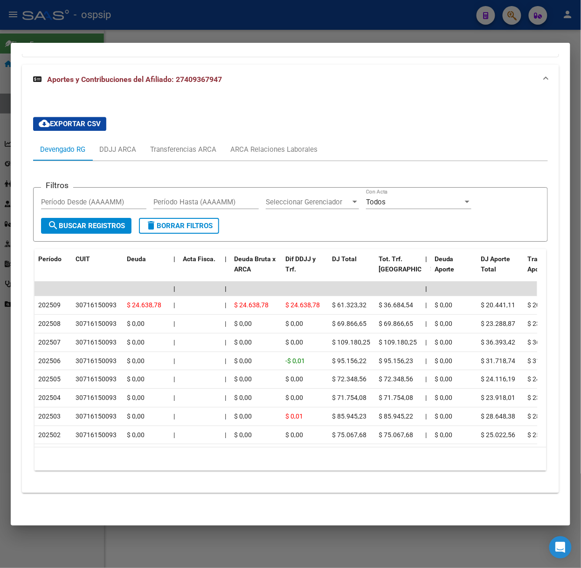
click at [158, 23] on div at bounding box center [290, 284] width 581 height 568
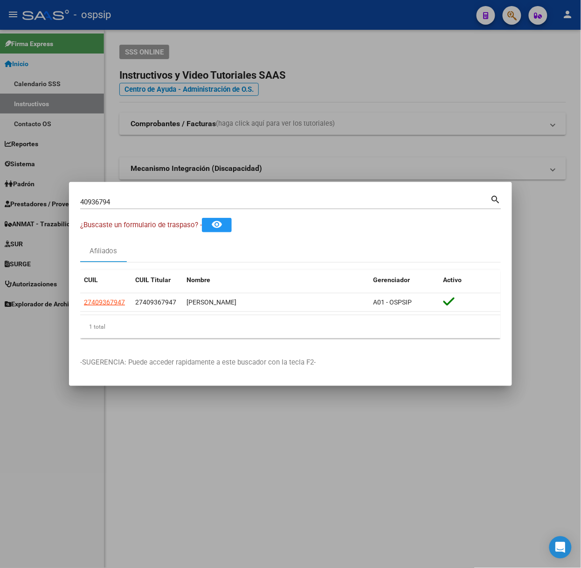
click at [157, 207] on div "40936794 Buscar (apellido, dni, [PERSON_NAME], [PERSON_NAME], cuit, obra social)" at bounding box center [285, 202] width 410 height 14
click at [151, 204] on input "40936794" at bounding box center [285, 202] width 410 height 8
type input "59491125"
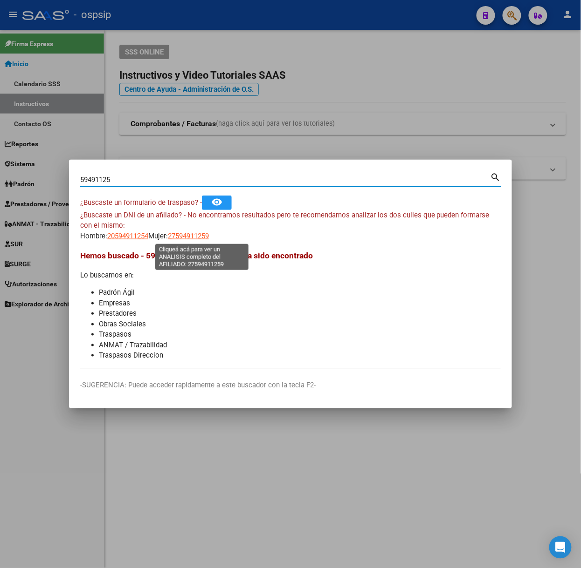
click at [196, 236] on span "27594911259" at bounding box center [188, 236] width 41 height 8
type textarea "27594911259"
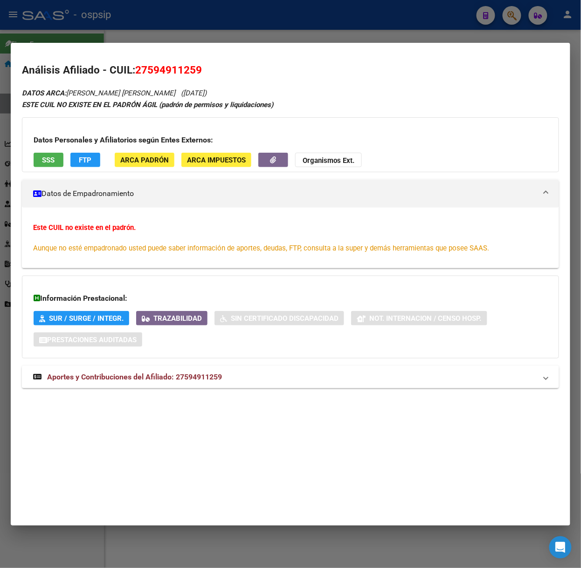
click at [161, 386] on mat-expansion-panel-header "Aportes y Contribuciones del Afiliado: 27594911259" at bounding box center [290, 377] width 537 height 22
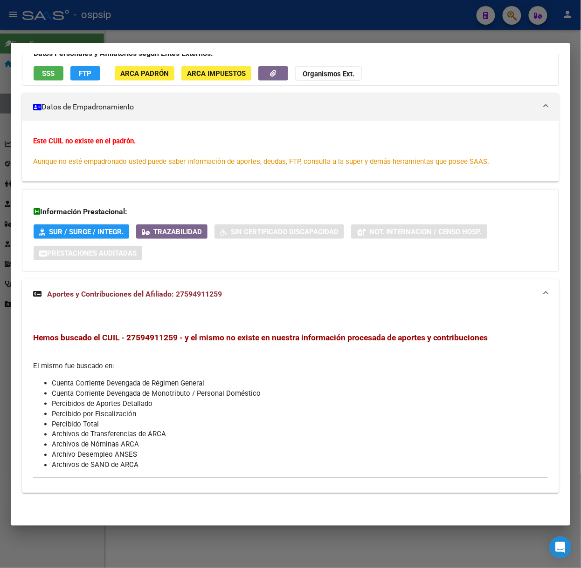
scroll to position [0, 0]
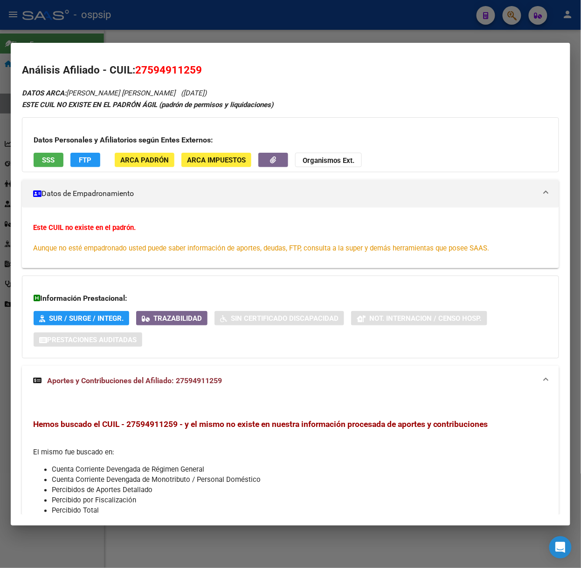
click at [52, 172] on div "Datos Personales y Afiliatorios según Entes Externos: SSS FTP ARCA Padrón ARCA …" at bounding box center [290, 144] width 537 height 55
click at [49, 170] on div "Datos Personales y Afiliatorios según Entes Externos: SSS FTP ARCA Padrón ARCA …" at bounding box center [290, 144] width 537 height 55
click at [49, 160] on span "SSS" at bounding box center [48, 160] width 13 height 8
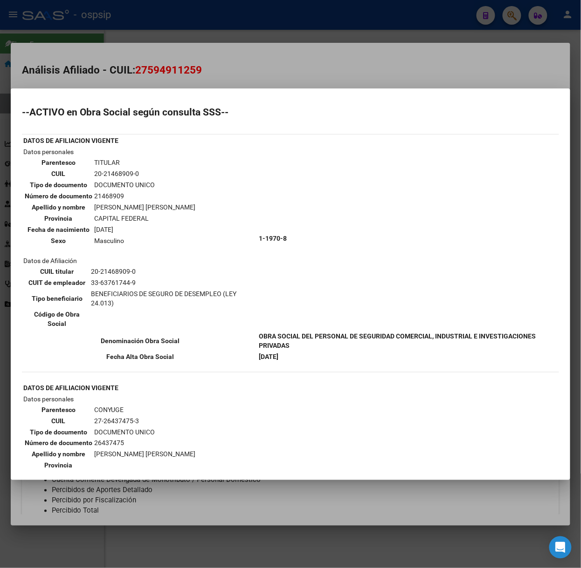
click at [170, 75] on div at bounding box center [290, 284] width 581 height 568
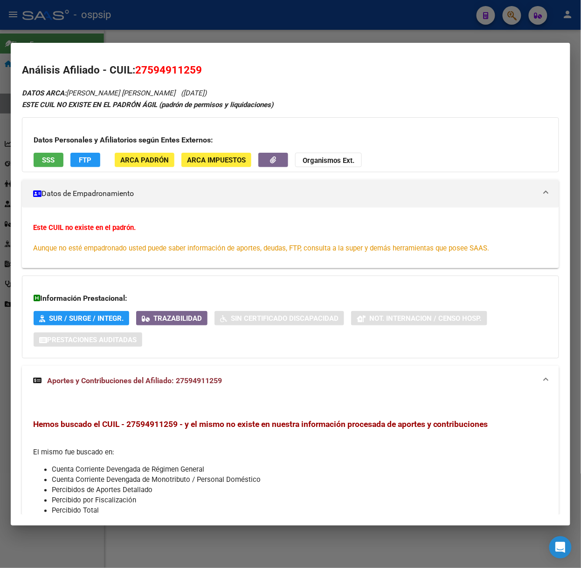
click at [89, 11] on div at bounding box center [290, 284] width 581 height 568
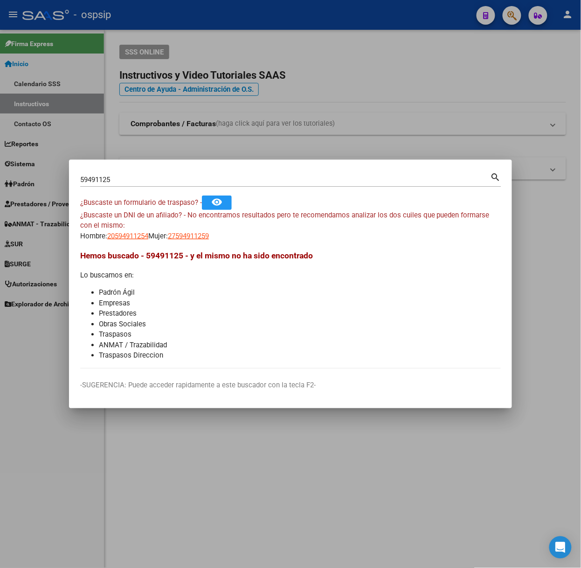
click at [135, 184] on input "59491125" at bounding box center [285, 180] width 410 height 8
type input "30653906"
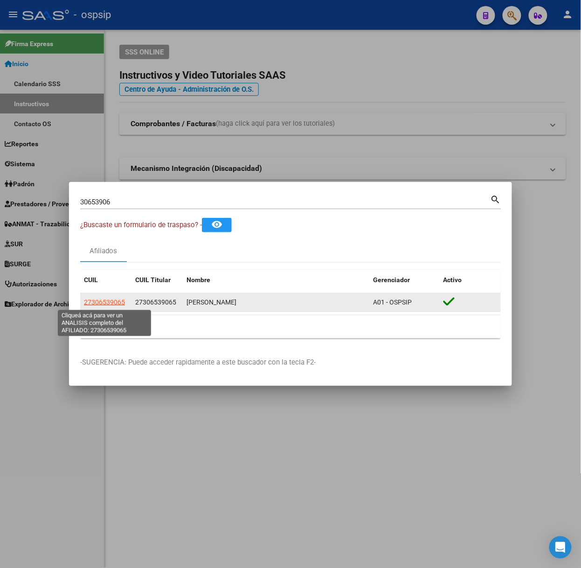
click at [112, 301] on span "27306539065" at bounding box center [104, 302] width 41 height 7
type textarea "27306539065"
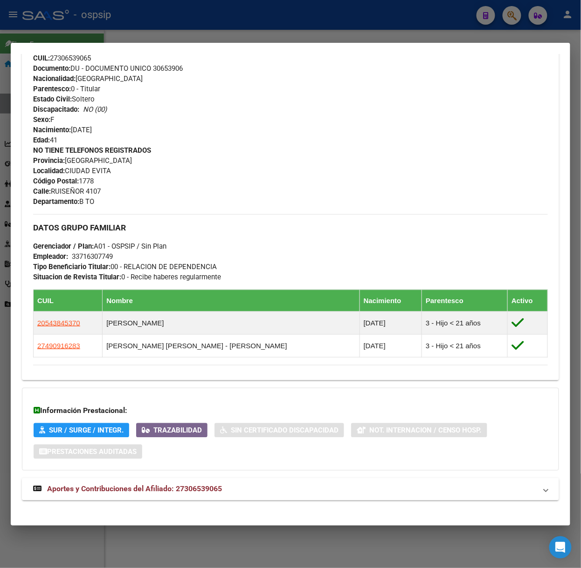
scroll to position [322, 0]
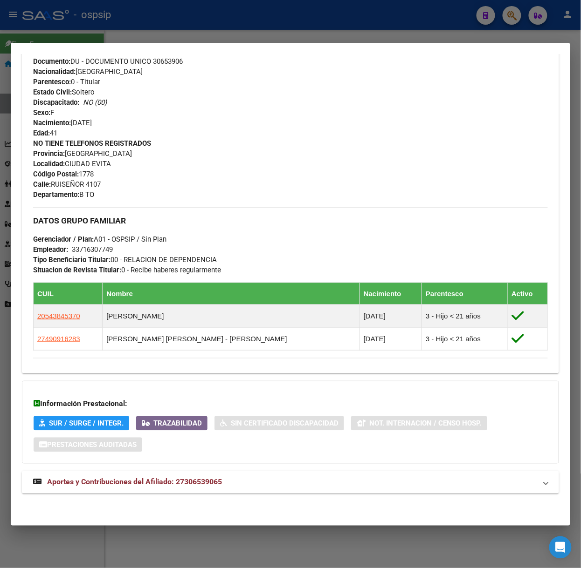
click at [209, 487] on strong "Aportes y Contribuciones del Afiliado: 27306539065" at bounding box center [127, 482] width 189 height 11
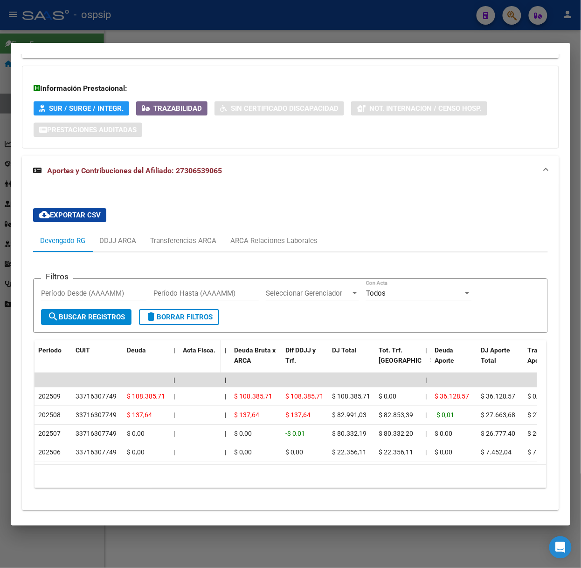
scroll to position [664, 0]
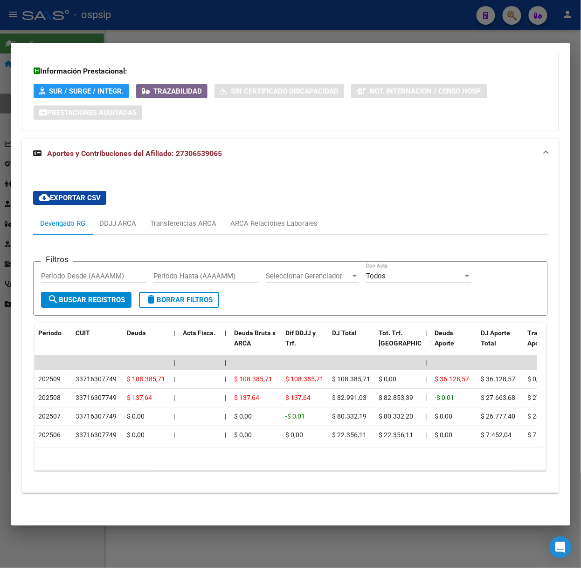
click at [131, 38] on div at bounding box center [290, 284] width 581 height 568
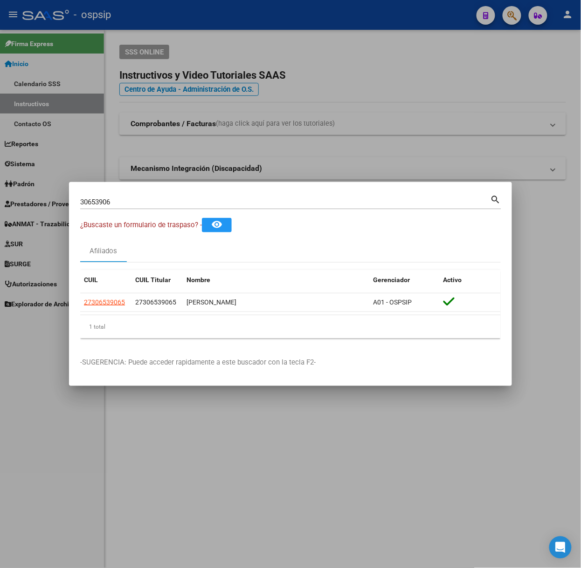
click at [143, 200] on input "30653906" at bounding box center [285, 202] width 410 height 8
type input "54903775"
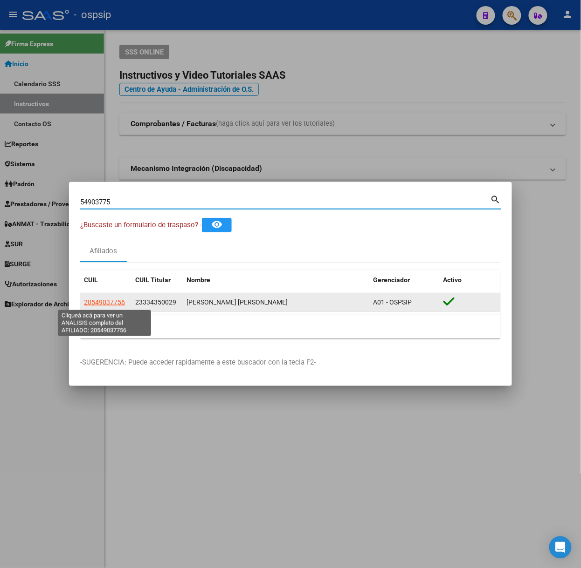
click at [115, 305] on span "20549037756" at bounding box center [104, 302] width 41 height 7
type textarea "20549037756"
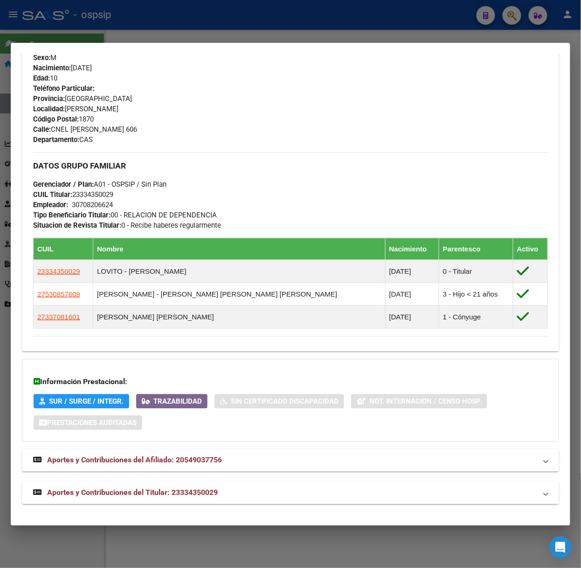
scroll to position [415, 0]
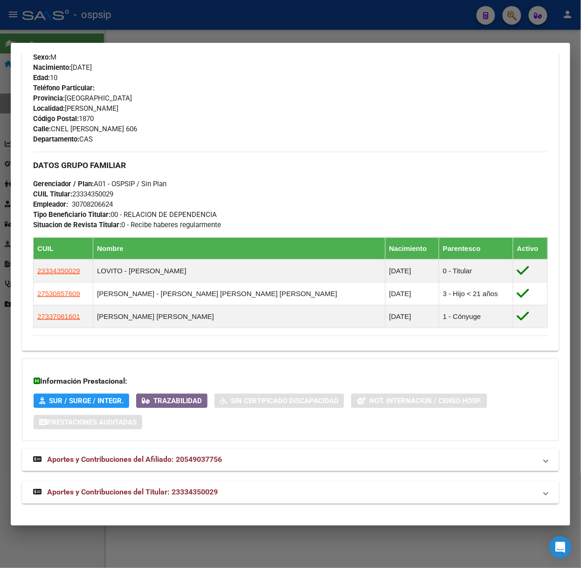
click at [237, 487] on mat-panel-title "Aportes y Contribuciones del Titular: 23334350029" at bounding box center [284, 492] width 503 height 11
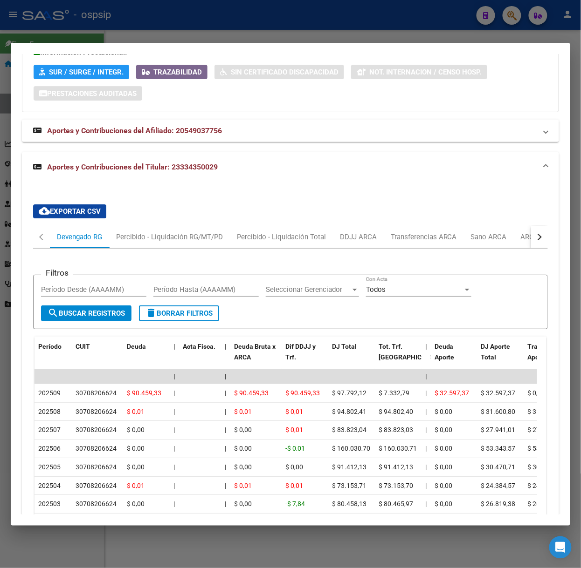
scroll to position [869, 0]
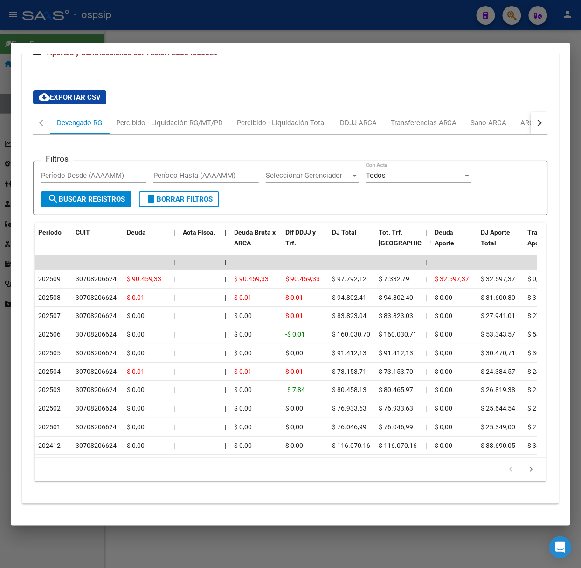
click at [189, 30] on div at bounding box center [290, 284] width 581 height 568
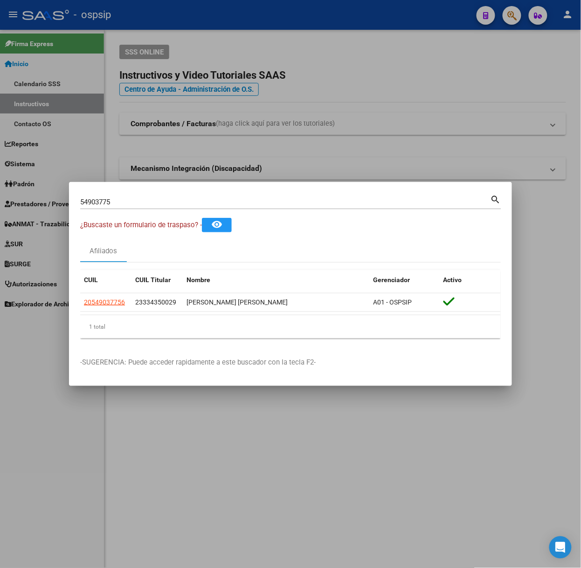
click at [140, 201] on input "54903775" at bounding box center [285, 202] width 410 height 8
type input "22006924"
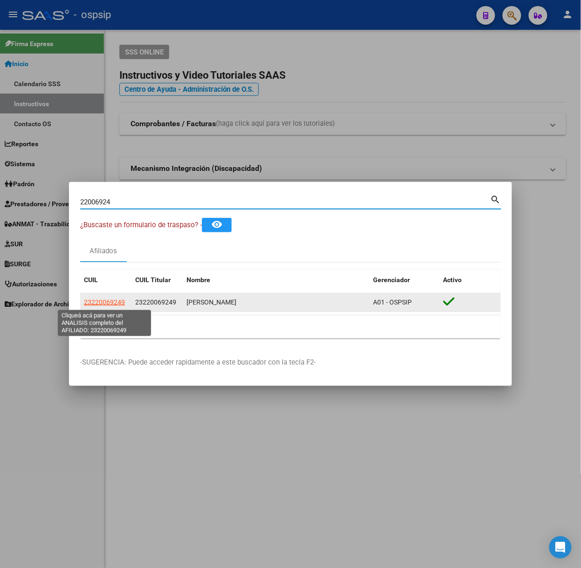
click at [109, 301] on span "23220069249" at bounding box center [104, 302] width 41 height 7
type textarea "23220069249"
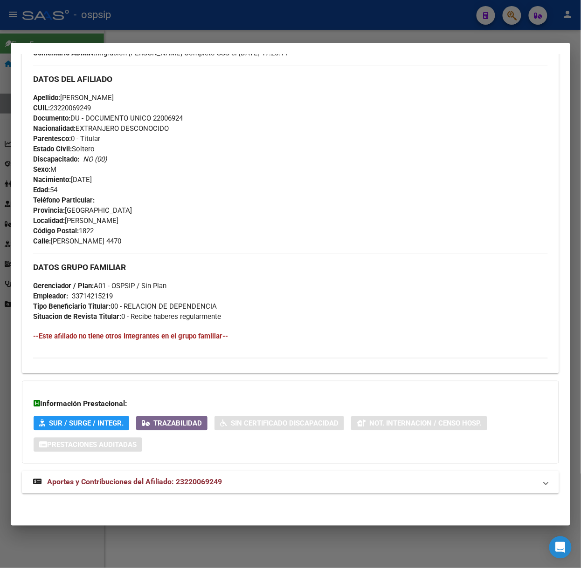
click at [198, 486] on span "Aportes y Contribuciones del Afiliado: 23220069249" at bounding box center [134, 482] width 175 height 9
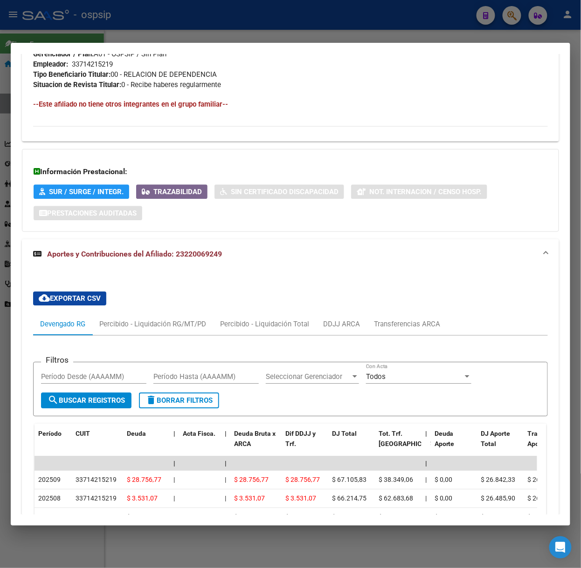
scroll to position [596, 0]
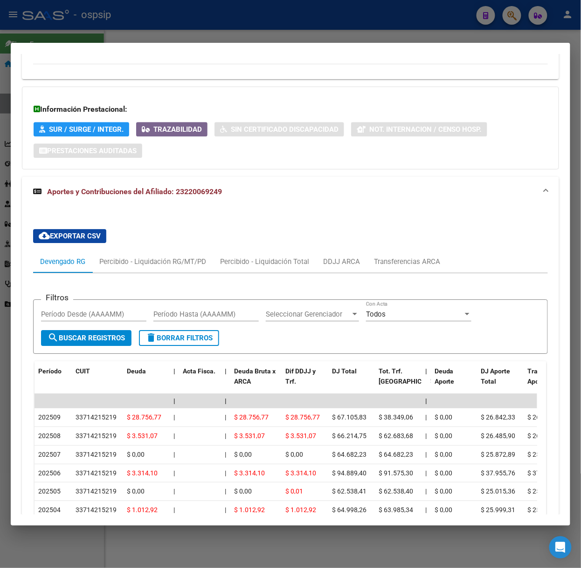
click at [171, 25] on div at bounding box center [290, 284] width 581 height 568
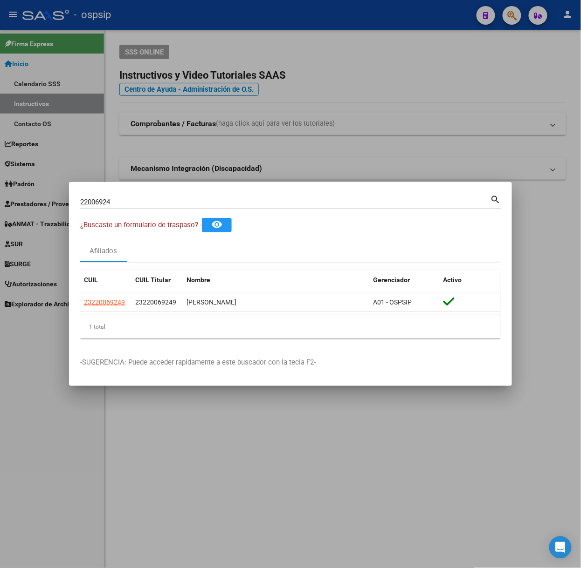
click at [154, 211] on div "22006924 Buscar (apellido, dni, cuil, nro traspaso, cuit, obra social) search" at bounding box center [290, 205] width 421 height 25
click at [153, 208] on div "22006924 Buscar (apellido, dni, cuil, nro traspaso, cuit, obra social)" at bounding box center [285, 202] width 410 height 14
click at [151, 203] on input "22006924" at bounding box center [285, 202] width 410 height 8
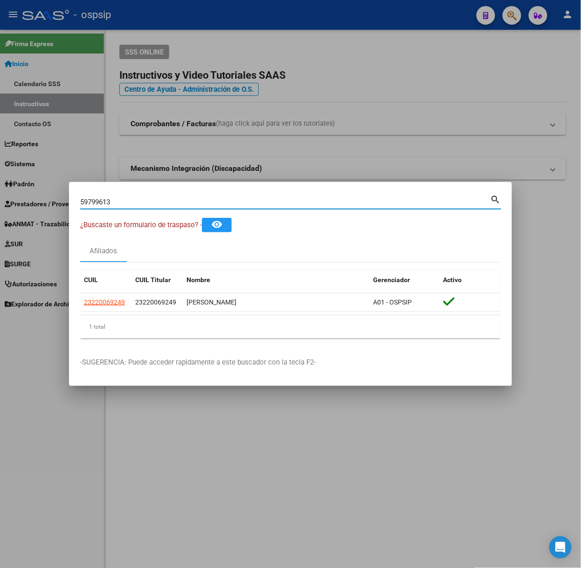
type input "59799613"
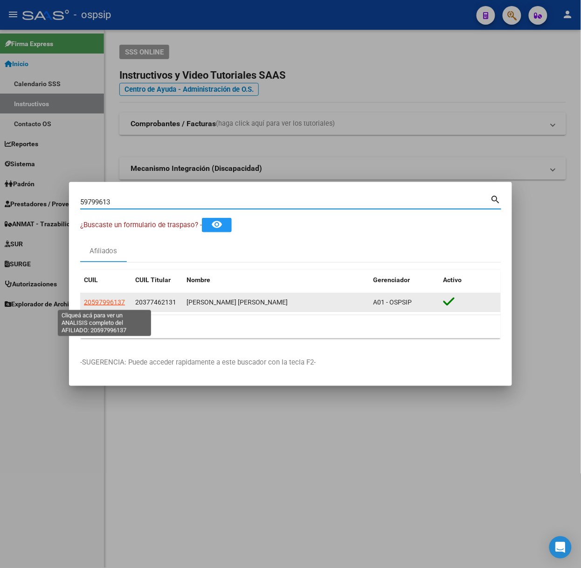
click at [95, 306] on span "20597996137" at bounding box center [104, 302] width 41 height 7
type textarea "20597996137"
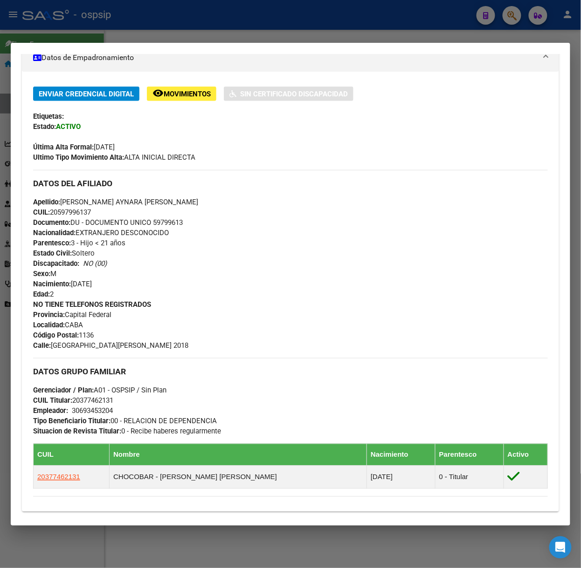
scroll to position [332, 0]
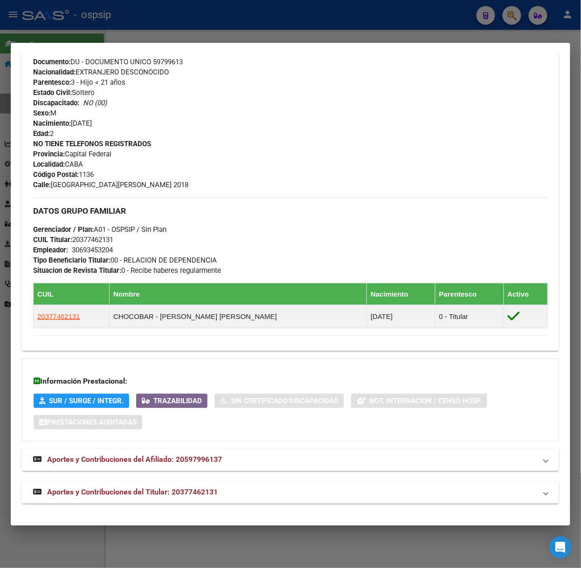
click at [152, 505] on div "Análisis Afiliado - CUIL: 20597996137 DATOS [PERSON_NAME] ÁGIL: [PERSON_NAME] […" at bounding box center [290, 123] width 537 height 783
click at [168, 503] on mat-expansion-panel-header "Aportes y Contribuciones del Titular: 20377462131" at bounding box center [290, 493] width 537 height 22
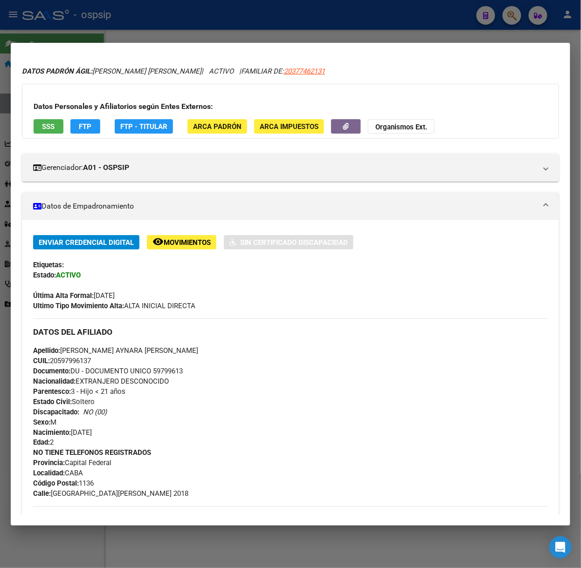
scroll to position [0, 0]
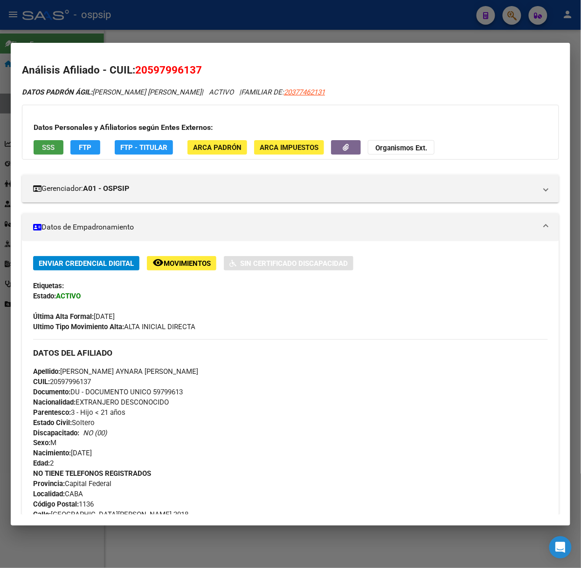
click at [41, 150] on button "SSS" at bounding box center [49, 147] width 30 height 14
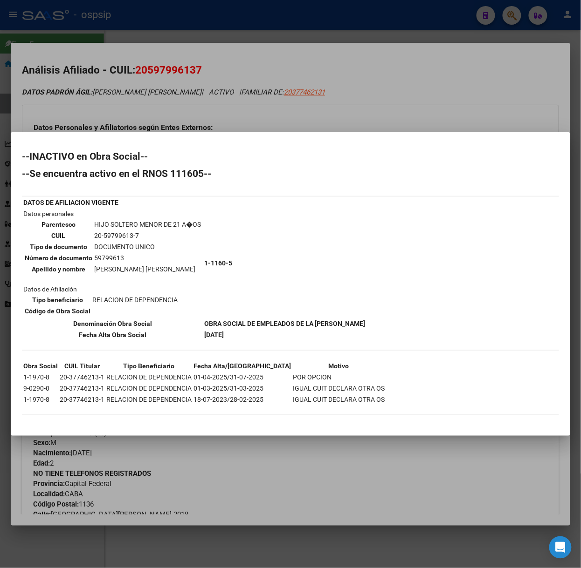
click at [125, 94] on div at bounding box center [290, 284] width 581 height 568
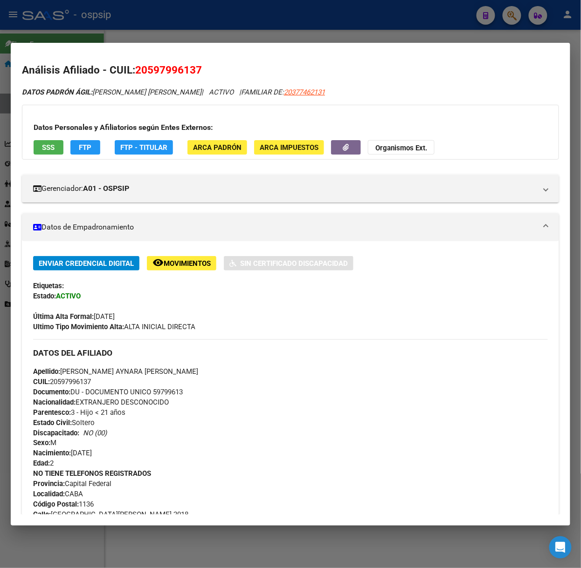
click at [185, 33] on div at bounding box center [290, 284] width 581 height 568
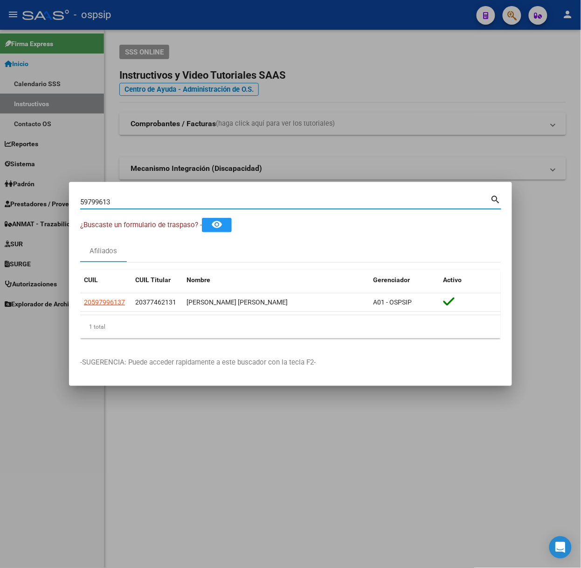
click at [150, 205] on input "59799613" at bounding box center [285, 202] width 410 height 8
type input "54063025"
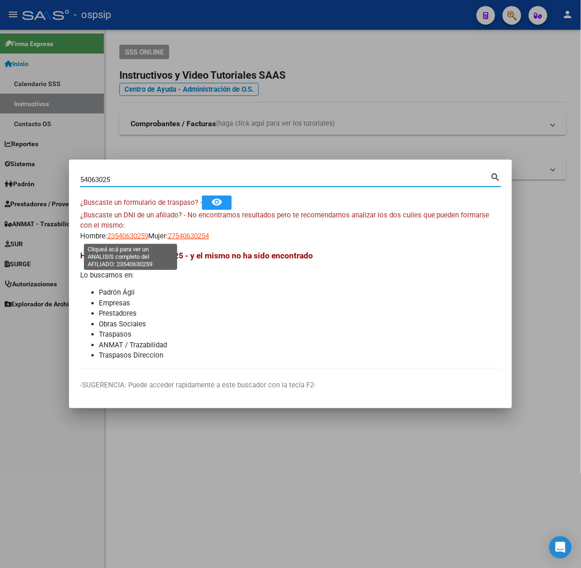
click at [127, 232] on span "23540630259" at bounding box center [127, 236] width 41 height 8
type textarea "23540630259"
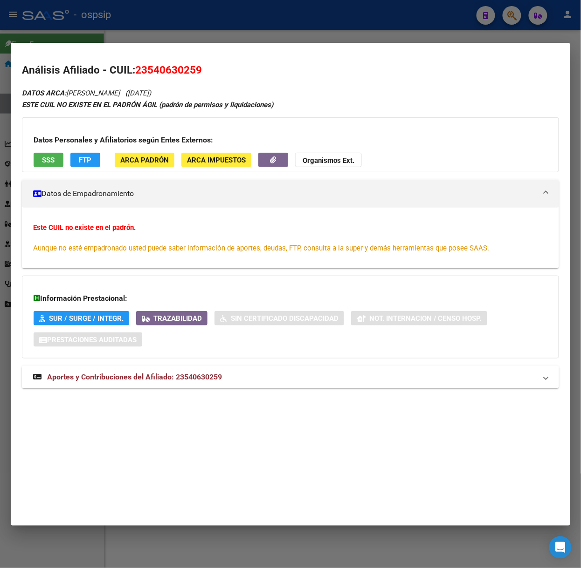
click at [193, 381] on span "Aportes y Contribuciones del Afiliado: 23540630259" at bounding box center [134, 377] width 175 height 9
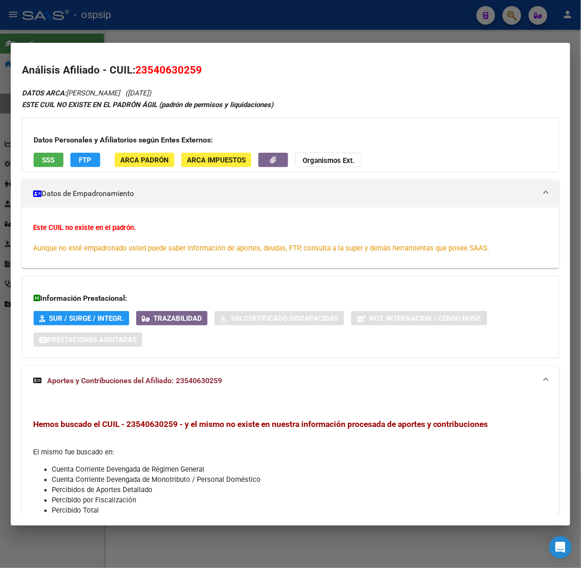
click at [42, 148] on div "Datos Personales y Afiliatorios según Entes Externos: SSS FTP ARCA Padrón ARCA …" at bounding box center [290, 144] width 537 height 55
click at [58, 164] on button "SSS" at bounding box center [49, 160] width 30 height 14
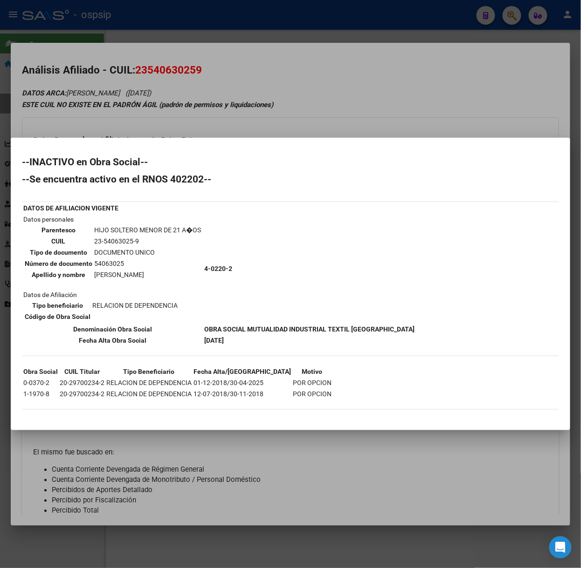
click at [142, 95] on div at bounding box center [290, 284] width 581 height 568
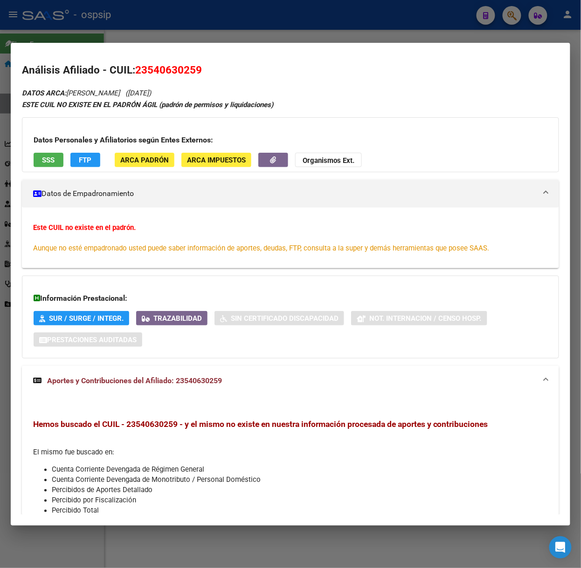
click at [136, 38] on div at bounding box center [290, 284] width 581 height 568
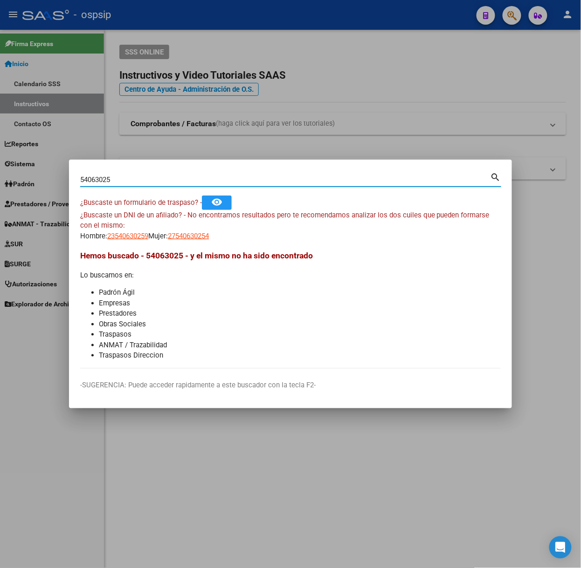
click at [129, 179] on input "54063025" at bounding box center [285, 180] width 410 height 8
type input "24663322"
click at [112, 239] on span "20246633224" at bounding box center [127, 236] width 41 height 8
type textarea "20246633224"
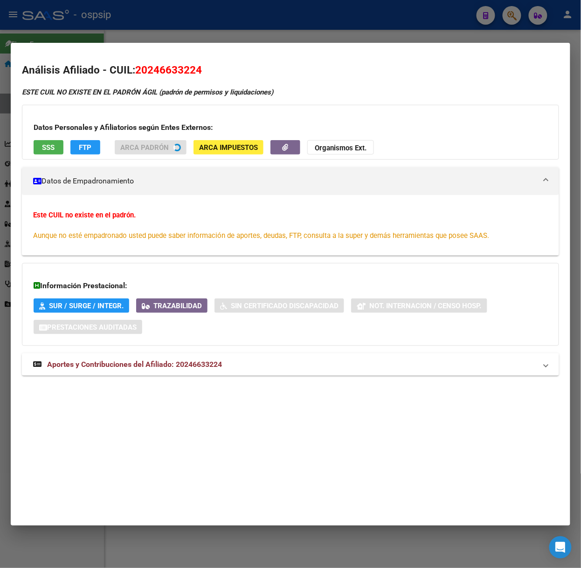
click at [149, 370] on strong "Aportes y Contribuciones del Afiliado: 20246633224" at bounding box center [127, 364] width 189 height 11
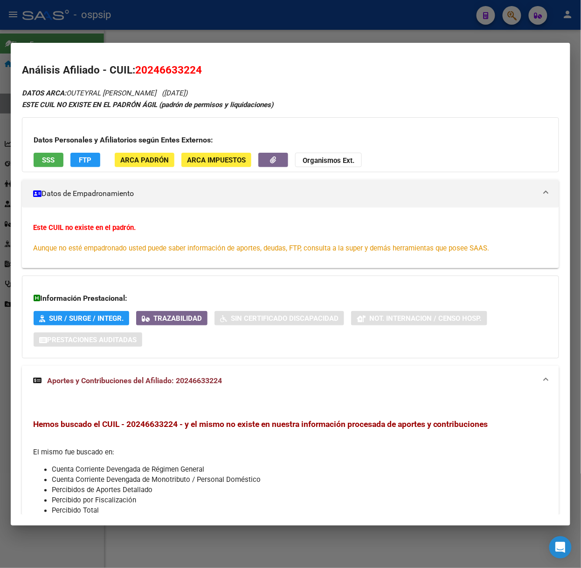
click at [53, 164] on span "SSS" at bounding box center [48, 160] width 13 height 8
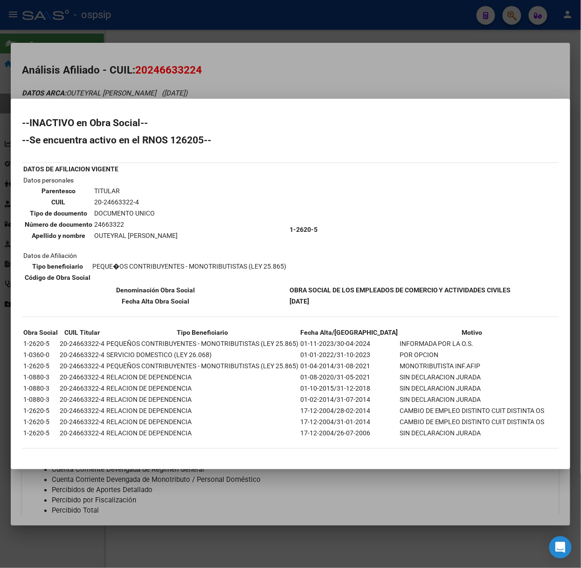
click at [102, 80] on div at bounding box center [290, 284] width 581 height 568
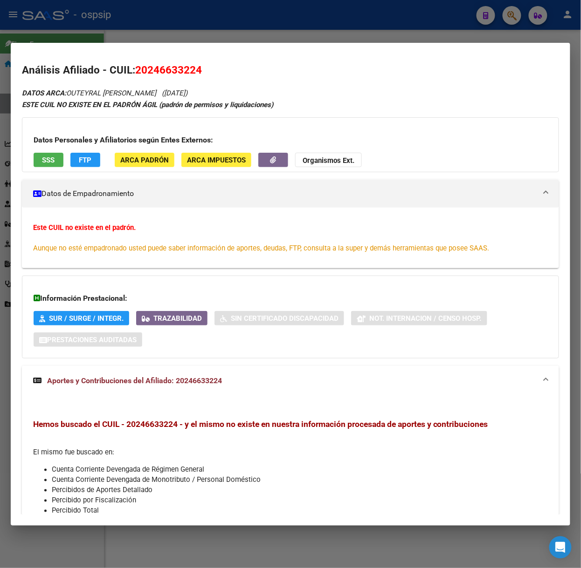
click at [153, 23] on div at bounding box center [290, 284] width 581 height 568
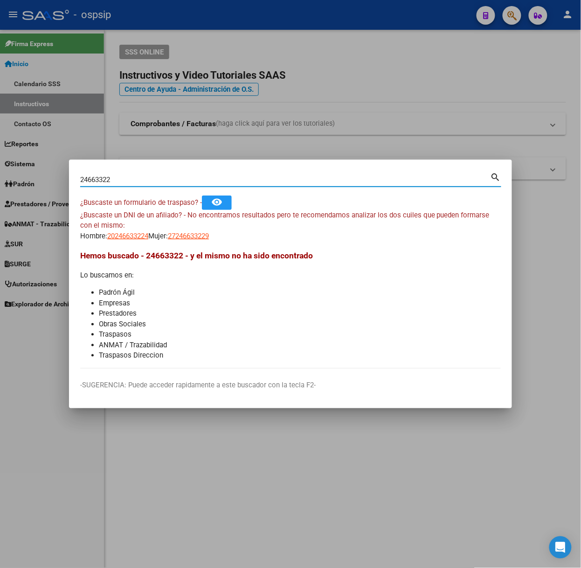
click at [146, 176] on input "24663322" at bounding box center [285, 180] width 410 height 8
type input "53173373"
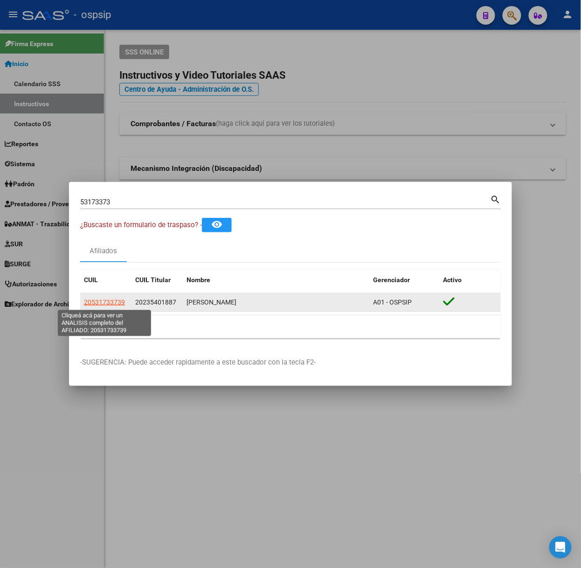
click at [112, 303] on span "20531733739" at bounding box center [104, 302] width 41 height 7
type textarea "20531733739"
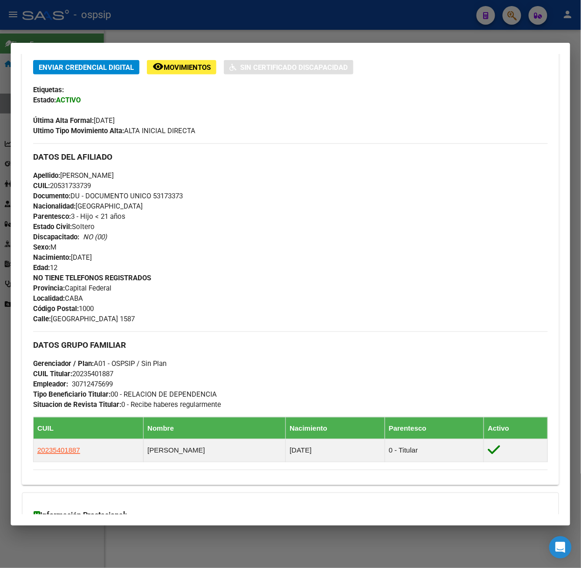
scroll to position [332, 0]
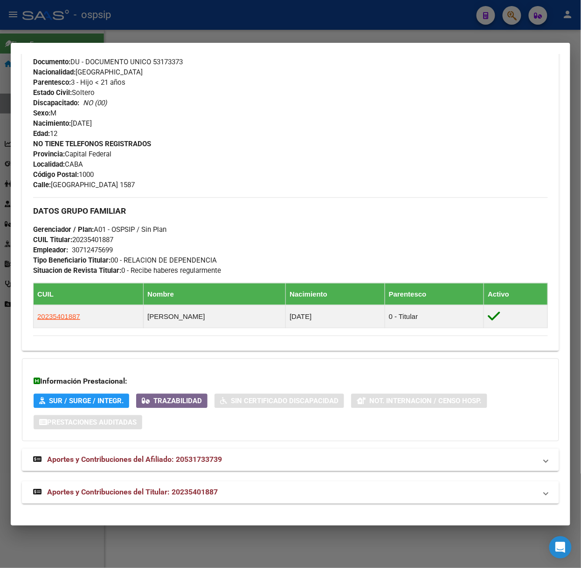
click at [182, 487] on strong "Aportes y Contribuciones del Titular: 20235401887" at bounding box center [125, 492] width 185 height 11
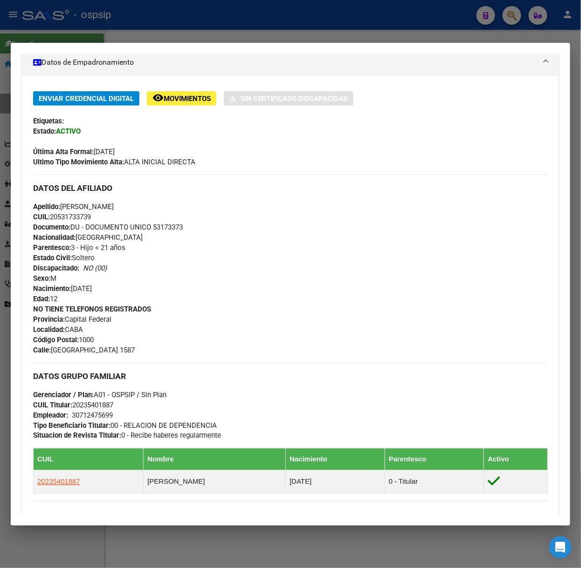
scroll to position [0, 0]
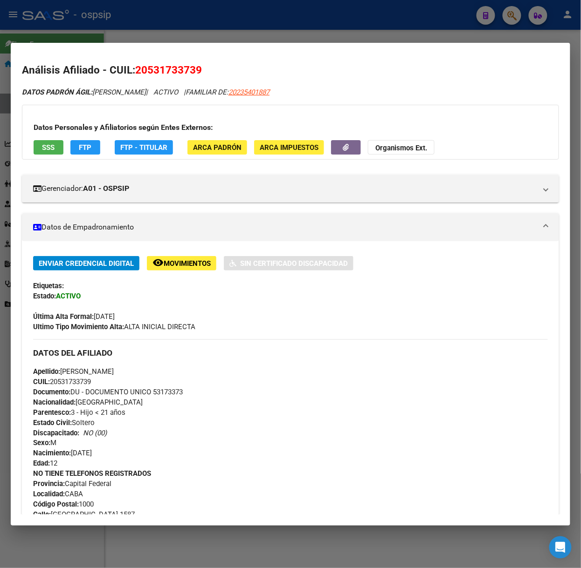
click at [49, 154] on button "SSS" at bounding box center [49, 147] width 30 height 14
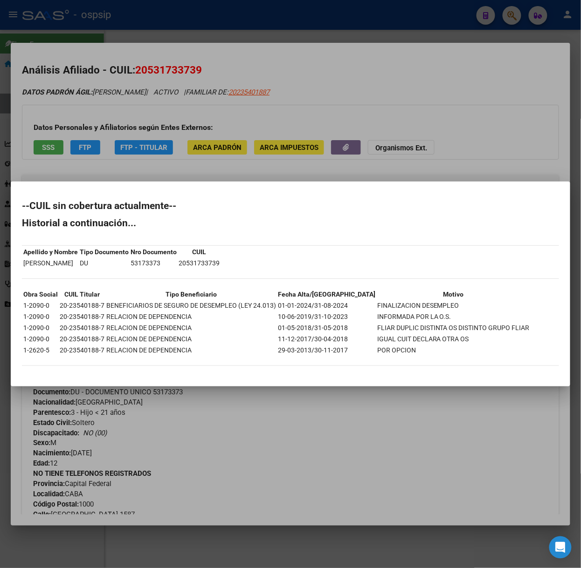
click at [110, 133] on div at bounding box center [290, 284] width 581 height 568
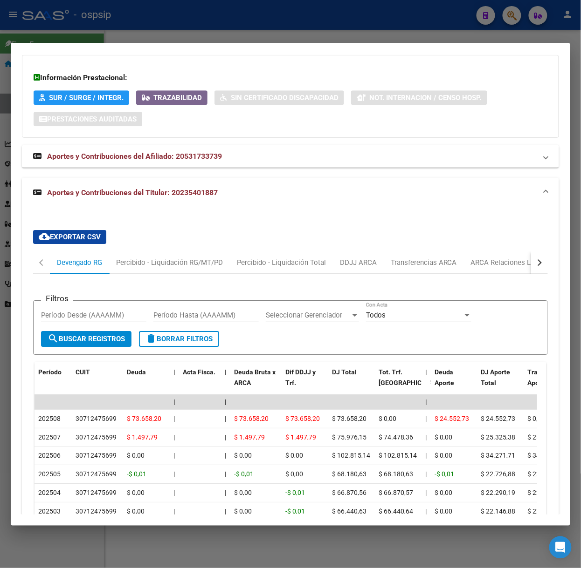
scroll to position [787, 0]
